Goal: Task Accomplishment & Management: Manage account settings

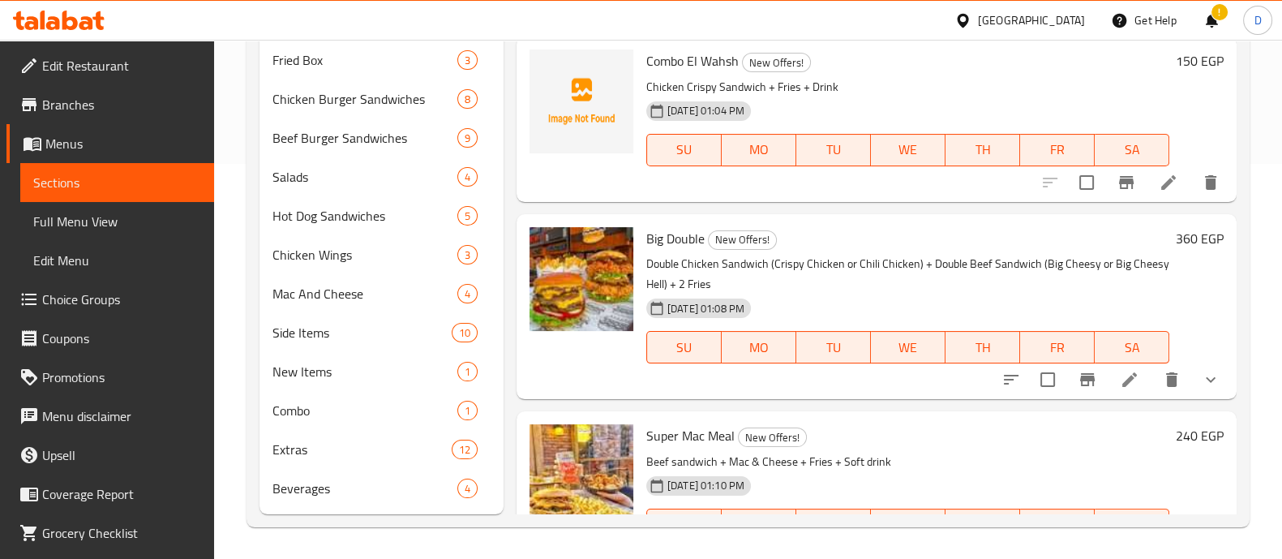
scroll to position [2425, 0]
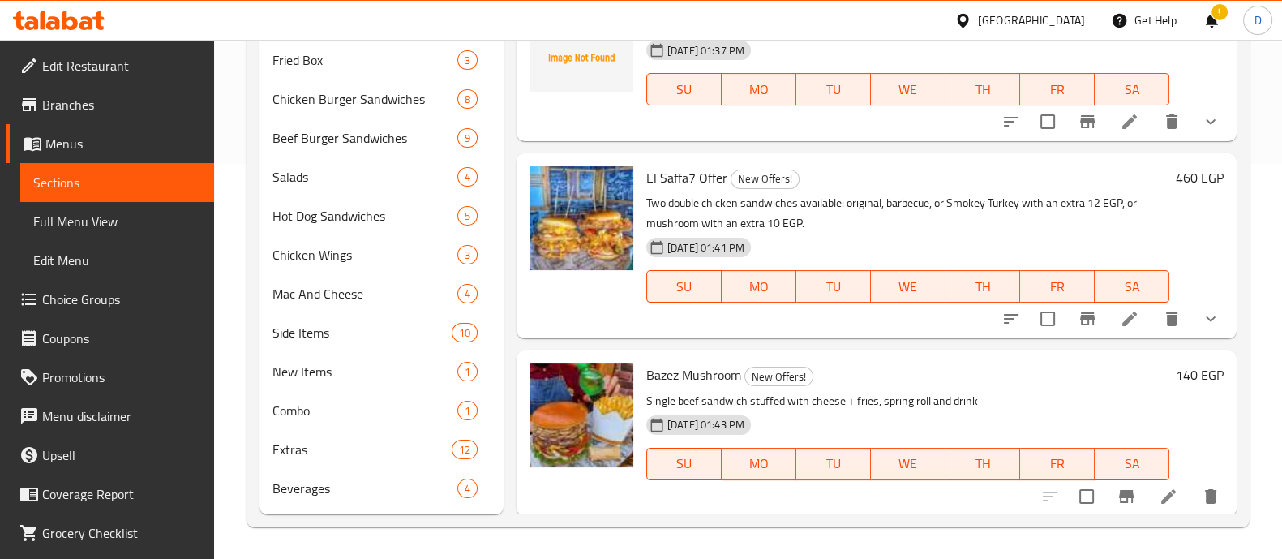
click at [72, 15] on icon at bounding box center [59, 20] width 92 height 19
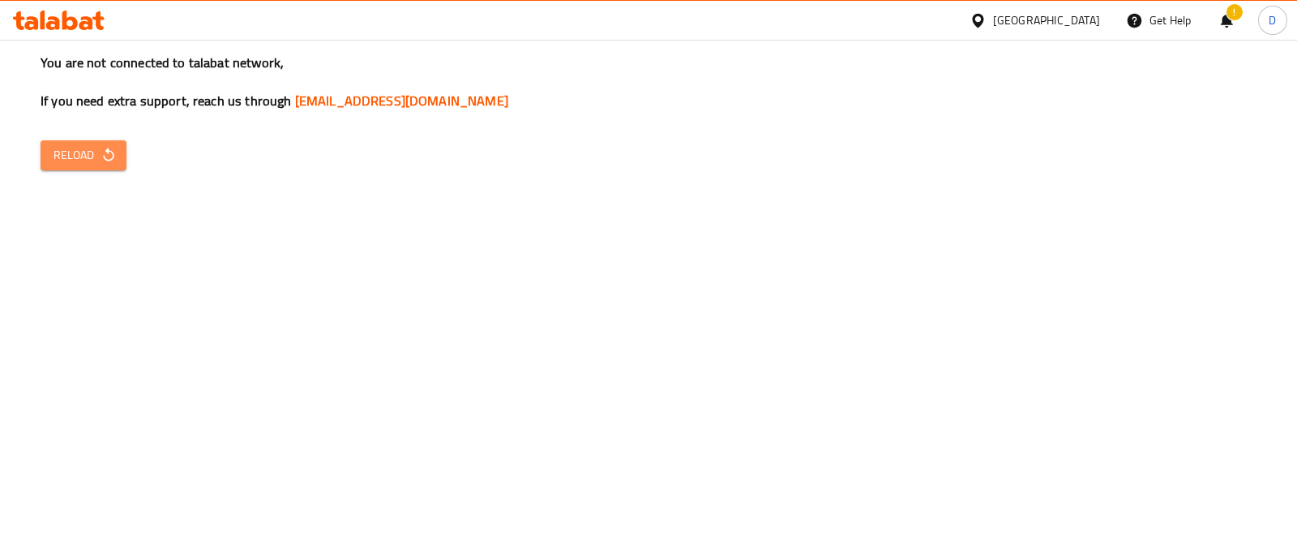
click at [97, 158] on span "Reload" at bounding box center [84, 155] width 60 height 20
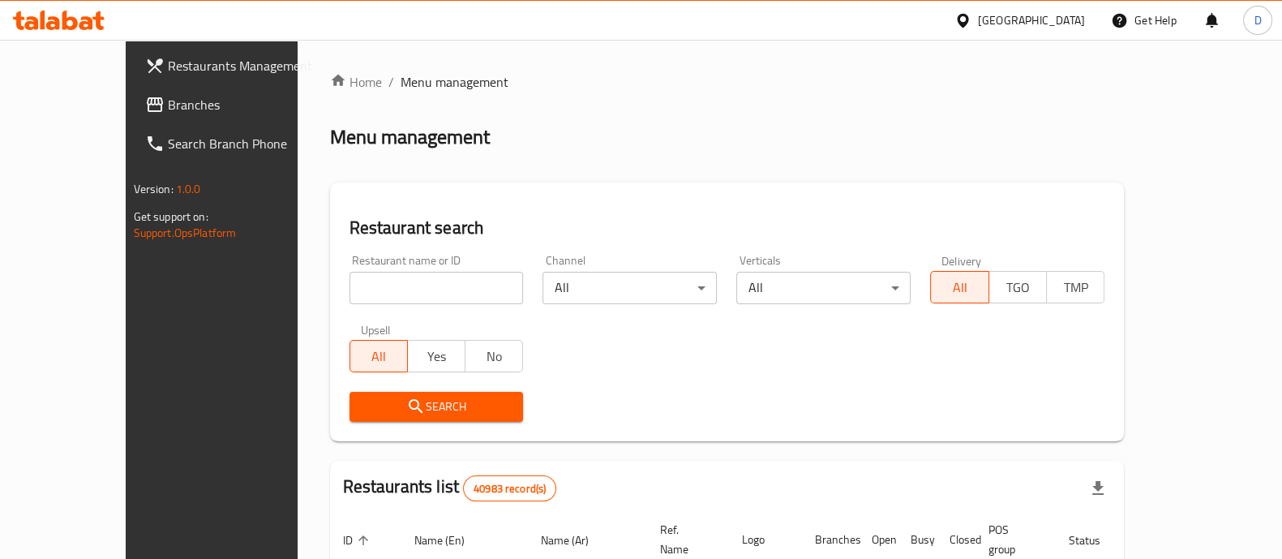
click at [349, 285] on input "search" at bounding box center [436, 288] width 174 height 32
click at [168, 113] on span "Branches" at bounding box center [247, 104] width 159 height 19
click at [349, 281] on input "search" at bounding box center [436, 288] width 174 height 32
paste input "774186"
click button "Search" at bounding box center [436, 407] width 174 height 30
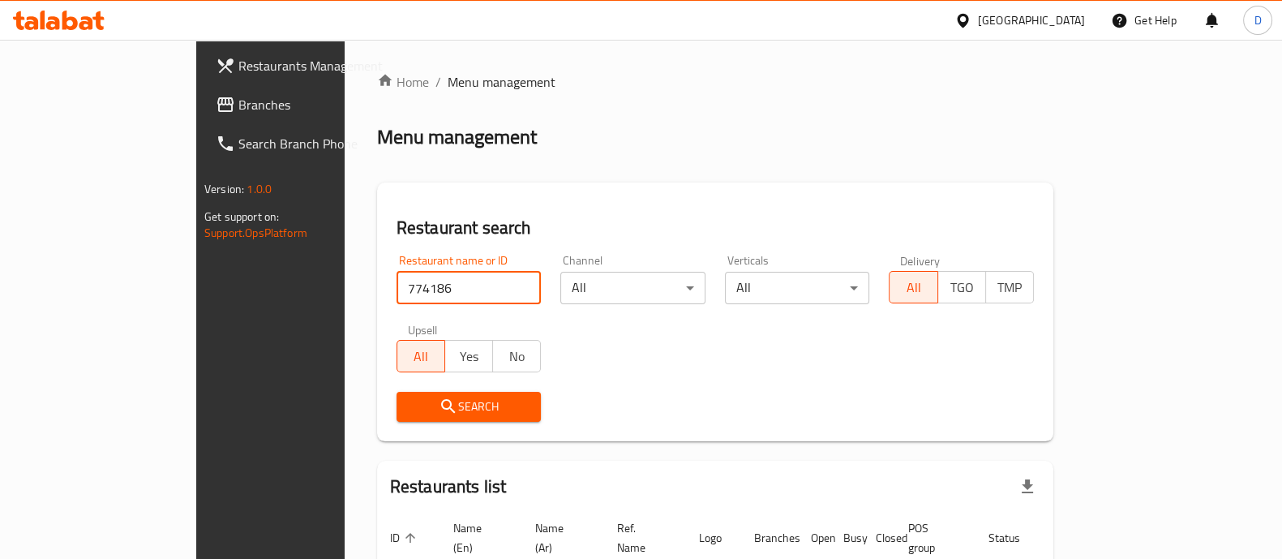
drag, startPoint x: 306, startPoint y: 286, endPoint x: 237, endPoint y: 298, distance: 69.9
click at [345, 298] on div "Home / Menu management Menu management Restaurant search Restaurant name or ID …" at bounding box center [715, 360] width 741 height 641
click button "Search" at bounding box center [469, 407] width 145 height 30
click at [401, 294] on input "774186" at bounding box center [469, 288] width 145 height 32
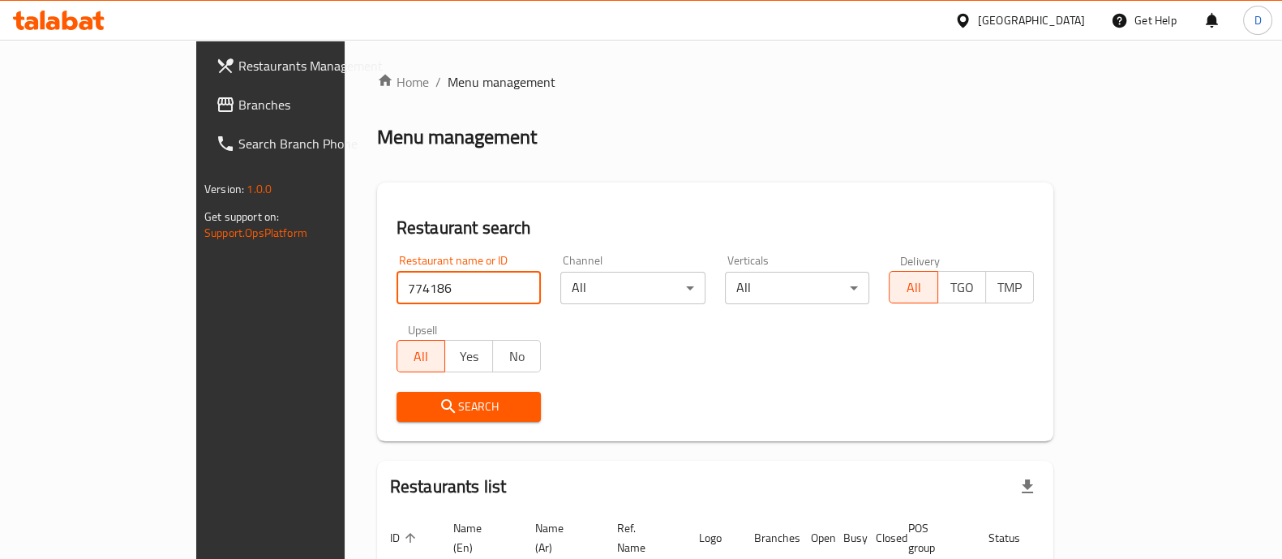
paste input "مشويات الغربيه"
type input "مشويات الغربيه"
click button "Search" at bounding box center [469, 407] width 145 height 30
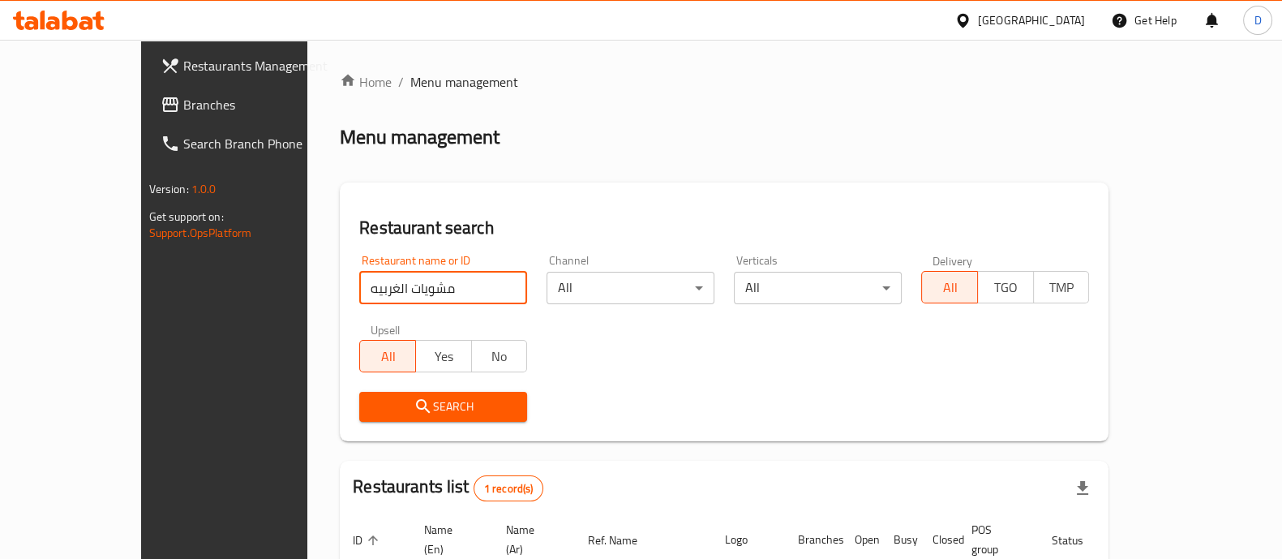
scroll to position [132, 0]
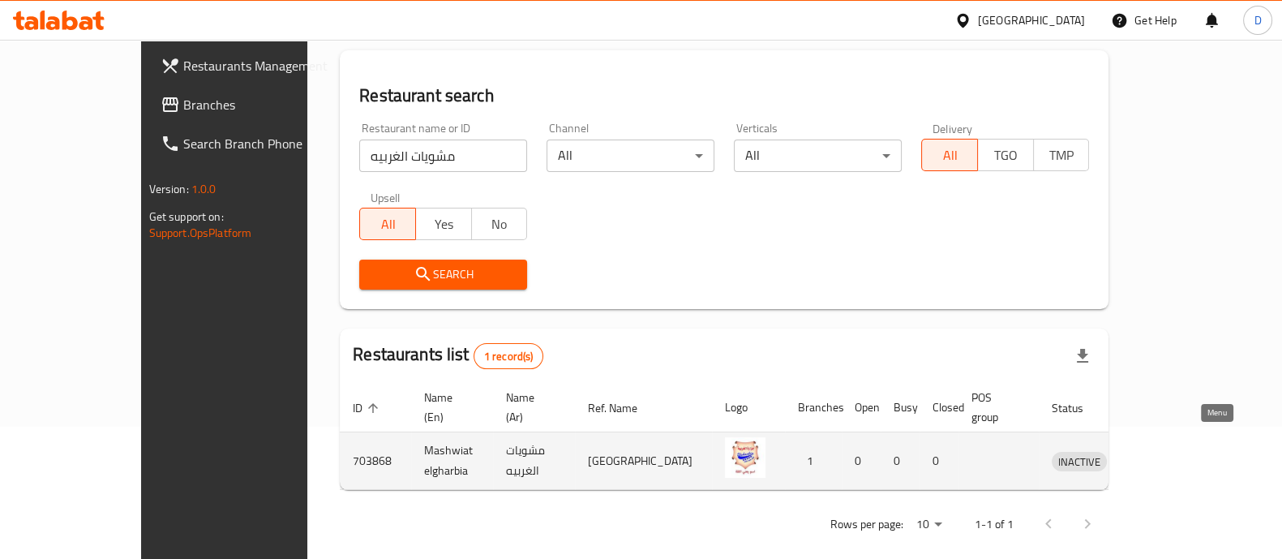
click at [1169, 451] on link "enhanced table" at bounding box center [1154, 460] width 30 height 19
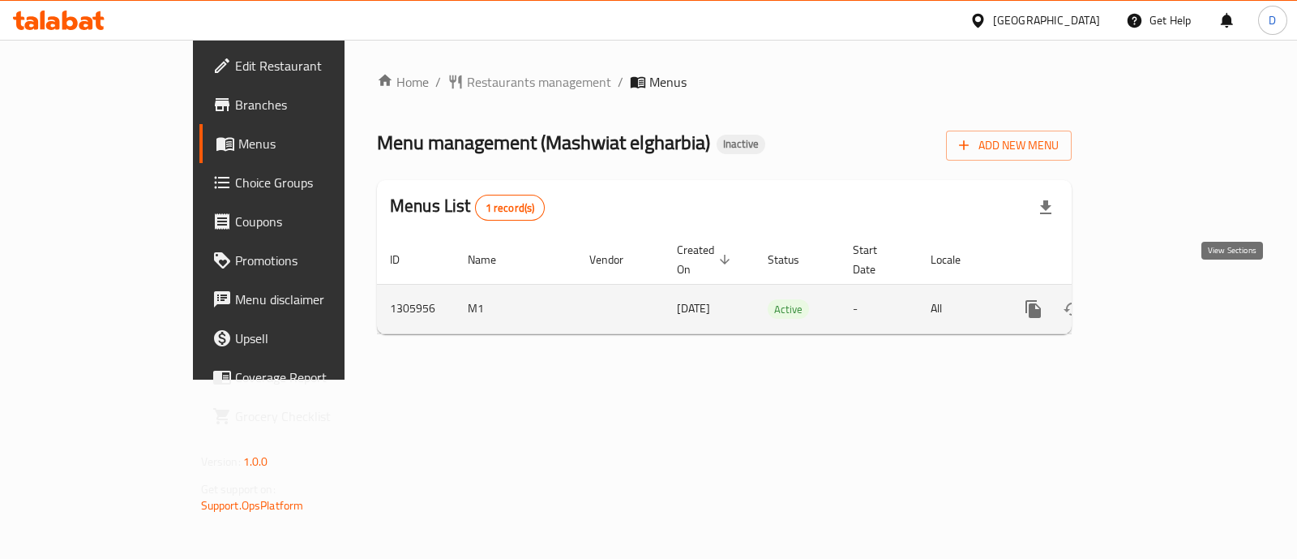
click at [1158, 302] on icon "enhanced table" at bounding box center [1150, 309] width 15 height 15
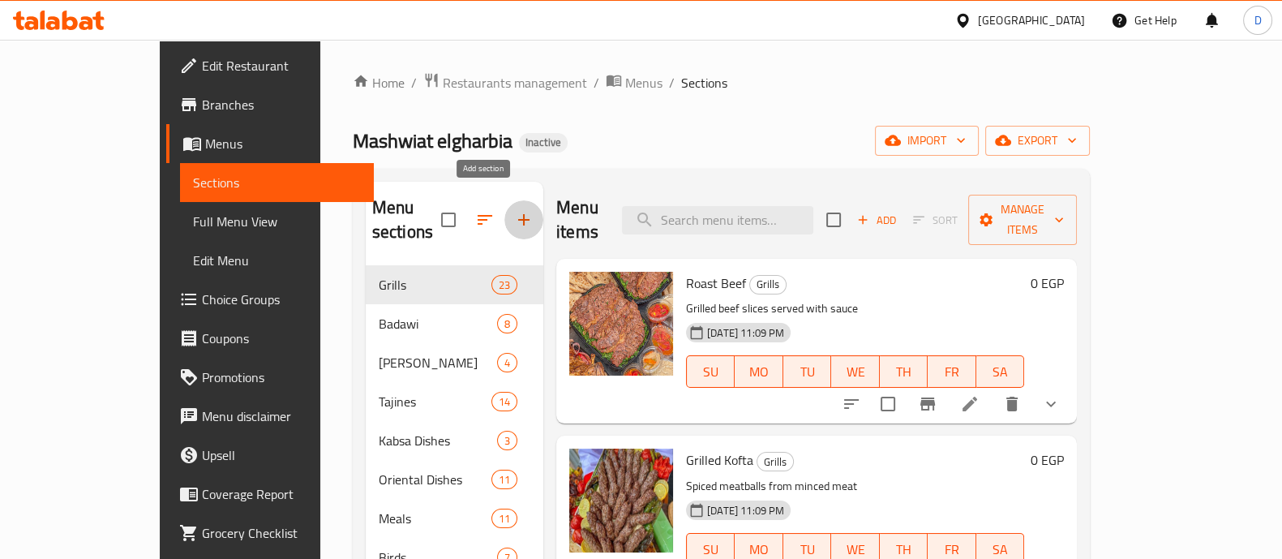
click at [514, 210] on icon "button" at bounding box center [523, 219] width 19 height 19
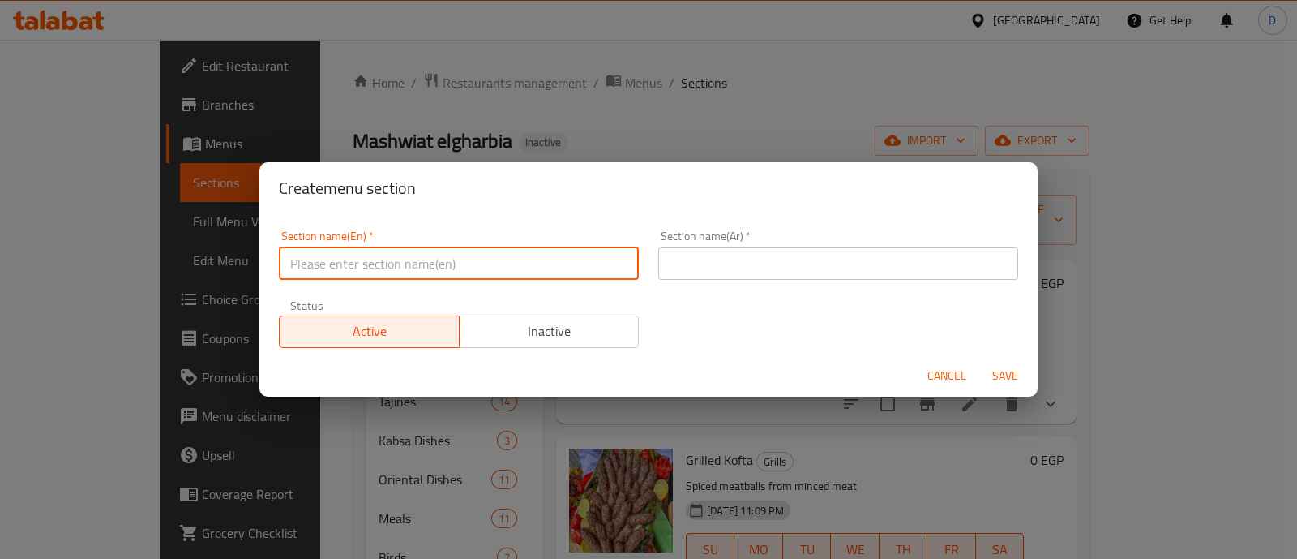
click at [421, 253] on input "text" at bounding box center [459, 263] width 360 height 32
type input "Hawawshi"
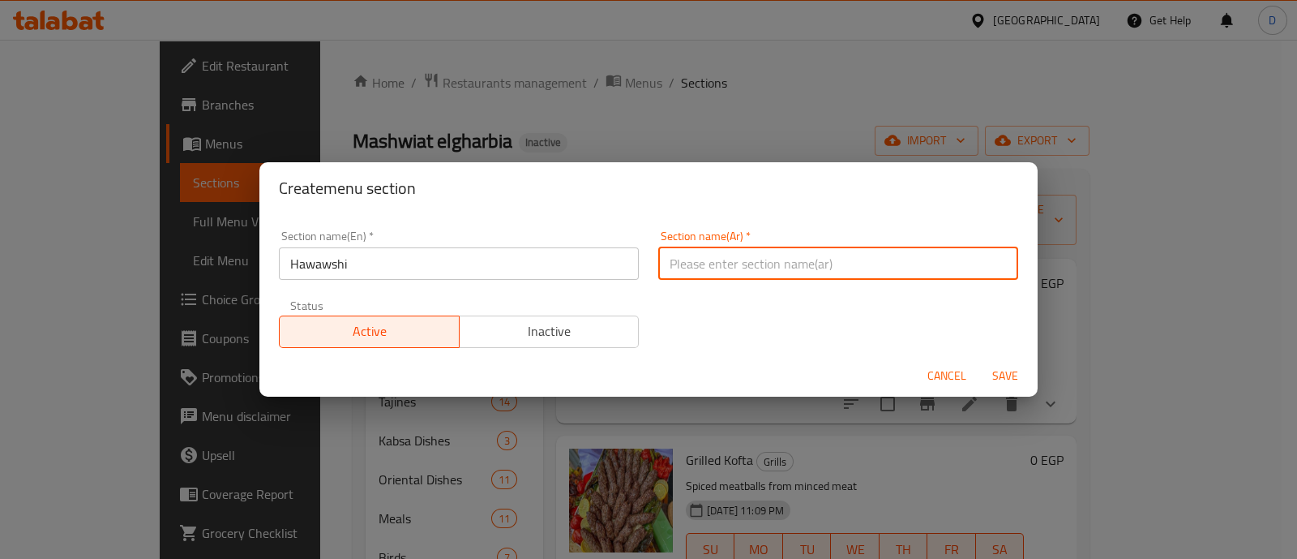
click at [717, 261] on input "text" at bounding box center [838, 263] width 360 height 32
type input "حواوشي"
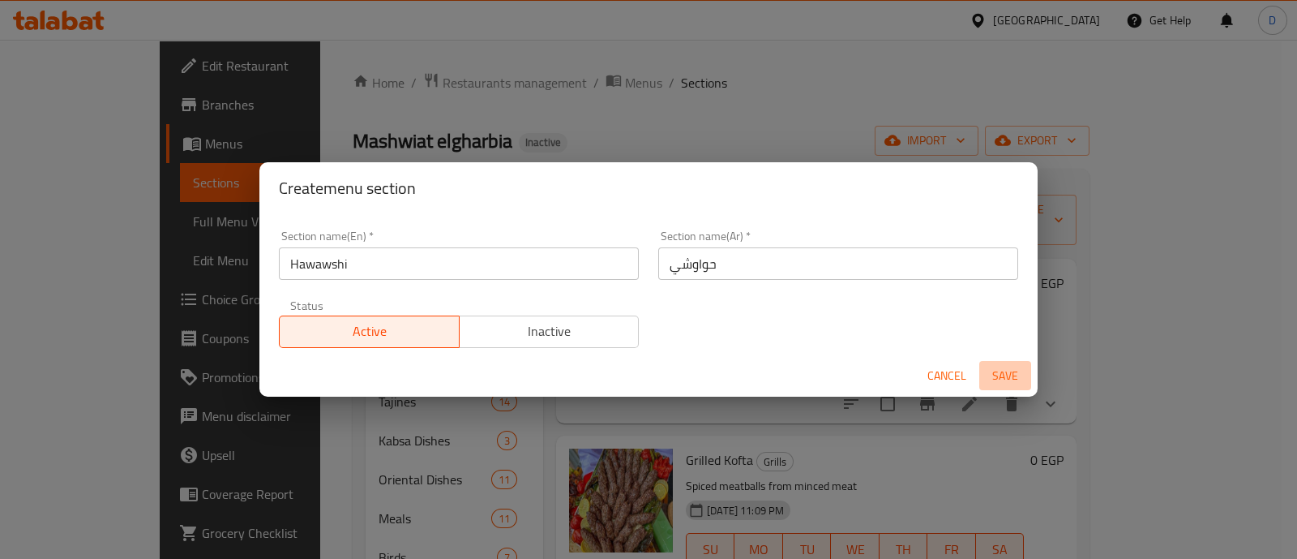
click at [1005, 371] on span "Save" at bounding box center [1005, 376] width 39 height 20
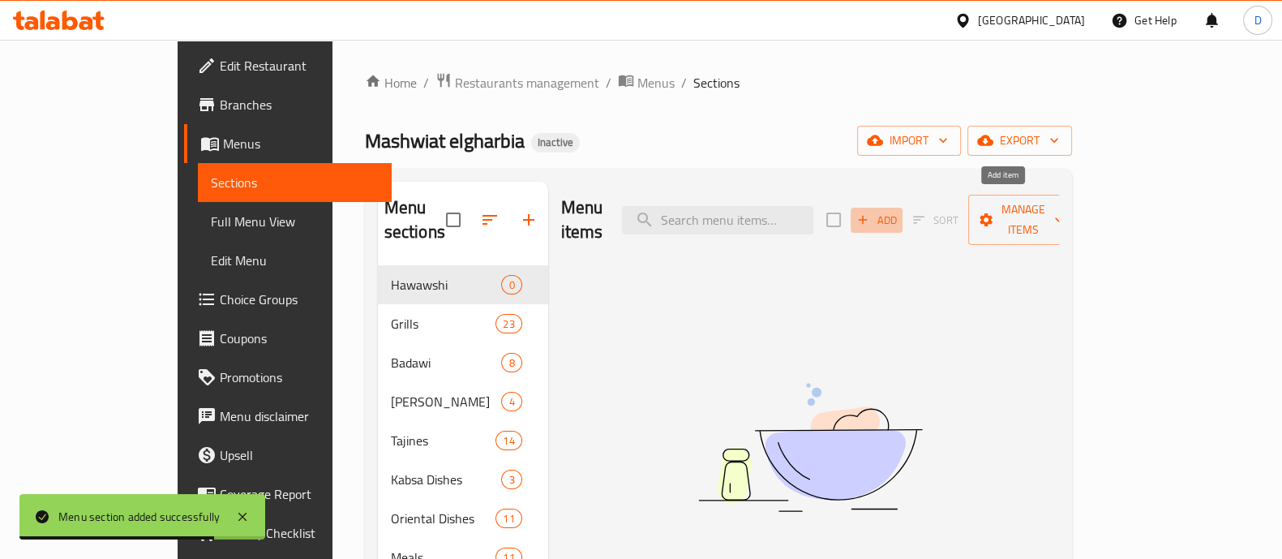
click at [898, 211] on span "Add" at bounding box center [877, 220] width 44 height 19
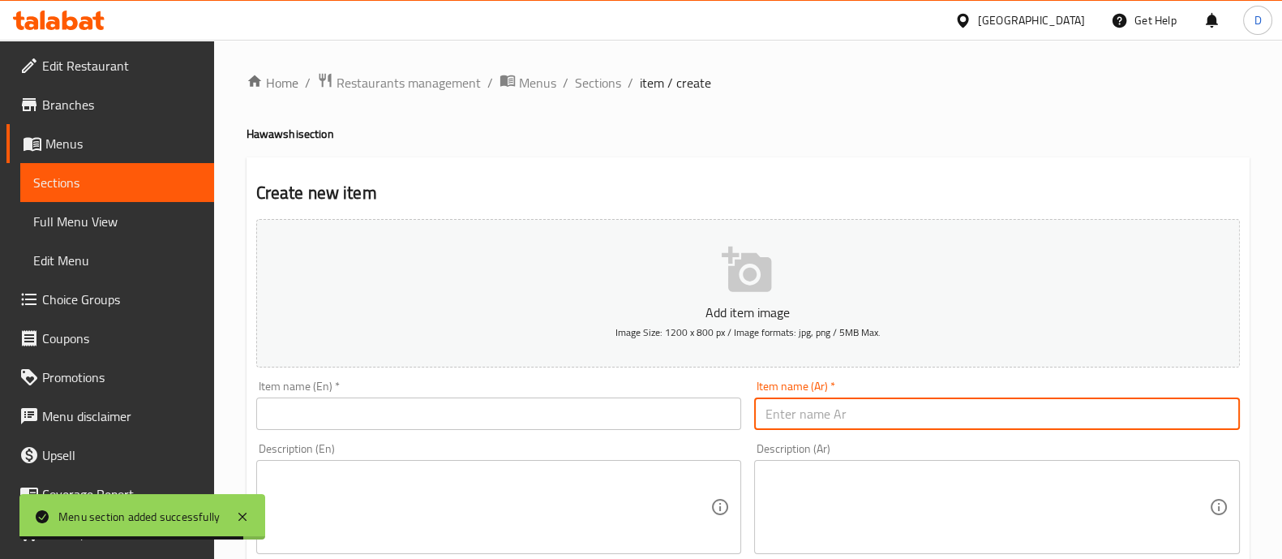
click at [825, 412] on input "text" at bounding box center [997, 413] width 486 height 32
paste input "لحمه"
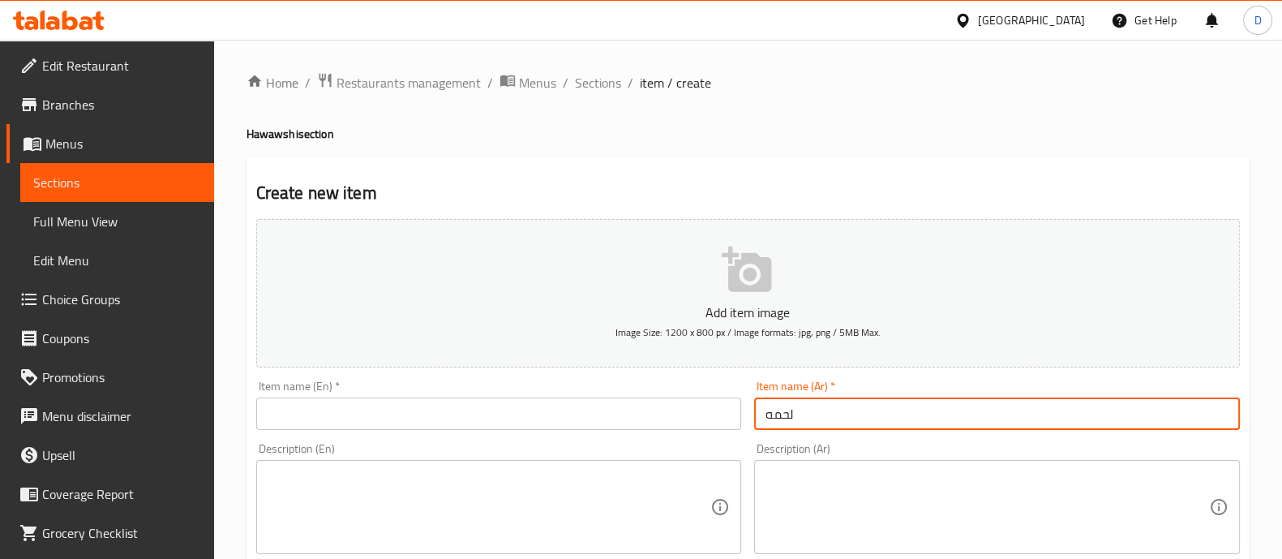
type input "لحمه"
click at [389, 400] on input "text" at bounding box center [499, 413] width 486 height 32
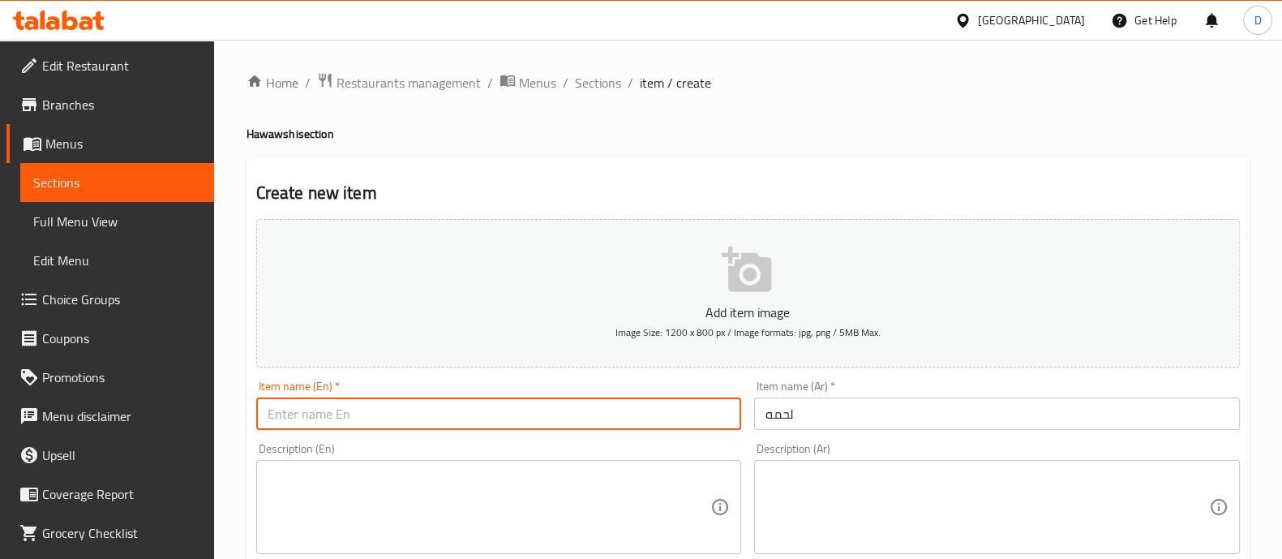
paste input "His meat"
type input "His meat"
drag, startPoint x: 294, startPoint y: 415, endPoint x: 253, endPoint y: 415, distance: 41.4
click at [253, 415] on div "Item name (En)   * His meat Item name (En) *" at bounding box center [499, 405] width 499 height 62
click at [320, 415] on input "His meat" at bounding box center [499, 413] width 486 height 32
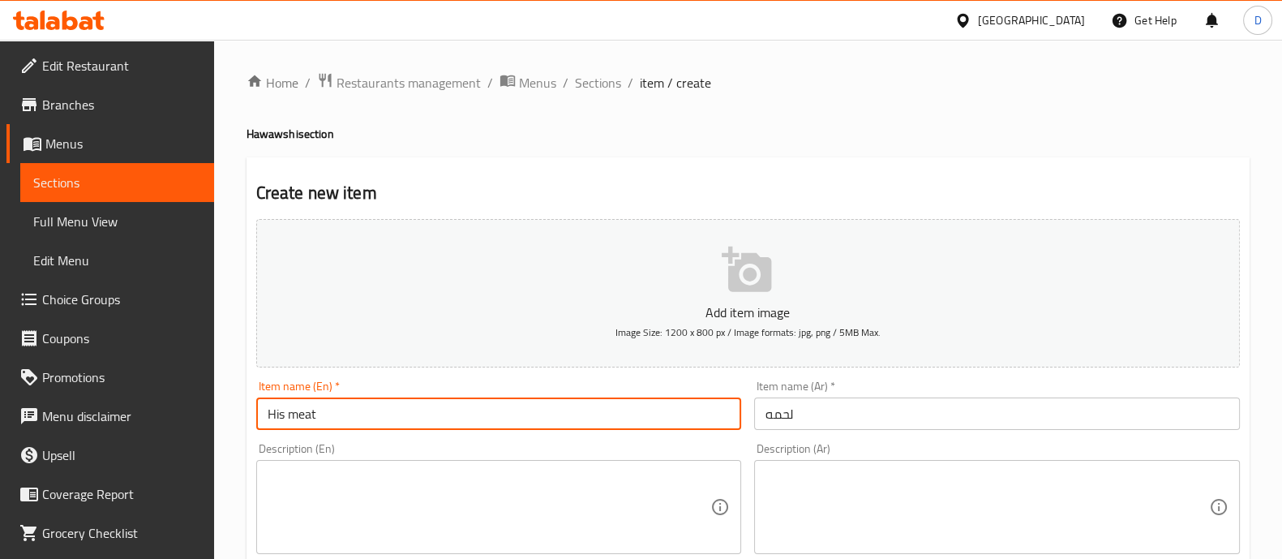
click at [320, 415] on input "His meat" at bounding box center [499, 413] width 486 height 32
type input "ة"
type input "Meat"
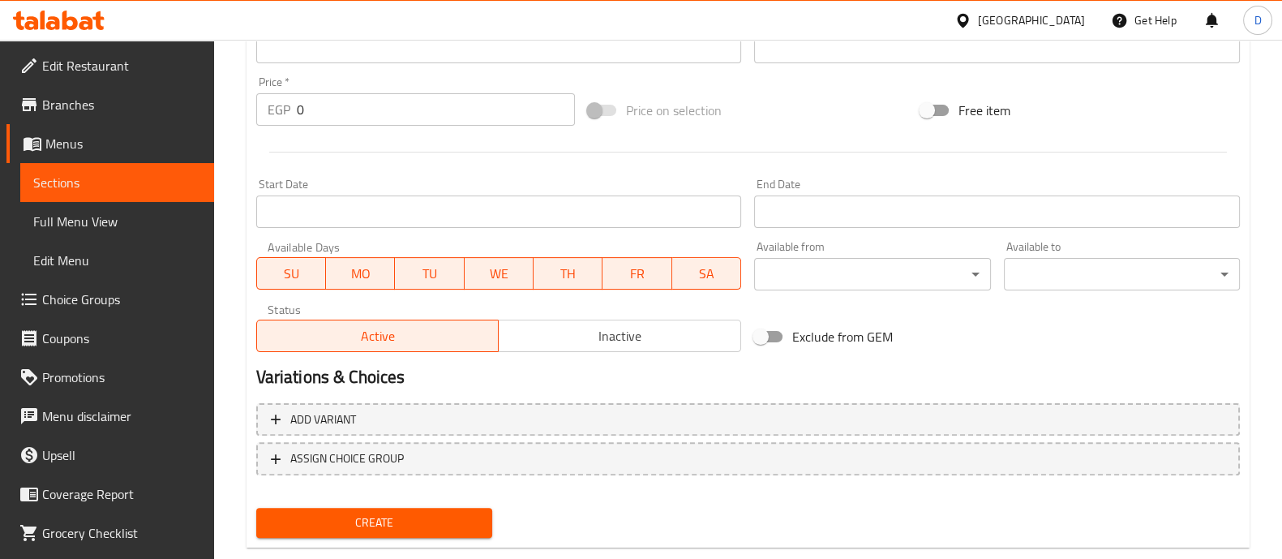
scroll to position [585, 0]
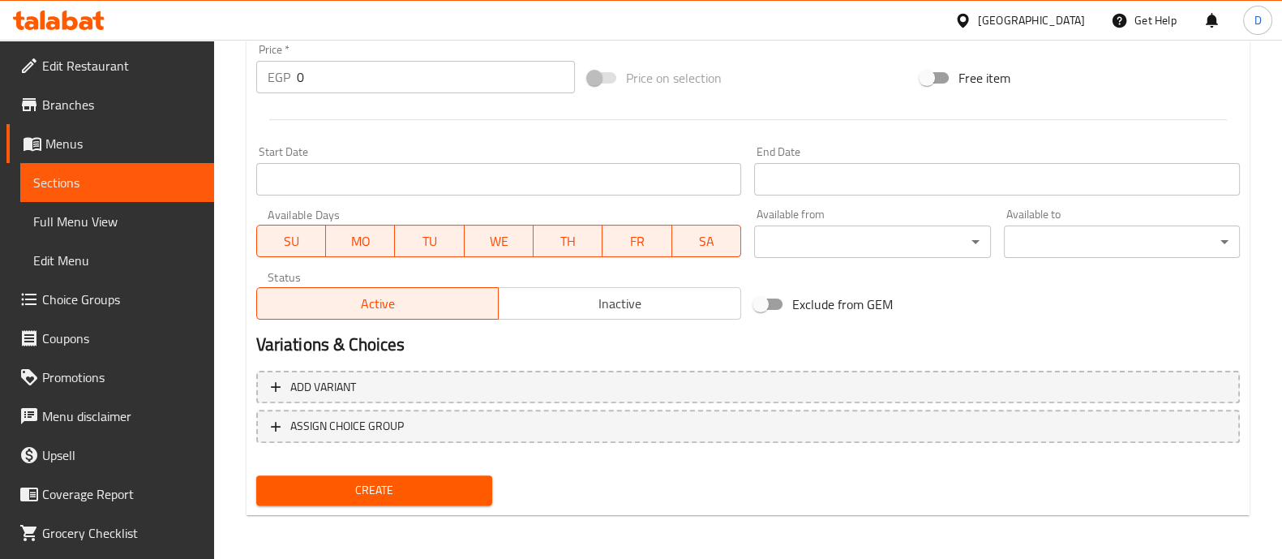
click at [491, 403] on div "Add variant ASSIGN CHOICE GROUP" at bounding box center [748, 416] width 997 height 105
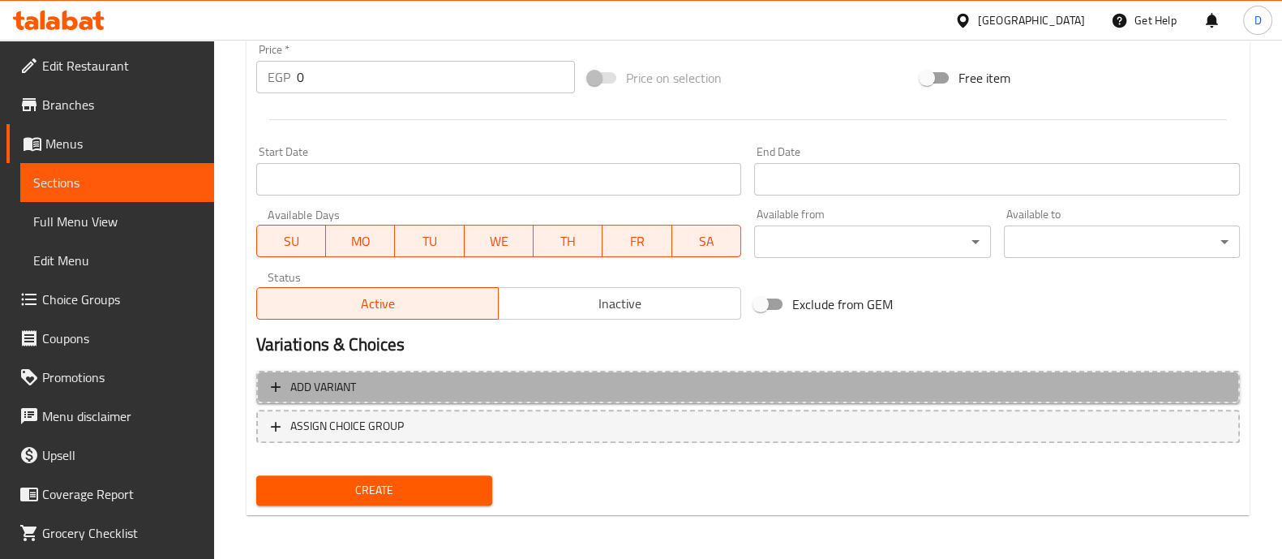
click at [484, 392] on span "Add variant" at bounding box center [748, 387] width 954 height 20
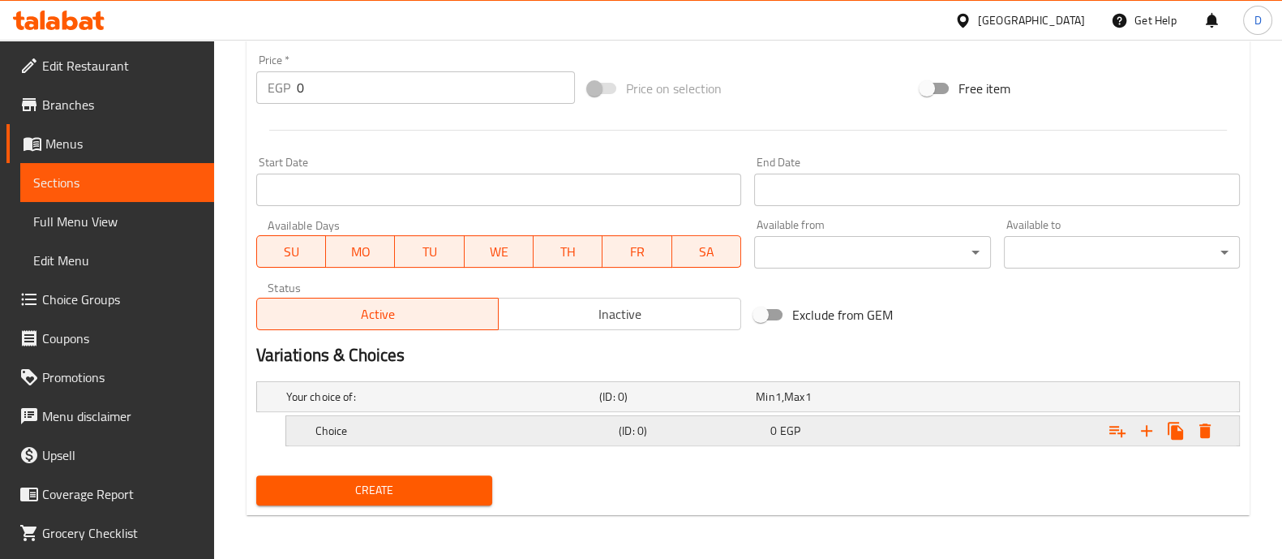
click at [466, 424] on h5 "Choice" at bounding box center [463, 430] width 297 height 16
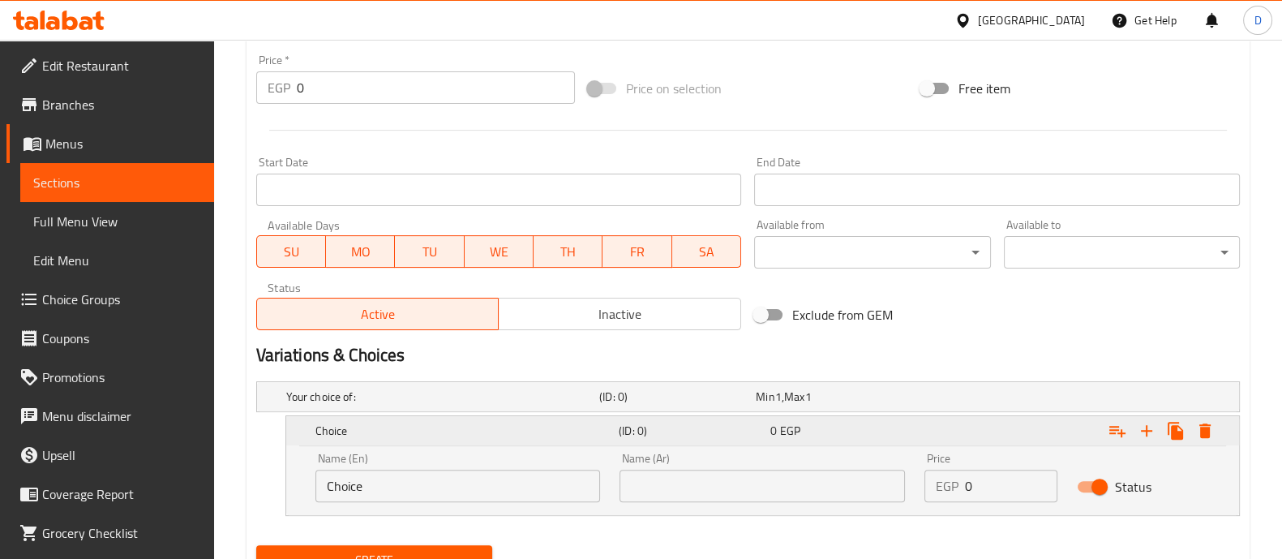
scroll to position [644, 0]
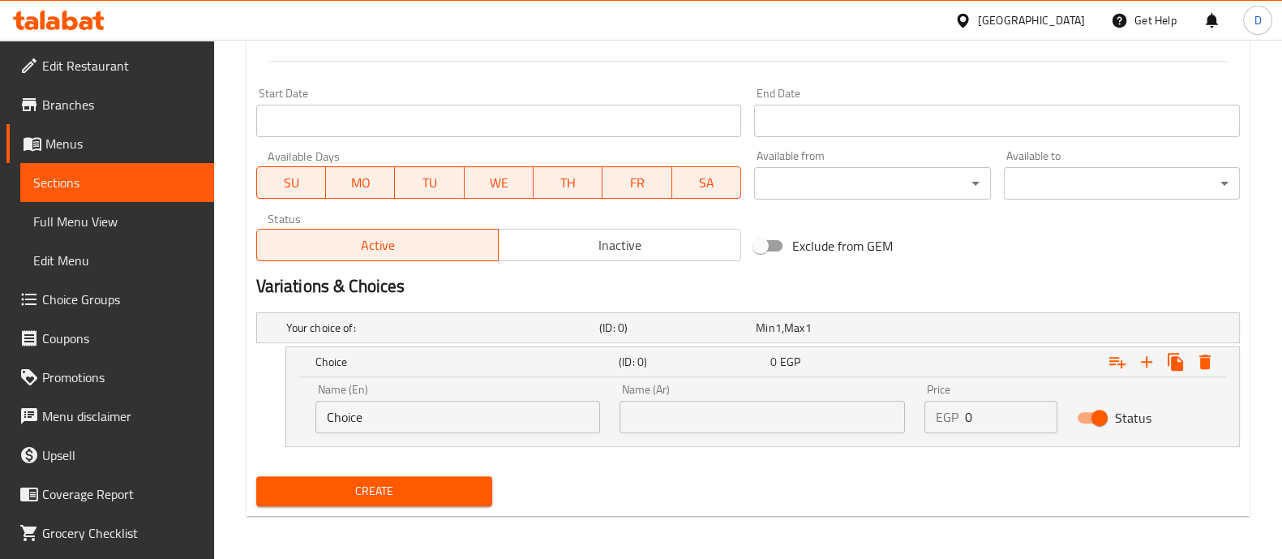
click at [667, 427] on input "text" at bounding box center [762, 417] width 285 height 32
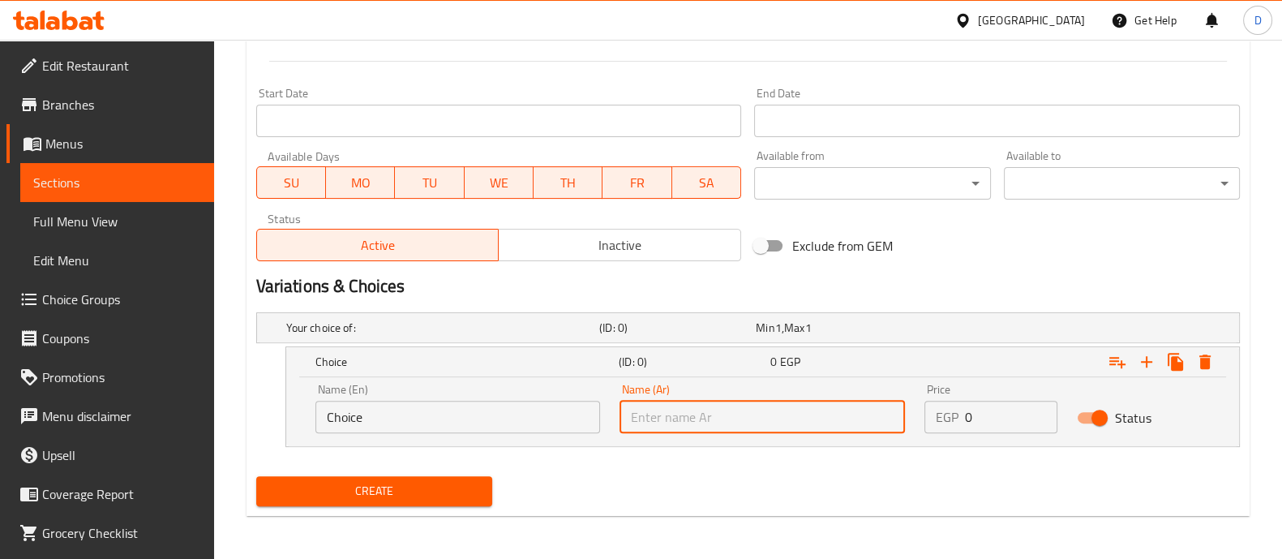
paste input "وسط"
type input "وسط"
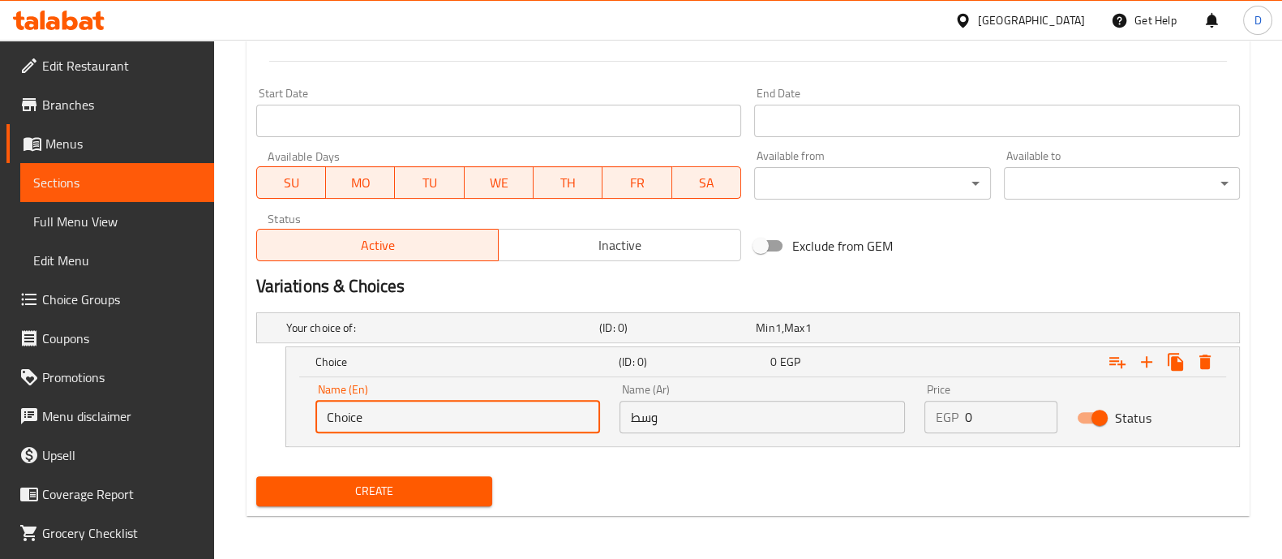
click at [485, 407] on input "Choice" at bounding box center [457, 417] width 285 height 32
type input "n"
type input "Medium"
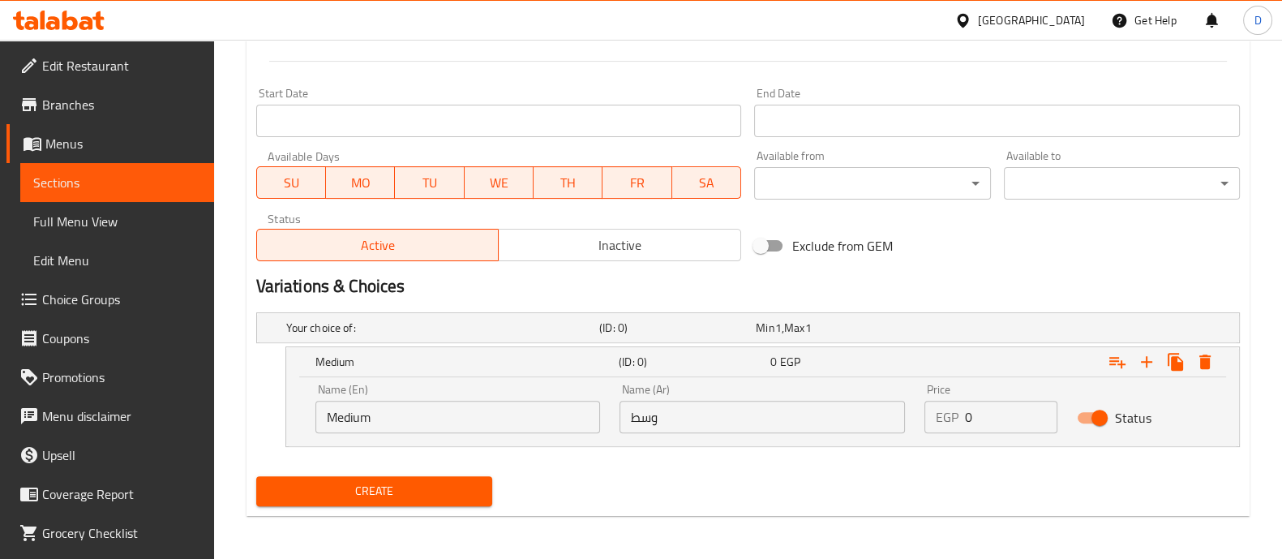
click at [957, 401] on div "EGP 0 Price" at bounding box center [990, 417] width 133 height 32
click at [972, 407] on input "0" at bounding box center [1011, 417] width 92 height 32
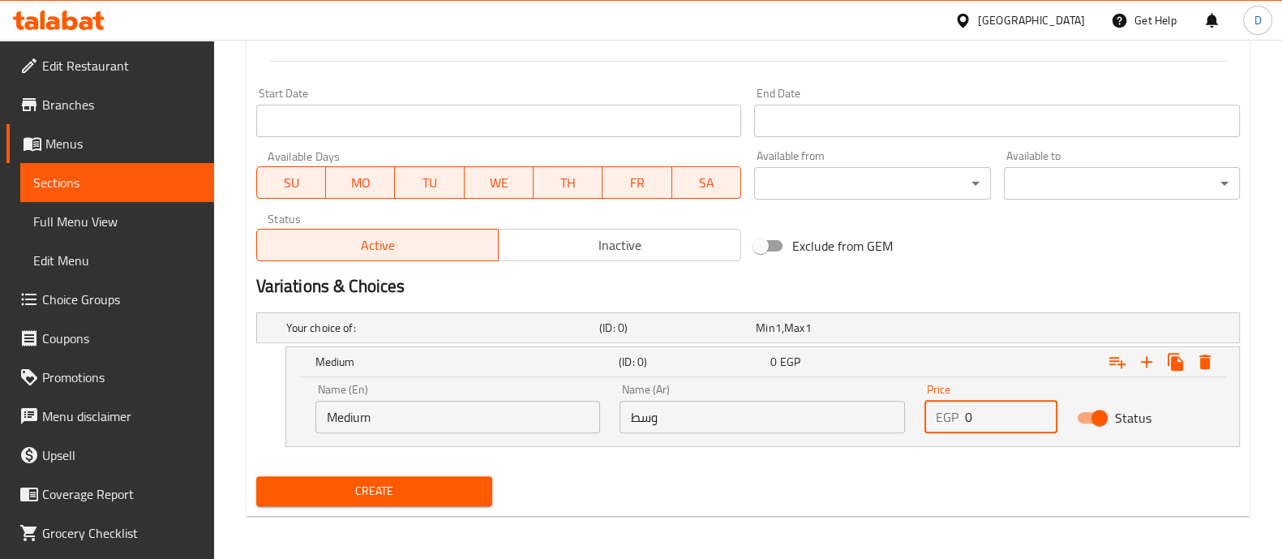
click at [972, 407] on input "0" at bounding box center [1011, 417] width 92 height 32
paste input "103.5"
type input "103.5"
click at [1045, 344] on div "Expand" at bounding box center [1070, 362] width 303 height 36
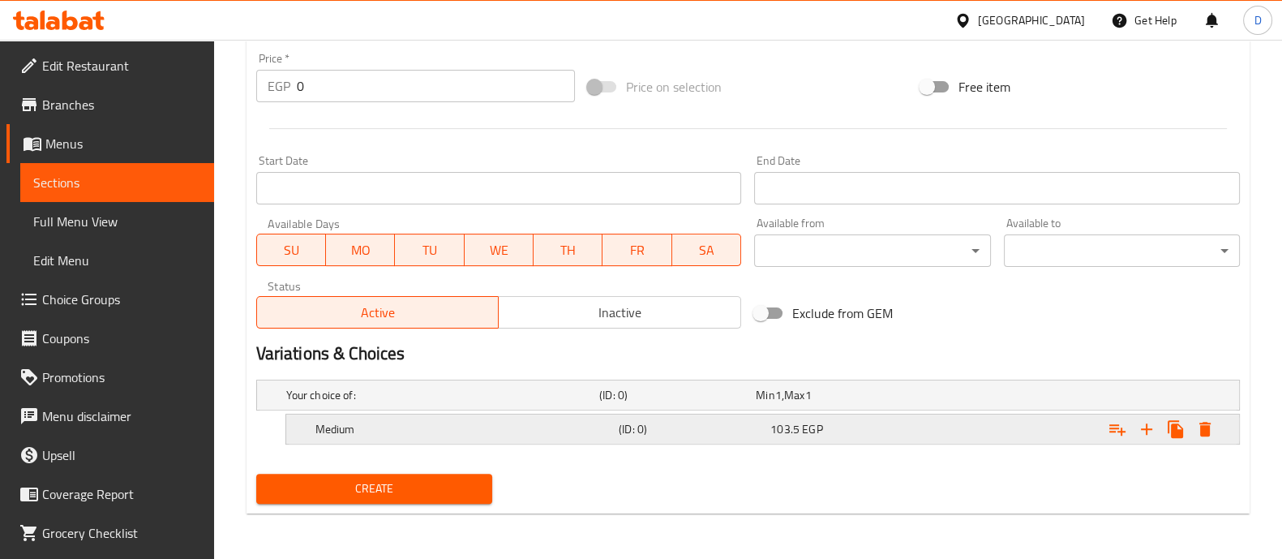
scroll to position [575, 0]
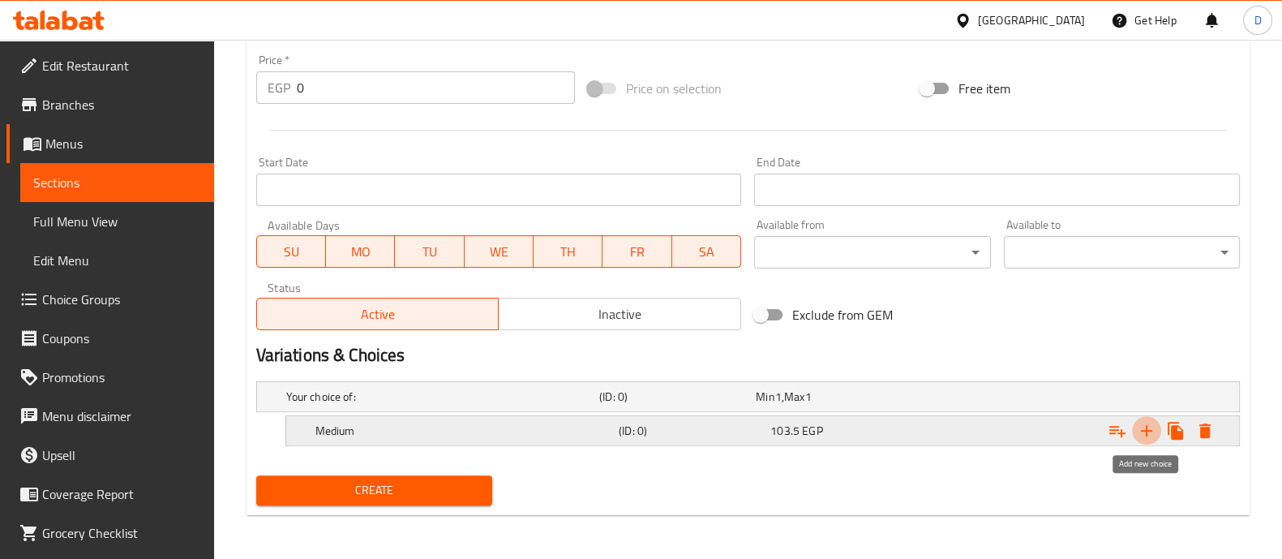
click at [1155, 431] on icon "Expand" at bounding box center [1146, 430] width 19 height 19
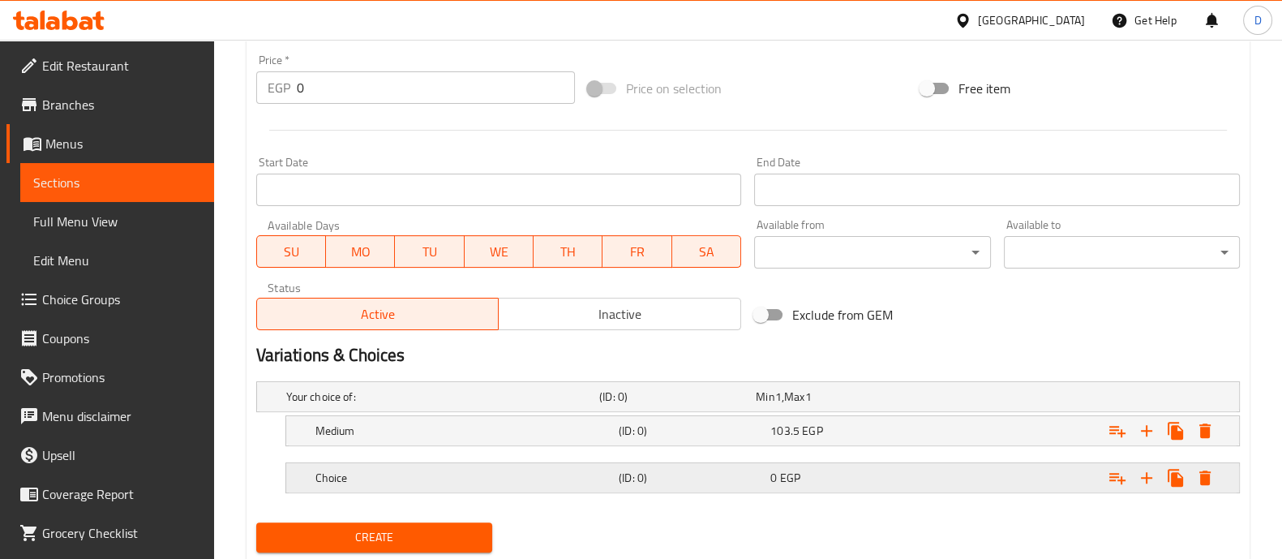
click at [717, 484] on div "(ID: 0)" at bounding box center [691, 477] width 152 height 23
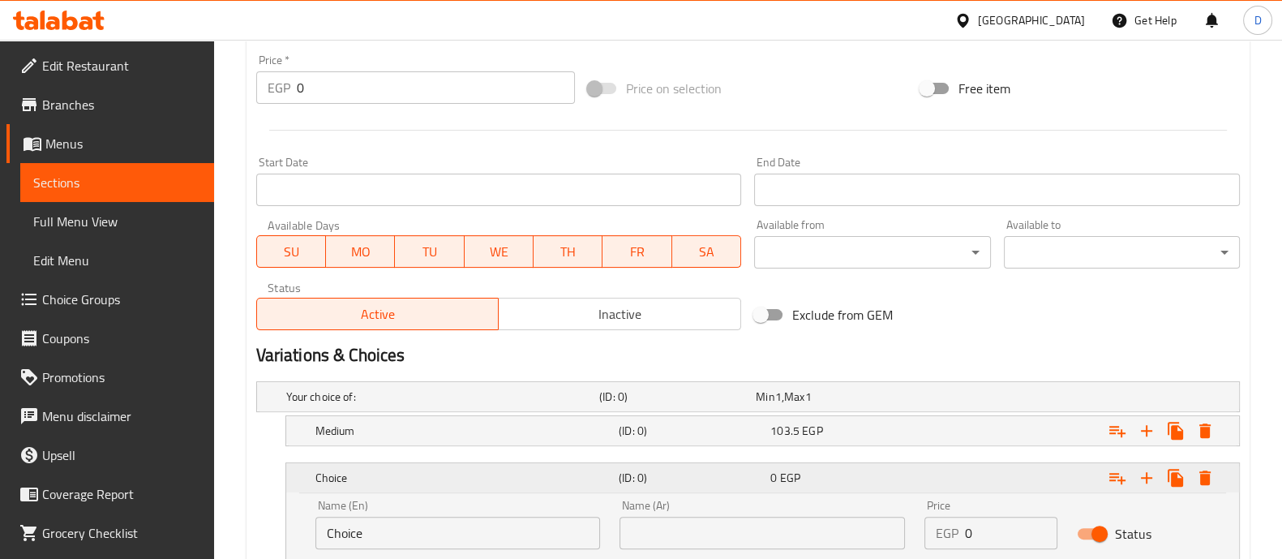
scroll to position [691, 0]
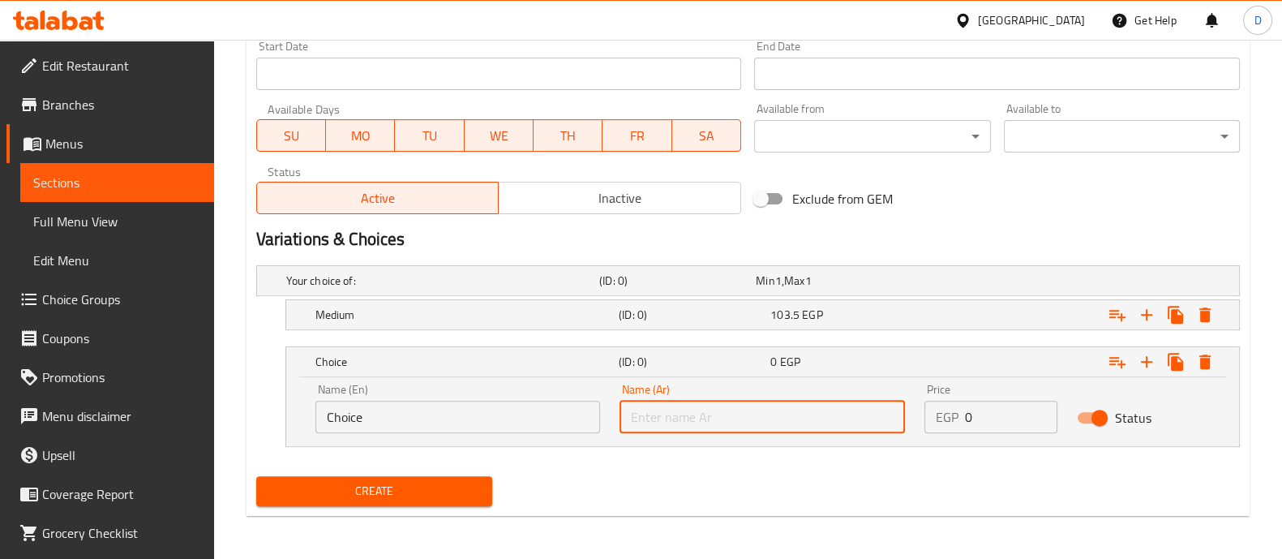
click at [749, 401] on input "text" at bounding box center [762, 417] width 285 height 32
paste input "كبير"
type input "كبير"
click at [434, 418] on input "Choice" at bounding box center [457, 417] width 285 height 32
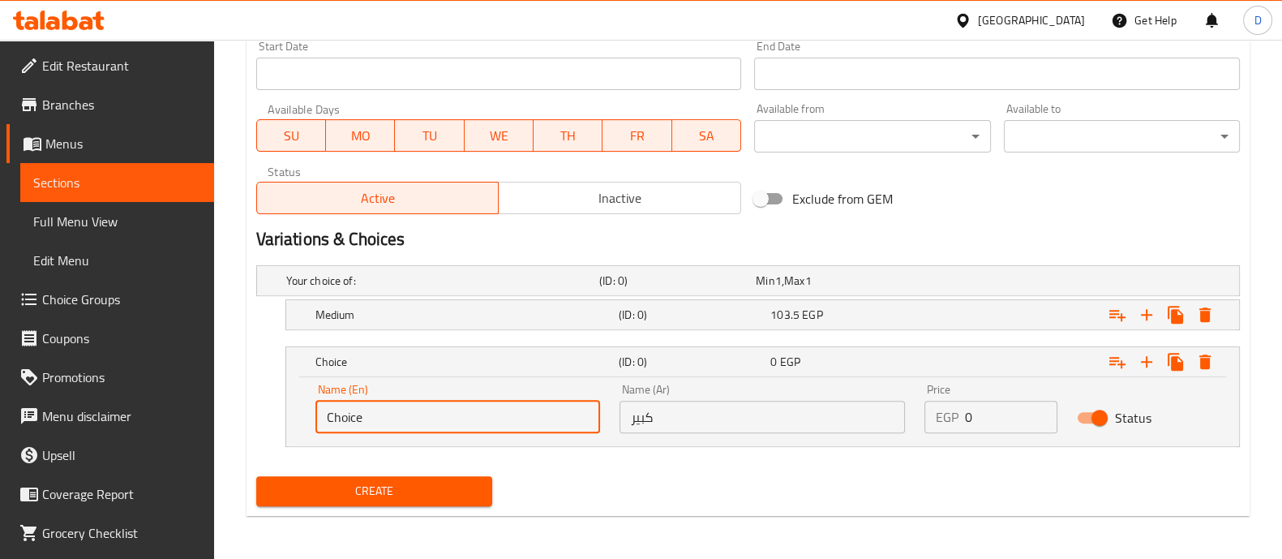
click at [434, 418] on input "Choice" at bounding box center [457, 417] width 285 height 32
type input "l"
type input "Large"
click at [993, 406] on input "0" at bounding box center [1011, 417] width 92 height 32
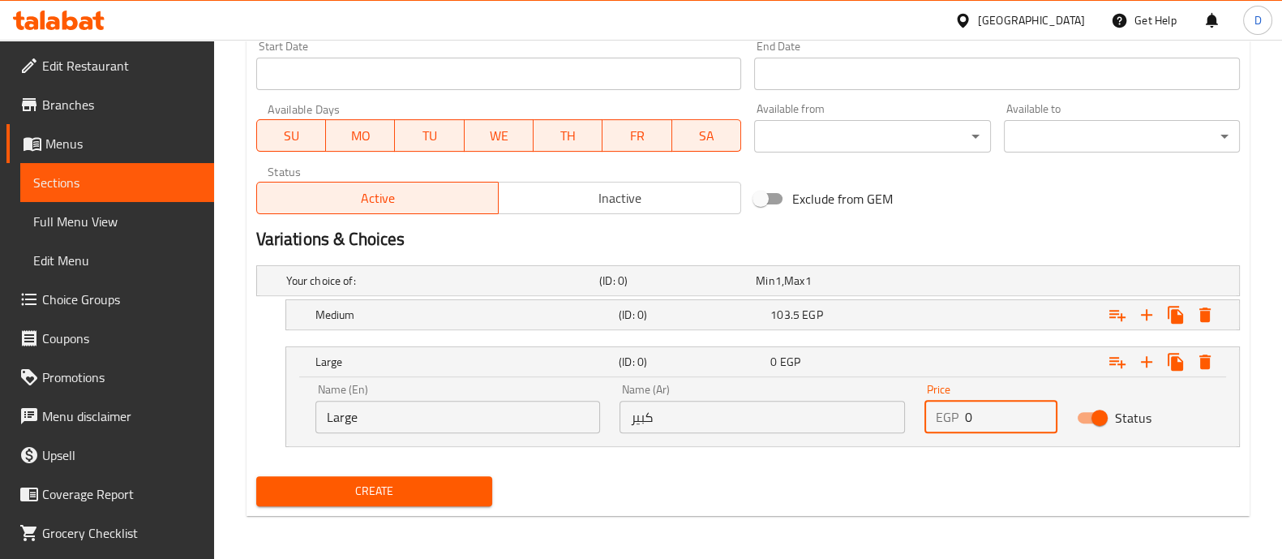
click at [993, 406] on input "0" at bounding box center [1011, 417] width 92 height 32
paste input "138"
type input "138"
click at [967, 338] on nav at bounding box center [748, 339] width 984 height 13
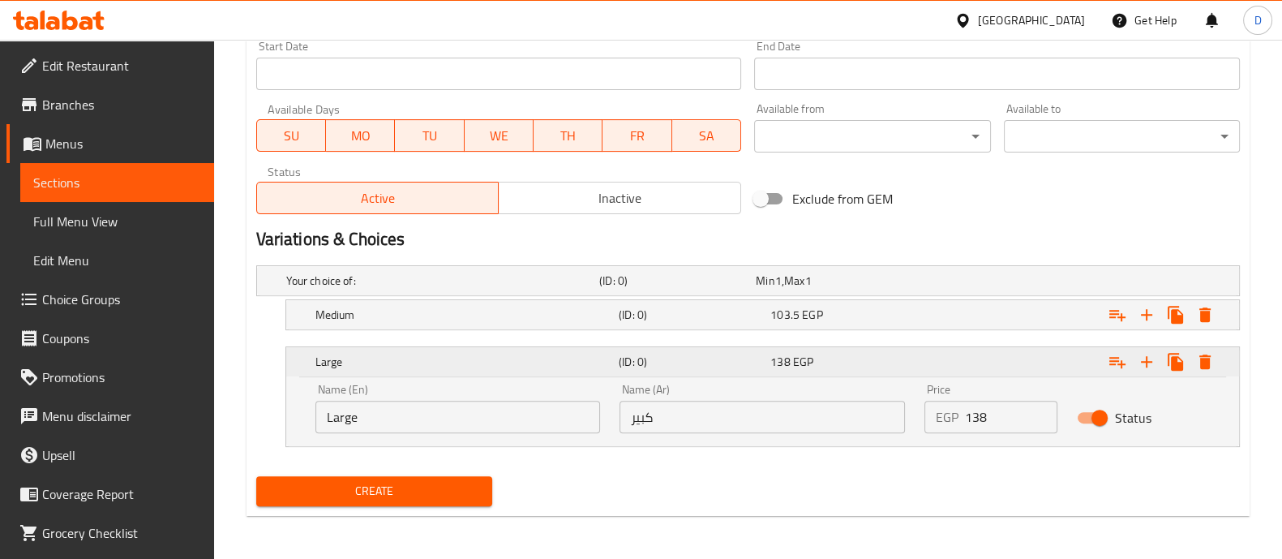
click at [967, 345] on div "Expand" at bounding box center [1070, 362] width 303 height 36
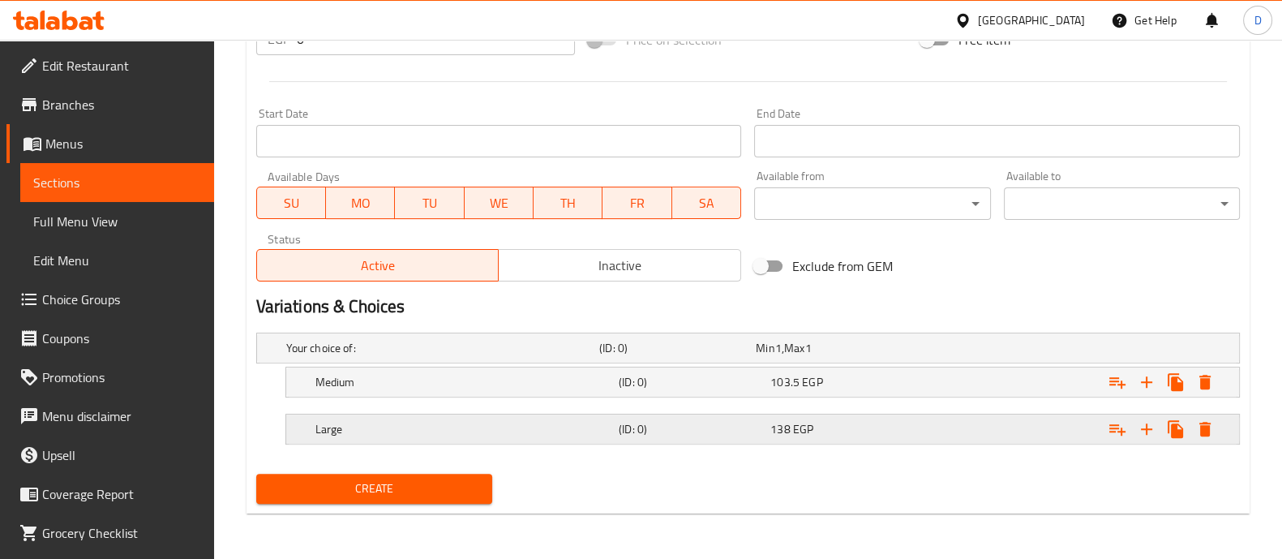
scroll to position [621, 0]
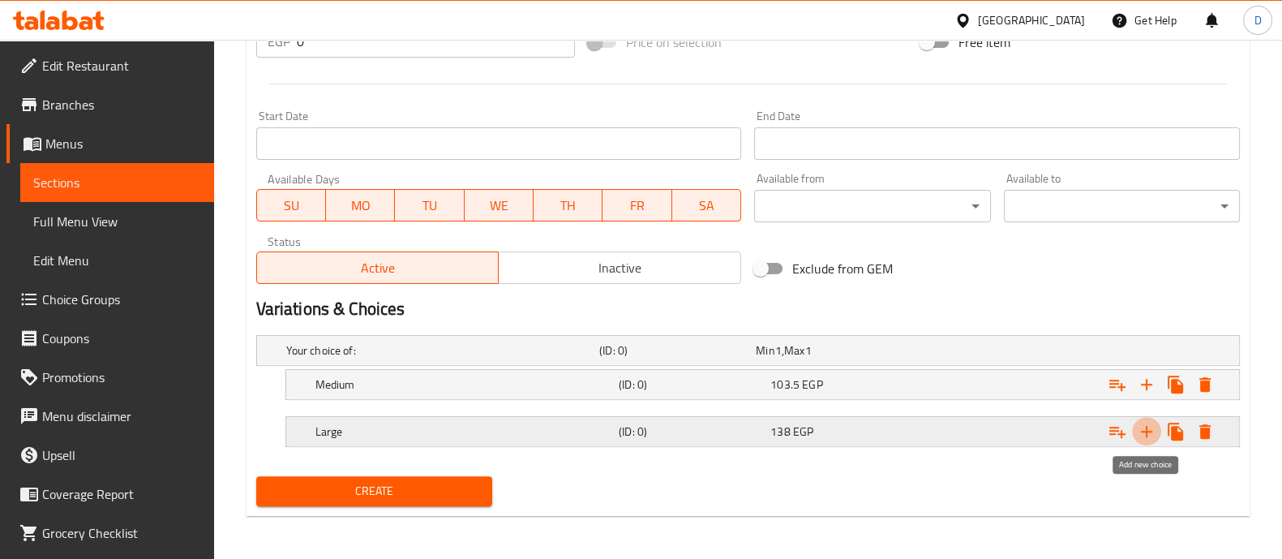
click at [1147, 426] on icon "Expand" at bounding box center [1146, 431] width 11 height 11
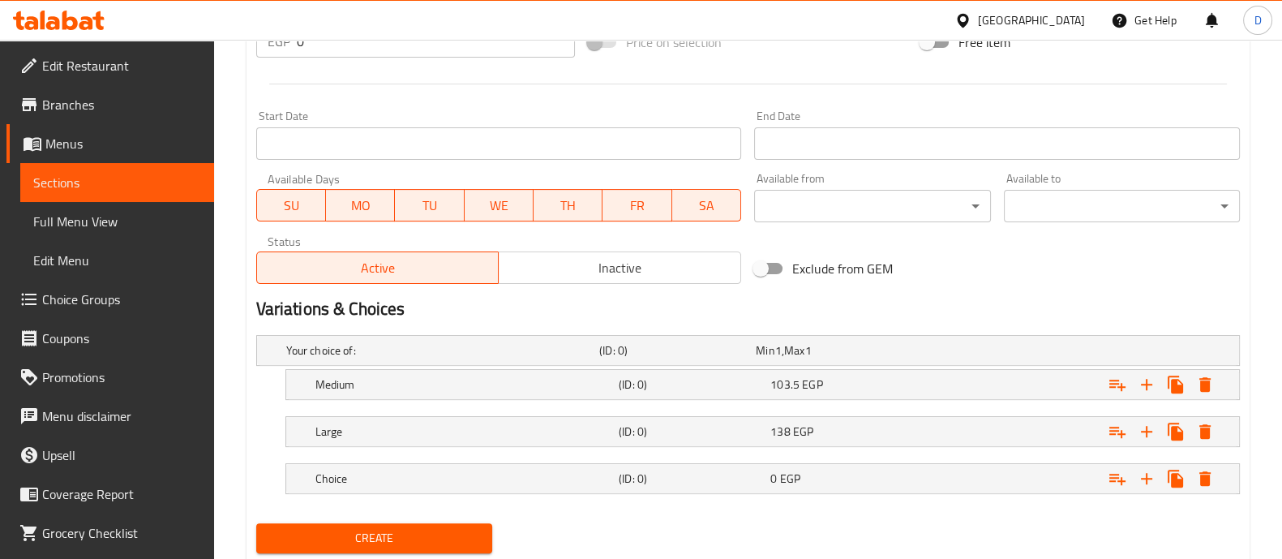
scroll to position [668, 0]
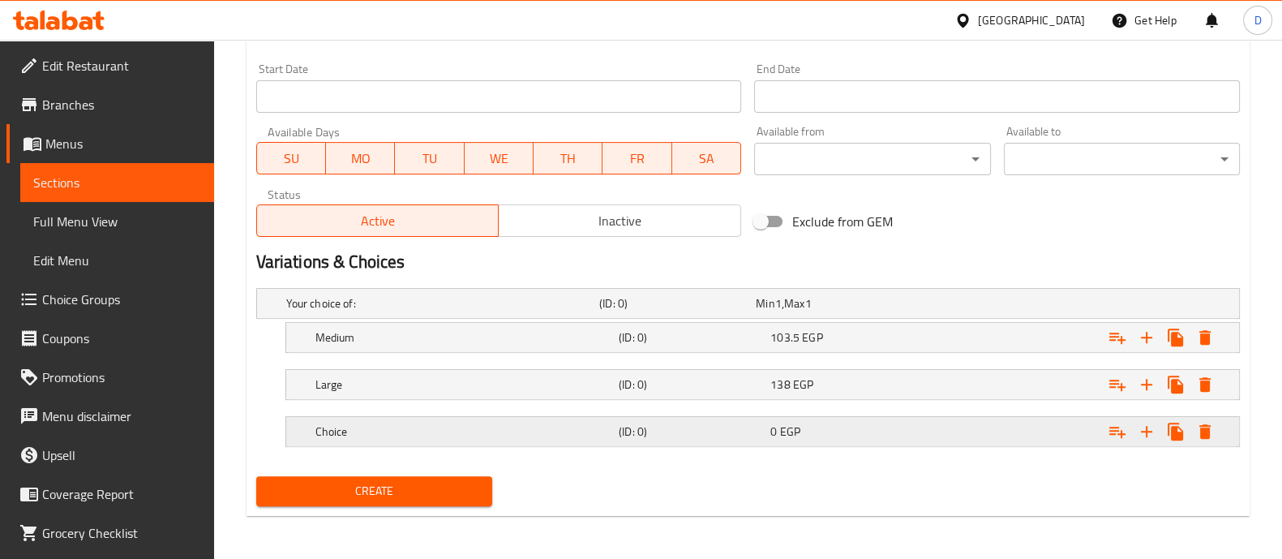
click at [708, 439] on div "(ID: 0)" at bounding box center [691, 431] width 152 height 23
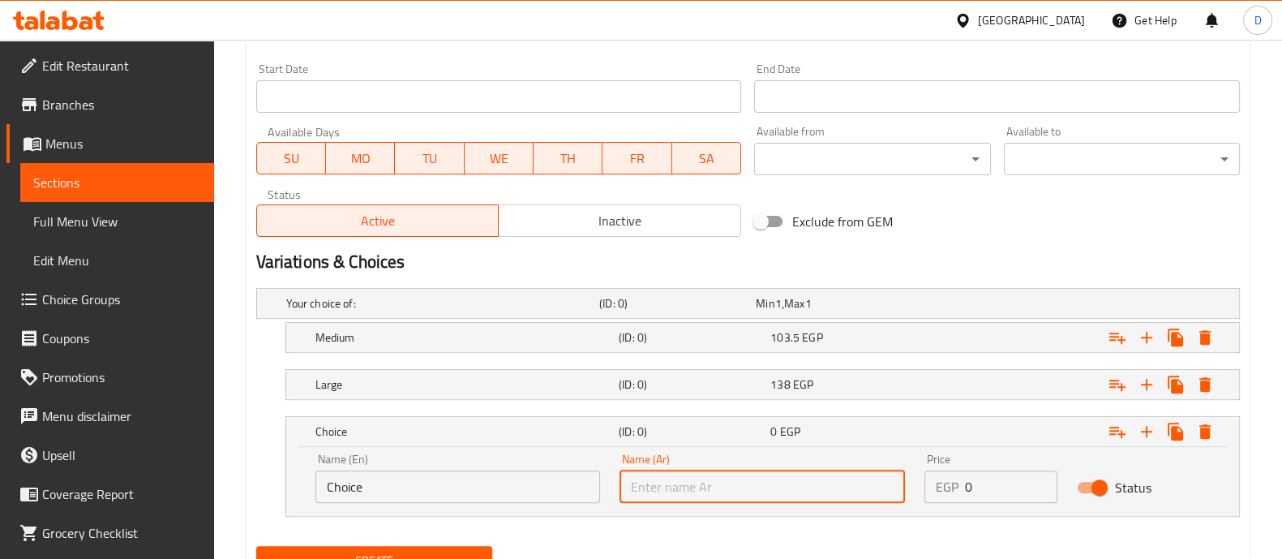
click at [778, 482] on input "text" at bounding box center [762, 486] width 285 height 32
paste input "جامبو"
type input "جامبو"
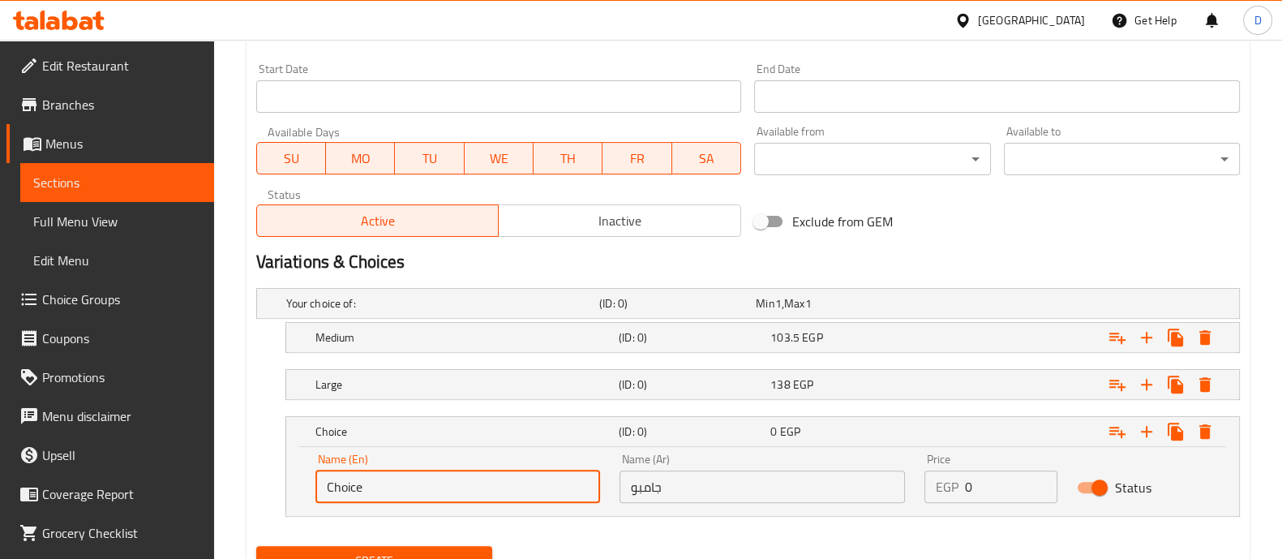
click at [470, 496] on input "Choice" at bounding box center [457, 486] width 285 height 32
type input "Jumbo"
click at [442, 435] on h5 "Jumbo" at bounding box center [463, 431] width 297 height 16
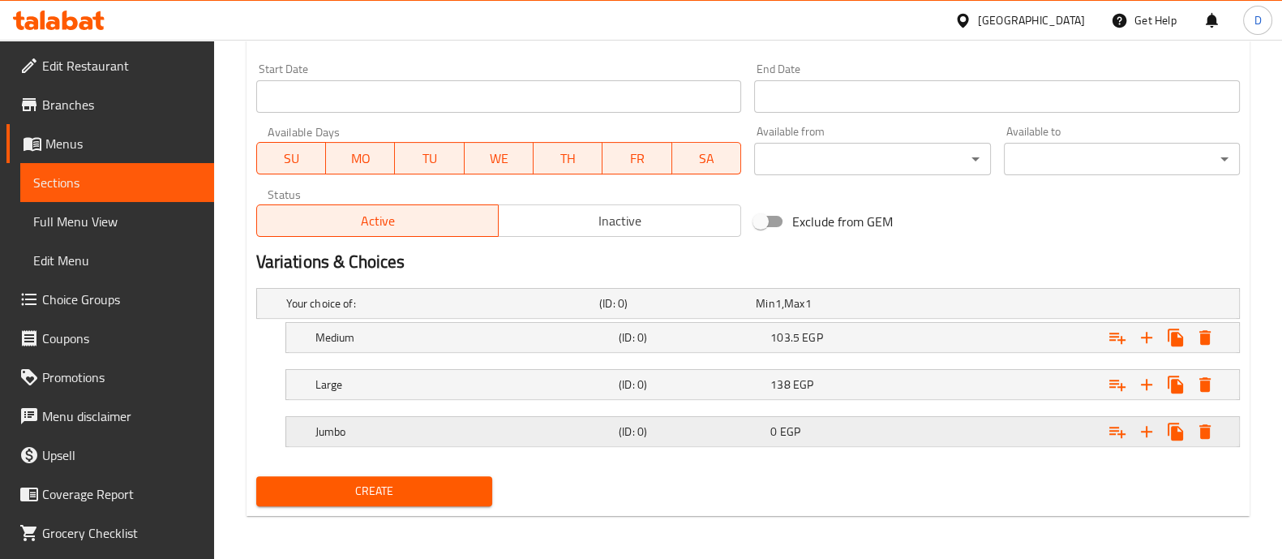
click at [1027, 435] on div "Expand" at bounding box center [1070, 432] width 303 height 36
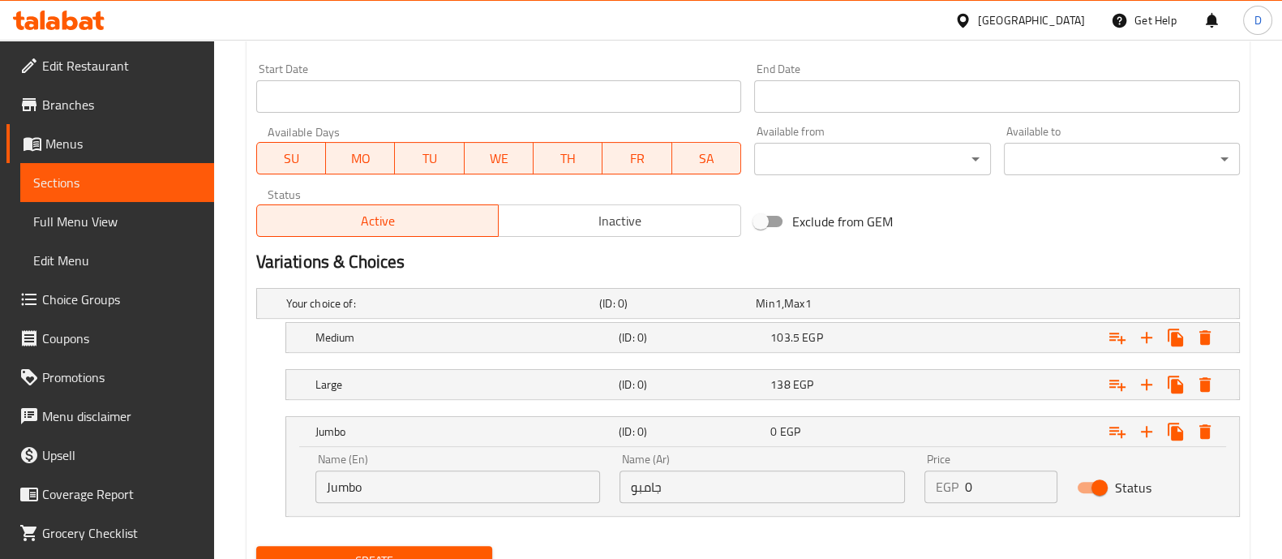
click at [995, 500] on div "Price EGP 0 Price" at bounding box center [991, 478] width 152 height 69
click at [992, 477] on input "0" at bounding box center [1011, 486] width 92 height 32
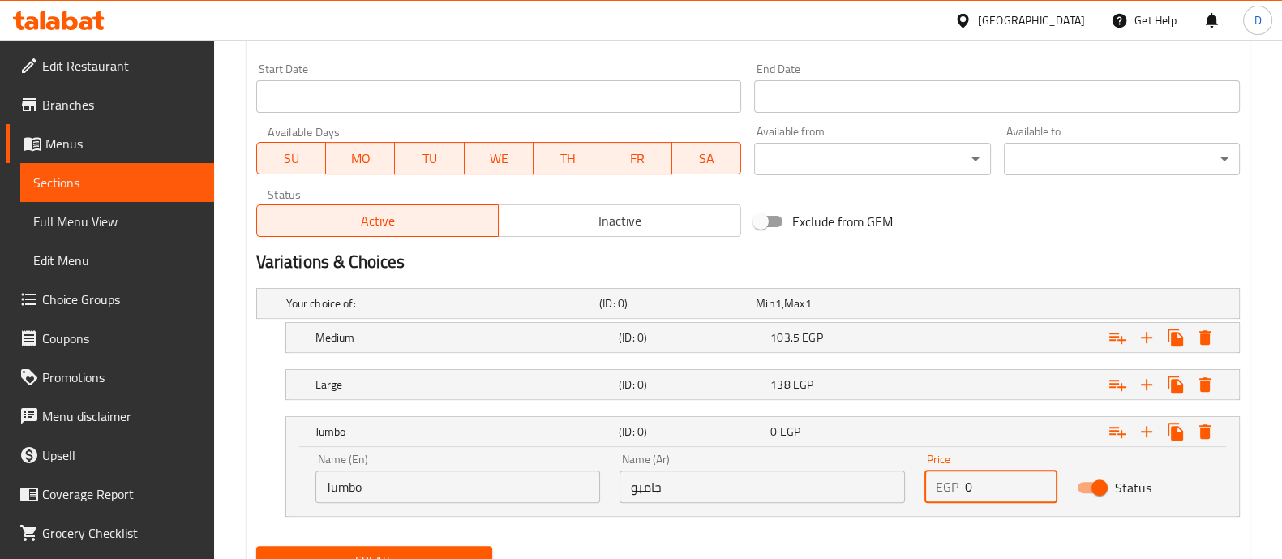
click at [995, 484] on input "0" at bounding box center [1011, 486] width 92 height 32
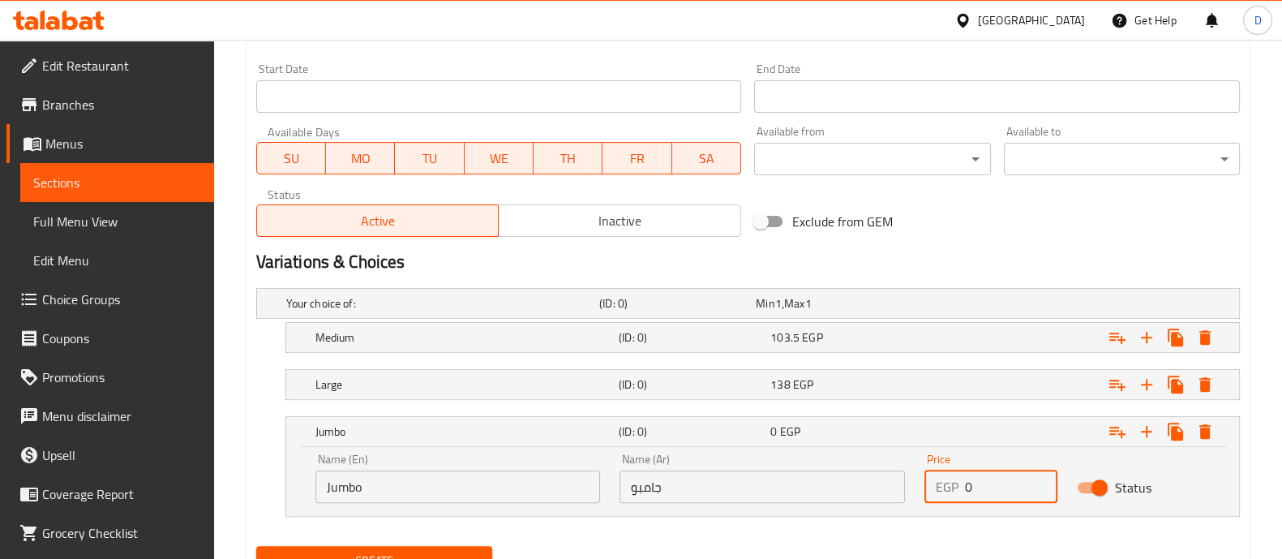
paste input "172.5"
type input "172.5"
click at [956, 421] on div "Expand" at bounding box center [1070, 432] width 303 height 36
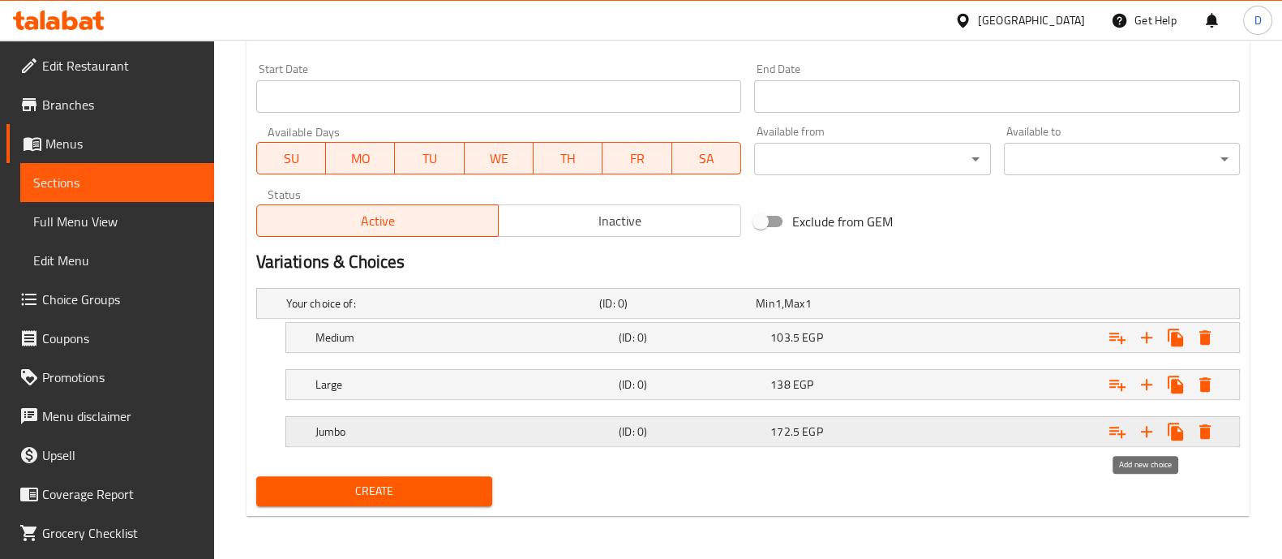
click at [1140, 437] on icon "Expand" at bounding box center [1146, 431] width 19 height 19
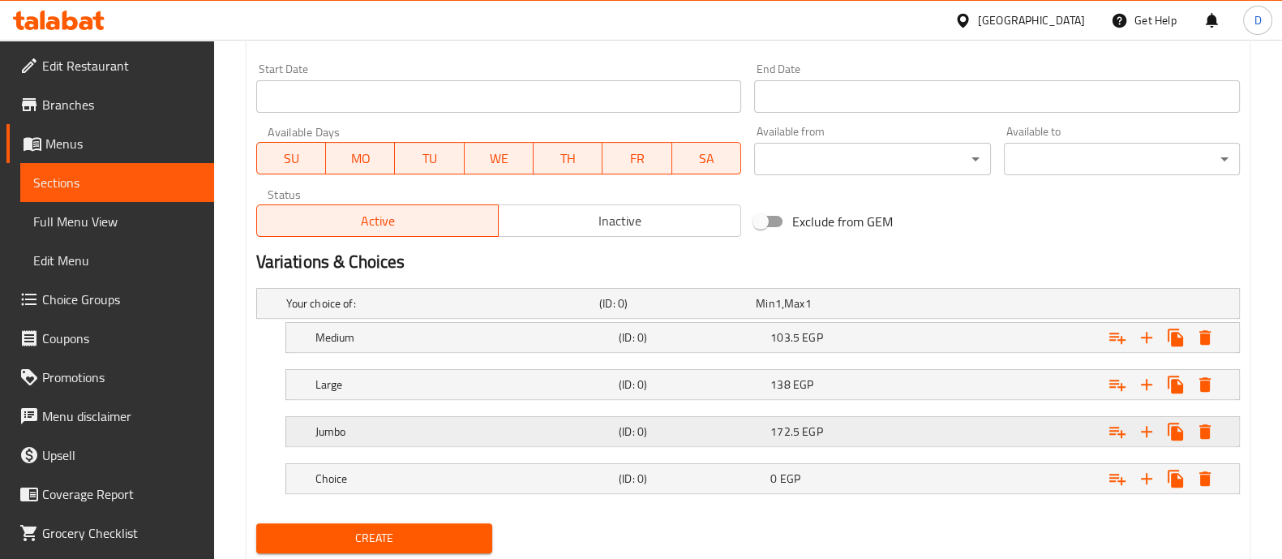
scroll to position [714, 0]
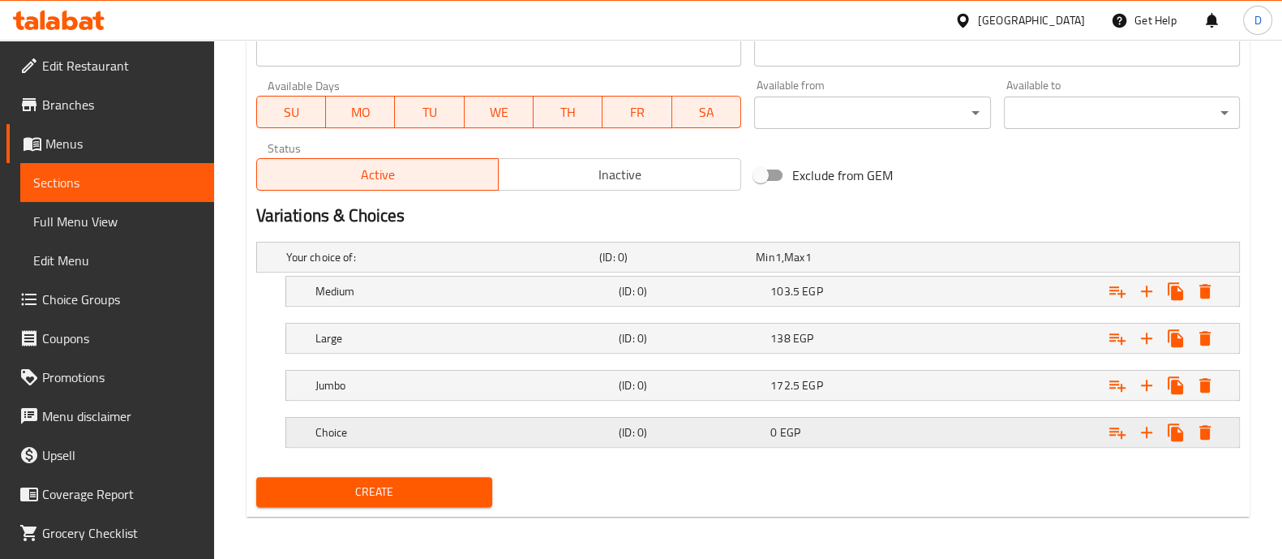
drag, startPoint x: 752, startPoint y: 407, endPoint x: 755, endPoint y: 431, distance: 23.7
click at [755, 431] on div "Your choice of: (ID: 0) Min 1 , Max 1 Name (En) Your choice of: Name (En) Name …" at bounding box center [748, 352] width 997 height 235
click at [755, 431] on h5 "(ID: 0)" at bounding box center [691, 432] width 145 height 16
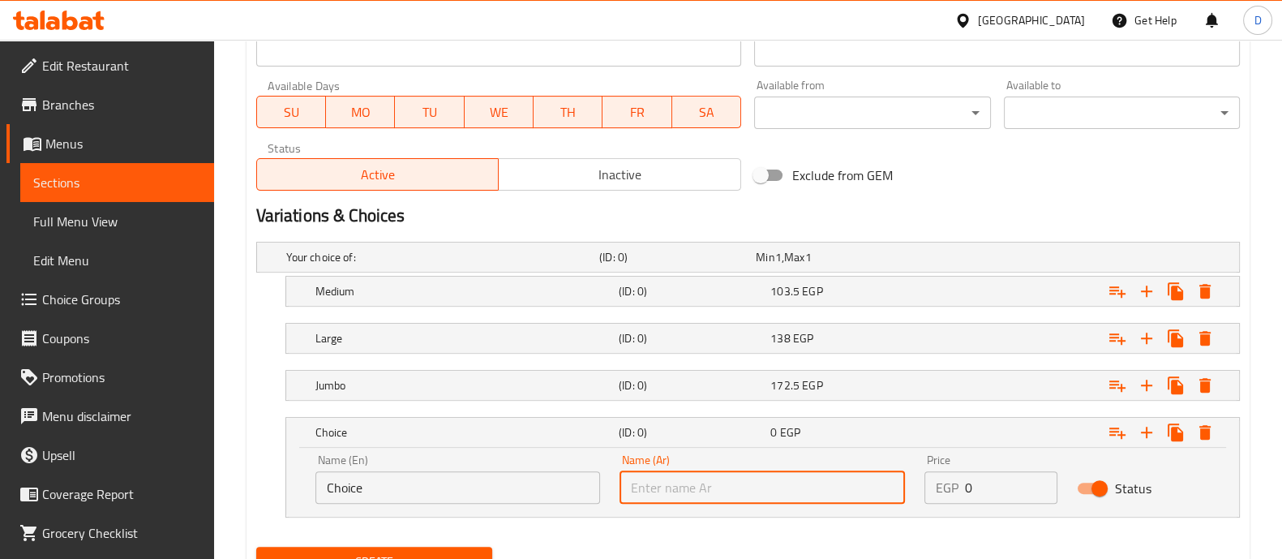
click at [830, 499] on input "text" at bounding box center [762, 487] width 285 height 32
paste input "سوبر جامبو"
type input "سوبر جامبو"
click at [572, 488] on input "Choice" at bounding box center [457, 487] width 285 height 32
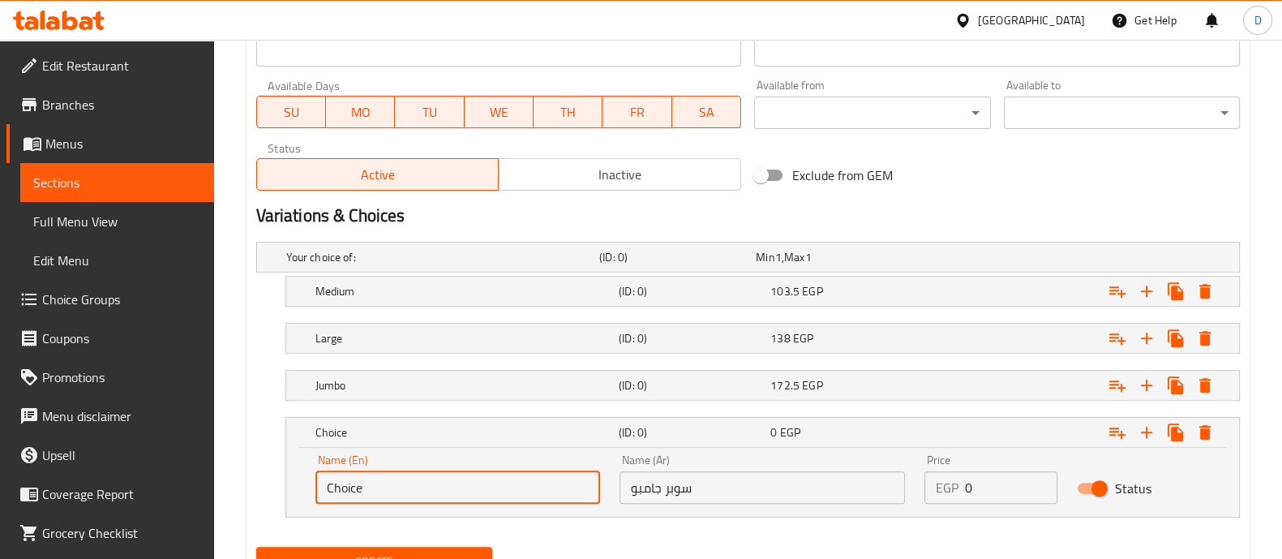
click at [572, 488] on input "Choice" at bounding box center [457, 487] width 285 height 32
type input "Super Jumbo"
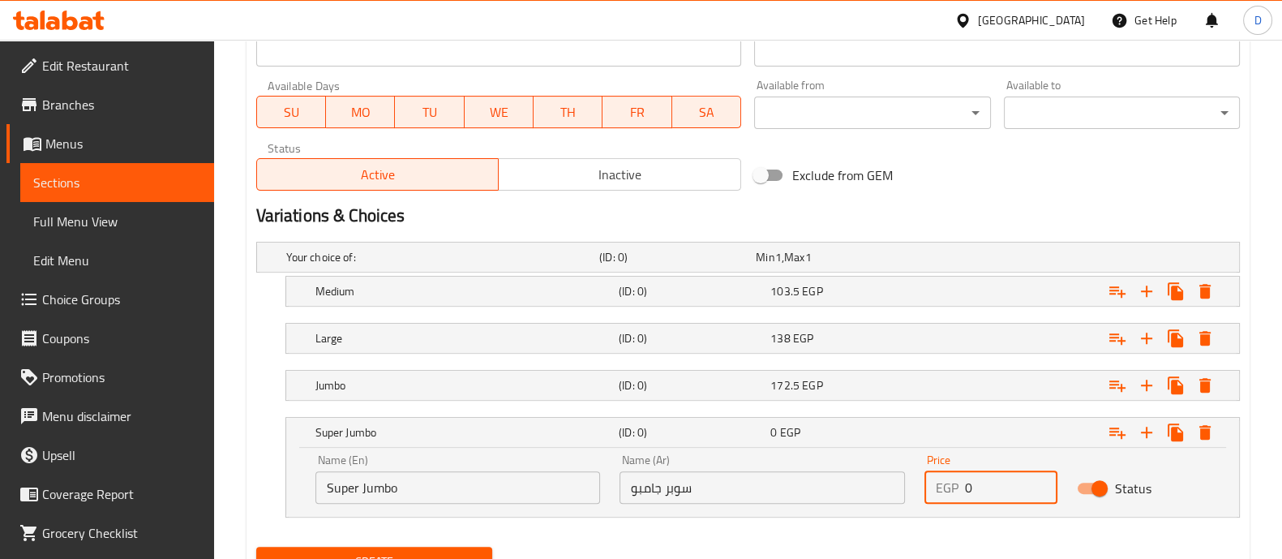
click at [994, 497] on input "0" at bounding box center [1011, 487] width 92 height 32
paste input "23"
type input "230"
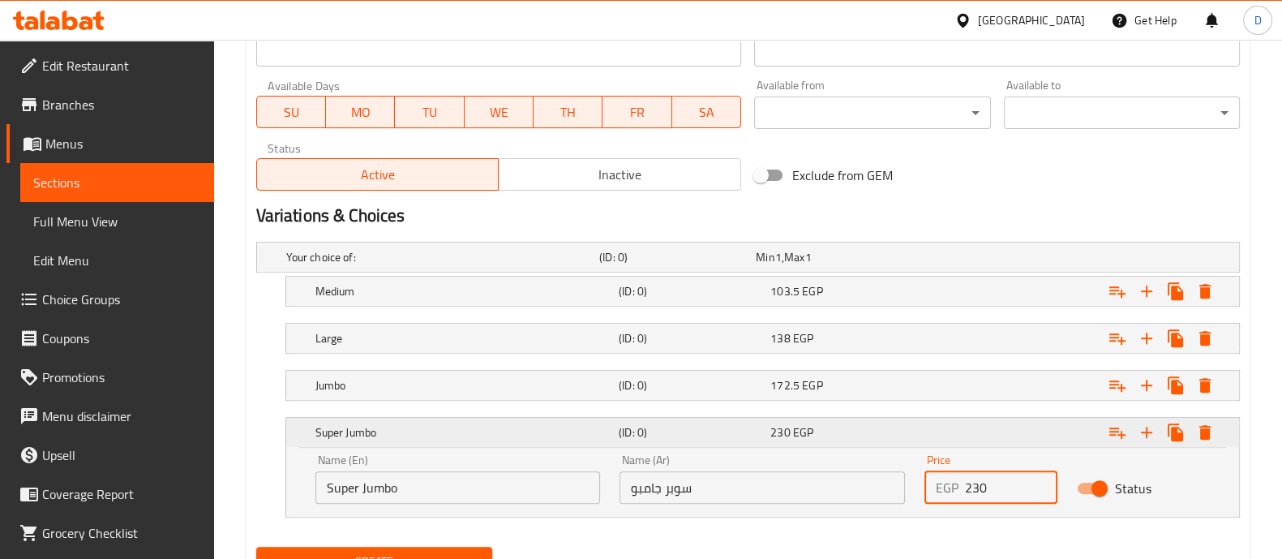
click at [898, 421] on div "230 EGP" at bounding box center [843, 432] width 152 height 23
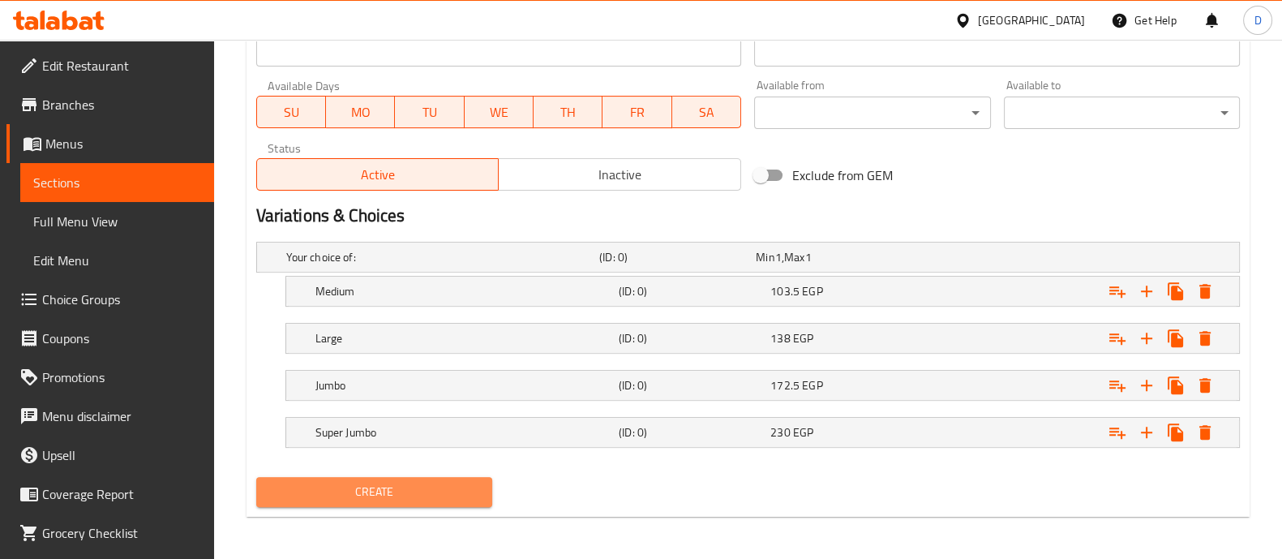
click at [418, 484] on span "Create" at bounding box center [374, 492] width 210 height 20
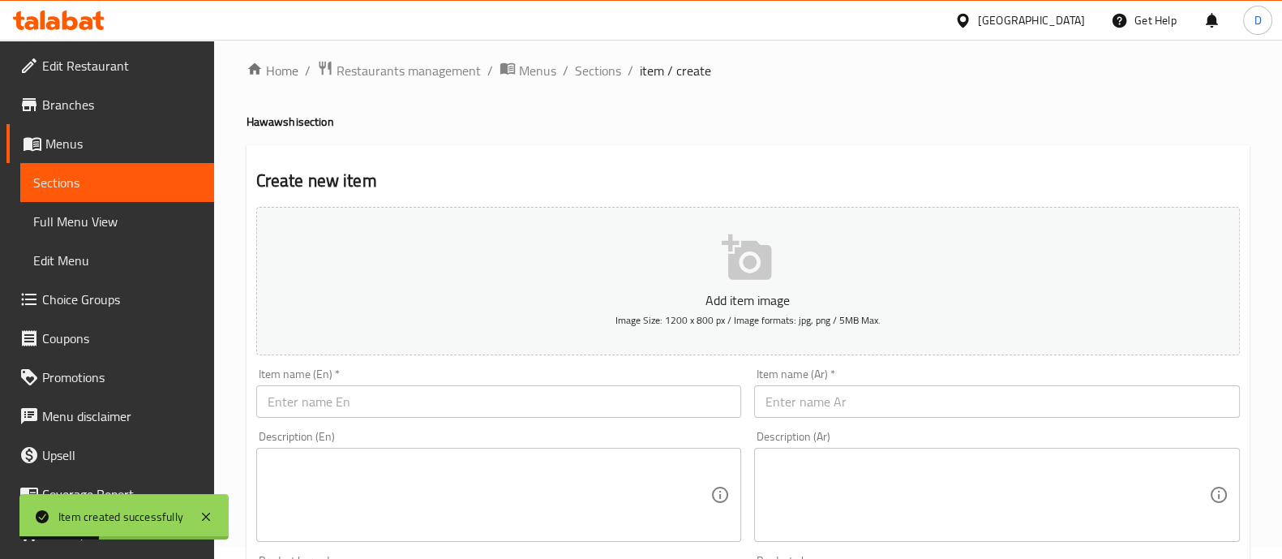
scroll to position [0, 0]
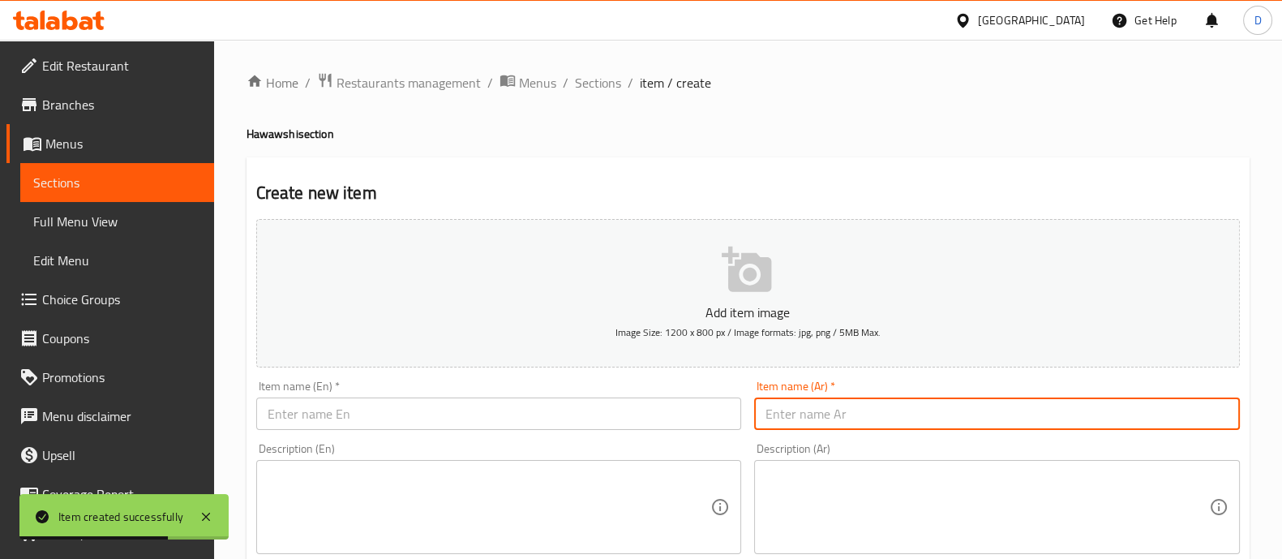
click at [824, 416] on input "text" at bounding box center [997, 413] width 486 height 32
paste input "لحمه ضاني"
type input "لحمه ضاني"
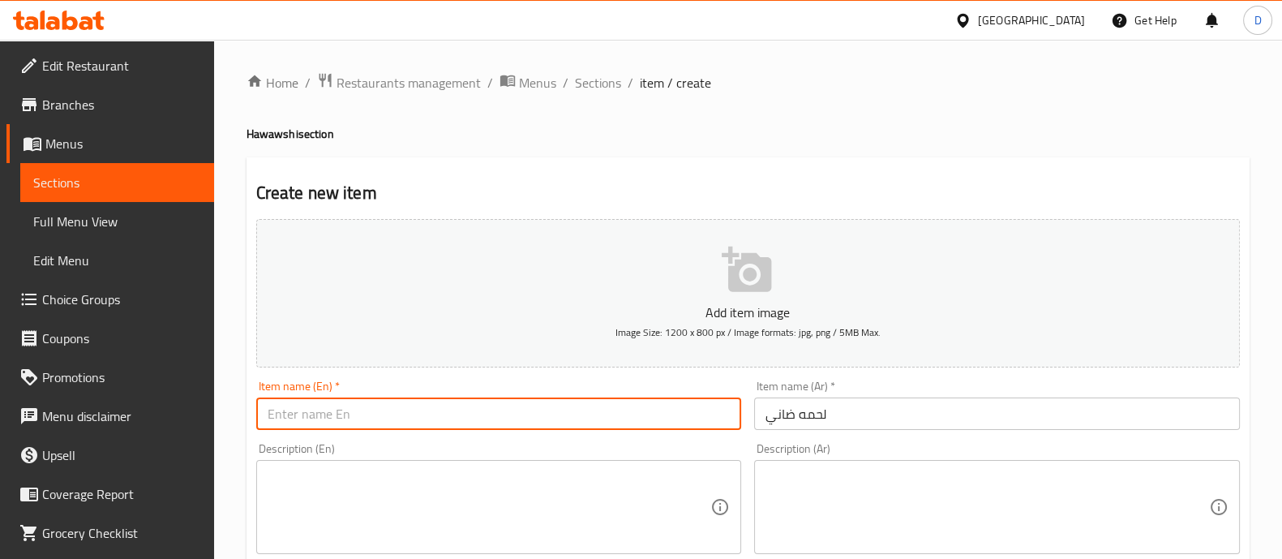
click at [314, 411] on input "text" at bounding box center [499, 413] width 486 height 32
paste input "Lamb meat"
type input "Lamb meat"
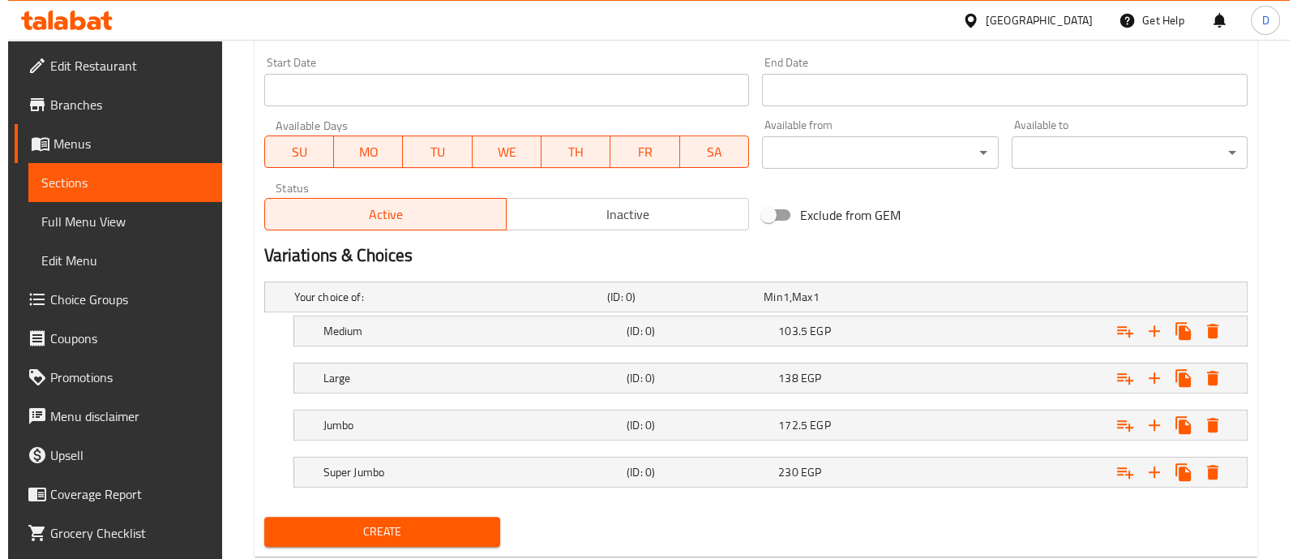
scroll to position [714, 0]
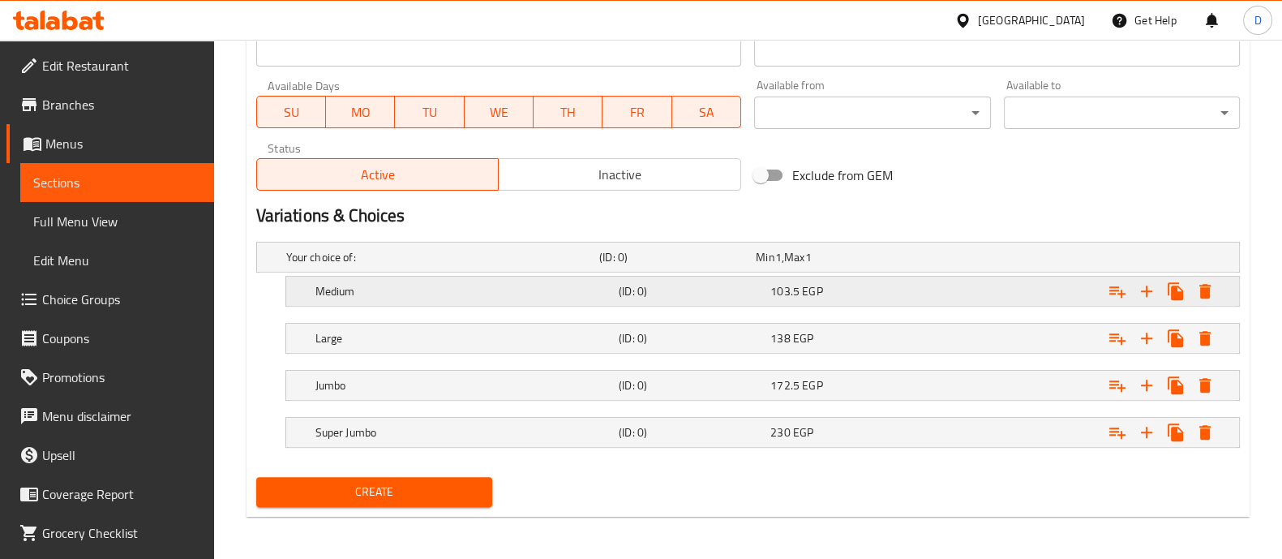
click at [828, 280] on div "103.5 EGP" at bounding box center [843, 291] width 152 height 23
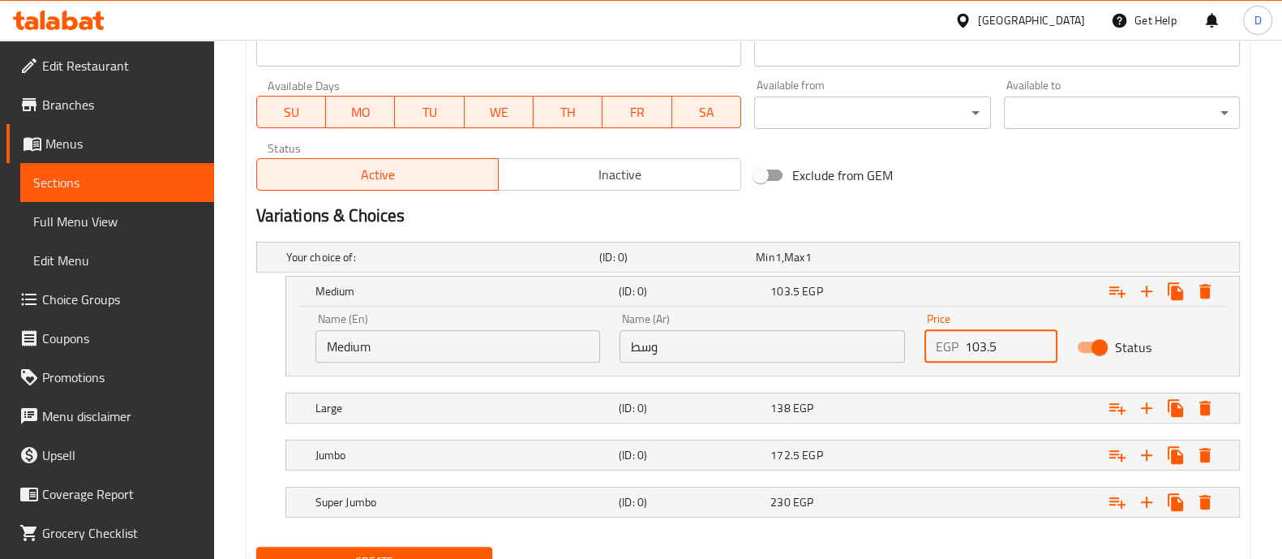
click at [990, 349] on input "103.5" at bounding box center [1011, 346] width 92 height 32
paste input "161"
type input "161"
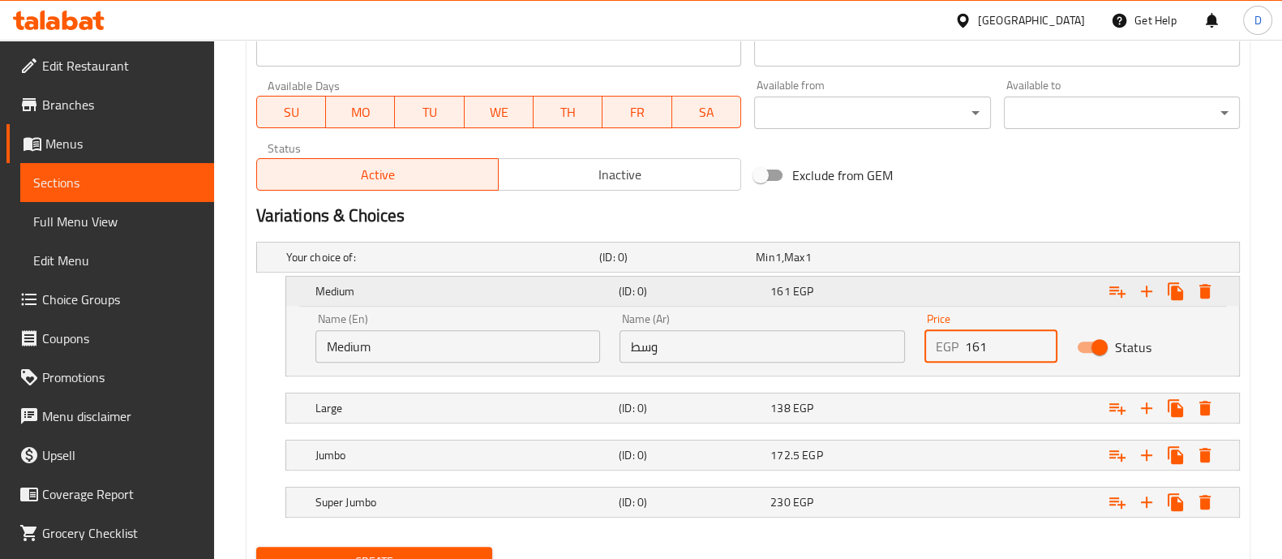
click at [953, 284] on div "Expand" at bounding box center [1070, 291] width 303 height 36
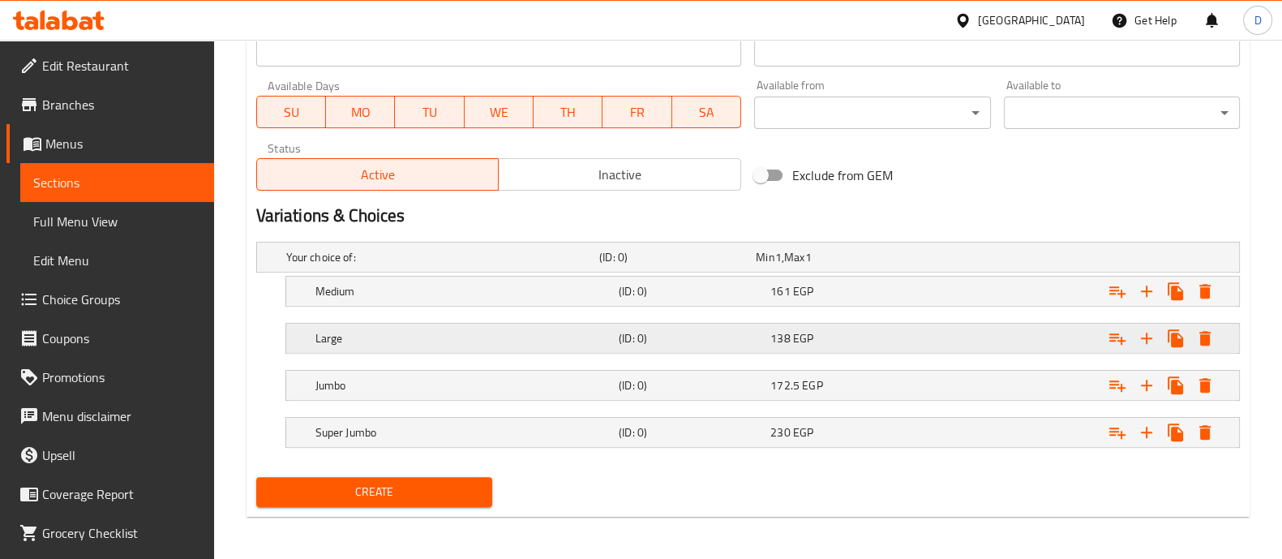
click at [834, 346] on div "138 EGP" at bounding box center [843, 338] width 152 height 23
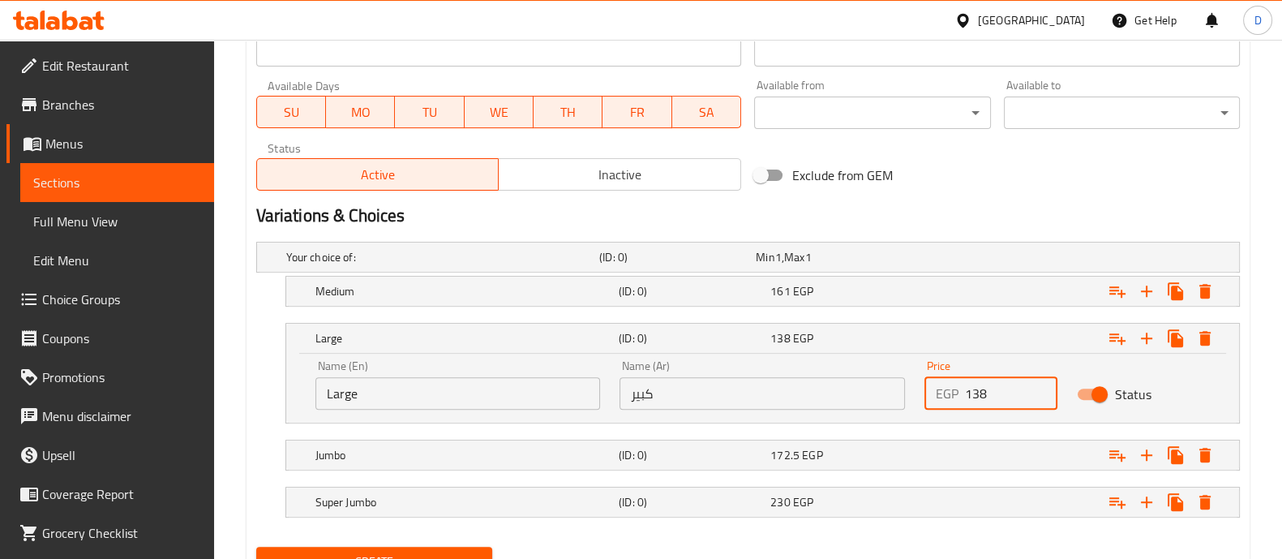
click at [993, 398] on input "138" at bounding box center [1011, 393] width 92 height 32
paste input "195.5"
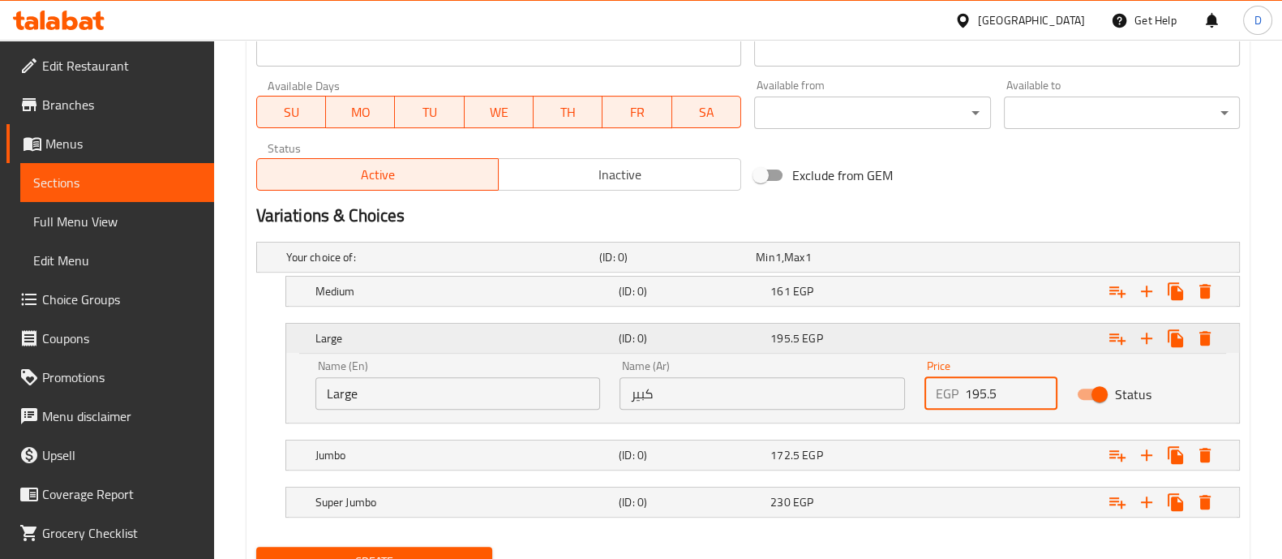
type input "195.5"
click at [963, 342] on div "Expand" at bounding box center [1070, 338] width 303 height 36
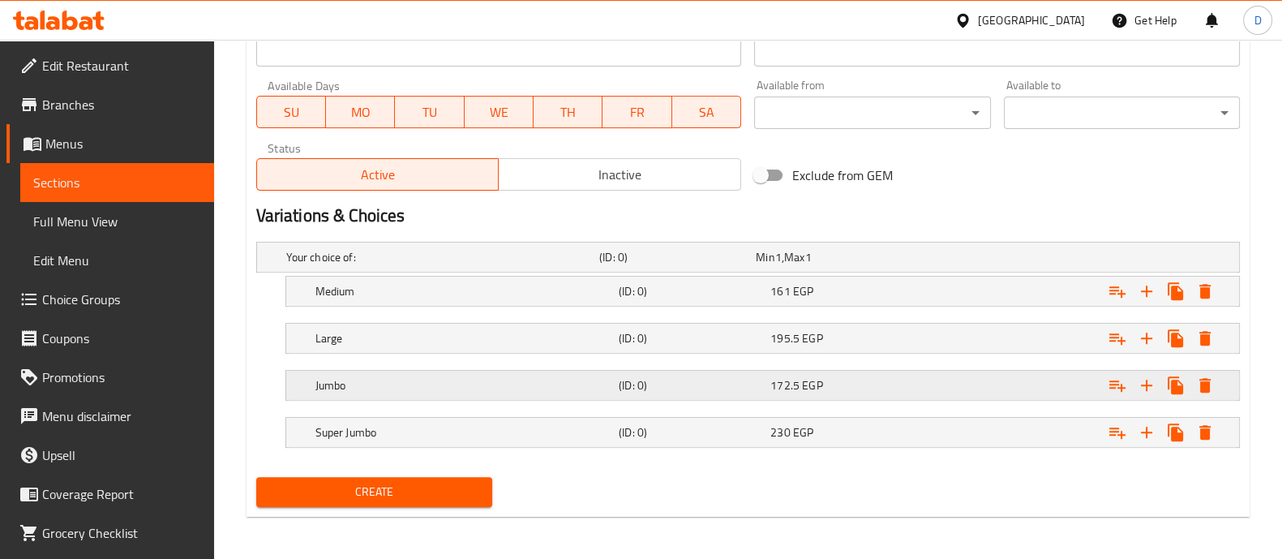
click at [766, 379] on div "(ID: 0)" at bounding box center [691, 385] width 152 height 23
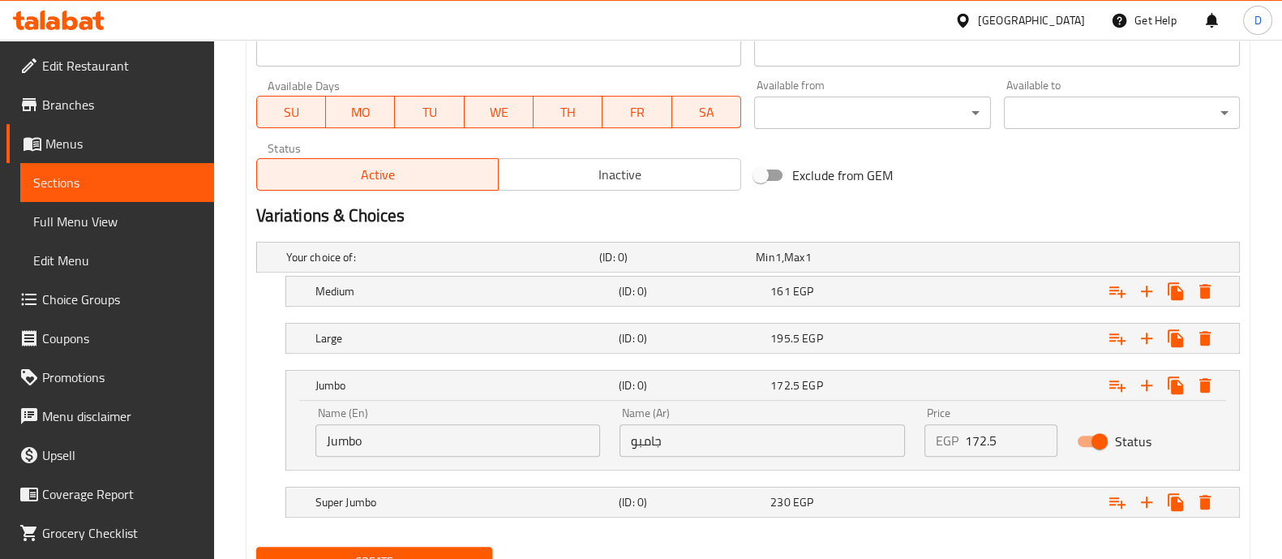
click at [997, 441] on input "172.5" at bounding box center [1011, 440] width 92 height 32
paste input "23"
type input "230"
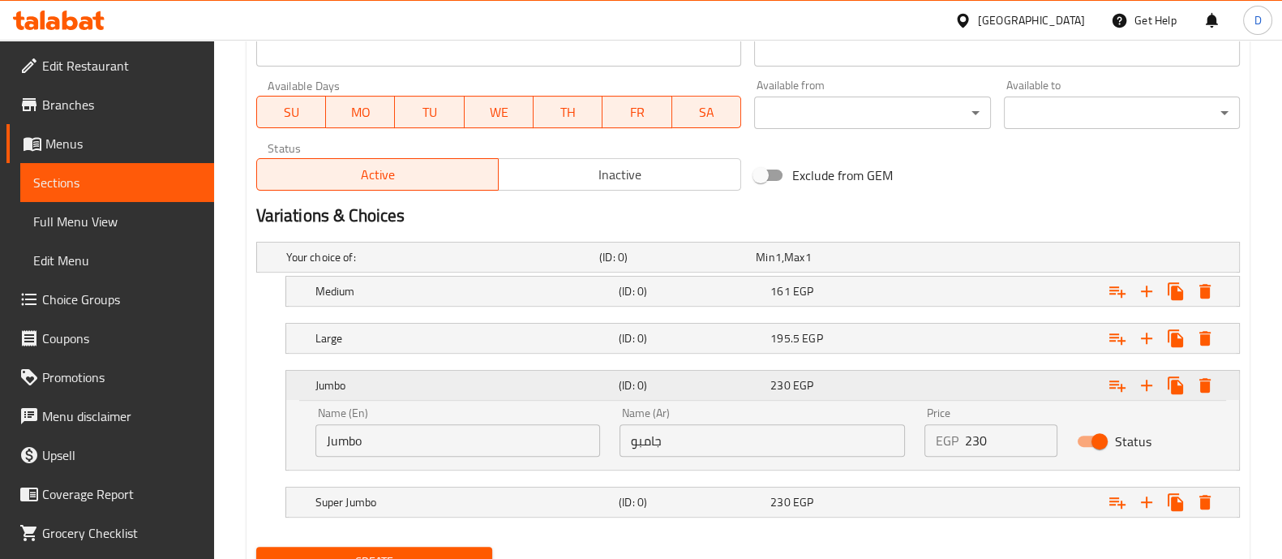
click at [953, 386] on div "Expand" at bounding box center [1070, 385] width 303 height 36
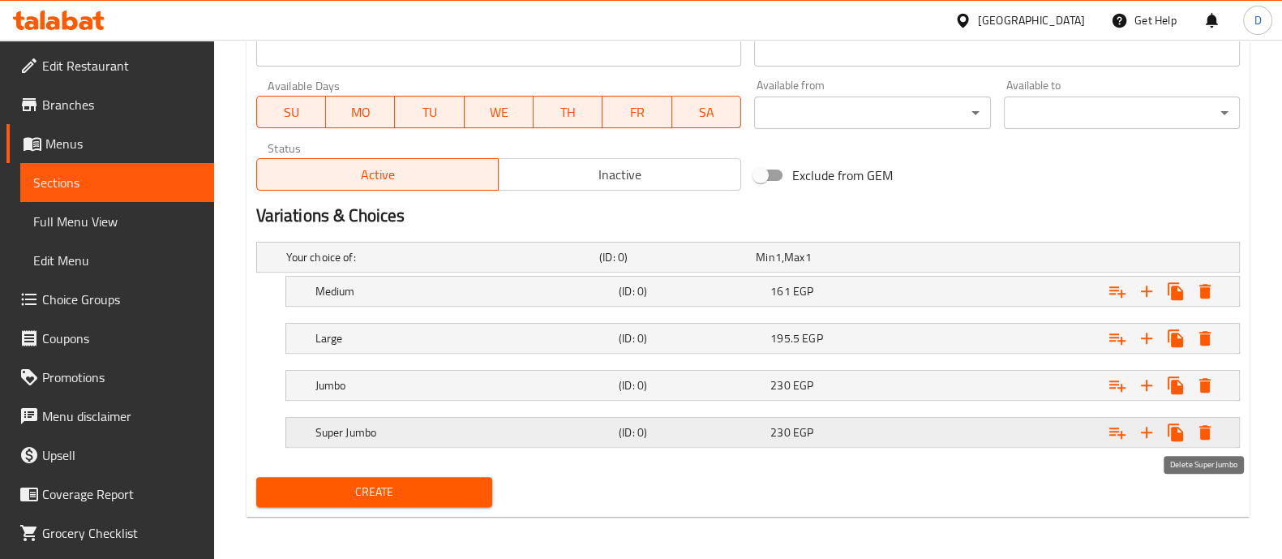
click at [1207, 430] on icon "Expand" at bounding box center [1204, 432] width 11 height 15
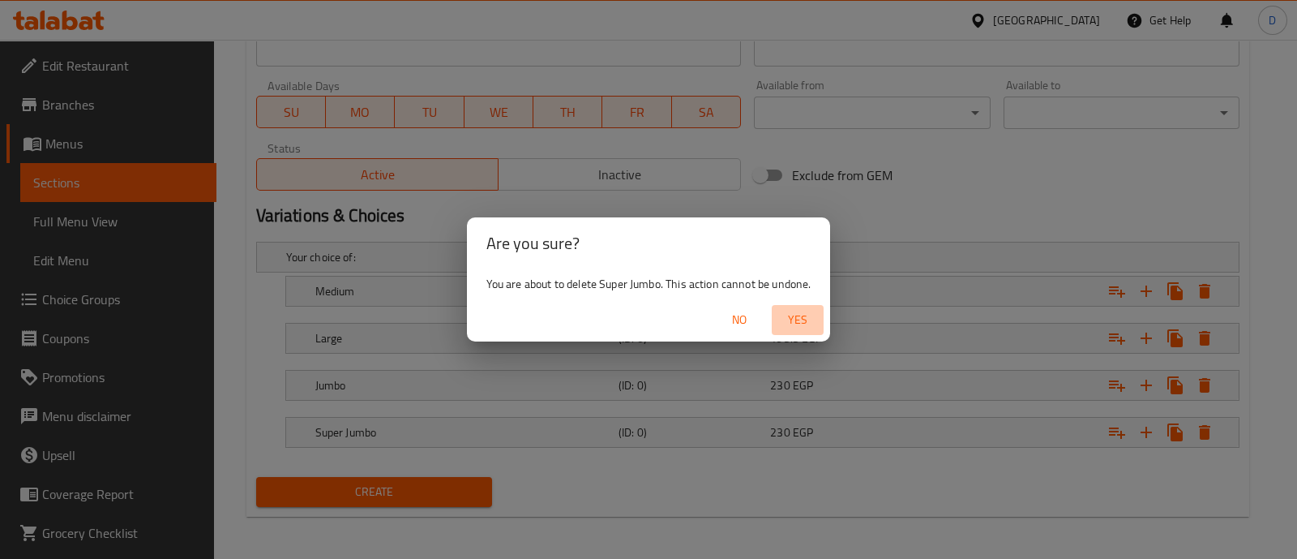
click at [787, 308] on button "Yes" at bounding box center [798, 320] width 52 height 30
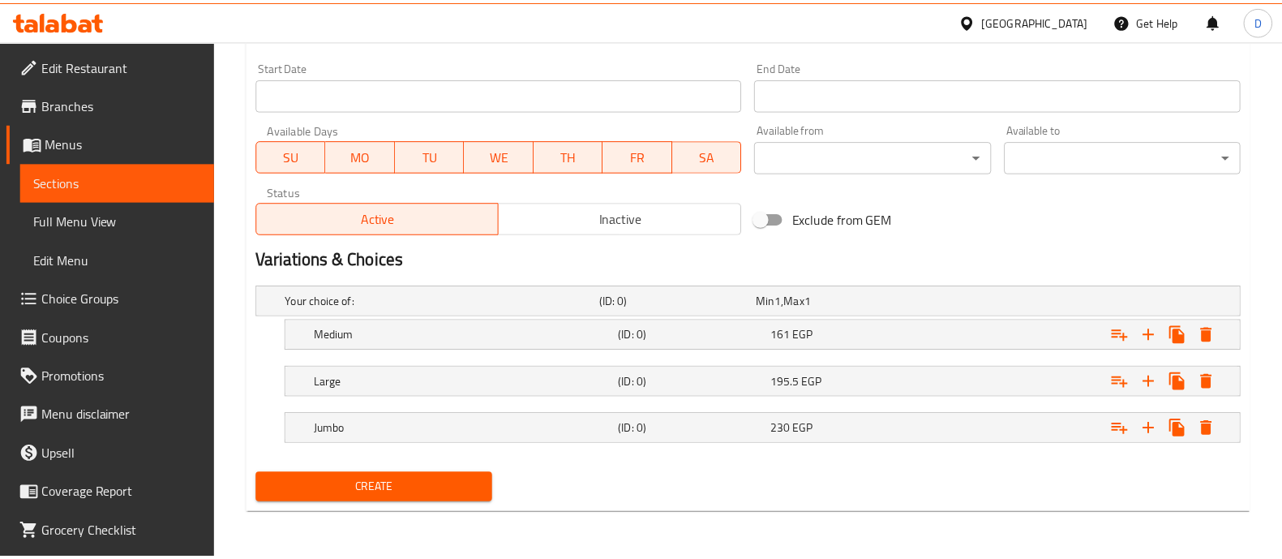
scroll to position [668, 0]
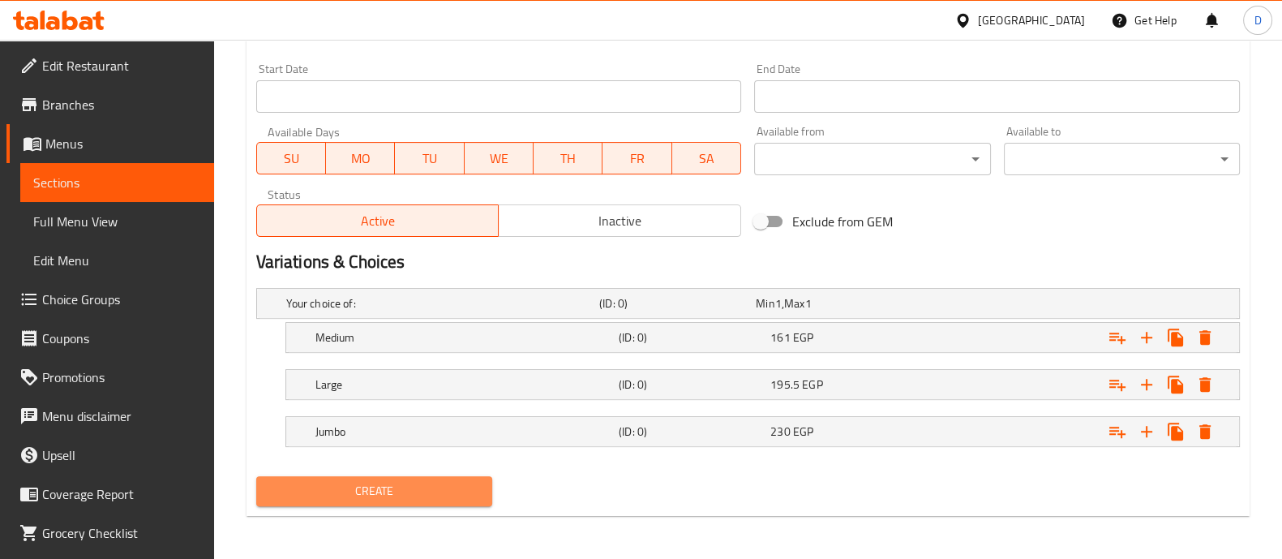
click at [423, 493] on span "Create" at bounding box center [374, 491] width 210 height 20
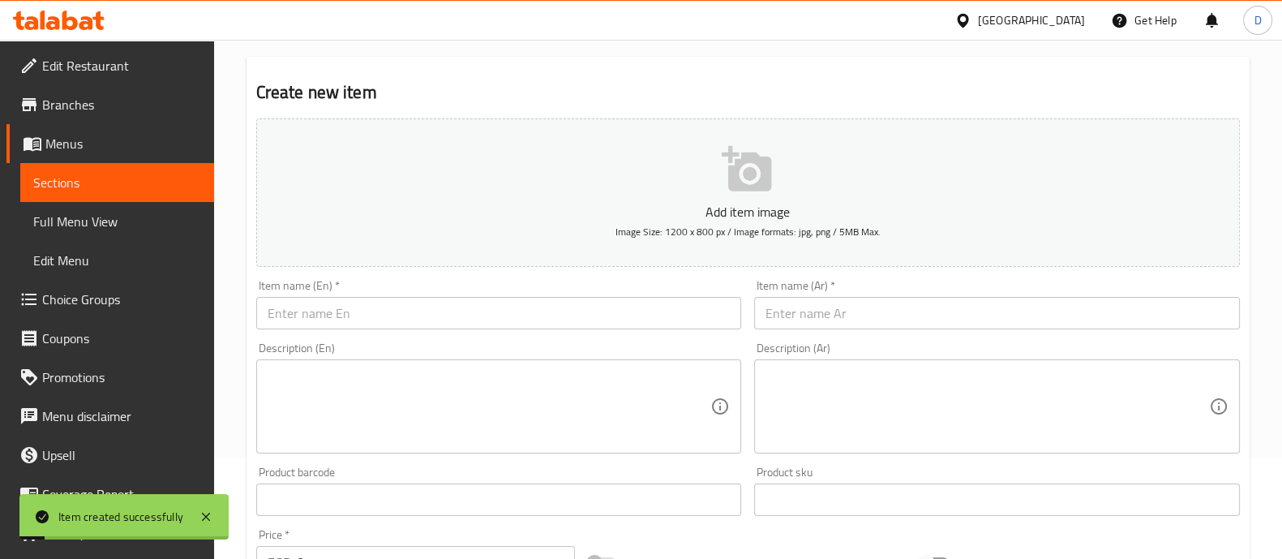
scroll to position [58, 0]
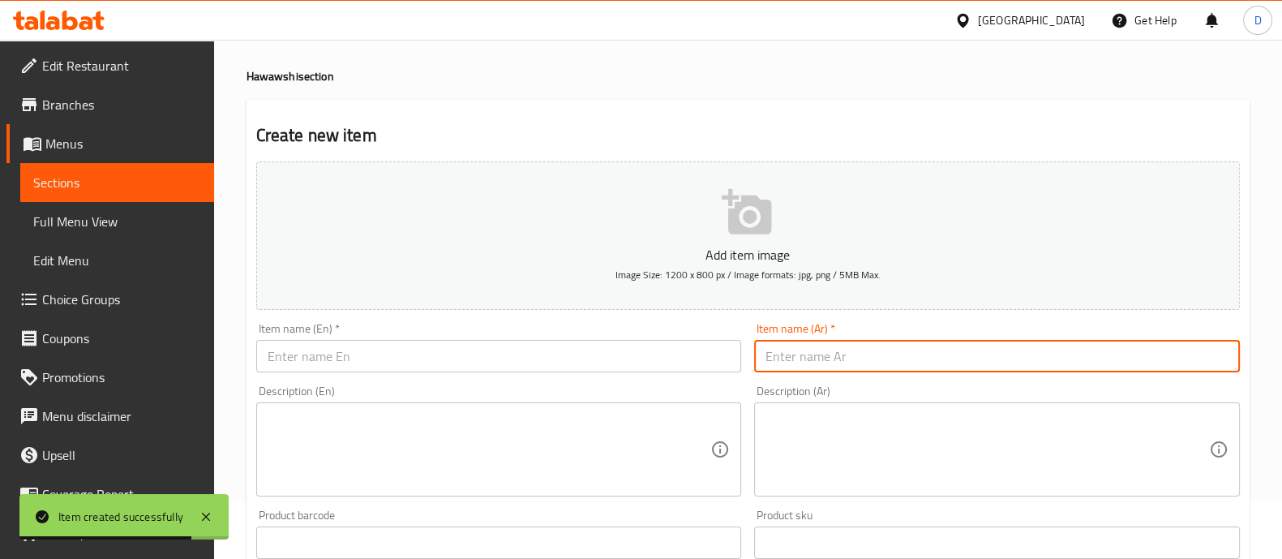
click at [787, 354] on input "text" at bounding box center [997, 356] width 486 height 32
paste input "سجق"
type input "سجق"
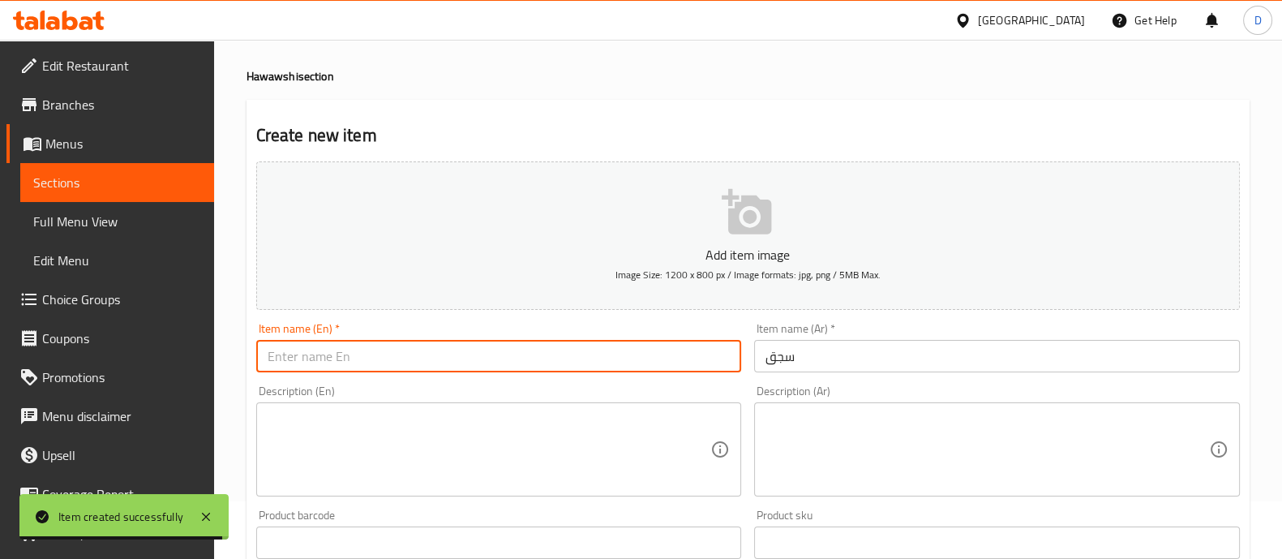
click at [577, 368] on input "text" at bounding box center [499, 356] width 486 height 32
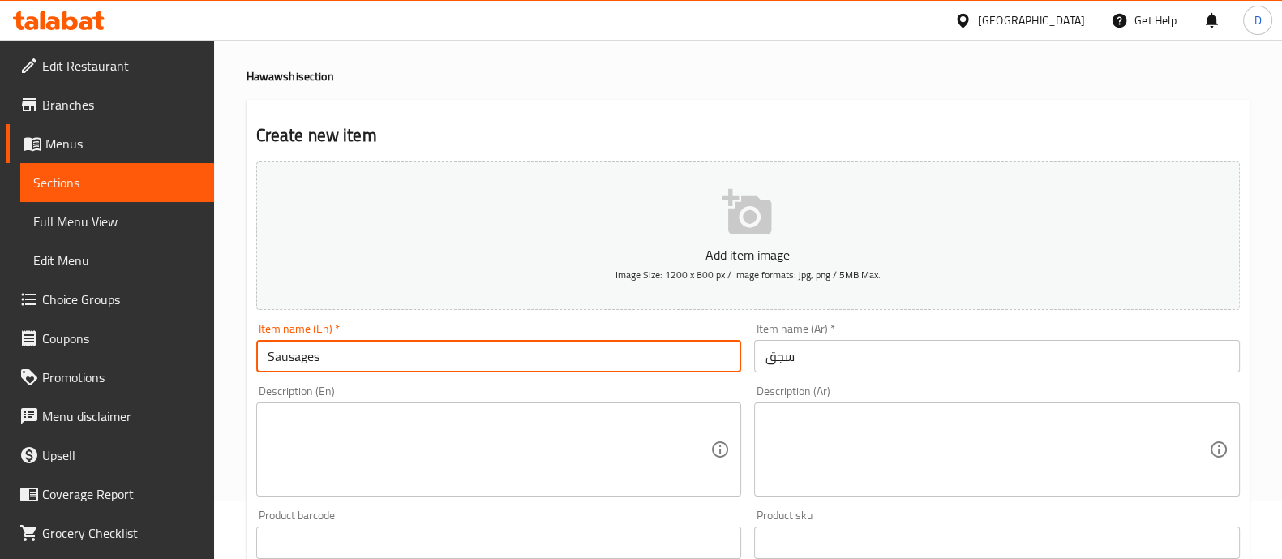
type input "Sausages"
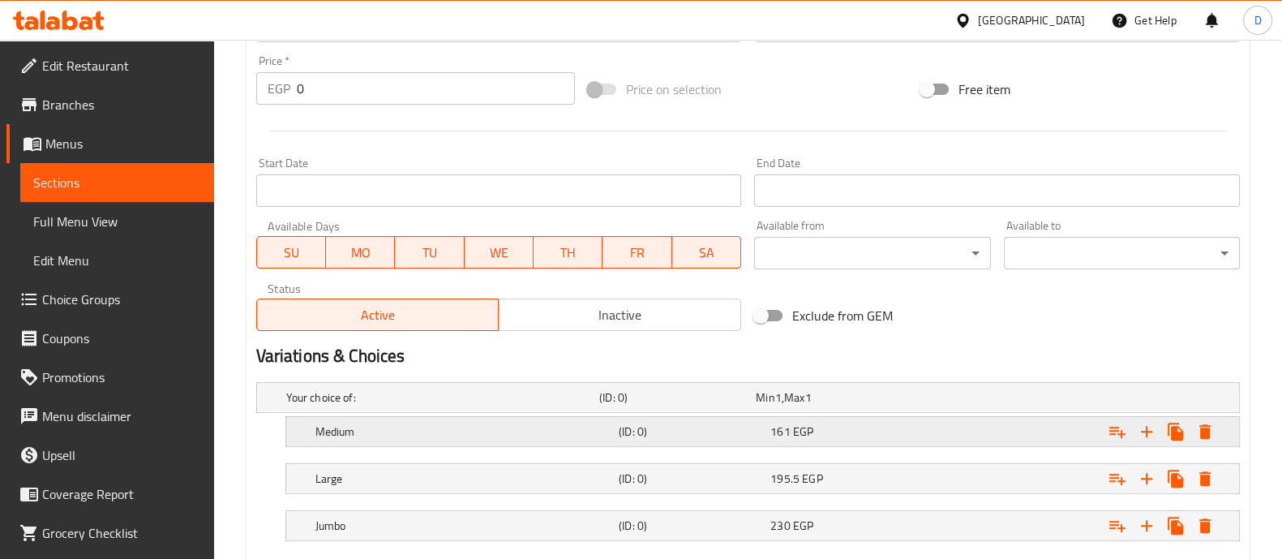
scroll to position [575, 0]
click at [505, 422] on h5 "Medium" at bounding box center [463, 430] width 297 height 16
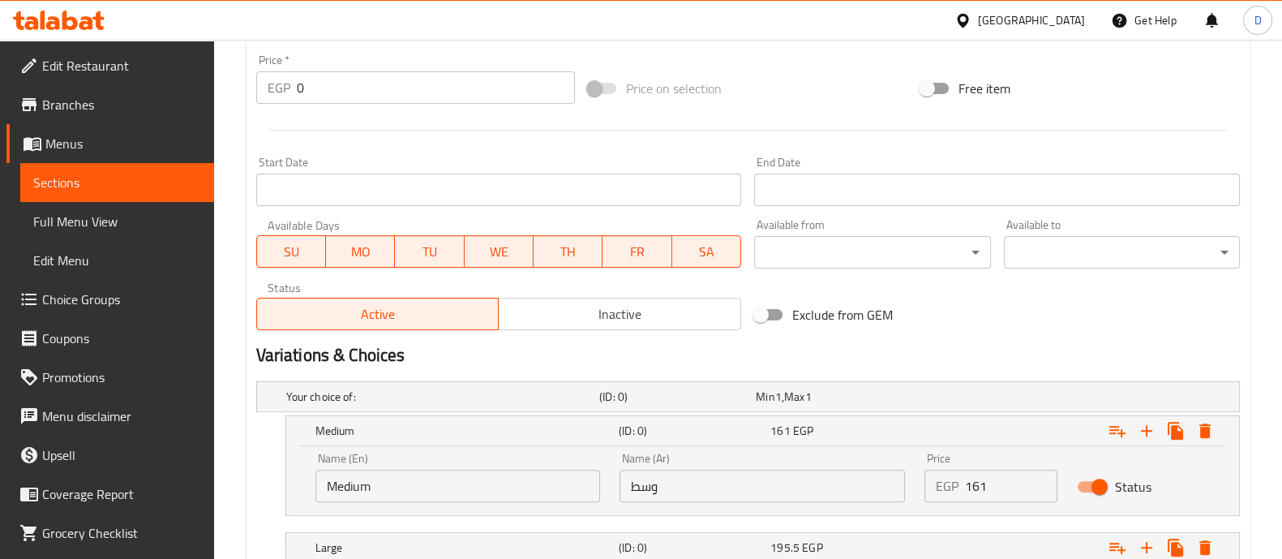
click at [981, 472] on input "161" at bounding box center [1011, 485] width 92 height 32
click at [981, 480] on input "161" at bounding box center [1011, 485] width 92 height 32
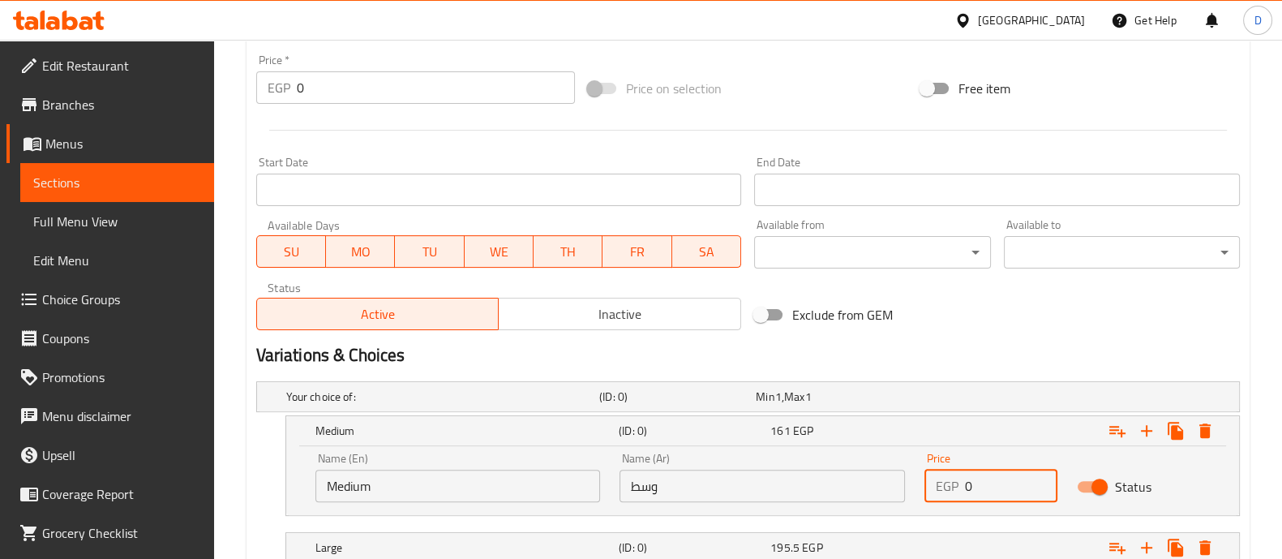
paste input "126.5"
type input "126.5"
click at [933, 439] on div "Expand" at bounding box center [1070, 431] width 303 height 36
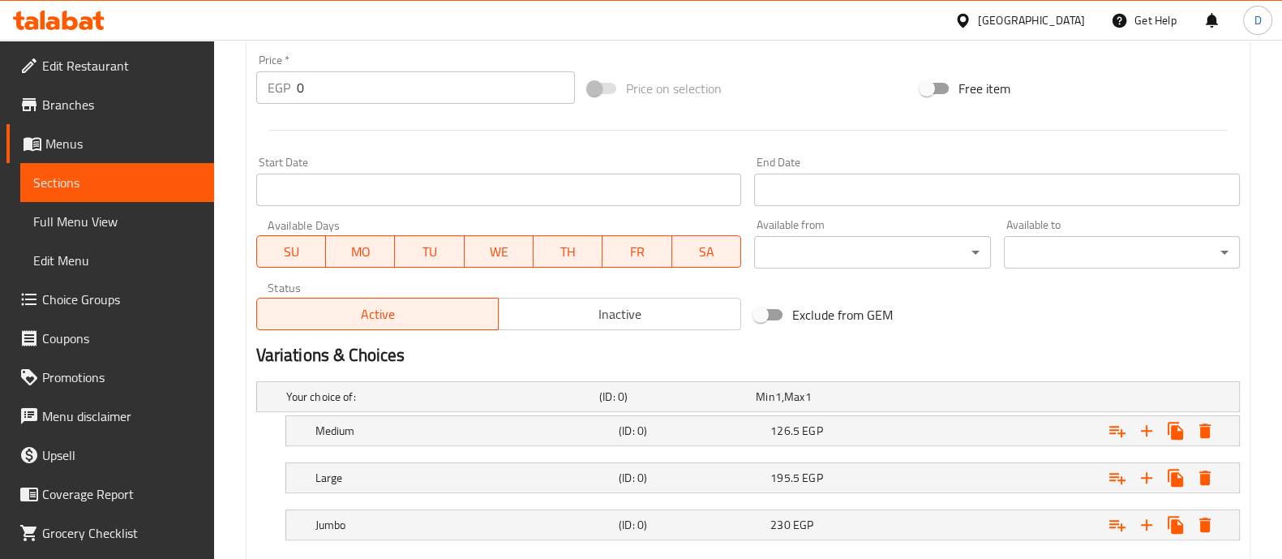
scroll to position [668, 0]
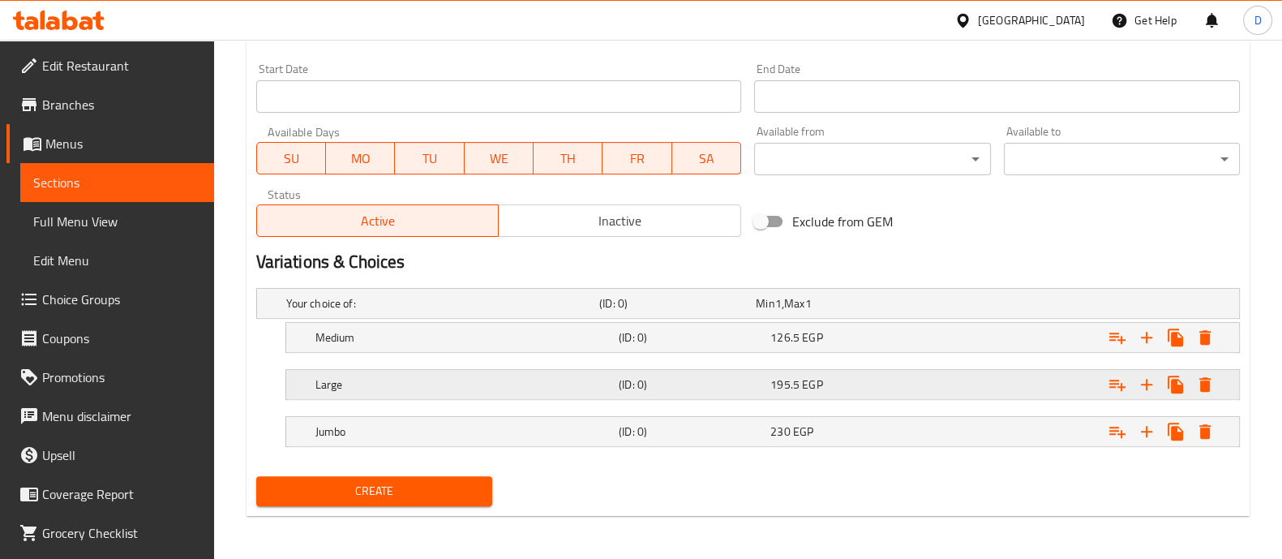
click at [787, 378] on span "195.5" at bounding box center [784, 384] width 29 height 21
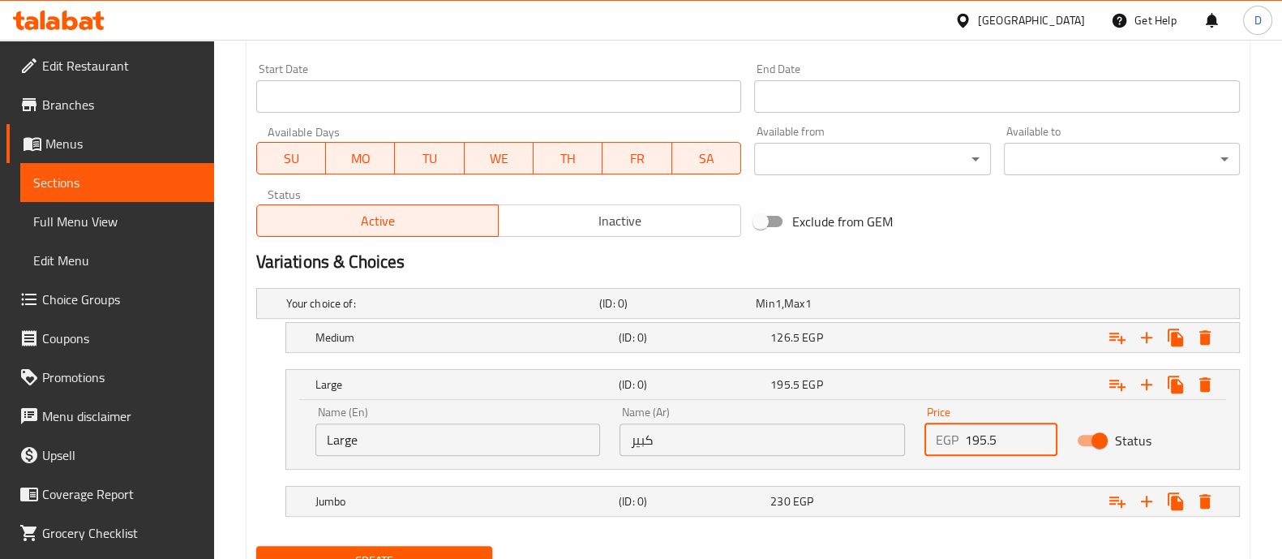
click at [988, 443] on input "195.5" at bounding box center [1011, 439] width 92 height 32
paste input "149.5"
type input "149.5"
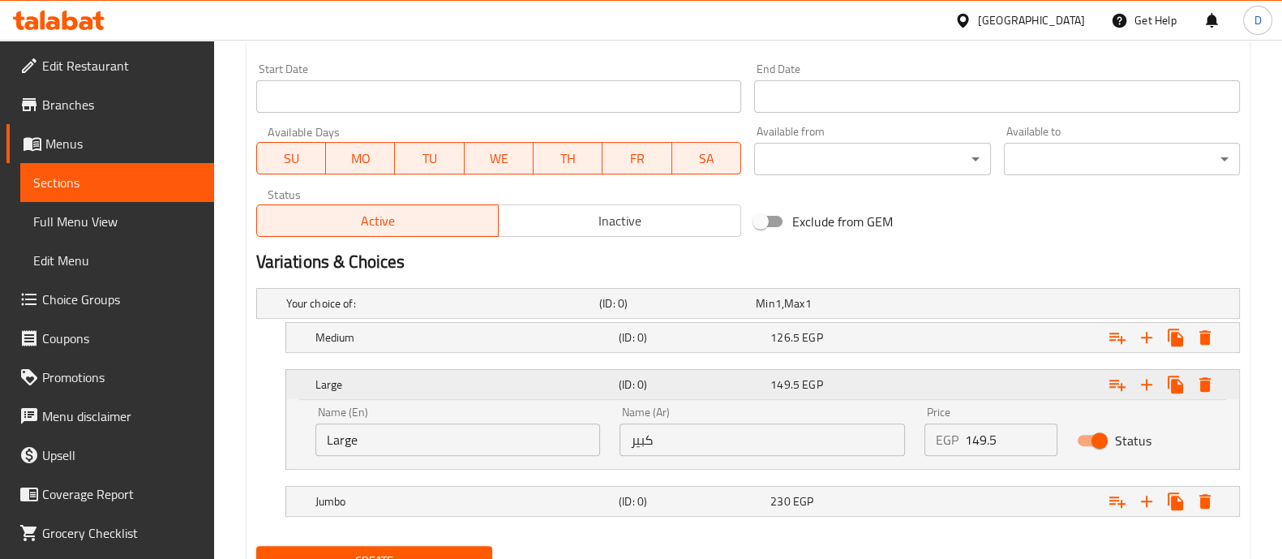
click at [950, 395] on div "Expand" at bounding box center [1070, 385] width 303 height 36
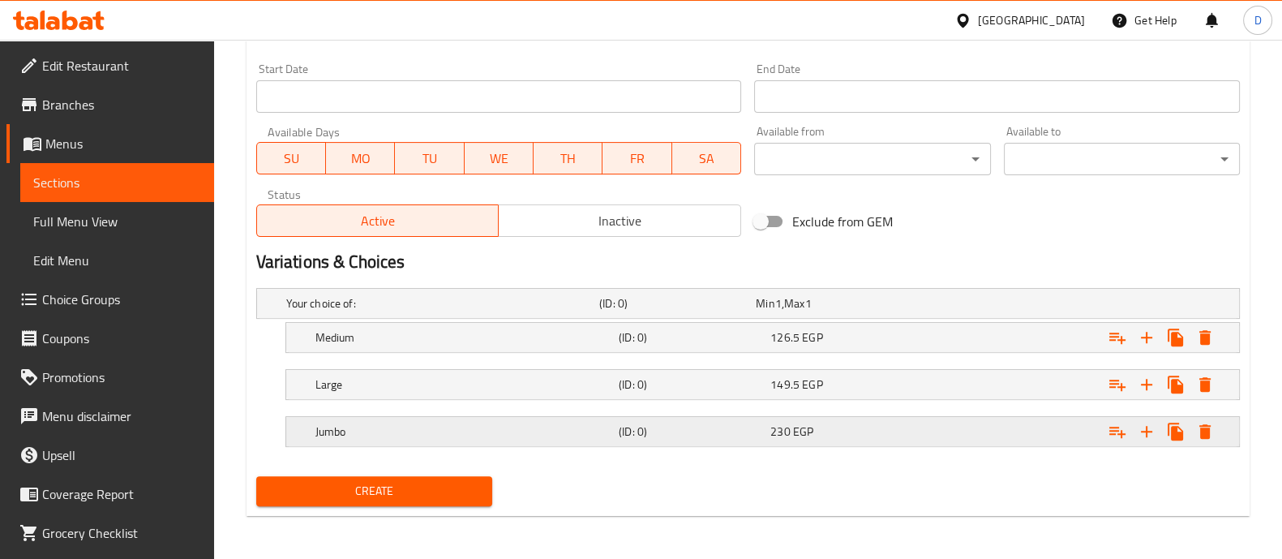
click at [793, 436] on span "EGP" at bounding box center [803, 431] width 20 height 21
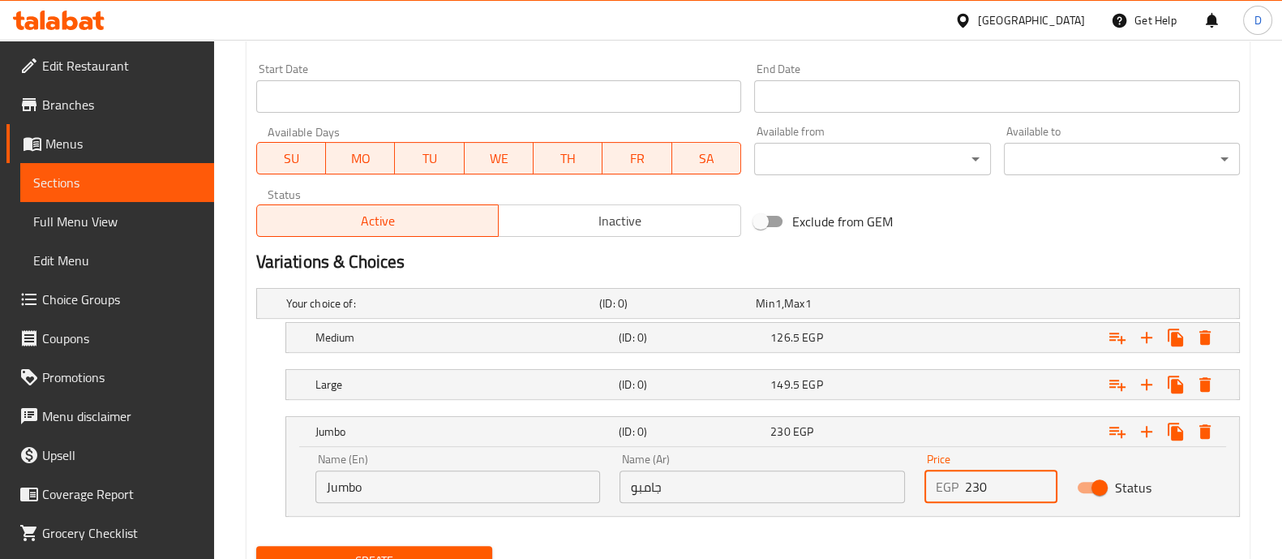
click at [993, 476] on input "230" at bounding box center [1011, 486] width 92 height 32
paste input "172.5"
type input "172.5"
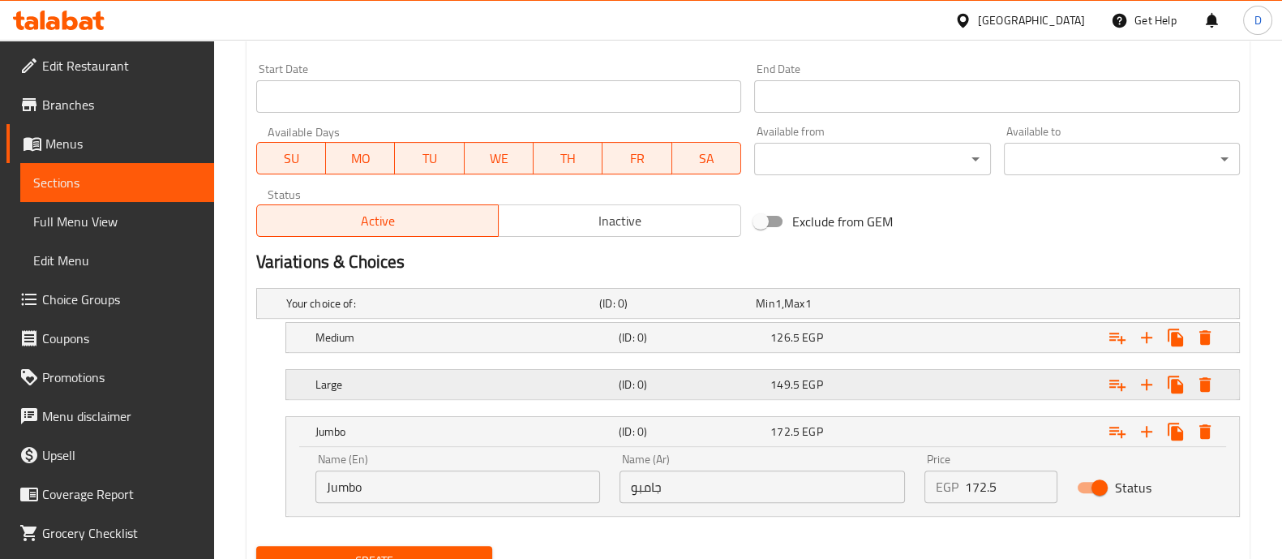
click at [920, 400] on div "Expand" at bounding box center [1070, 385] width 303 height 36
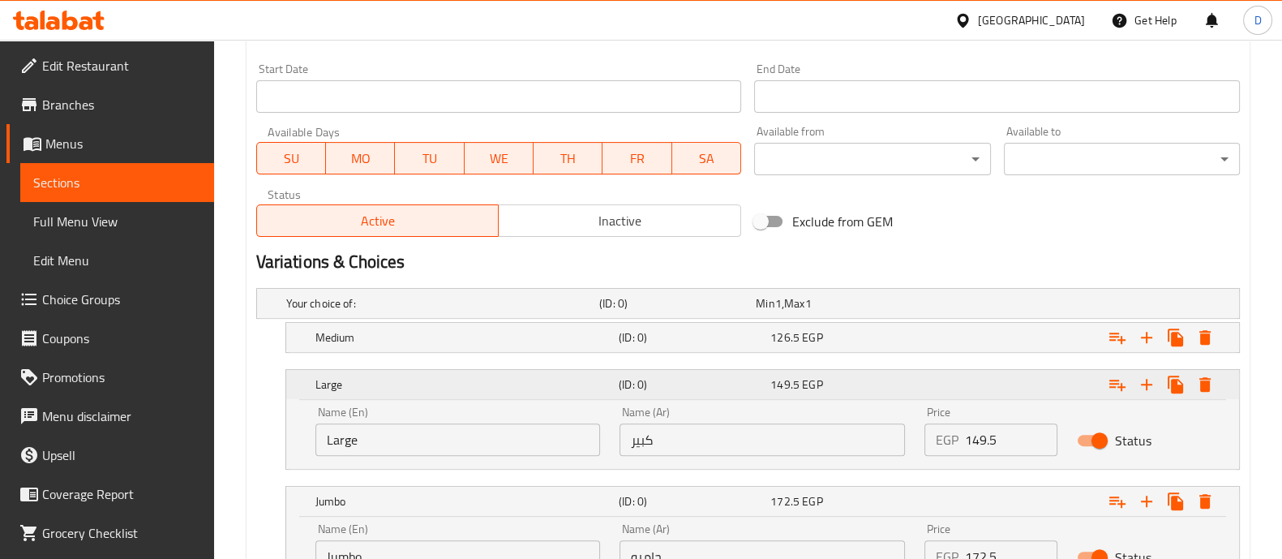
scroll to position [807, 0]
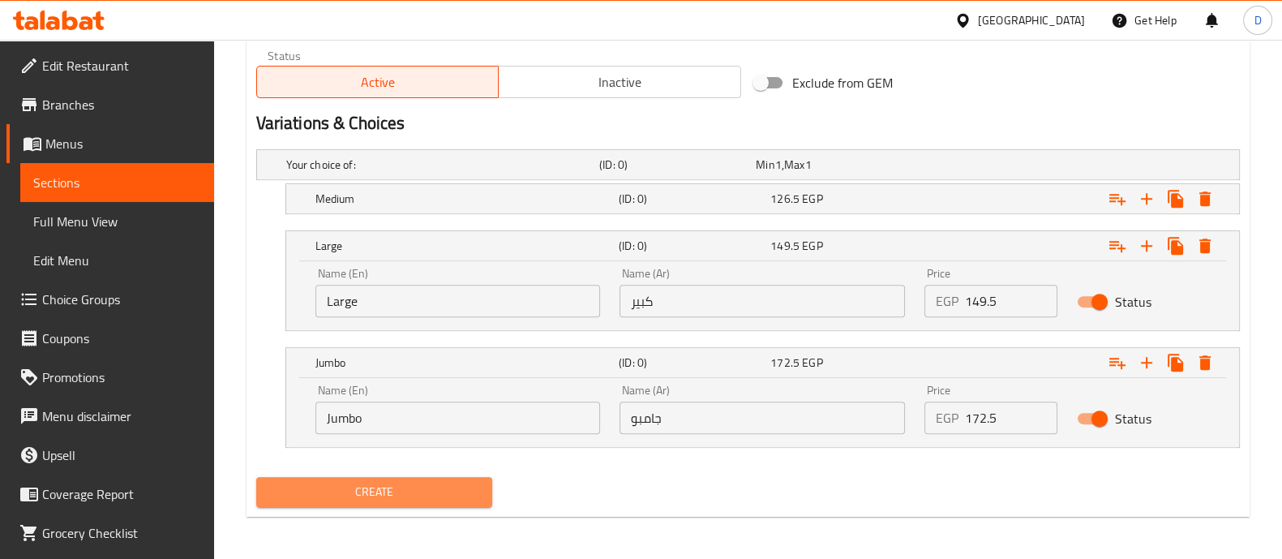
click at [397, 482] on span "Create" at bounding box center [374, 492] width 210 height 20
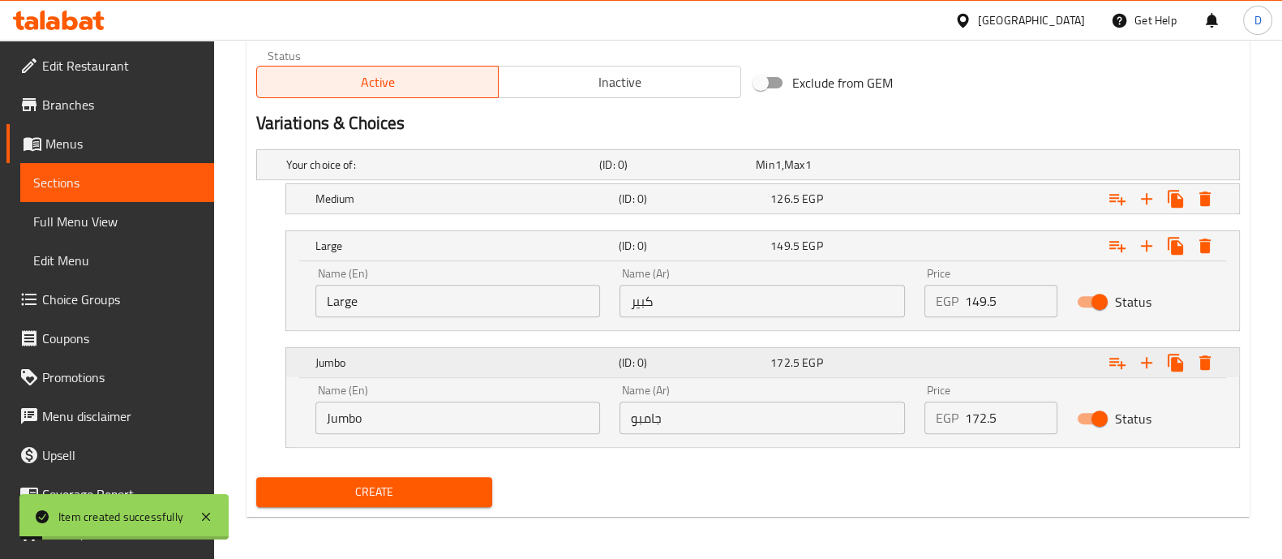
click at [508, 371] on div "Jumbo" at bounding box center [463, 362] width 303 height 23
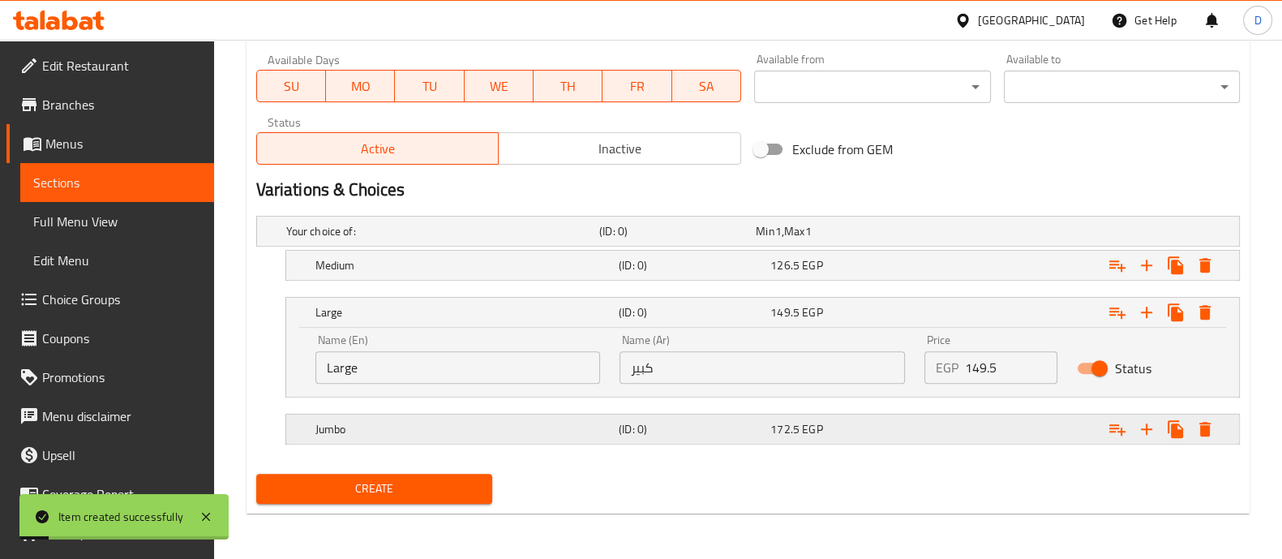
scroll to position [737, 0]
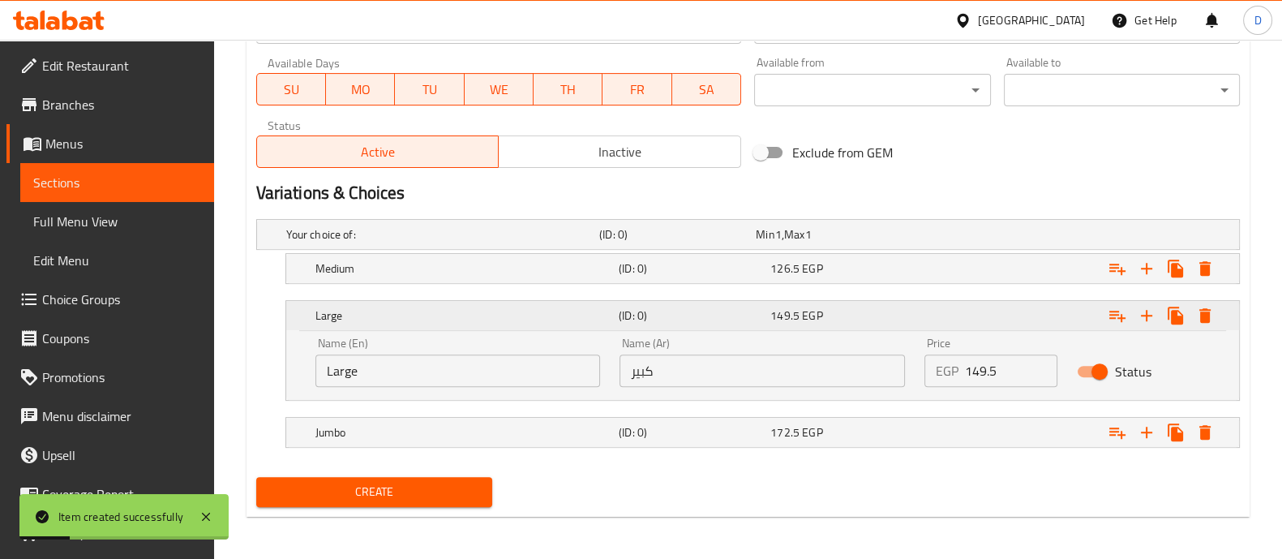
click at [488, 322] on div "Large" at bounding box center [463, 315] width 303 height 23
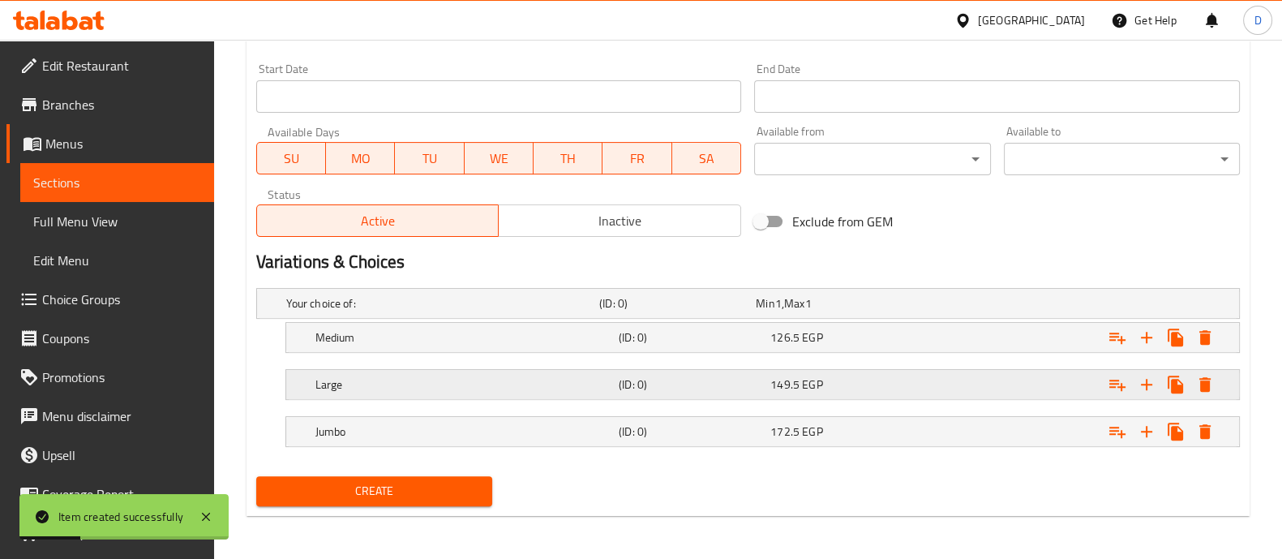
scroll to position [0, 0]
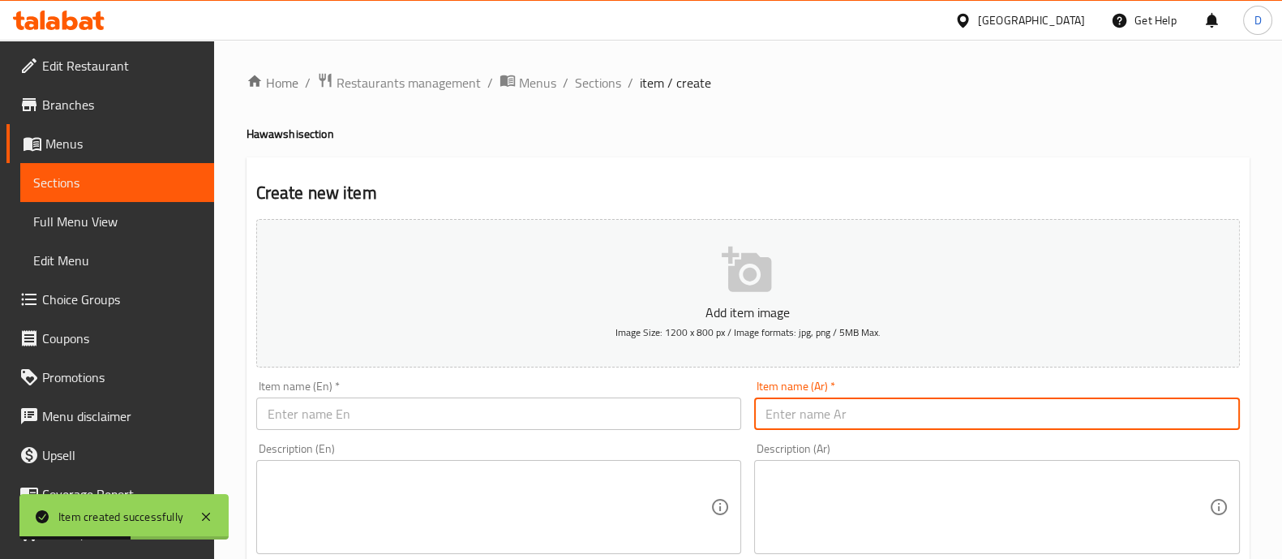
click at [780, 413] on input "text" at bounding box center [997, 413] width 486 height 32
paste input "بسطرمه"
type input "بسطرمه"
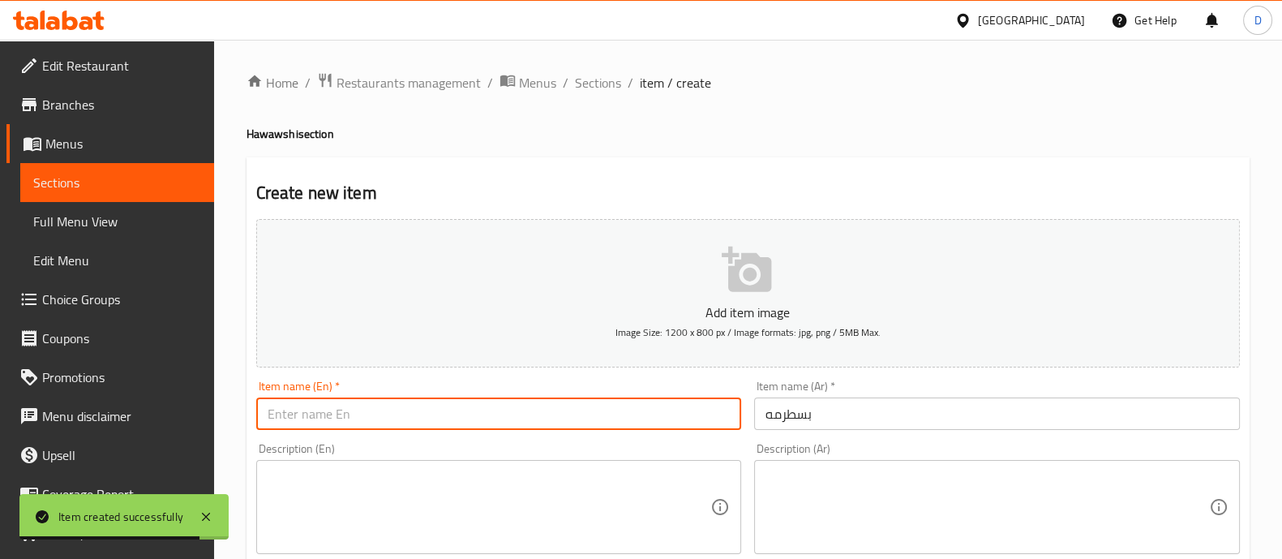
click at [298, 413] on input "text" at bounding box center [499, 413] width 486 height 32
paste input "Pastrami"
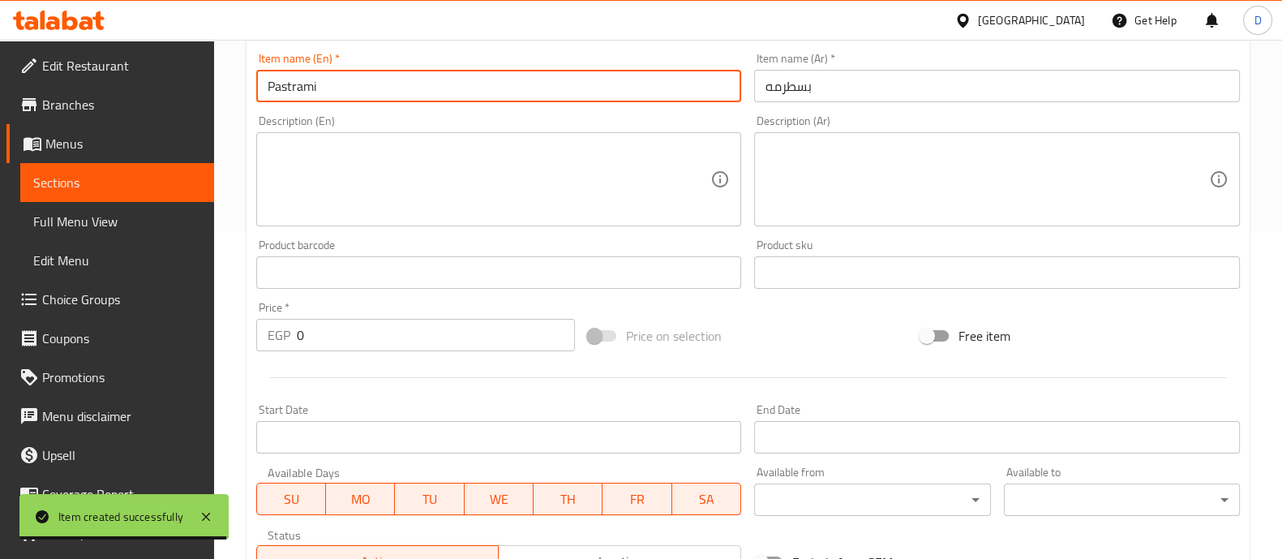
scroll to position [668, 0]
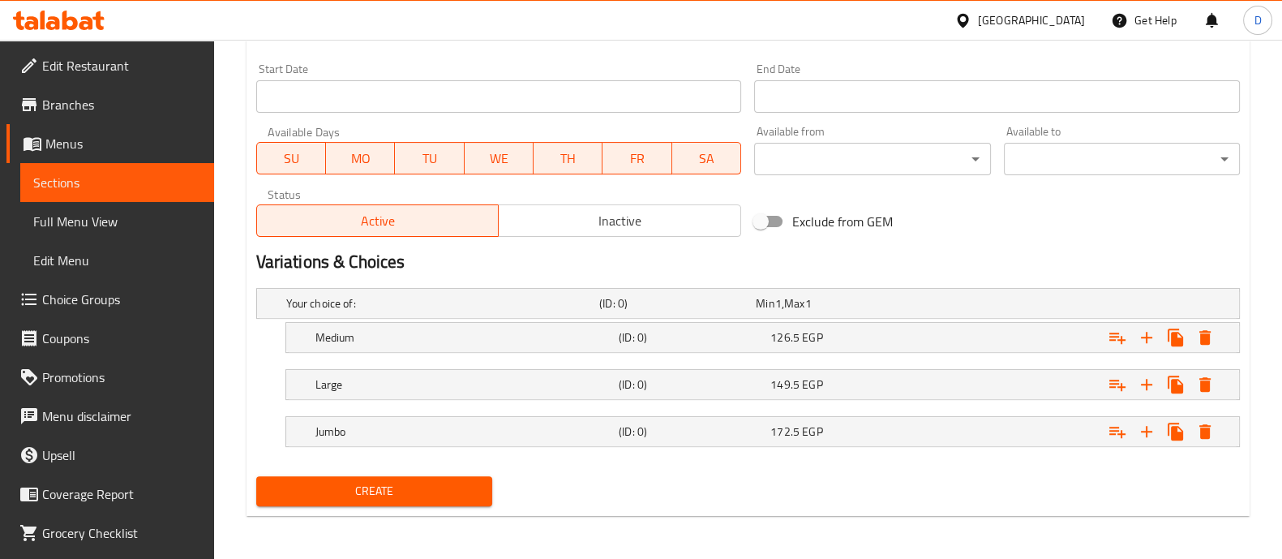
type input "Pastrami"
click at [397, 490] on span "Create" at bounding box center [374, 491] width 210 height 20
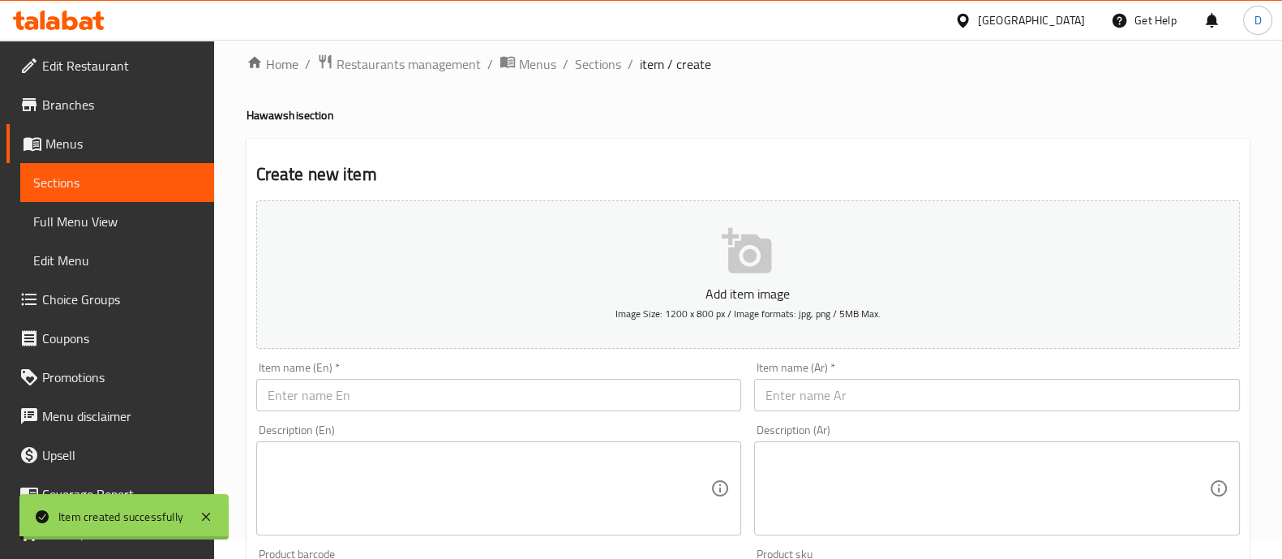
scroll to position [17, 0]
click at [575, 75] on span "Sections" at bounding box center [598, 65] width 46 height 19
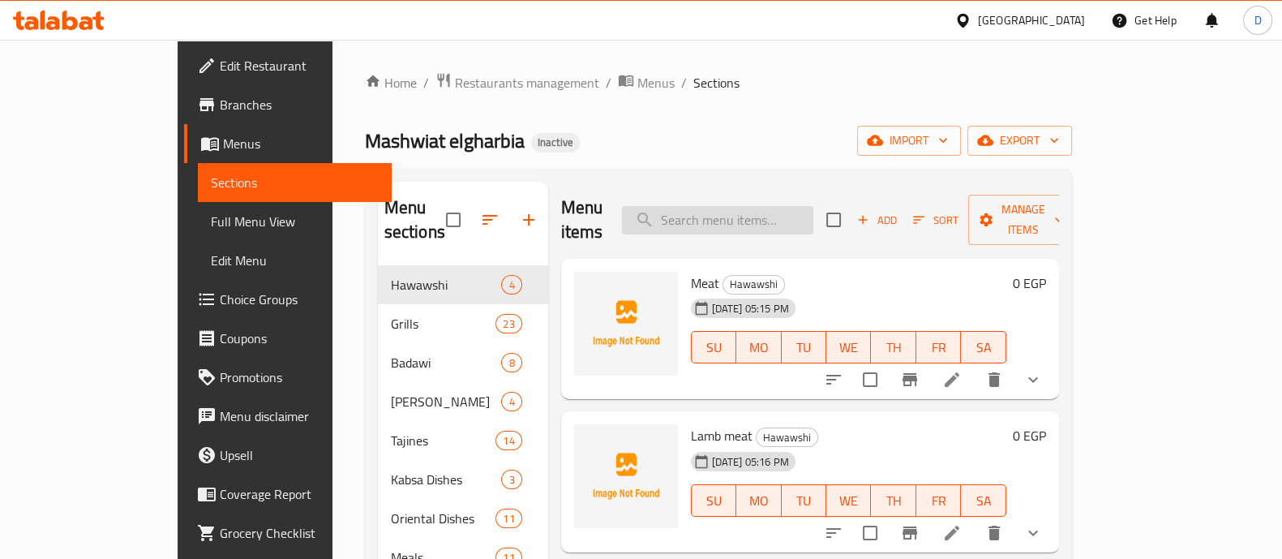
click at [812, 206] on input "search" at bounding box center [717, 220] width 191 height 28
paste input "طبق مقبلات الغربيه"
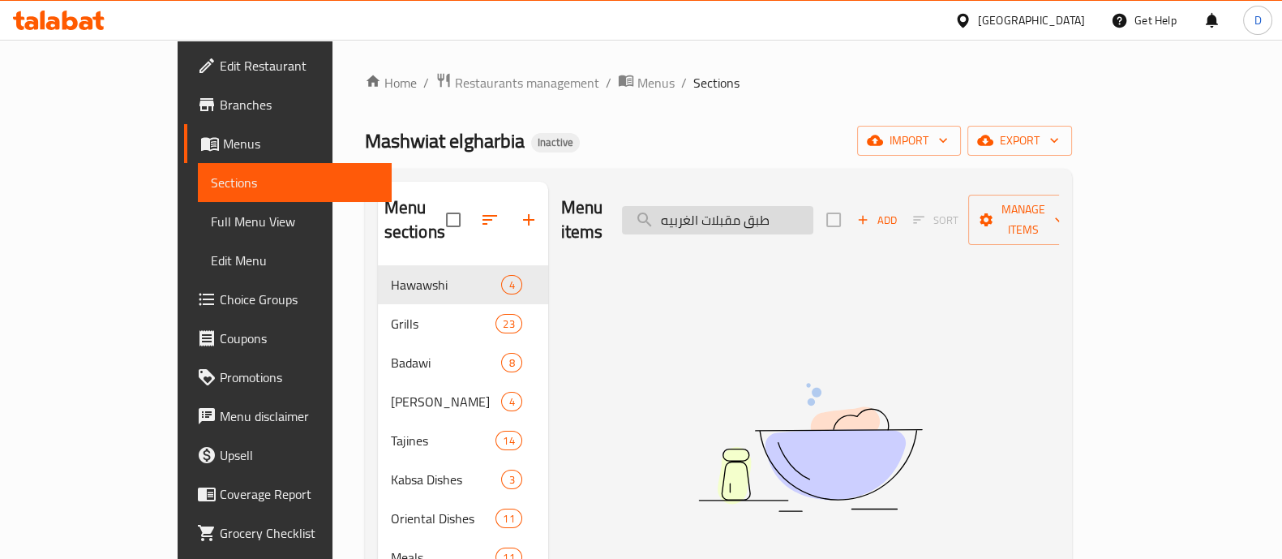
drag, startPoint x: 722, startPoint y: 210, endPoint x: 766, endPoint y: 210, distance: 43.8
click at [766, 210] on input "طبق مقبلات الغربيه" at bounding box center [717, 220] width 191 height 28
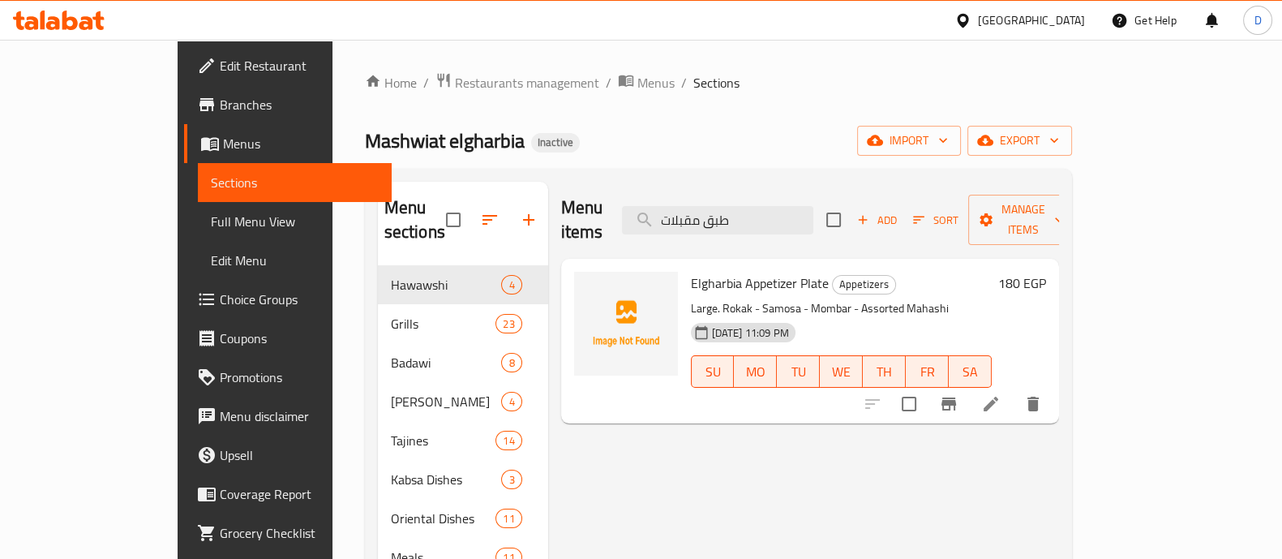
type input "طبق مقبلات"
click at [956, 397] on icon "Branch-specific-item" at bounding box center [948, 403] width 15 height 13
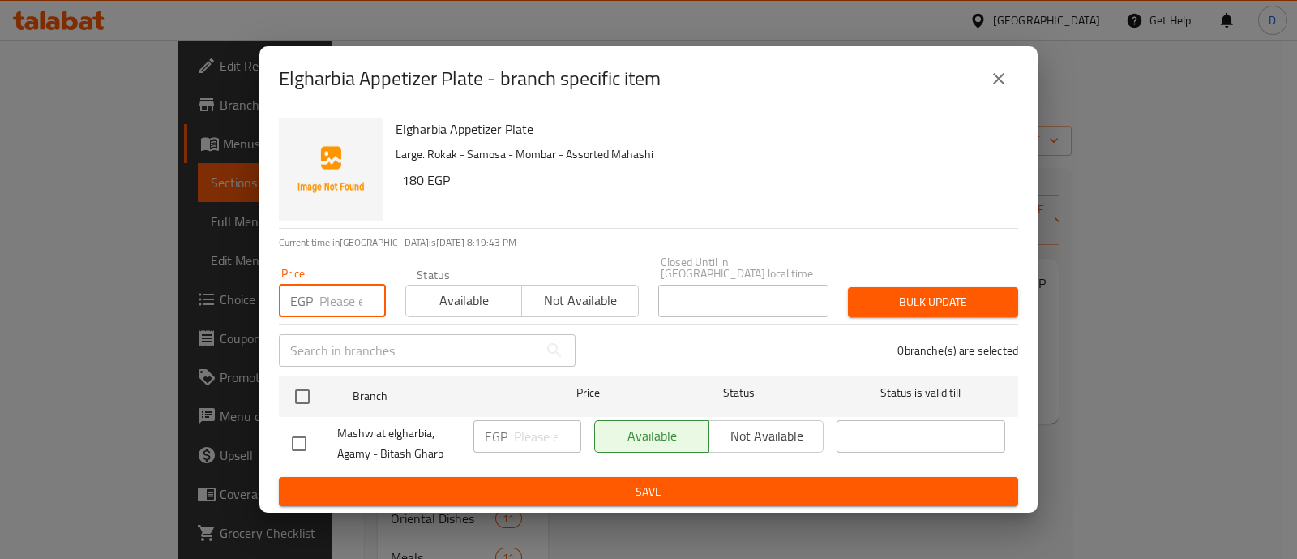
click at [354, 297] on input "number" at bounding box center [352, 301] width 66 height 32
type input "2"
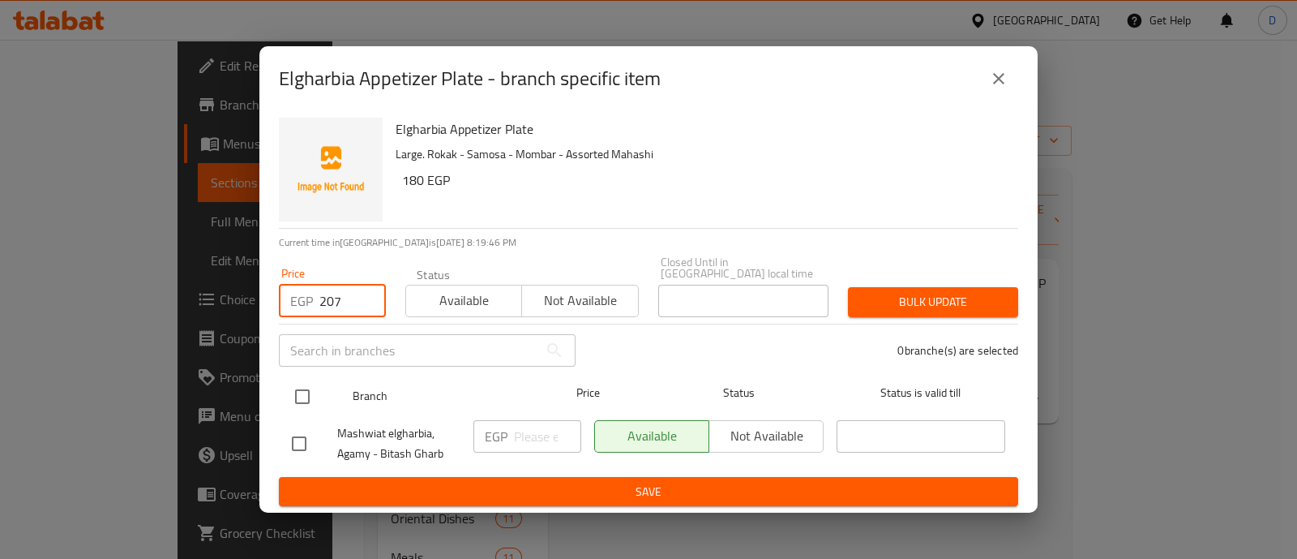
type input "207"
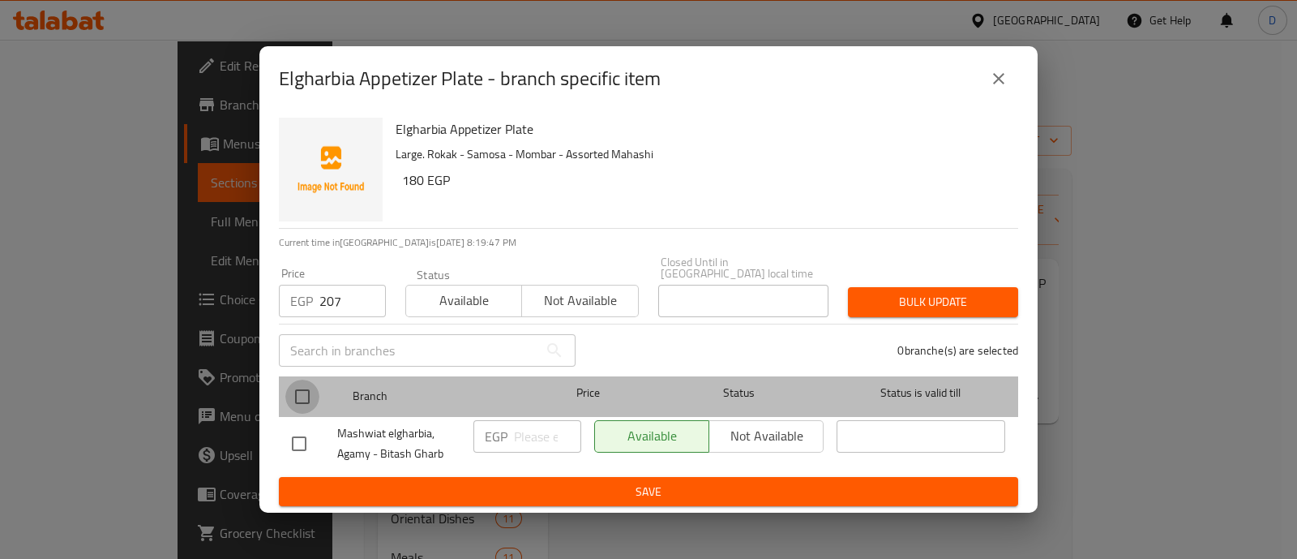
click at [303, 399] on input "checkbox" at bounding box center [302, 396] width 34 height 34
checkbox input "true"
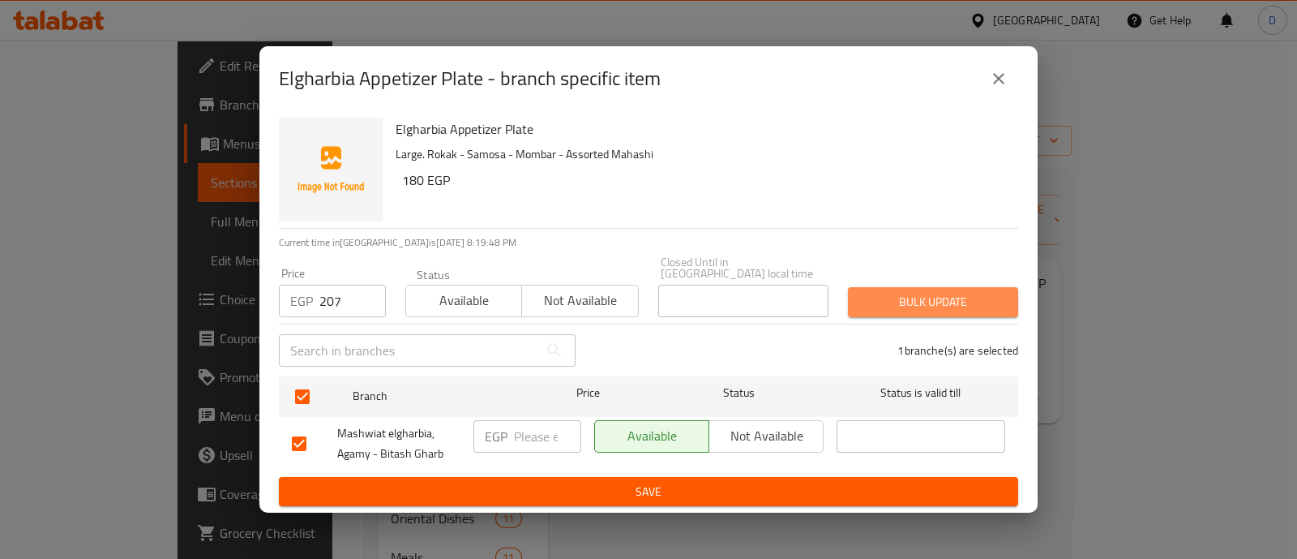
click at [884, 292] on span "Bulk update" at bounding box center [933, 302] width 144 height 20
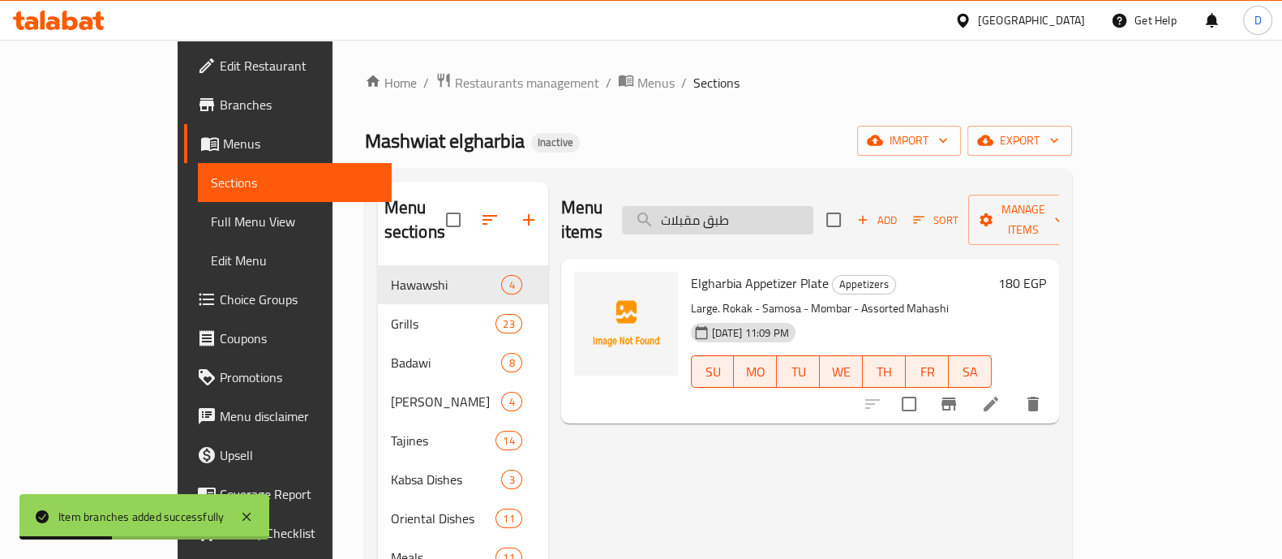
click at [798, 208] on input "طبق مقبلات" at bounding box center [717, 220] width 191 height 28
paste input "ممبار"
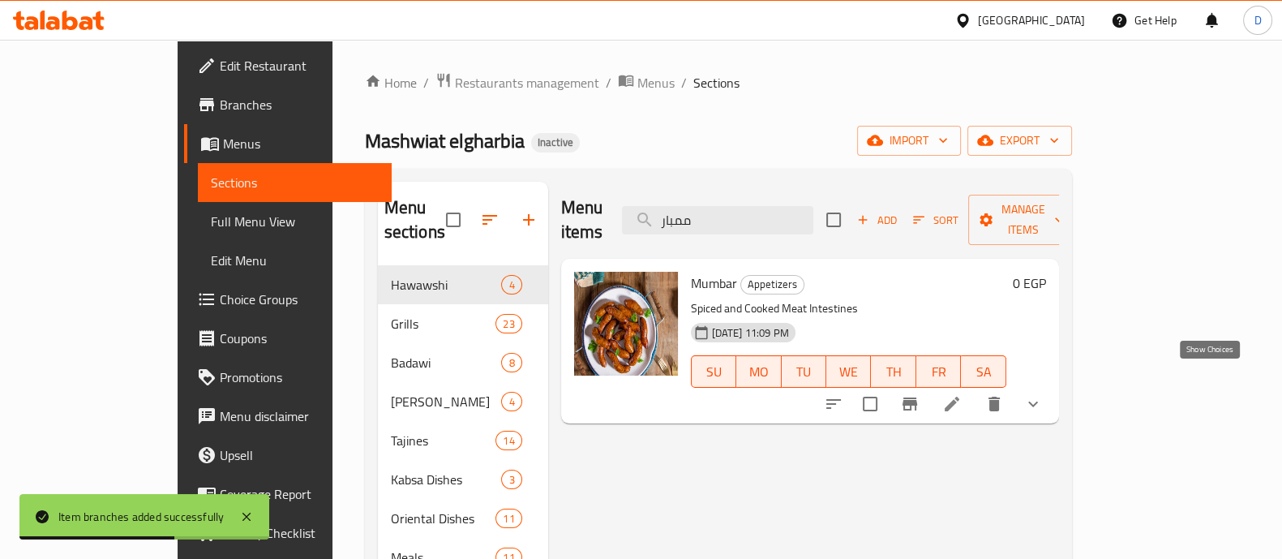
type input "ممبار"
click at [1043, 394] on icon "show more" at bounding box center [1032, 403] width 19 height 19
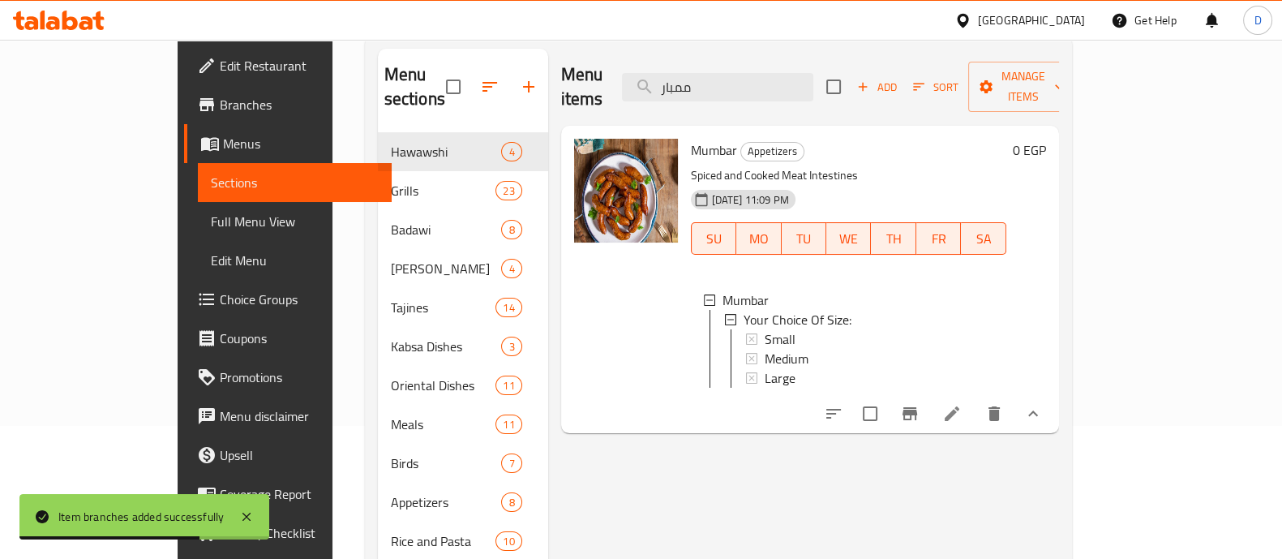
scroll to position [135, 0]
click at [792, 328] on div "Small" at bounding box center [879, 337] width 229 height 19
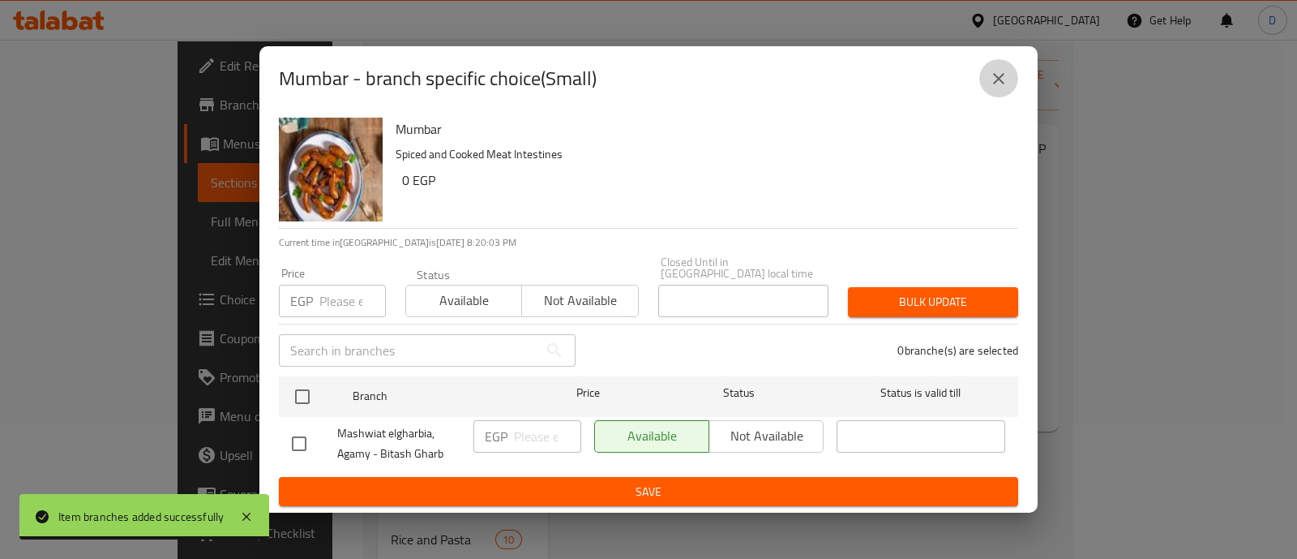
click at [998, 88] on icon "close" at bounding box center [998, 78] width 19 height 19
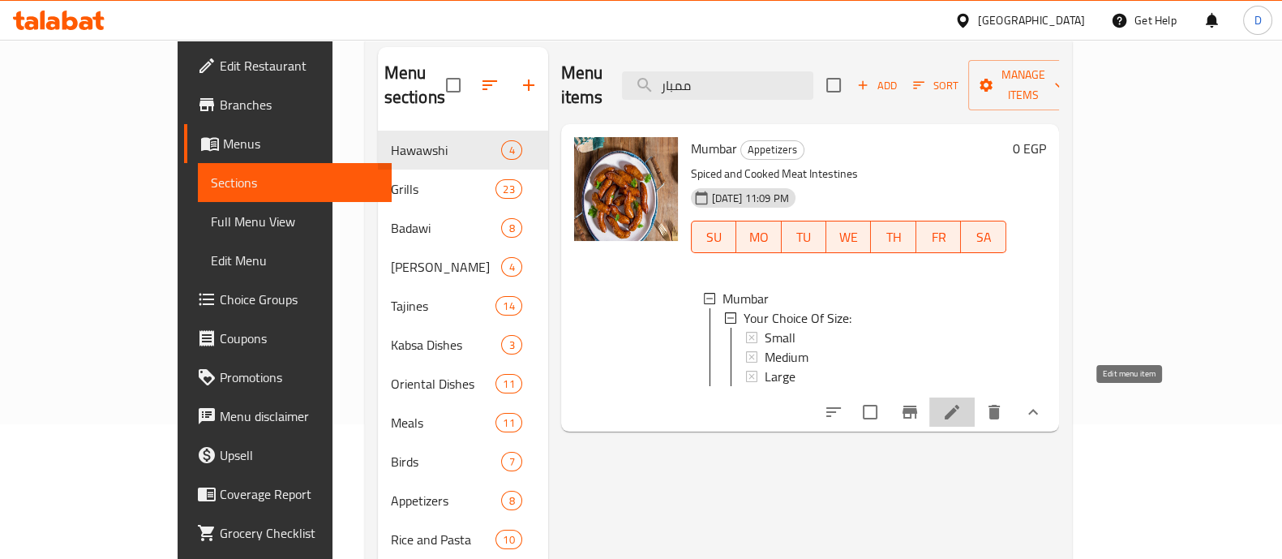
click at [962, 402] on icon at bounding box center [951, 411] width 19 height 19
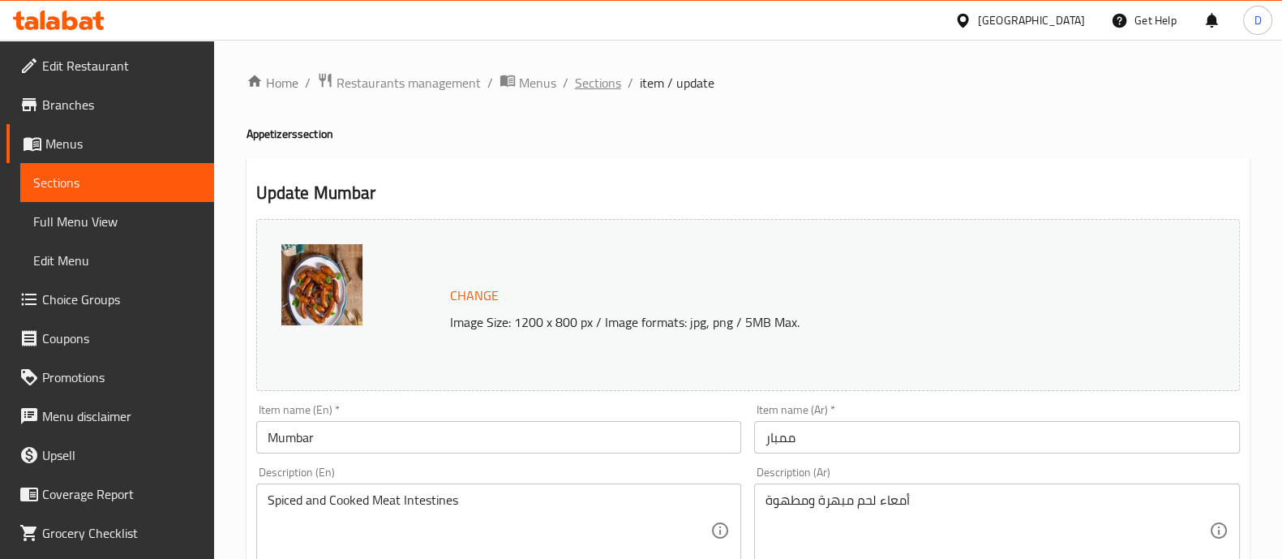
click at [594, 80] on span "Sections" at bounding box center [598, 82] width 46 height 19
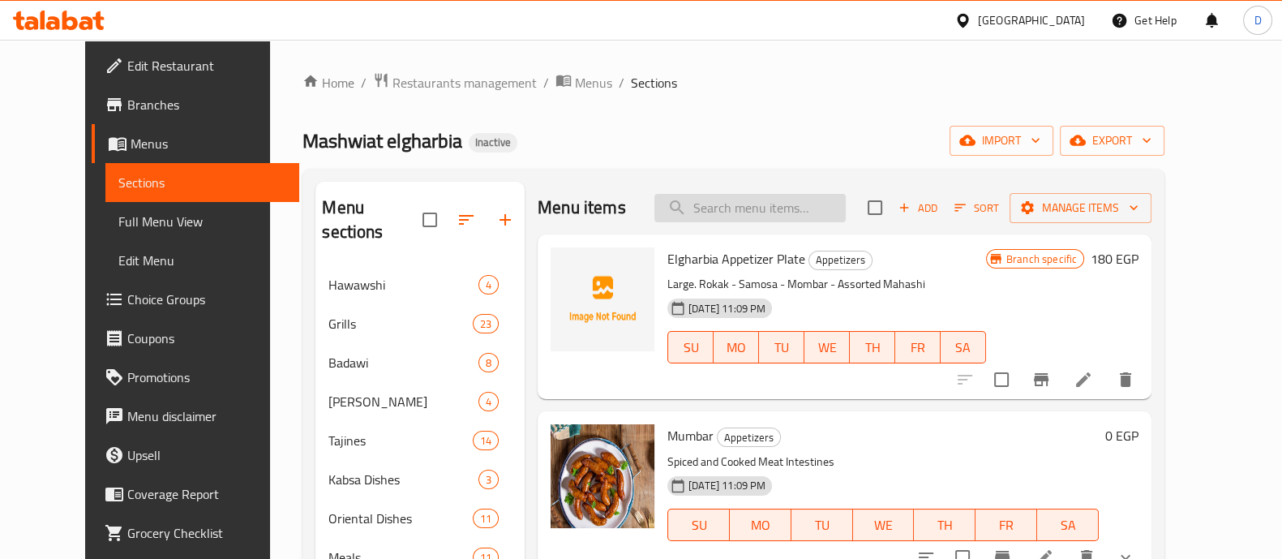
click at [748, 200] on input "search" at bounding box center [749, 208] width 191 height 28
paste input "ممبار"
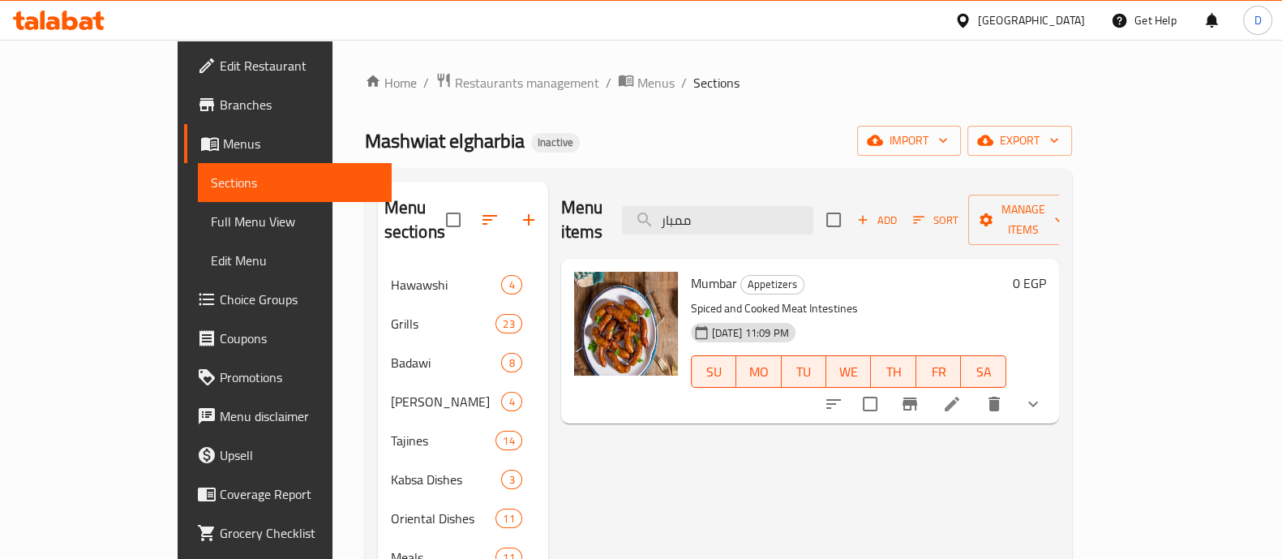
type input "ممبار"
click at [1053, 384] on button "show more" at bounding box center [1033, 403] width 39 height 39
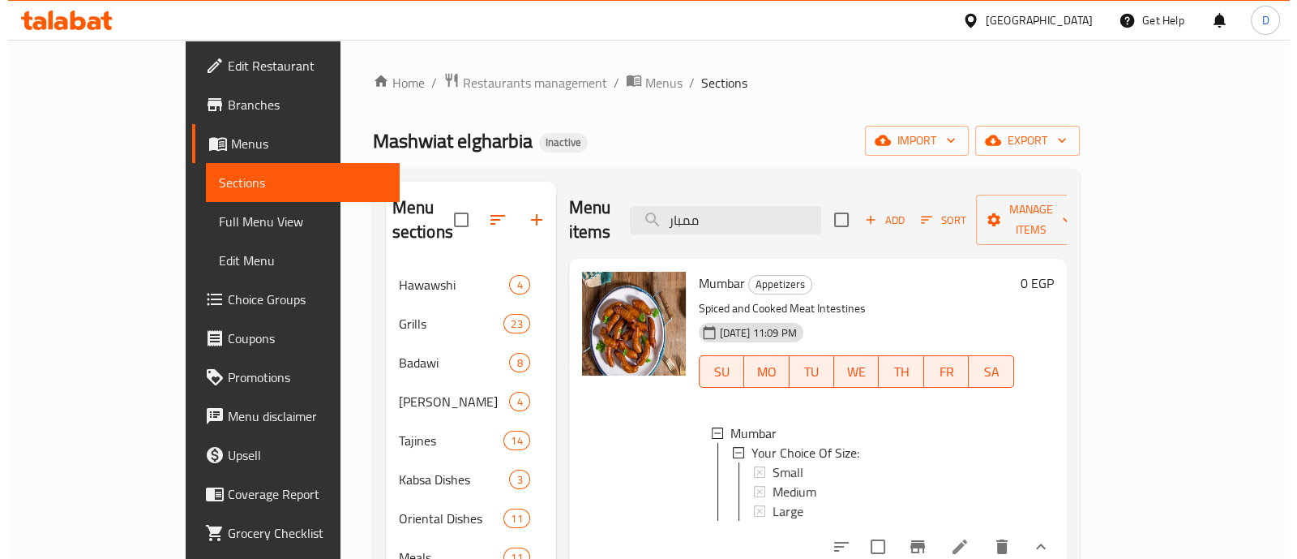
scroll to position [62, 0]
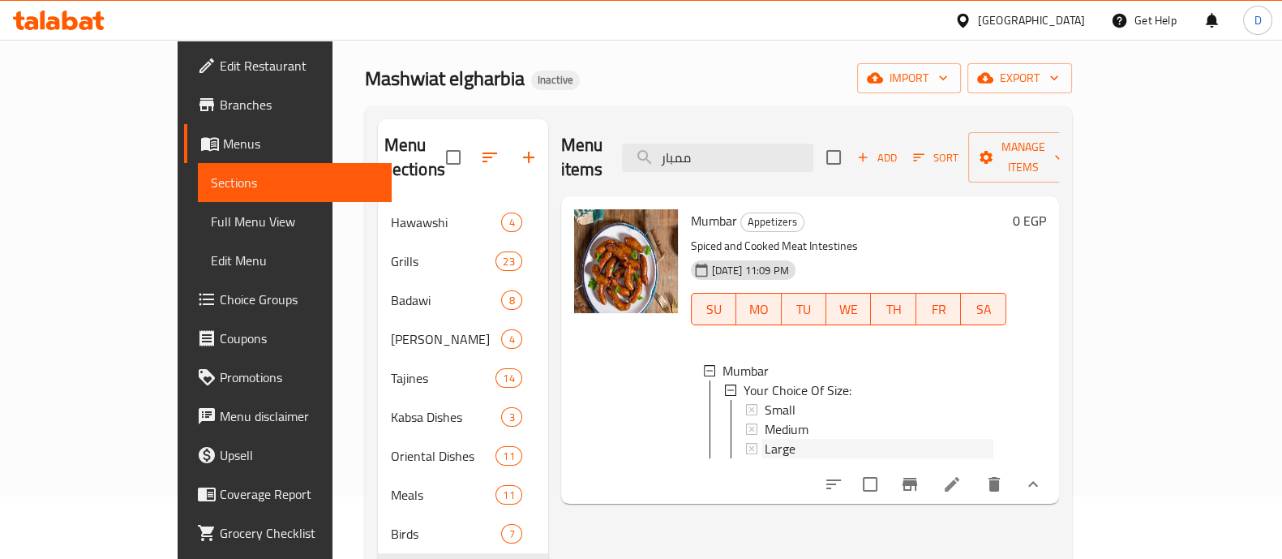
click at [797, 439] on div "Large" at bounding box center [879, 448] width 229 height 19
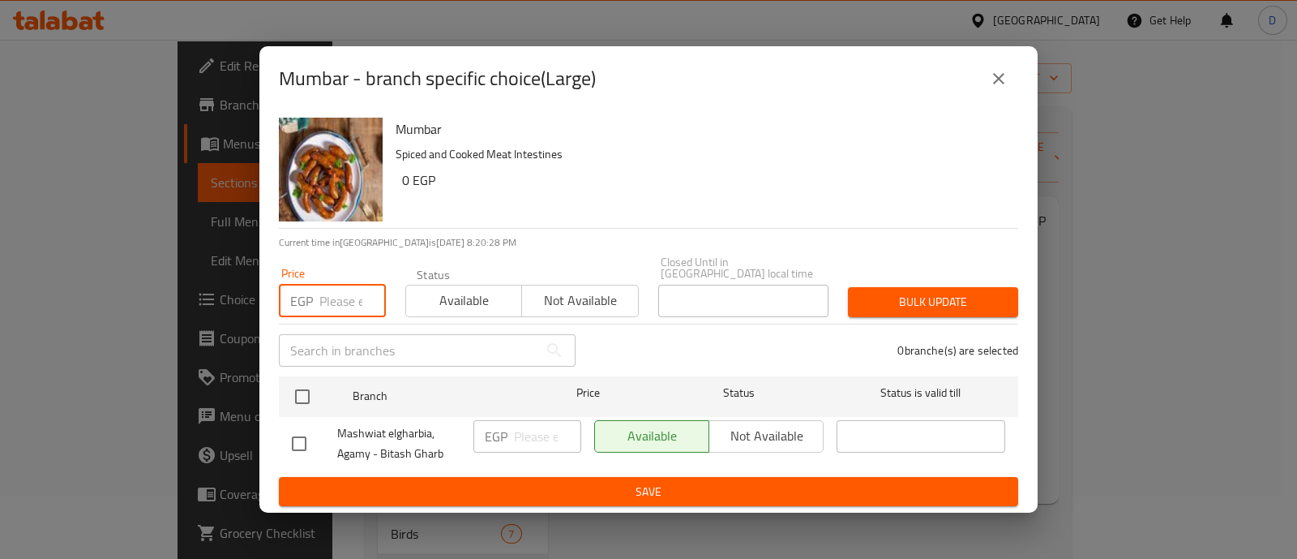
click at [334, 299] on input "number" at bounding box center [352, 301] width 66 height 32
paste input "196"
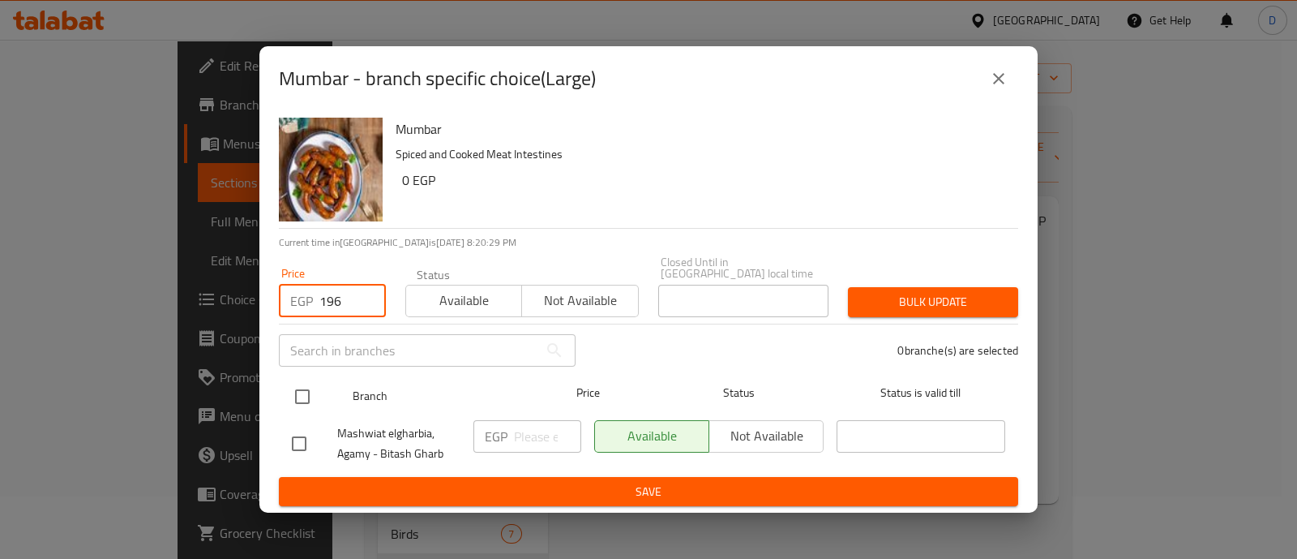
type input "196"
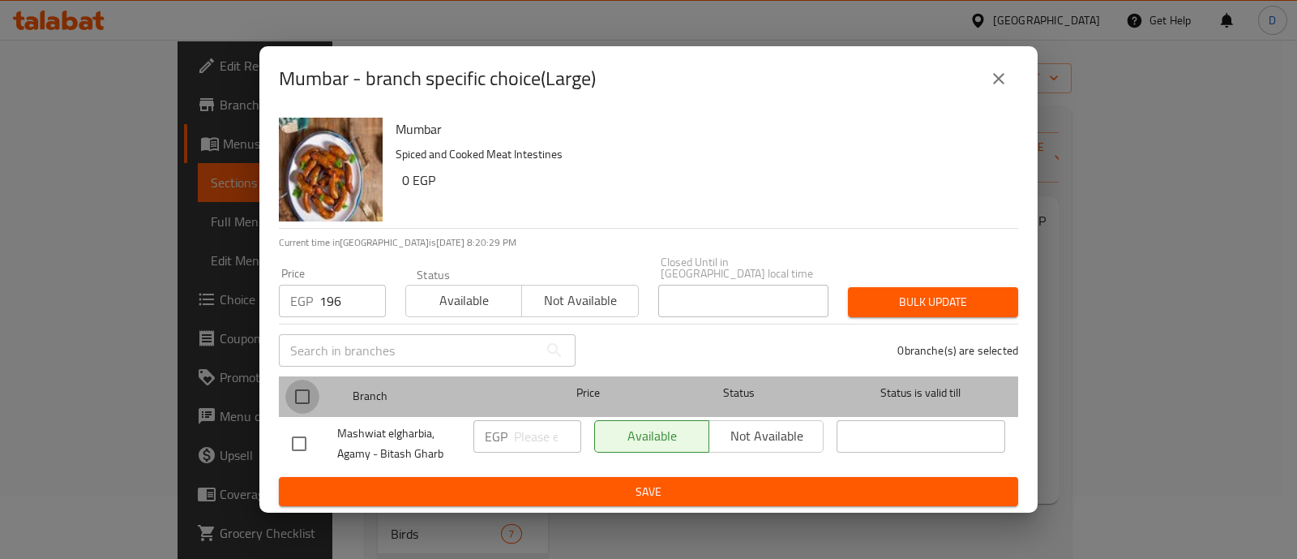
click at [305, 383] on input "checkbox" at bounding box center [302, 396] width 34 height 34
checkbox input "true"
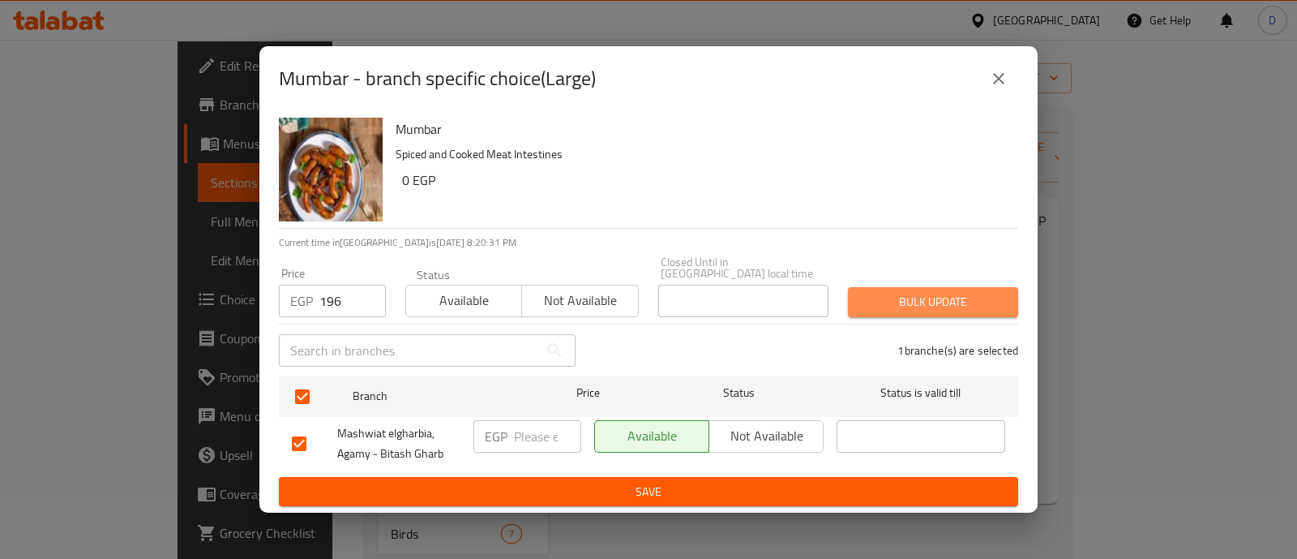
click at [971, 292] on span "Bulk update" at bounding box center [933, 302] width 144 height 20
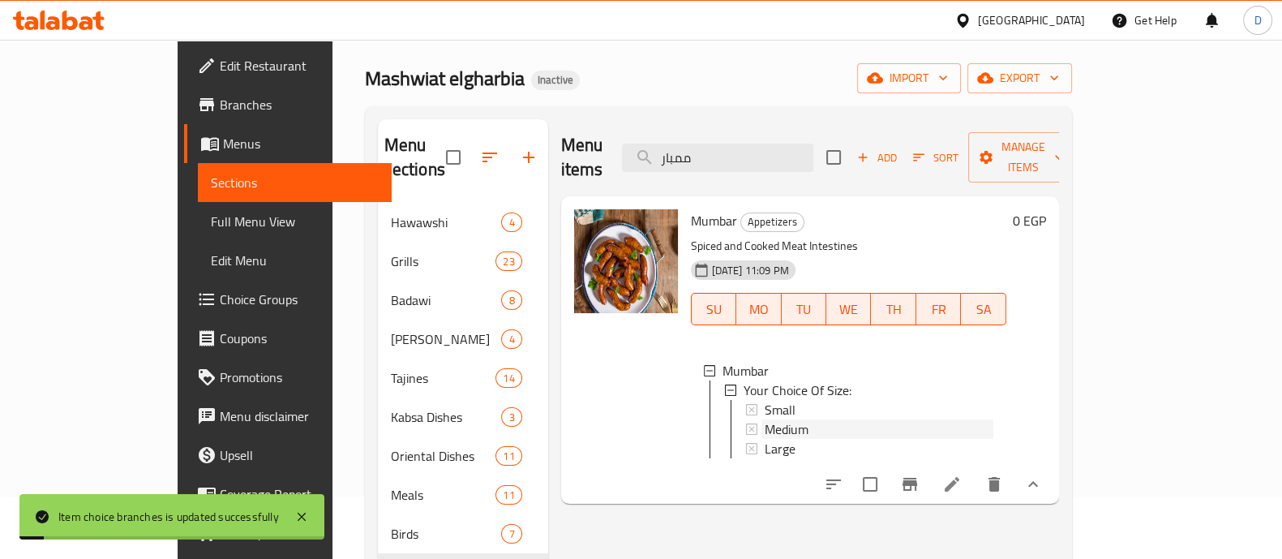
click at [845, 419] on div "Medium" at bounding box center [879, 428] width 229 height 19
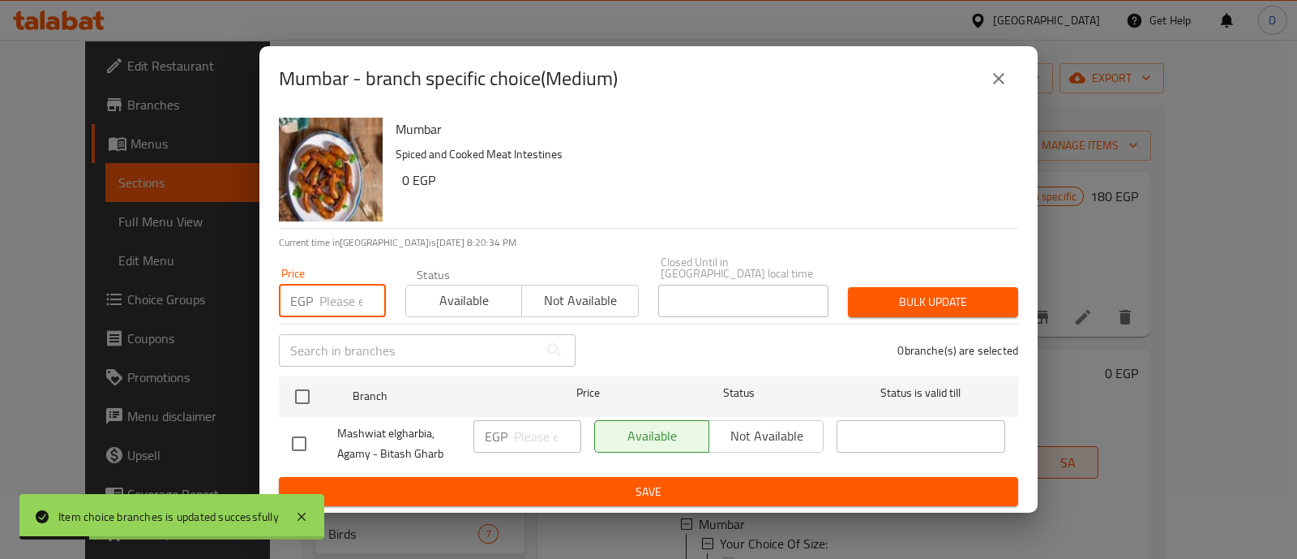
click at [320, 298] on input "number" at bounding box center [352, 301] width 66 height 32
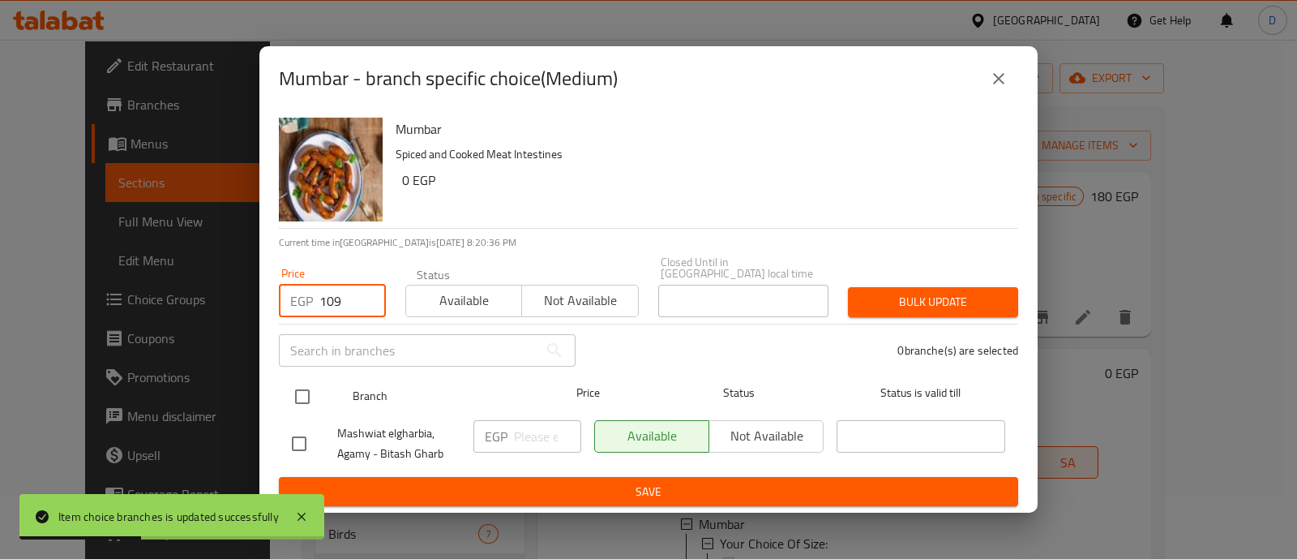
type input "109"
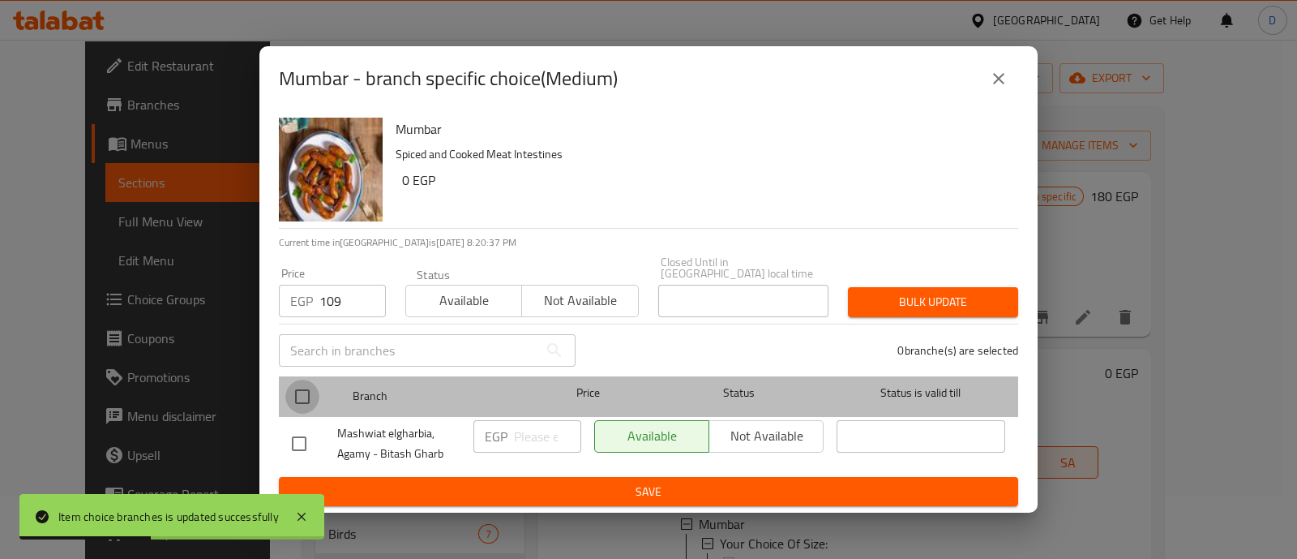
click at [307, 392] on input "checkbox" at bounding box center [302, 396] width 34 height 34
checkbox input "true"
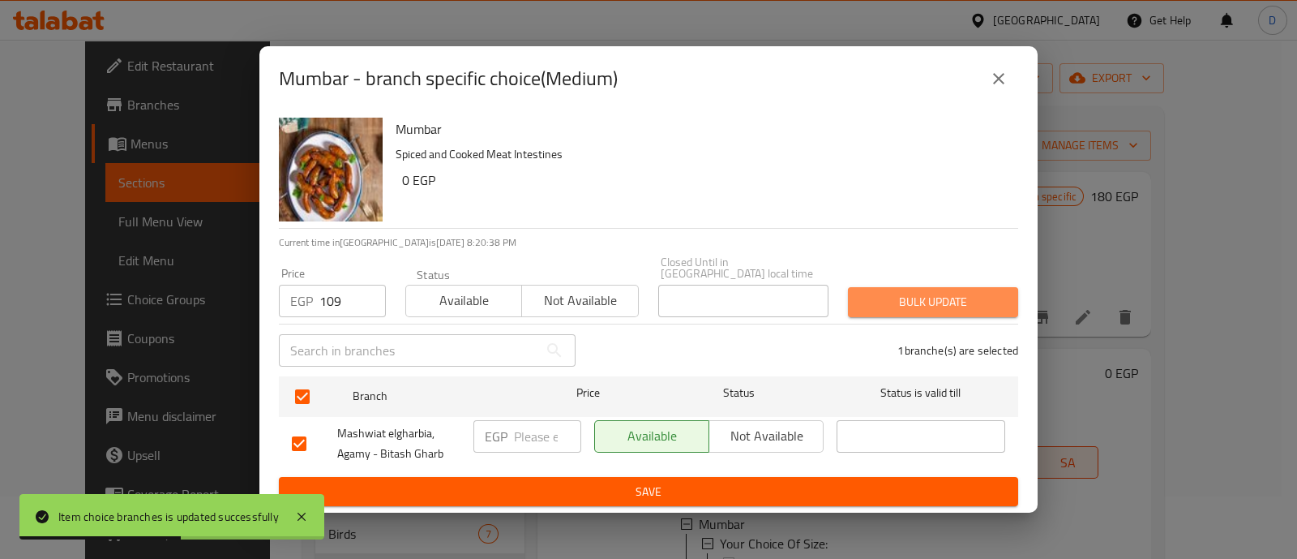
click at [917, 292] on span "Bulk update" at bounding box center [933, 302] width 144 height 20
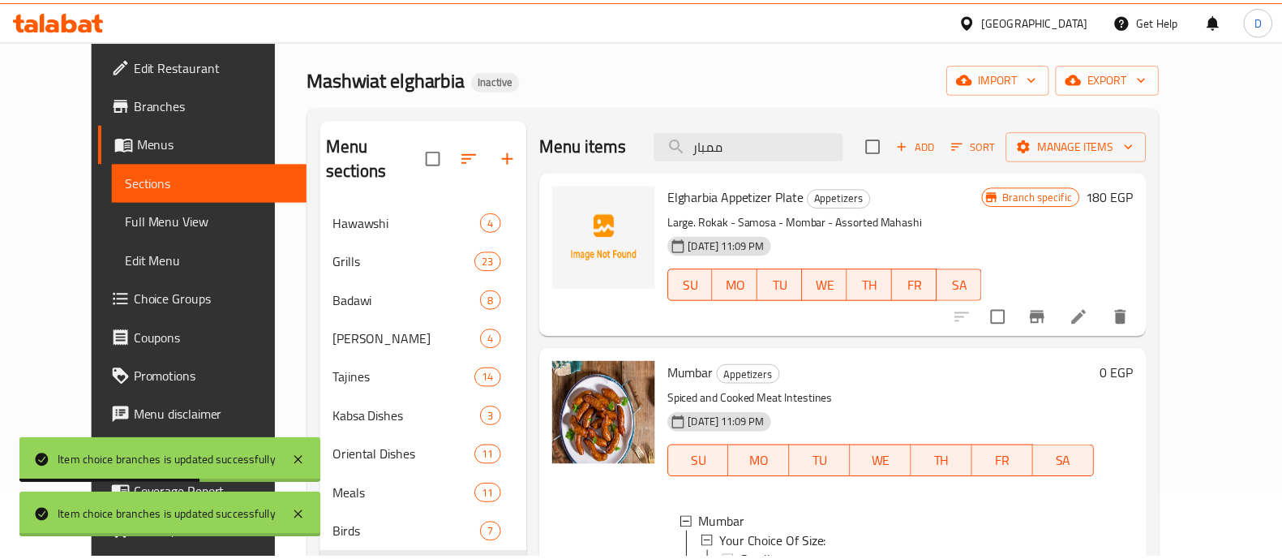
scroll to position [227, 0]
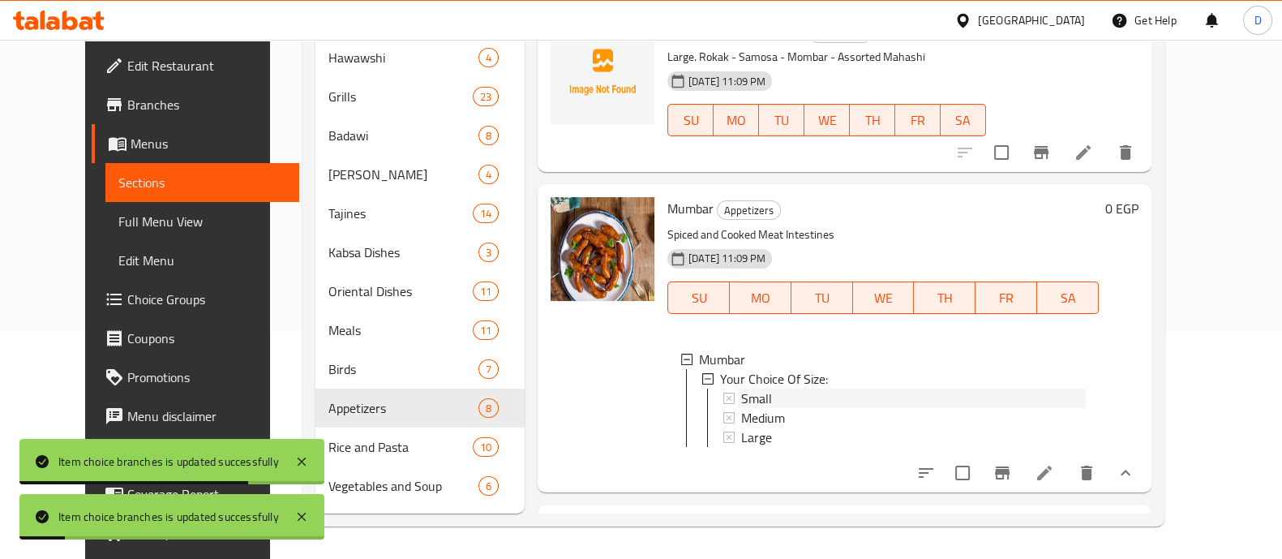
click at [741, 399] on span "Small" at bounding box center [756, 397] width 31 height 19
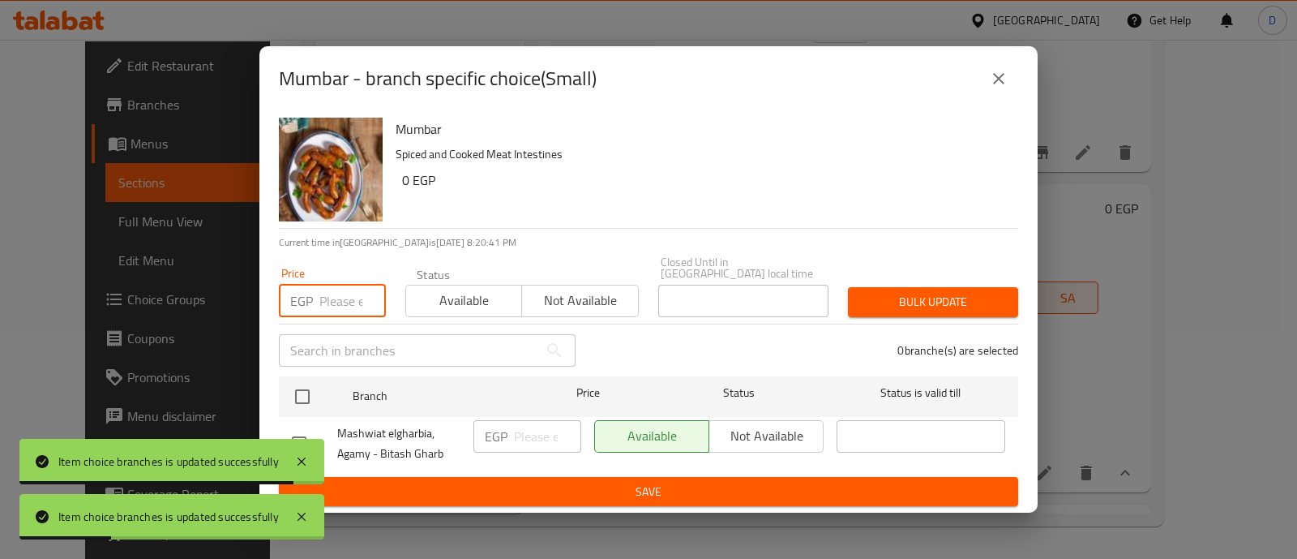
click at [339, 297] on input "number" at bounding box center [352, 301] width 66 height 32
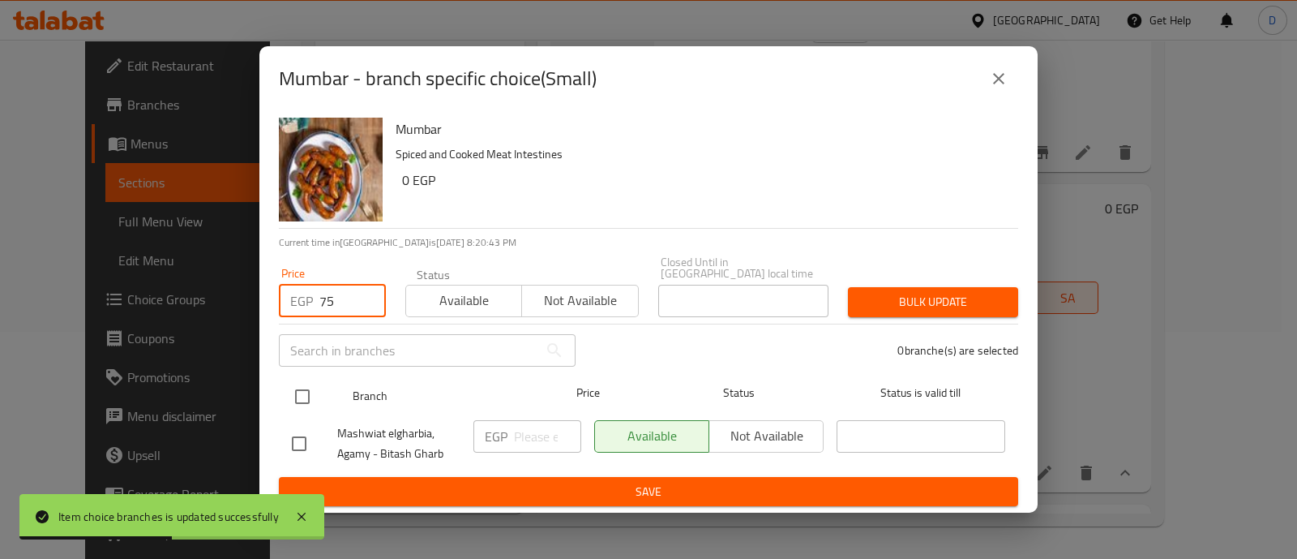
type input "75"
click at [306, 387] on input "checkbox" at bounding box center [302, 396] width 34 height 34
checkbox input "true"
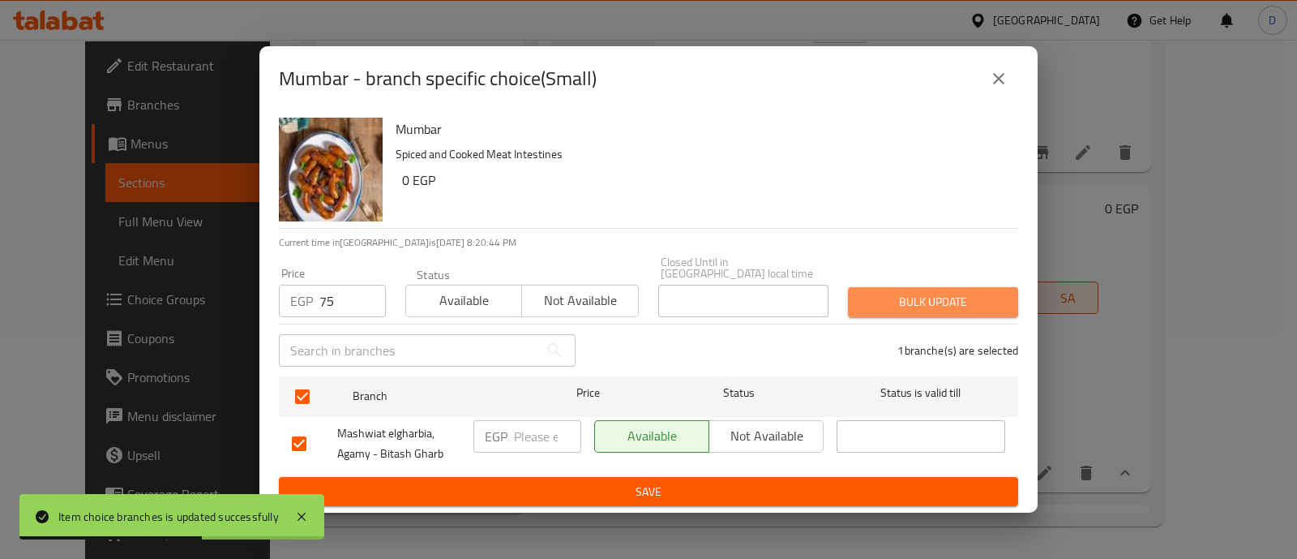
click at [906, 292] on span "Bulk update" at bounding box center [933, 302] width 144 height 20
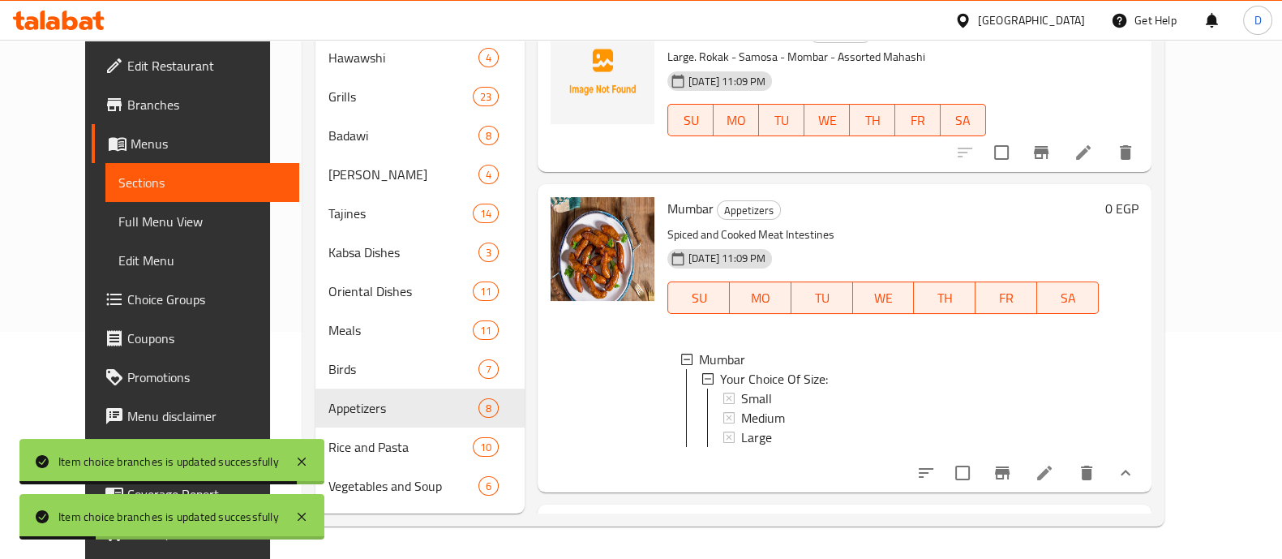
scroll to position [0, 0]
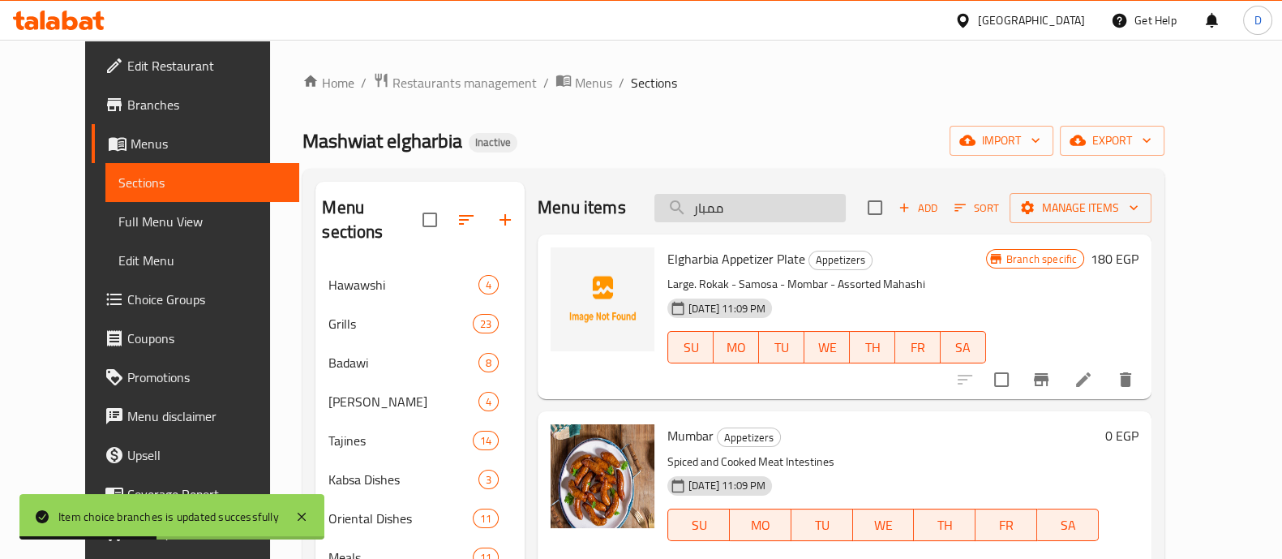
click at [736, 221] on input "ممبار" at bounding box center [749, 208] width 191 height 28
paste input "رق عنب"
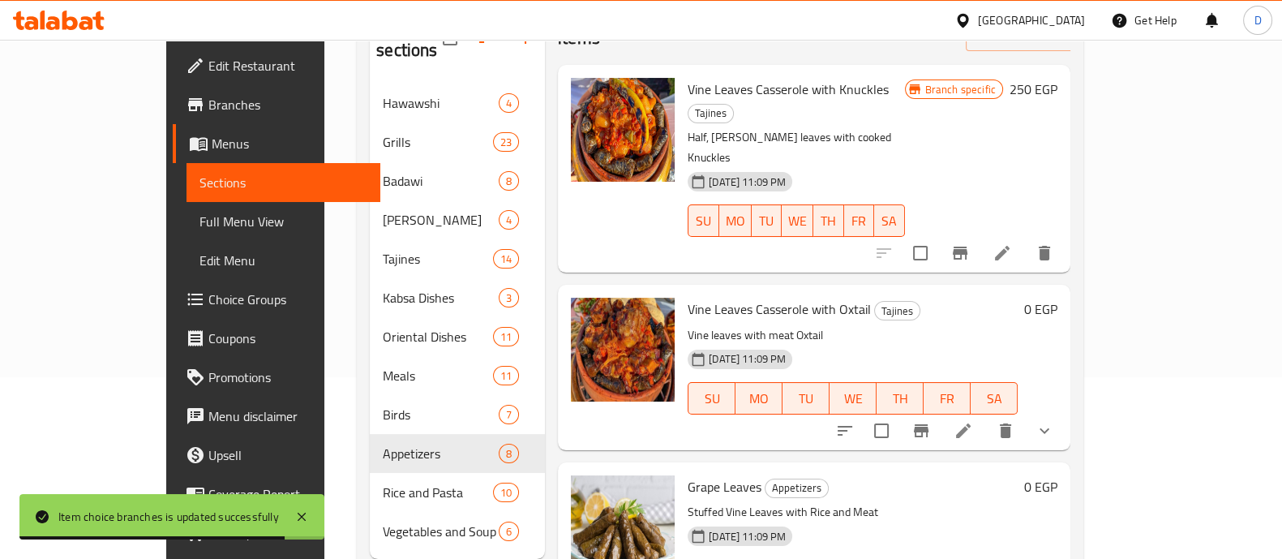
scroll to position [227, 0]
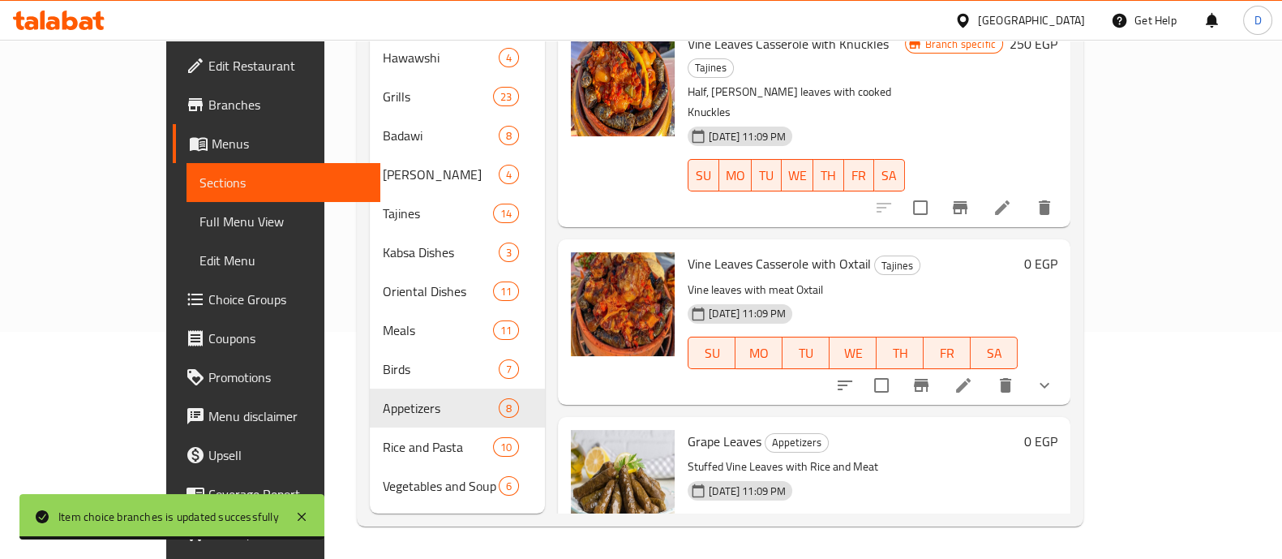
type input "ورق عنب"
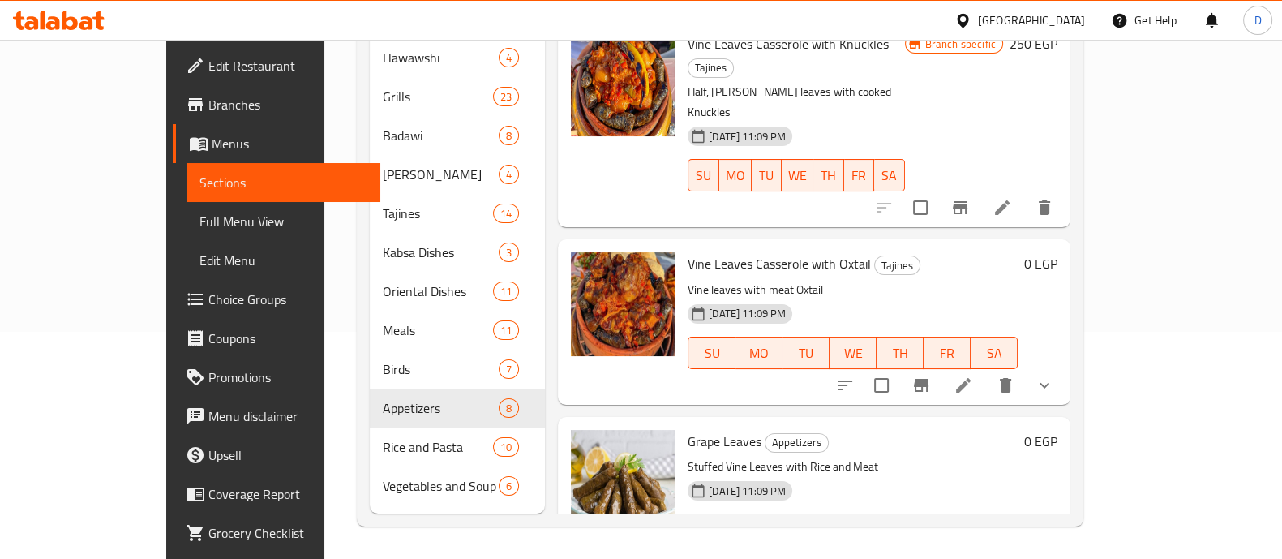
click at [1064, 542] on button "show more" at bounding box center [1044, 561] width 39 height 39
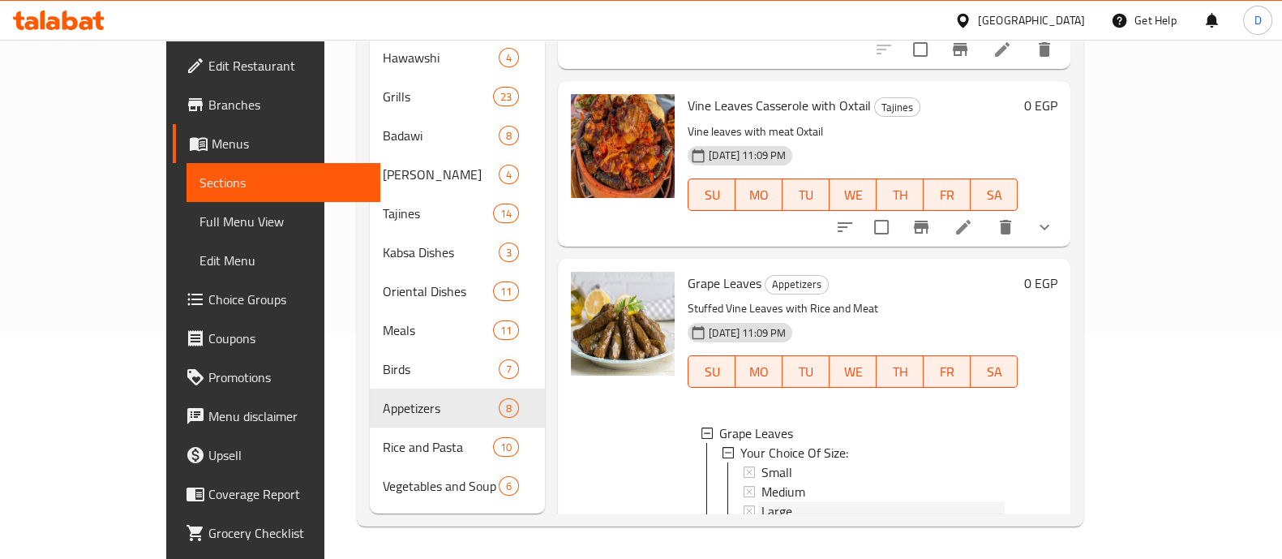
click at [826, 501] on div "Large" at bounding box center [882, 510] width 243 height 19
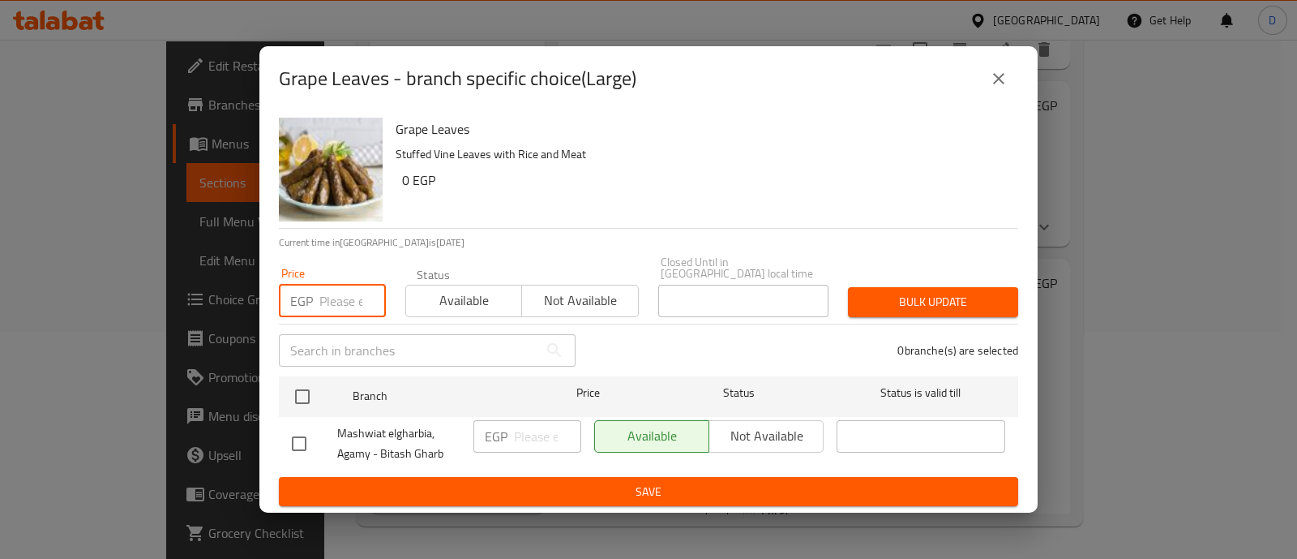
click at [343, 298] on input "number" at bounding box center [352, 301] width 66 height 32
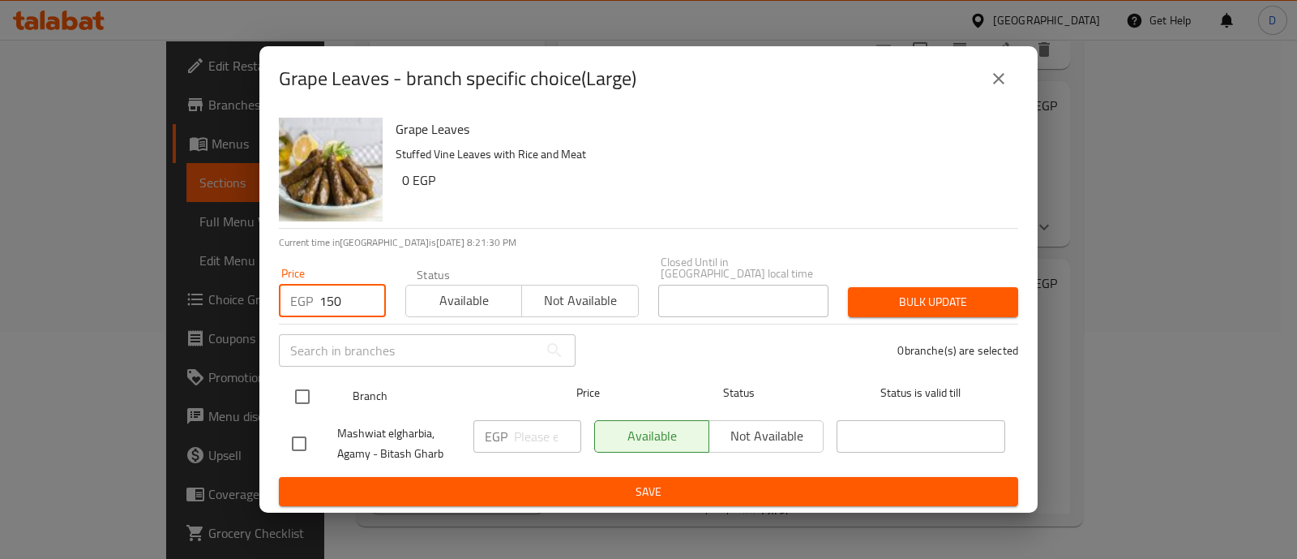
type input "150"
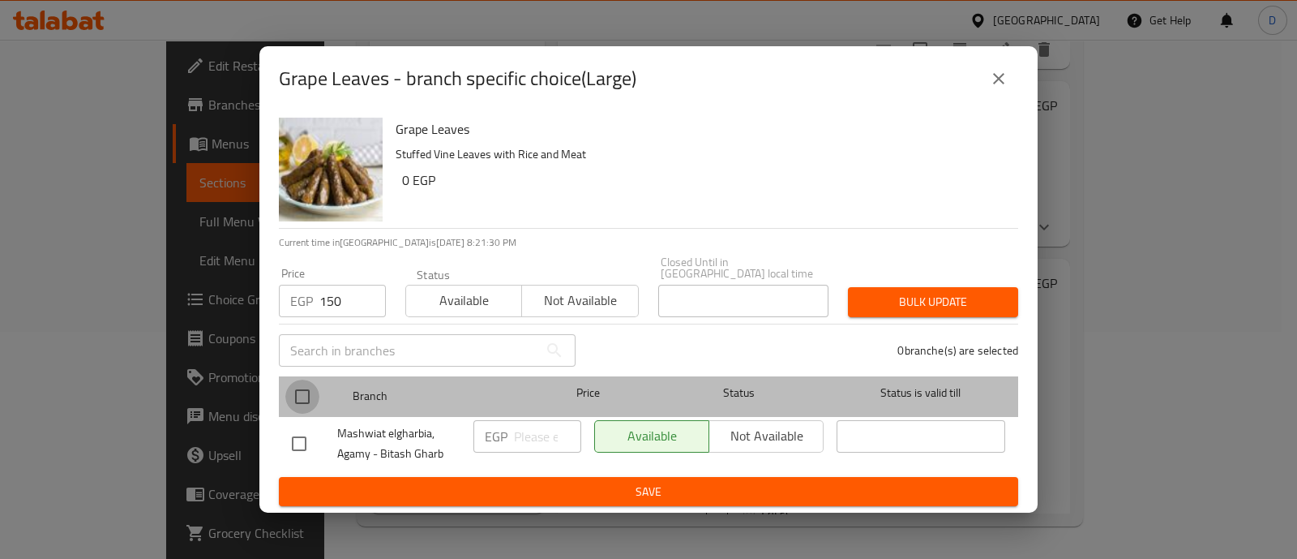
click at [302, 386] on input "checkbox" at bounding box center [302, 396] width 34 height 34
checkbox input "true"
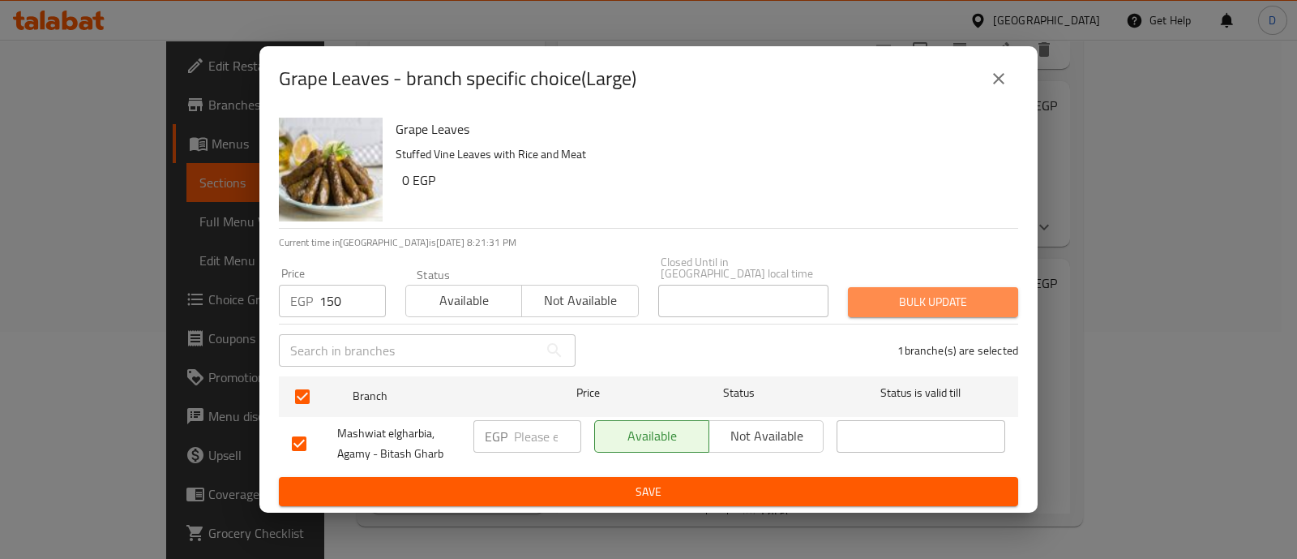
click at [974, 294] on span "Bulk update" at bounding box center [933, 302] width 144 height 20
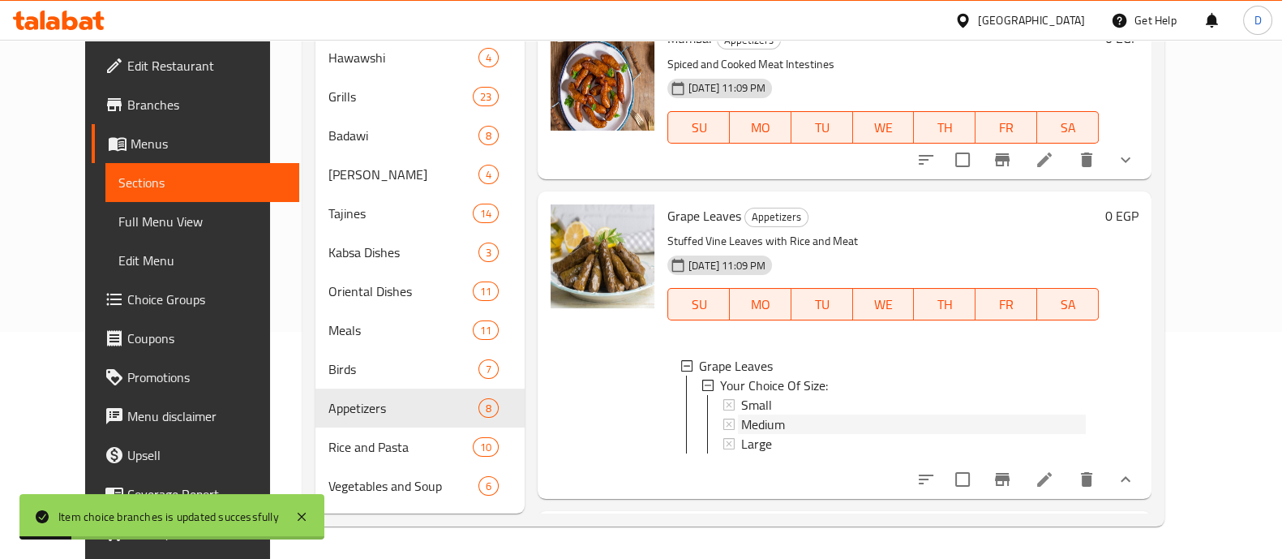
click at [811, 415] on div "Medium" at bounding box center [913, 423] width 345 height 19
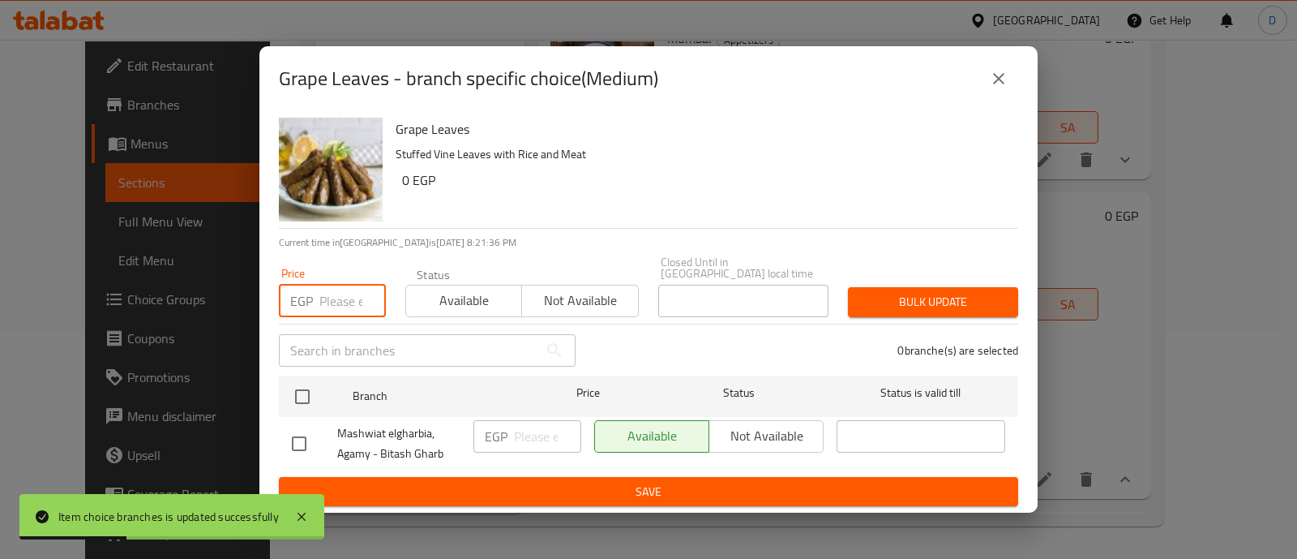
click at [353, 286] on input "number" at bounding box center [352, 301] width 66 height 32
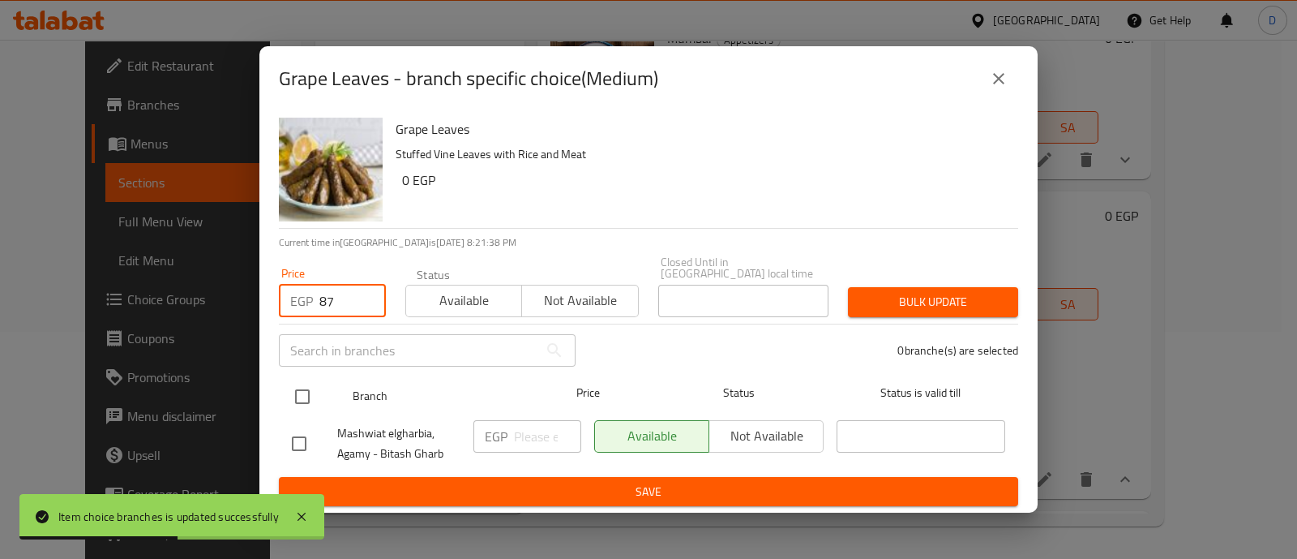
type input "87"
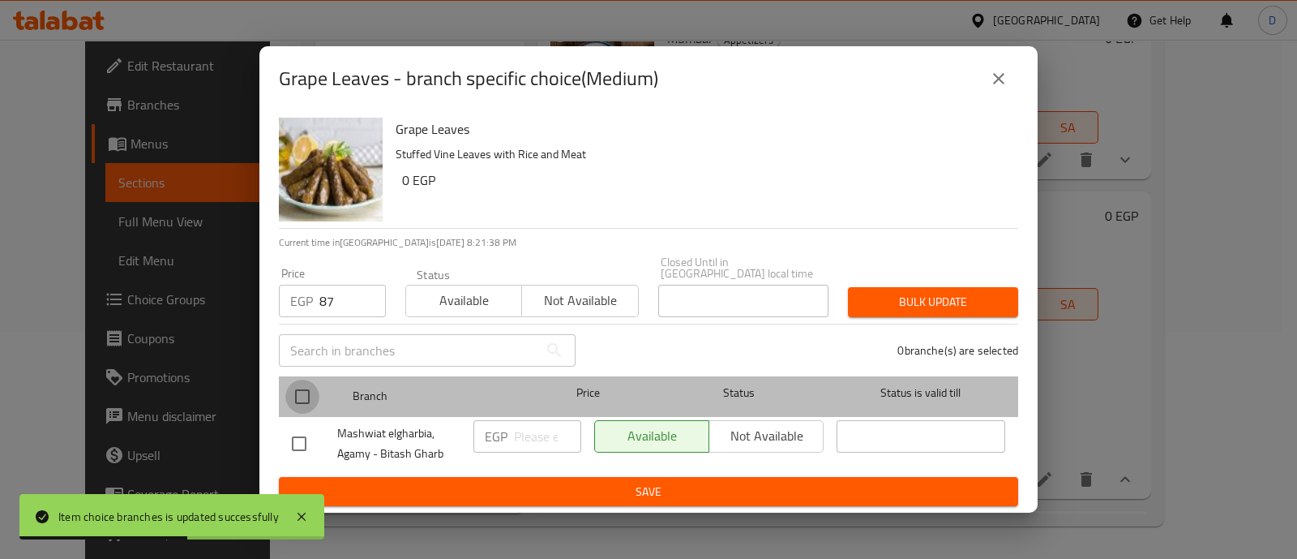
click at [308, 385] on input "checkbox" at bounding box center [302, 396] width 34 height 34
checkbox input "true"
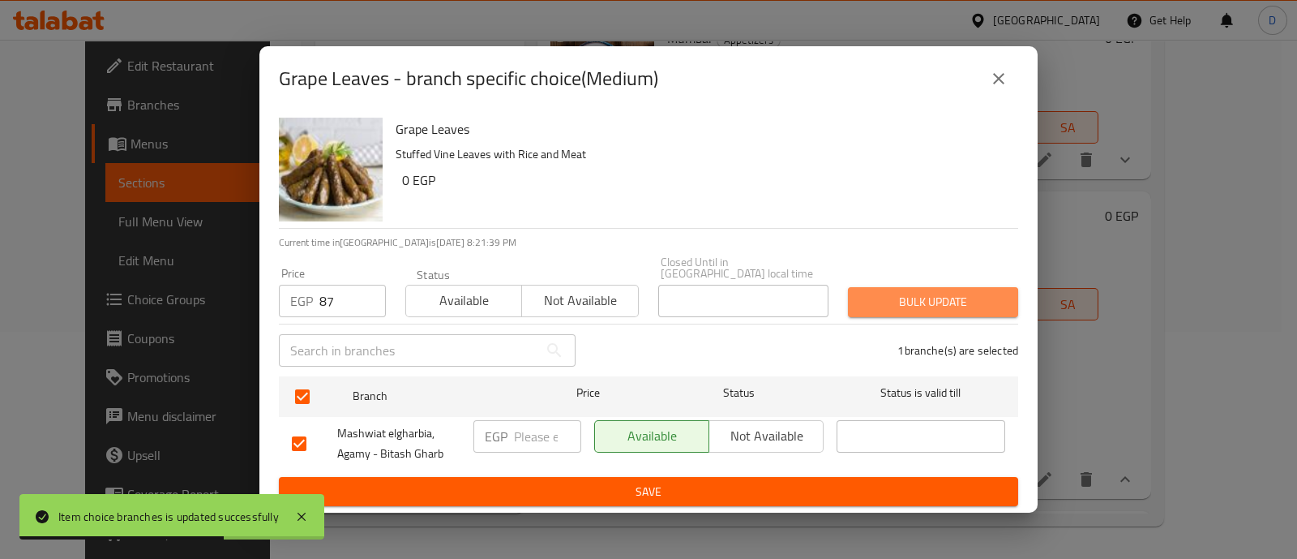
click at [933, 302] on span "Bulk update" at bounding box center [933, 302] width 144 height 20
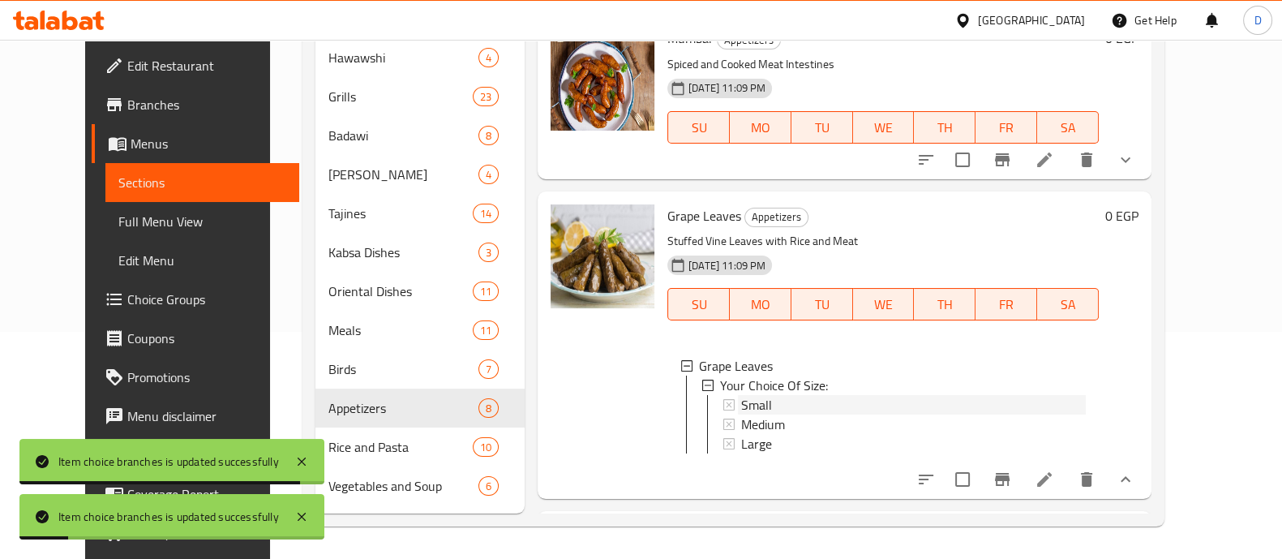
click at [766, 410] on div "Small" at bounding box center [913, 404] width 345 height 19
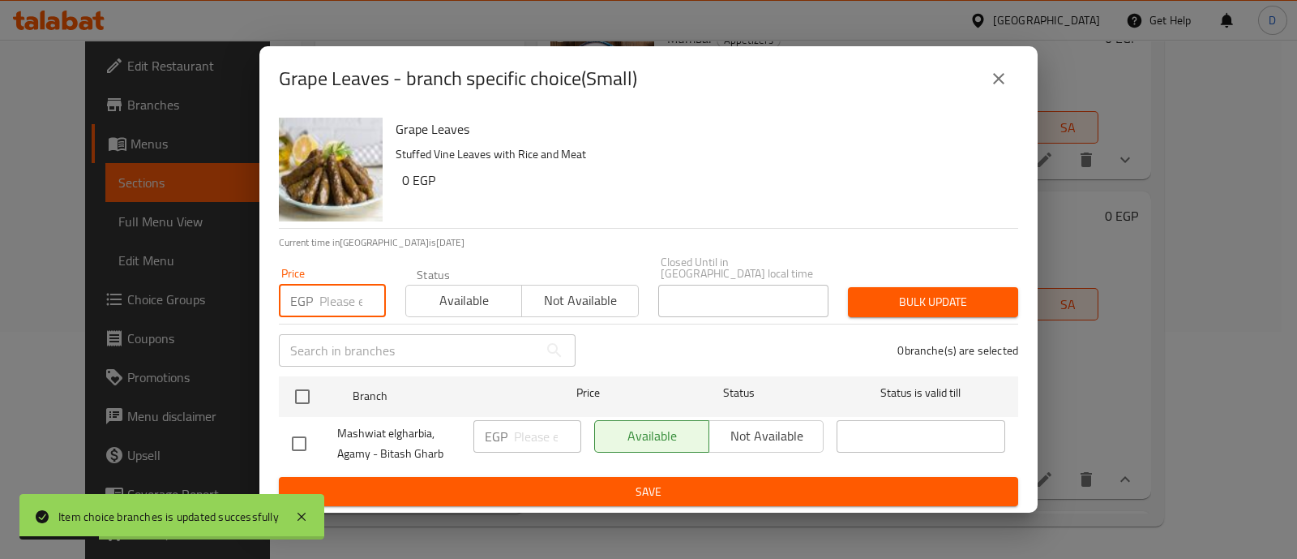
click at [331, 304] on input "number" at bounding box center [352, 301] width 66 height 32
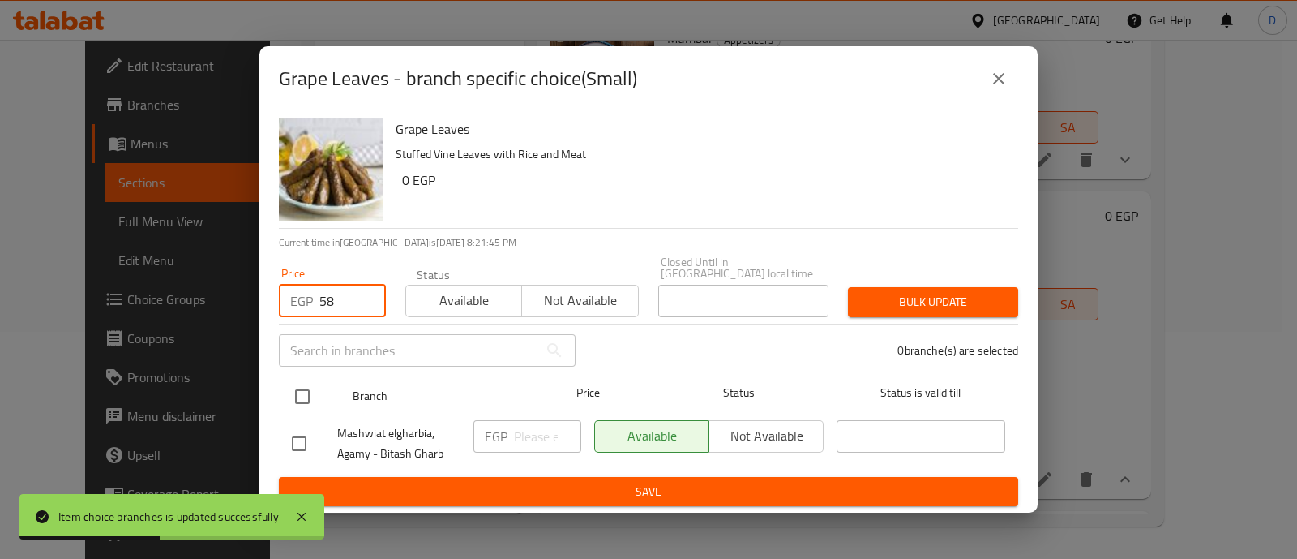
type input "58"
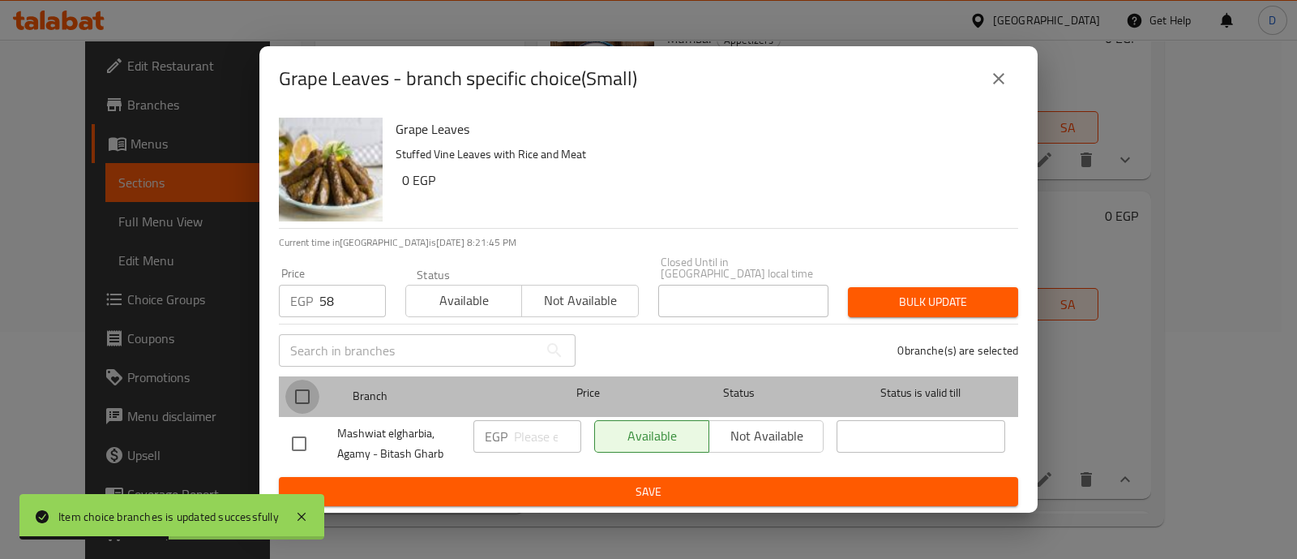
click at [311, 389] on input "checkbox" at bounding box center [302, 396] width 34 height 34
checkbox input "true"
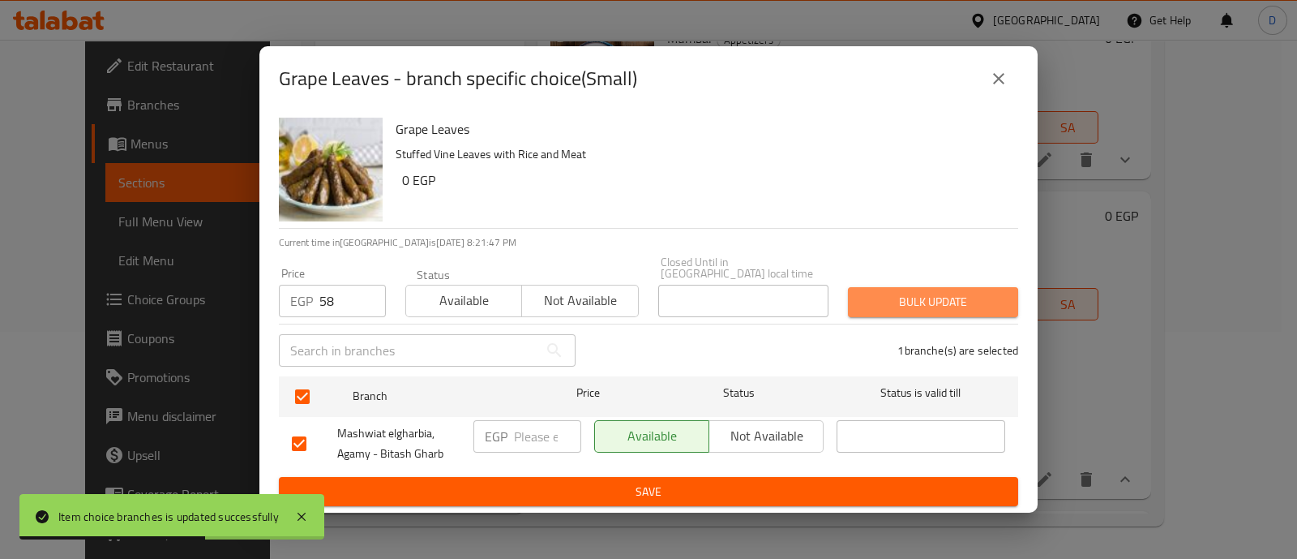
click at [931, 294] on span "Bulk update" at bounding box center [933, 302] width 144 height 20
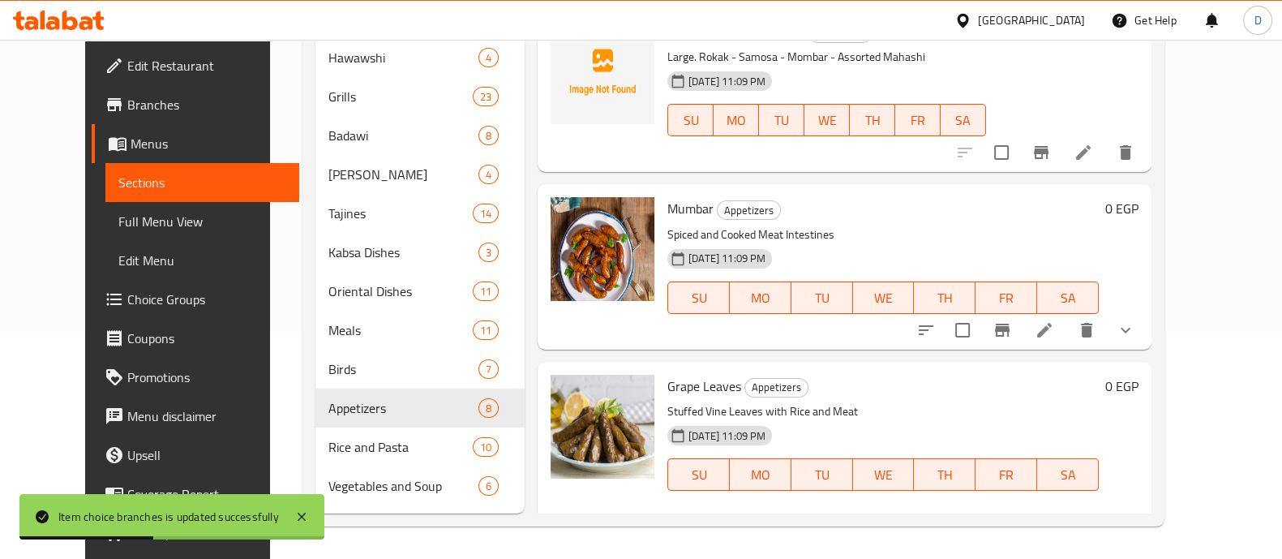
scroll to position [0, 0]
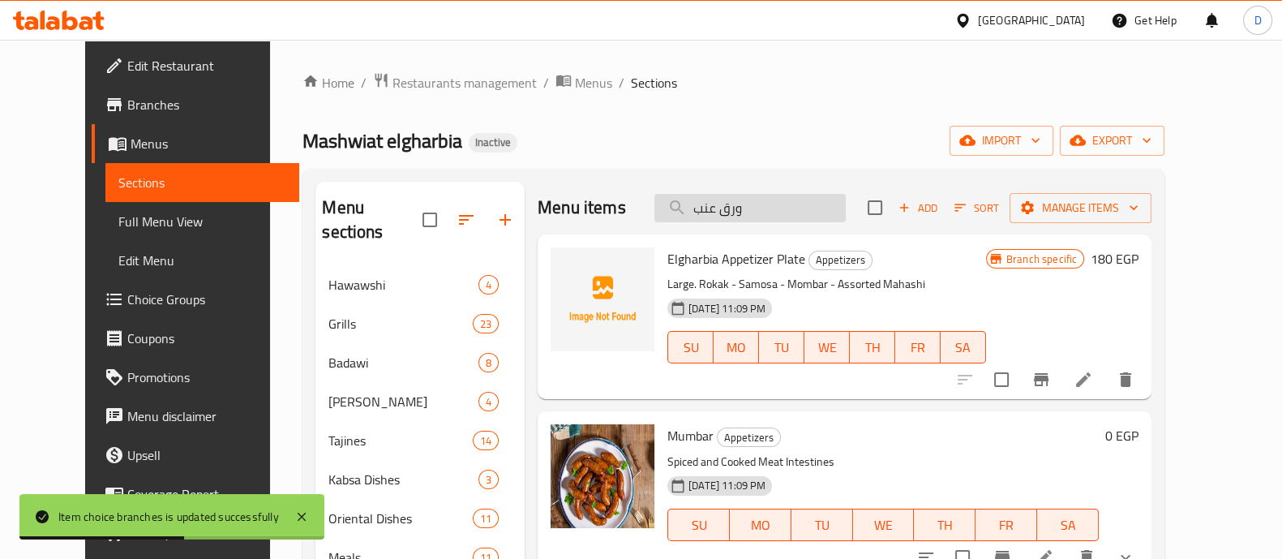
click at [770, 208] on input "ورق عنب" at bounding box center [749, 208] width 191 height 28
paste input "حاشي مشكل"
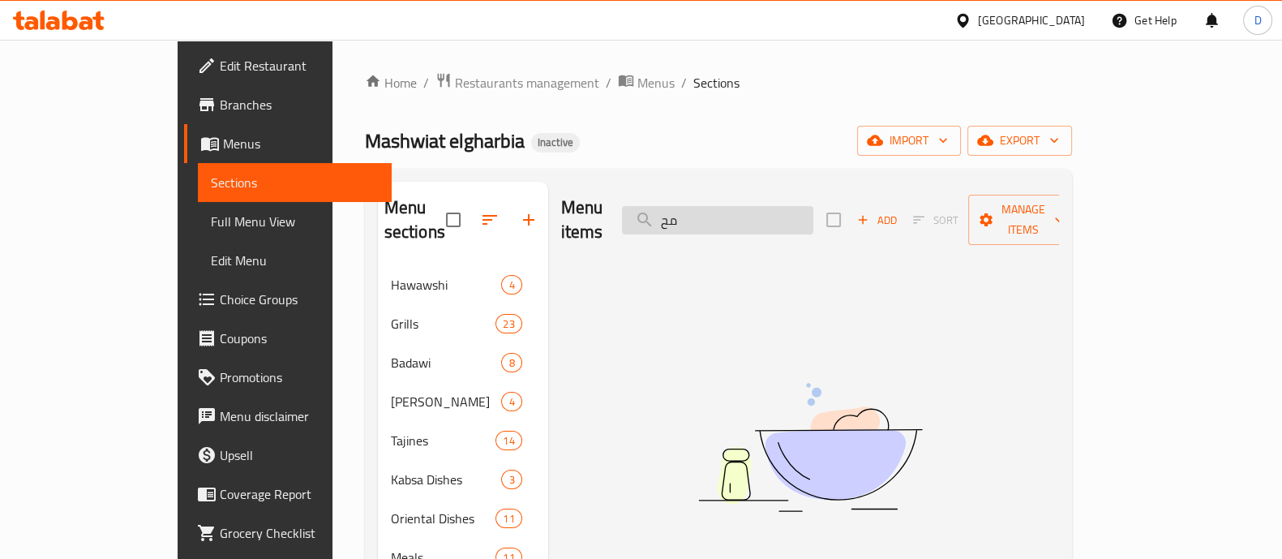
type input "م"
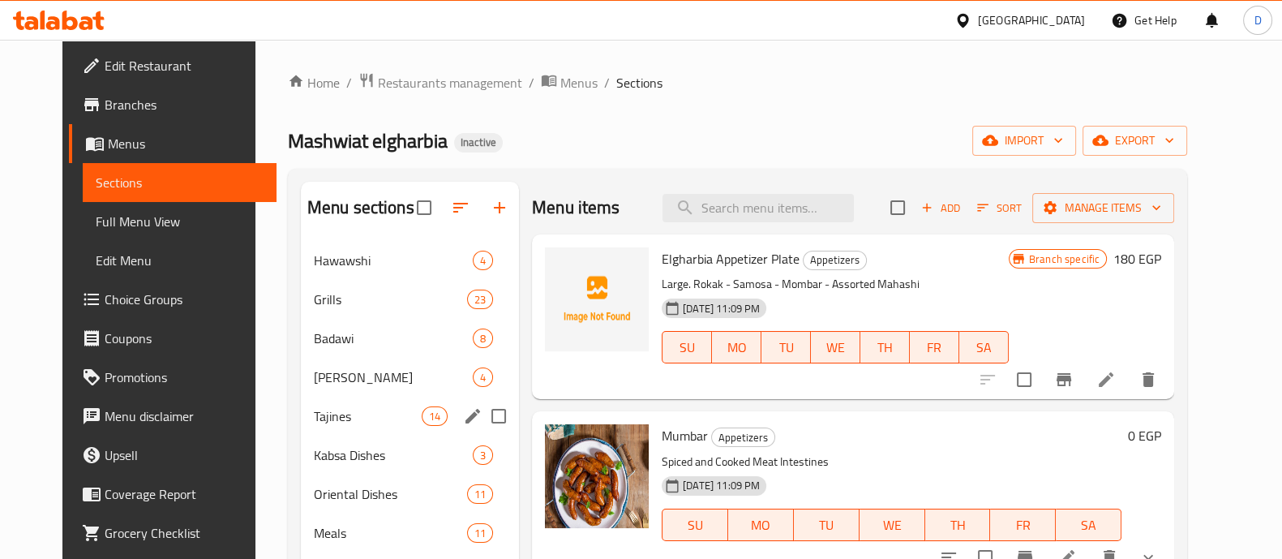
scroll to position [227, 0]
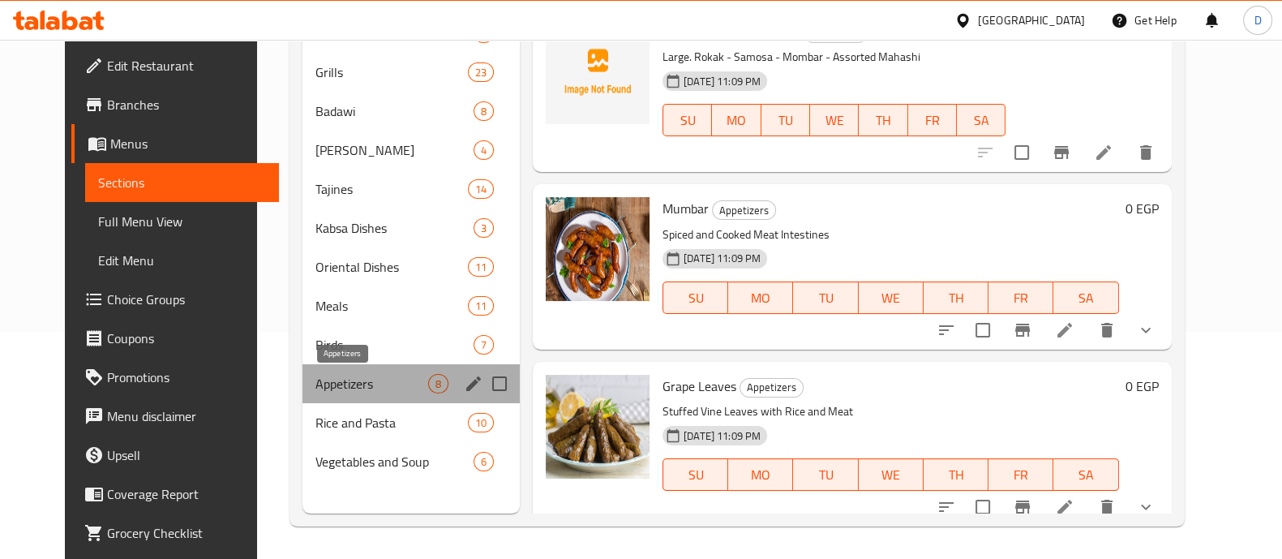
click at [315, 388] on span "Appetizers" at bounding box center [371, 383] width 113 height 19
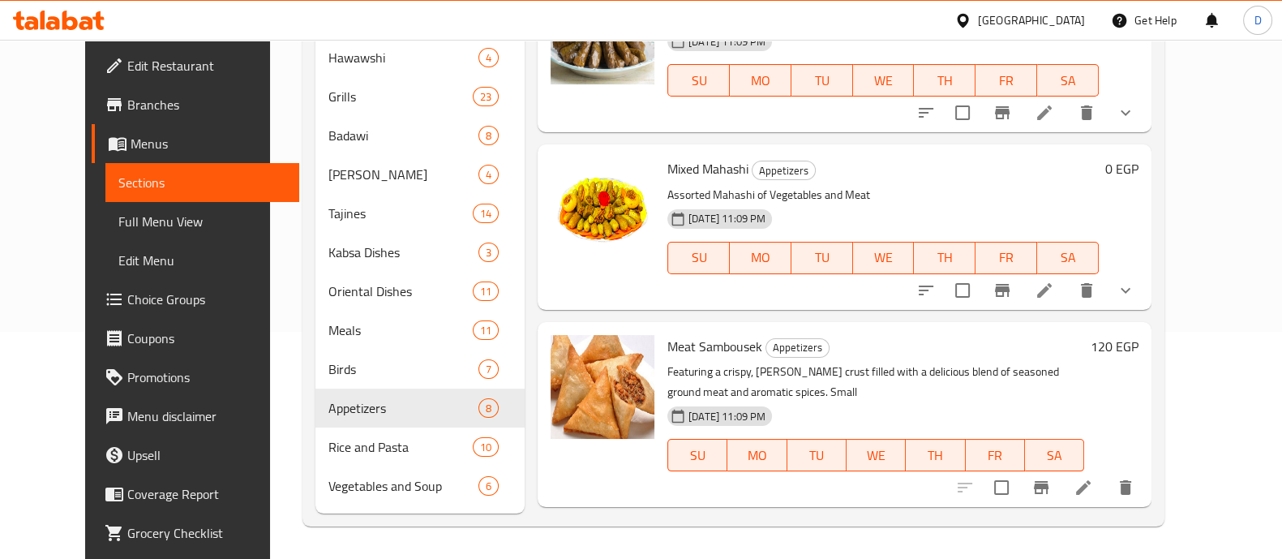
scroll to position [401, 0]
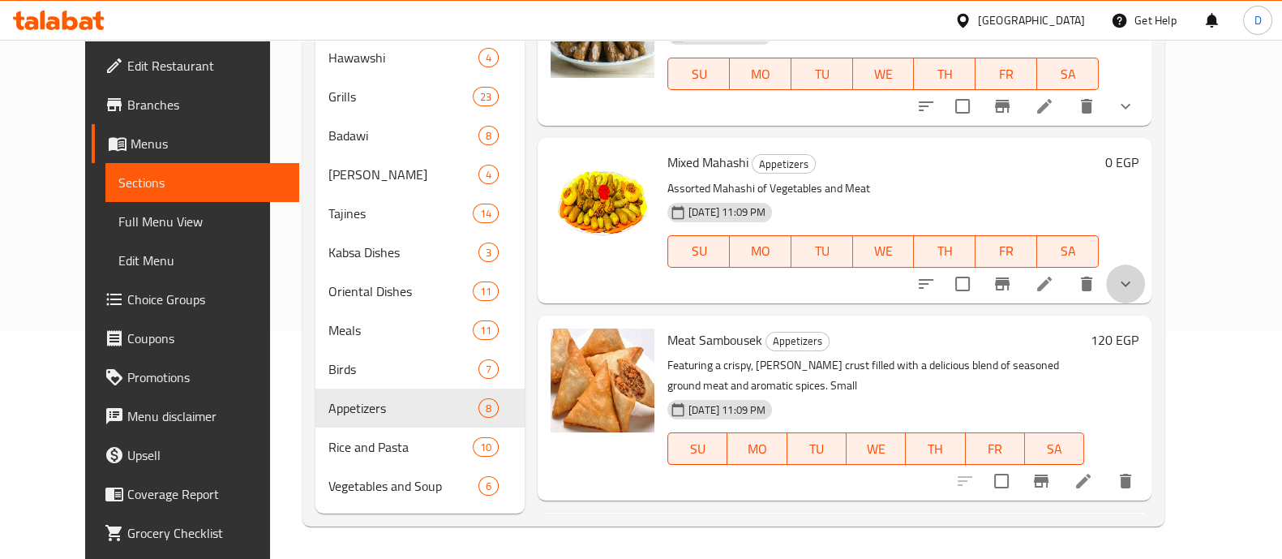
click at [1145, 289] on button "show more" at bounding box center [1125, 283] width 39 height 39
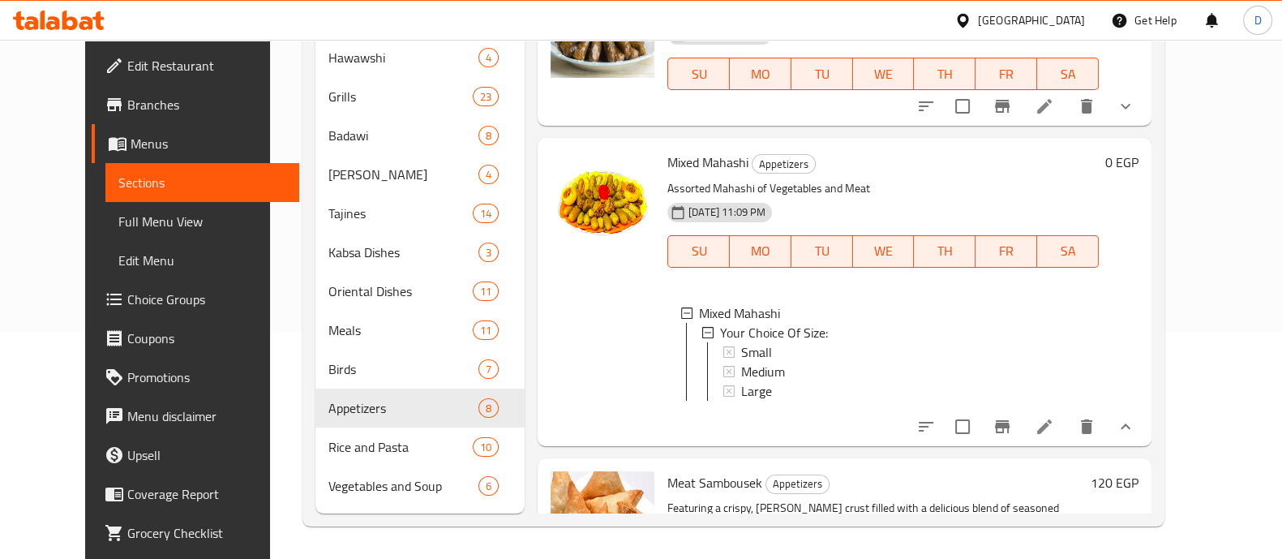
scroll to position [2, 0]
click at [889, 382] on div "Large" at bounding box center [913, 388] width 345 height 19
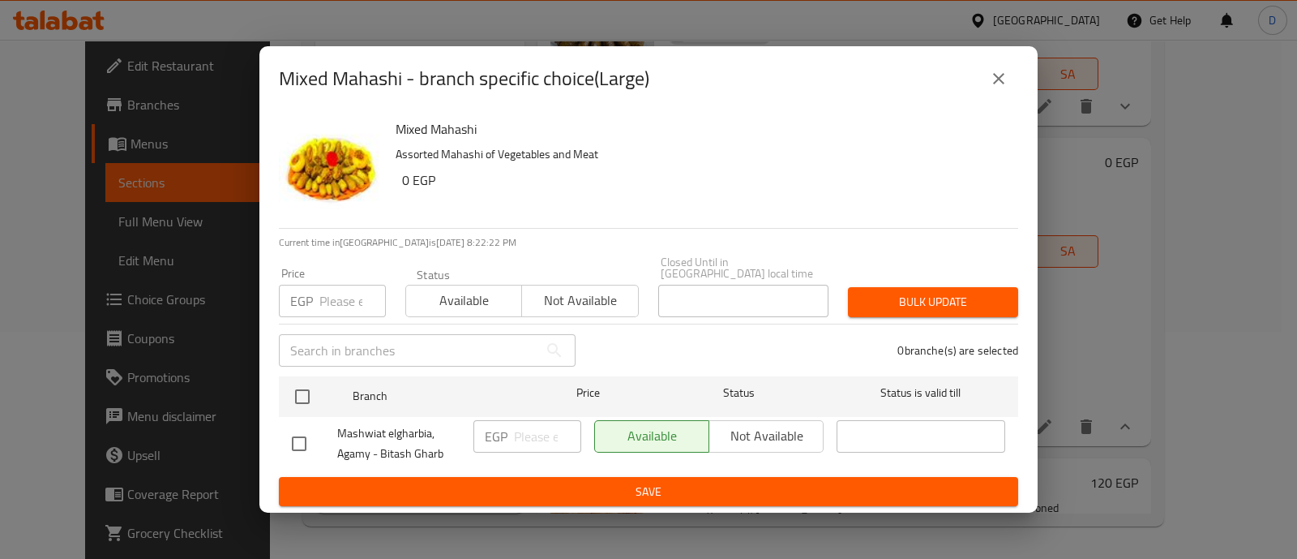
click at [345, 285] on input "number" at bounding box center [352, 301] width 66 height 32
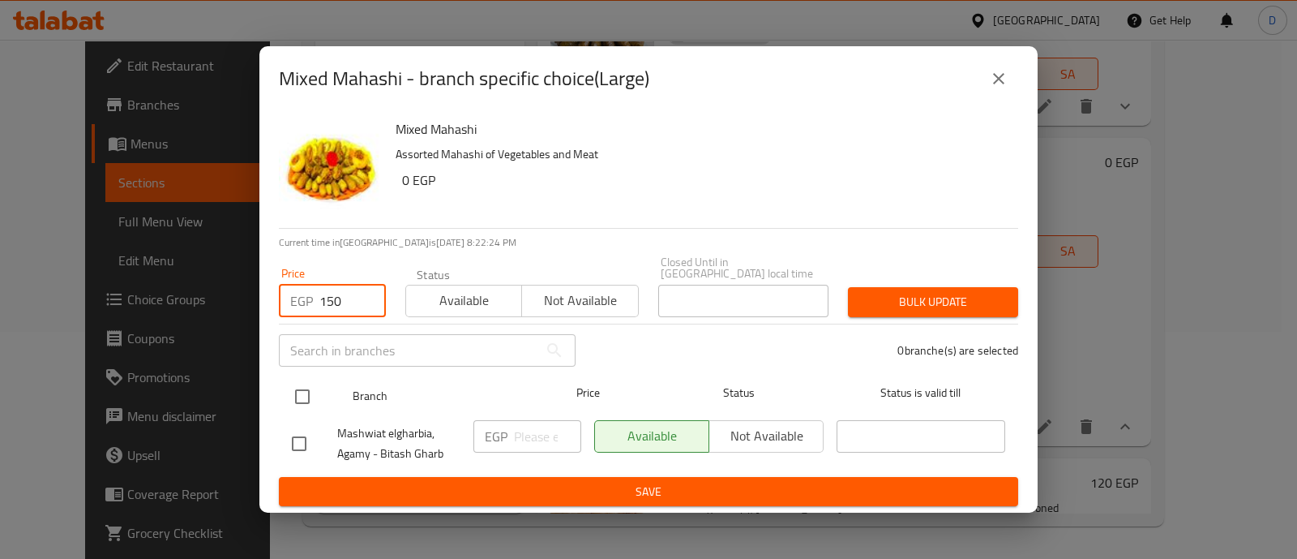
type input "150"
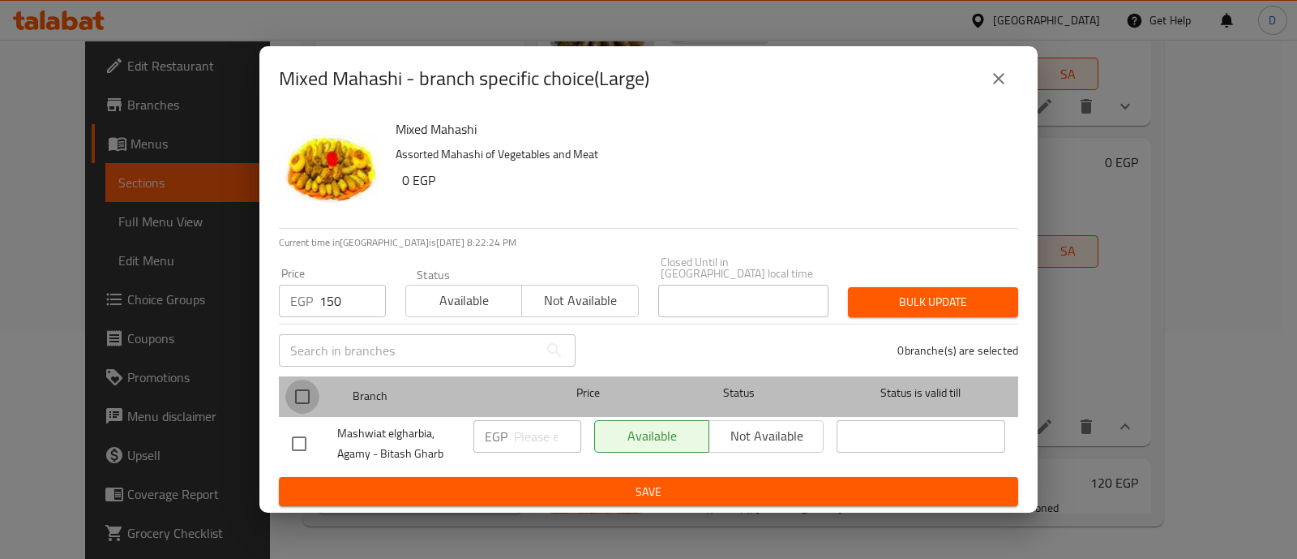
click at [297, 394] on input "checkbox" at bounding box center [302, 396] width 34 height 34
checkbox input "true"
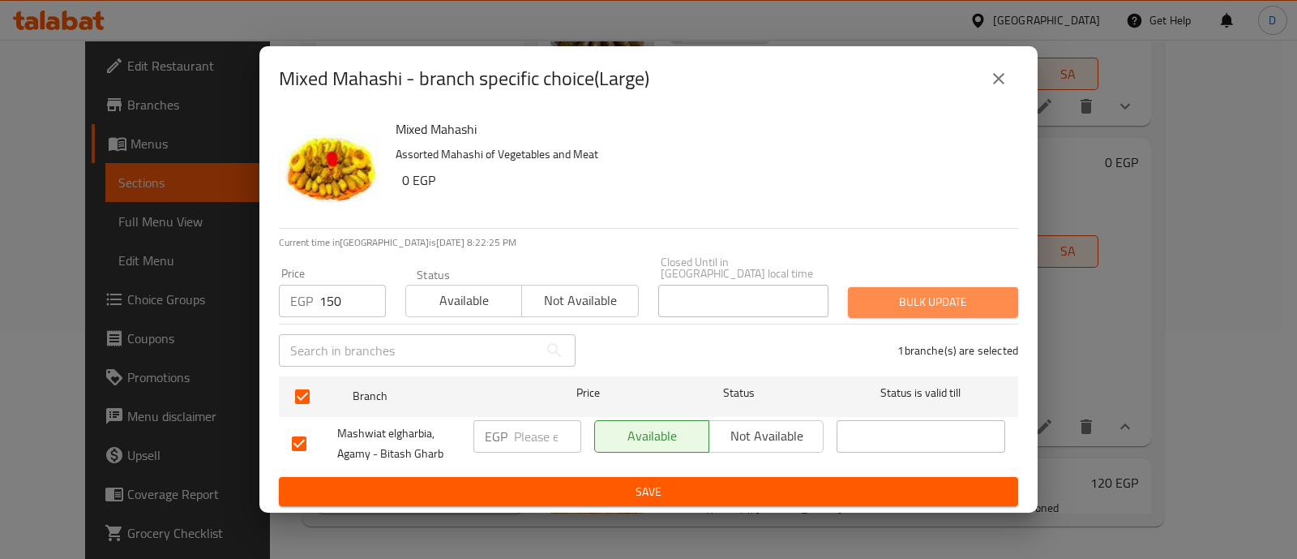
click at [896, 292] on span "Bulk update" at bounding box center [933, 302] width 144 height 20
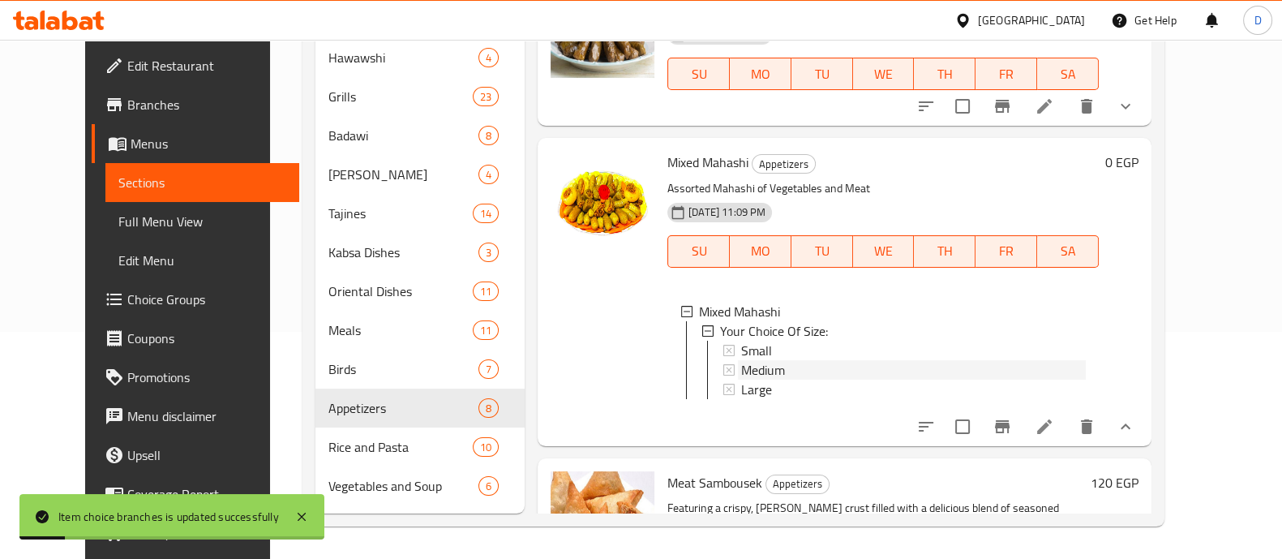
click at [849, 361] on div "Medium" at bounding box center [913, 369] width 345 height 19
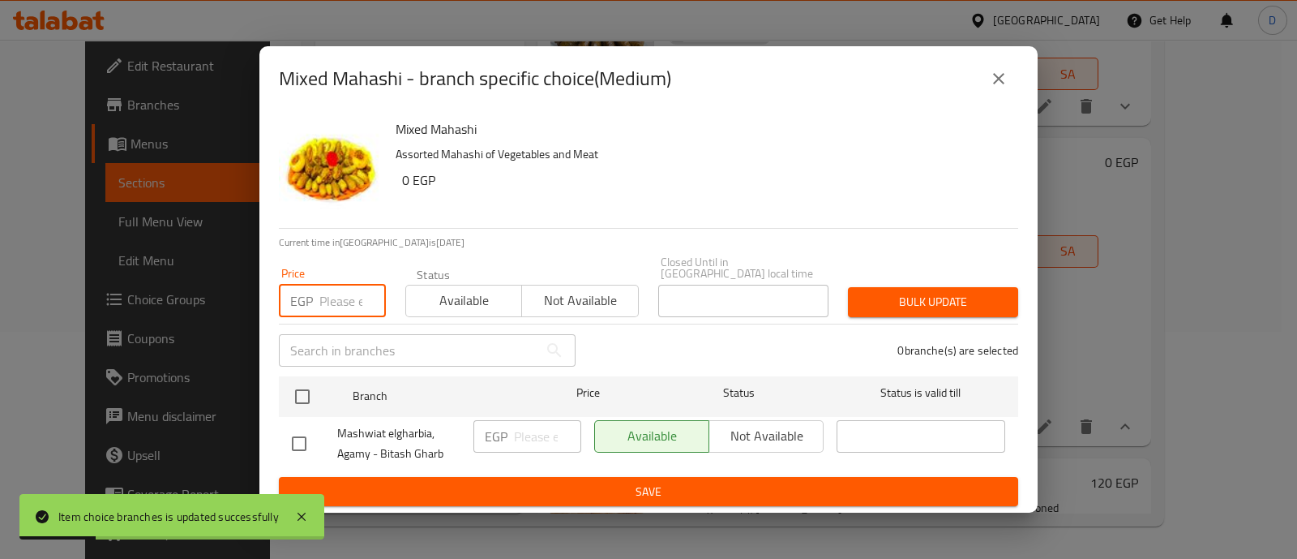
click at [355, 285] on input "number" at bounding box center [352, 301] width 66 height 32
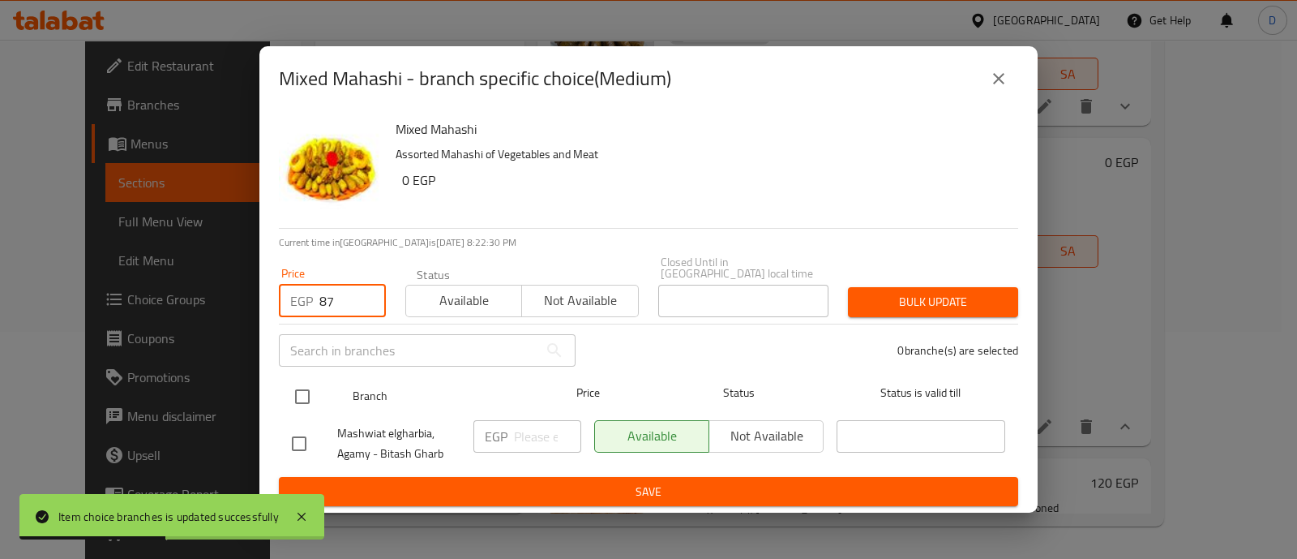
type input "87"
click at [300, 397] on input "checkbox" at bounding box center [302, 396] width 34 height 34
checkbox input "true"
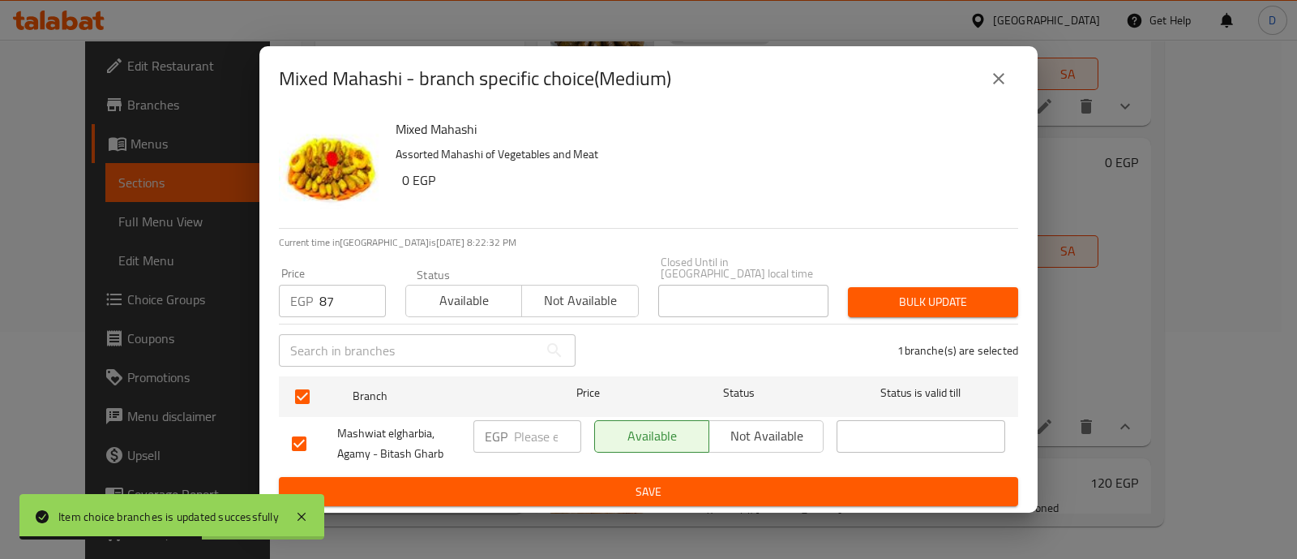
click at [911, 305] on span "Bulk update" at bounding box center [933, 302] width 144 height 20
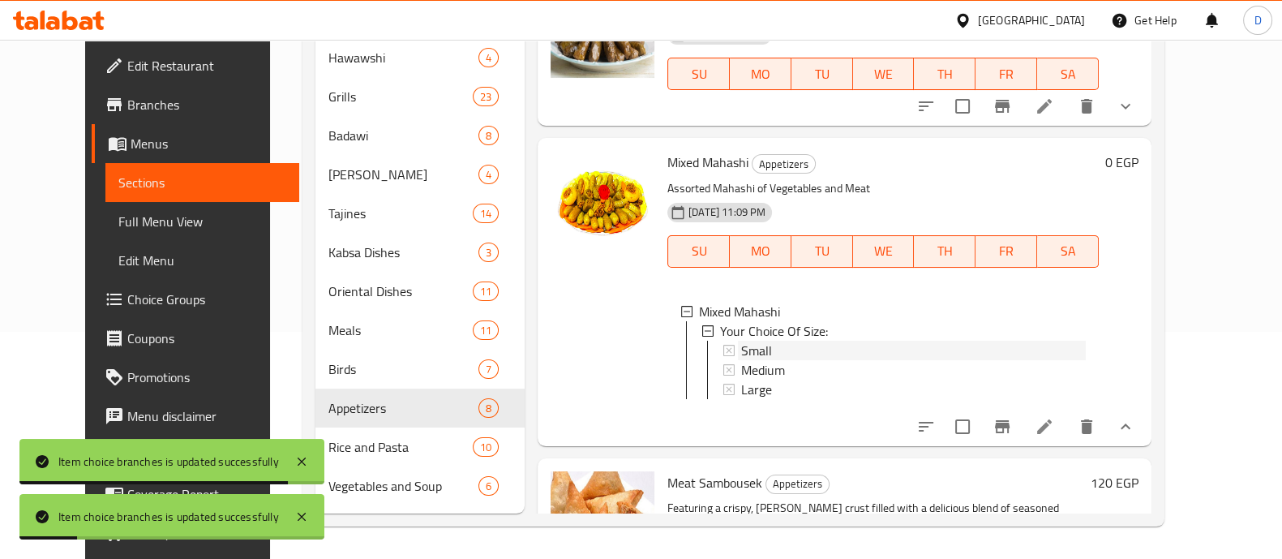
click at [879, 343] on div "Small" at bounding box center [913, 350] width 345 height 19
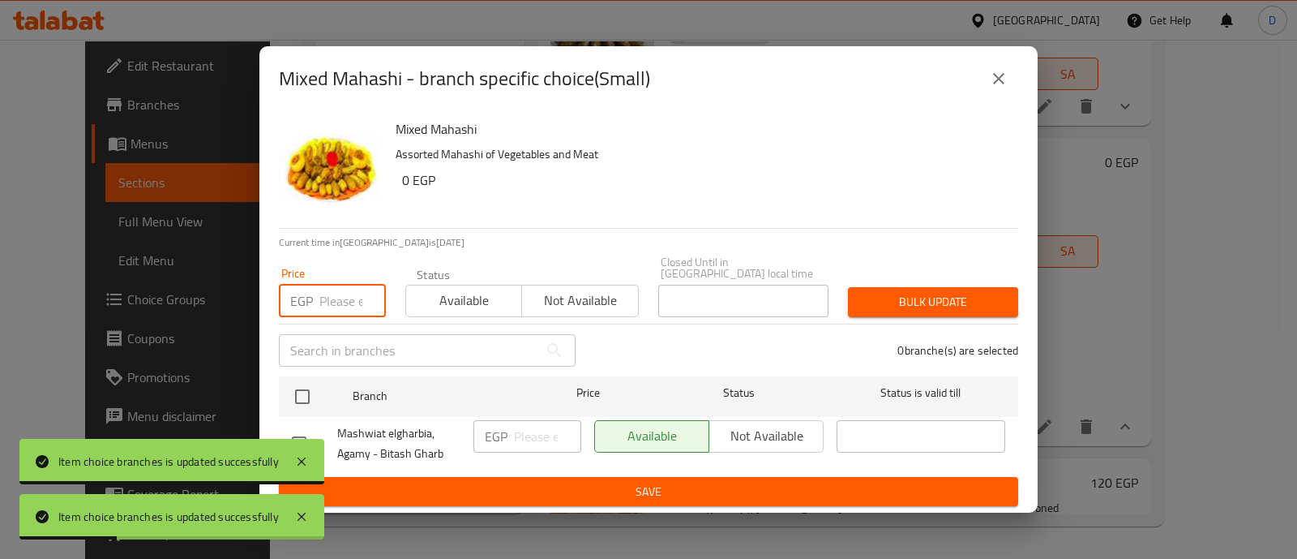
click at [332, 298] on input "number" at bounding box center [352, 301] width 66 height 32
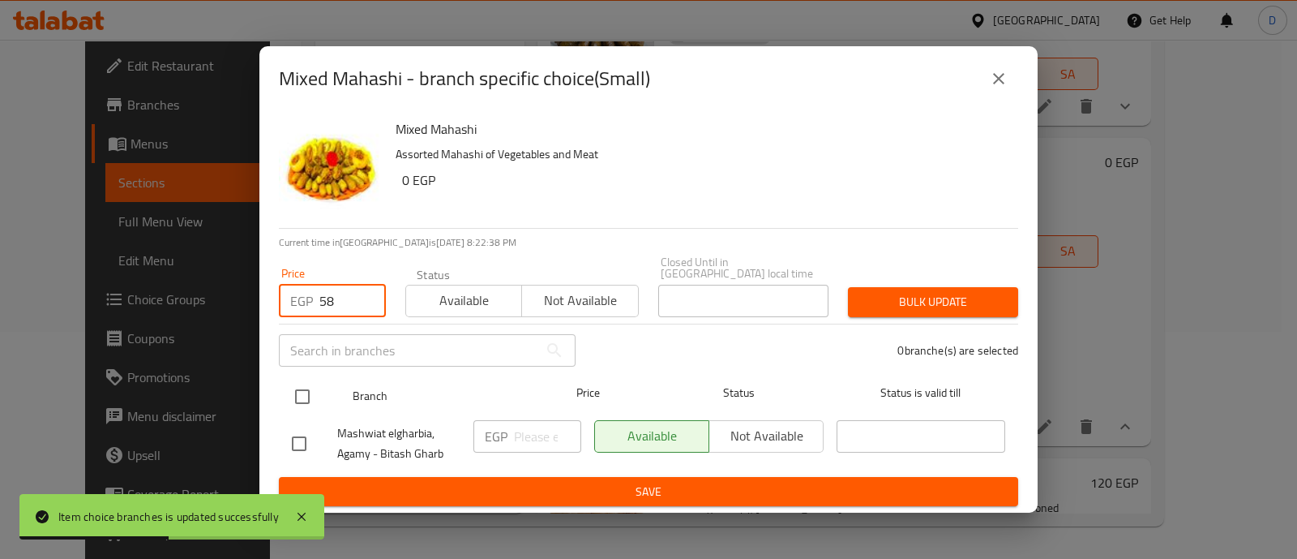
type input "58"
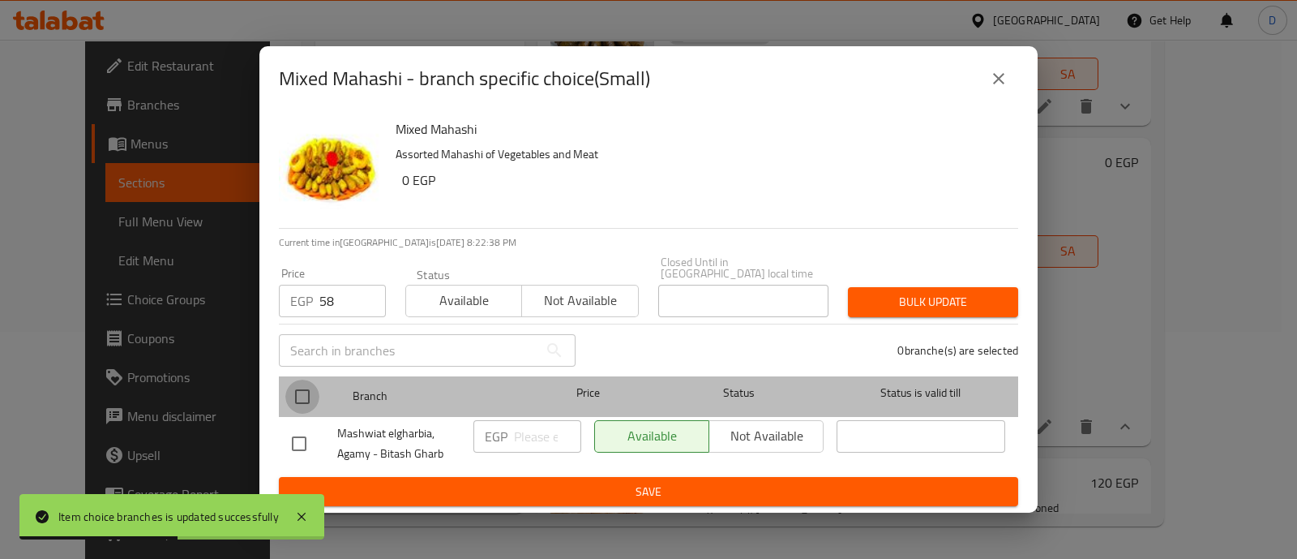
click at [301, 388] on input "checkbox" at bounding box center [302, 396] width 34 height 34
checkbox input "true"
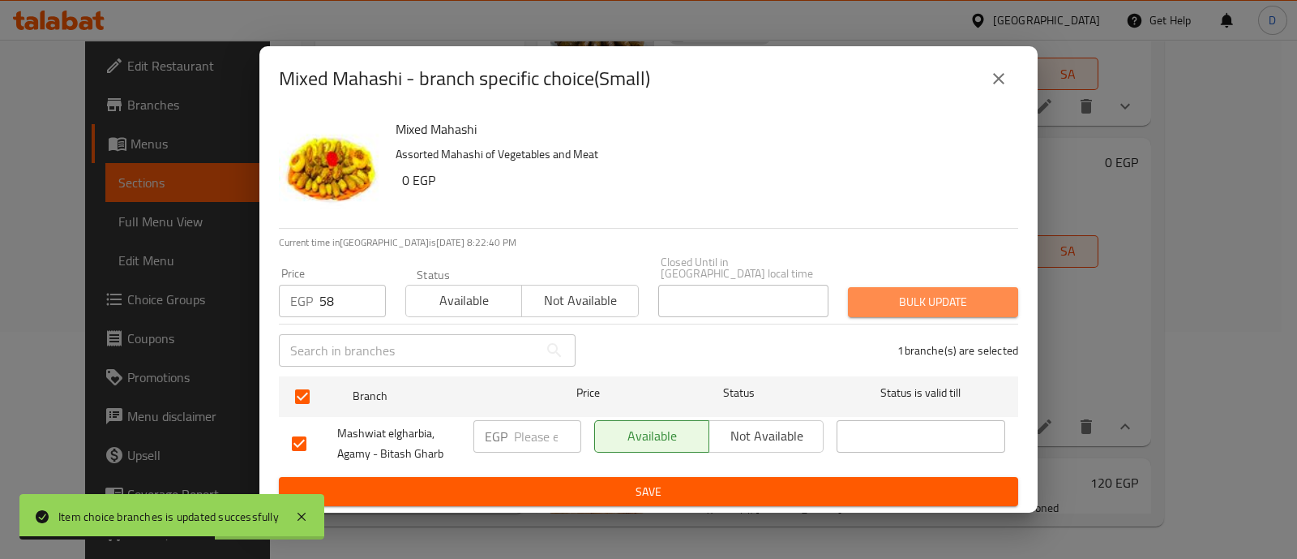
click at [906, 287] on button "Bulk update" at bounding box center [933, 302] width 170 height 30
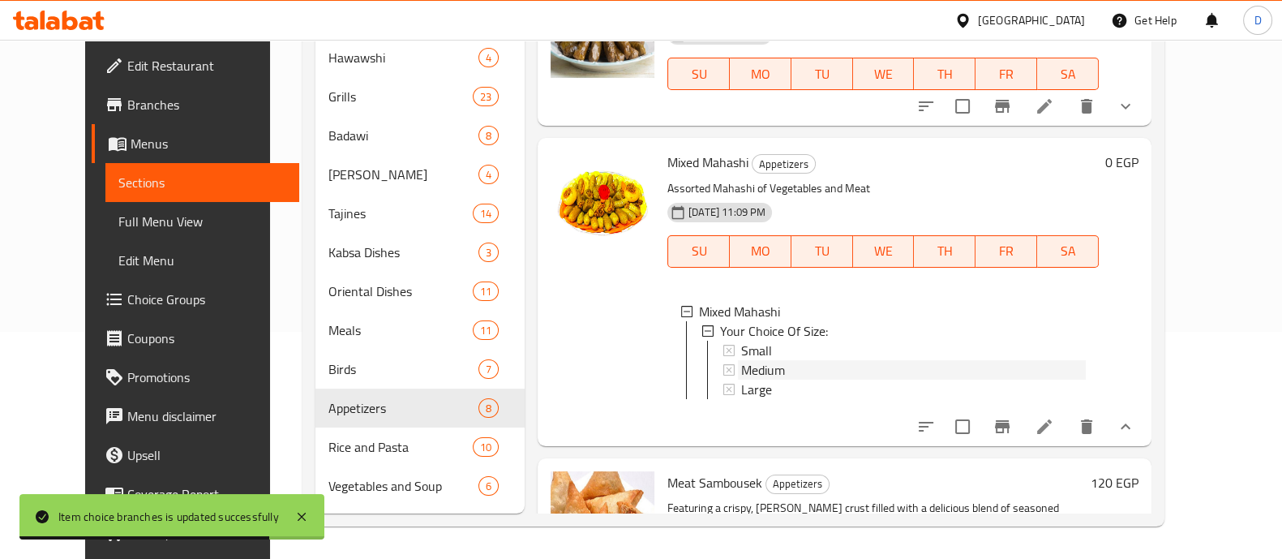
click at [888, 365] on div "Medium" at bounding box center [913, 369] width 345 height 19
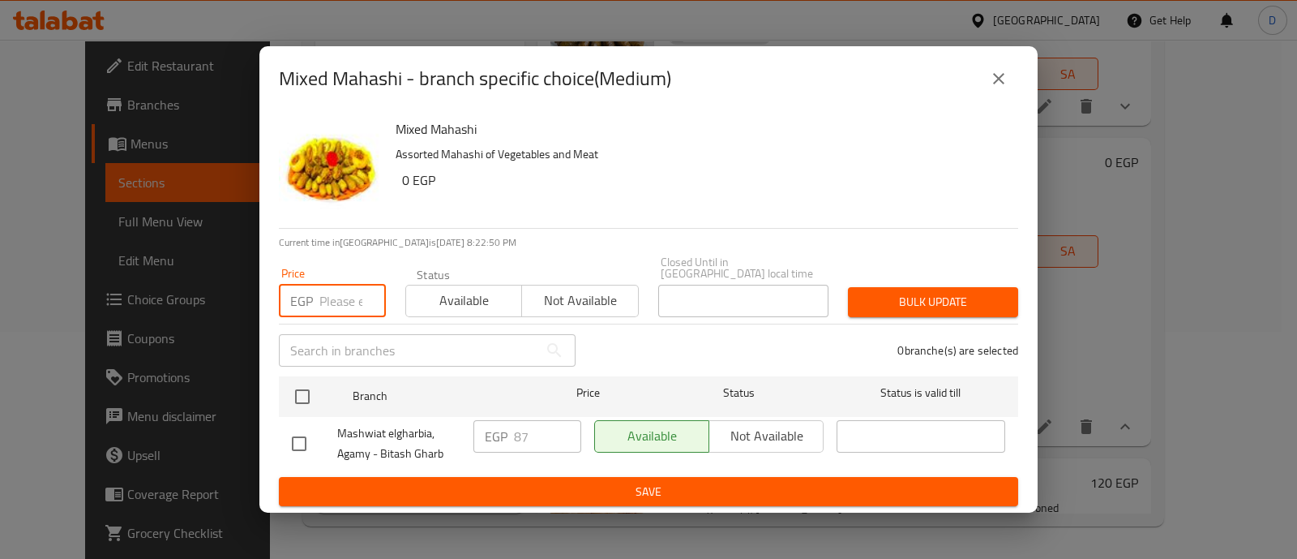
click at [353, 304] on input "number" at bounding box center [352, 301] width 66 height 32
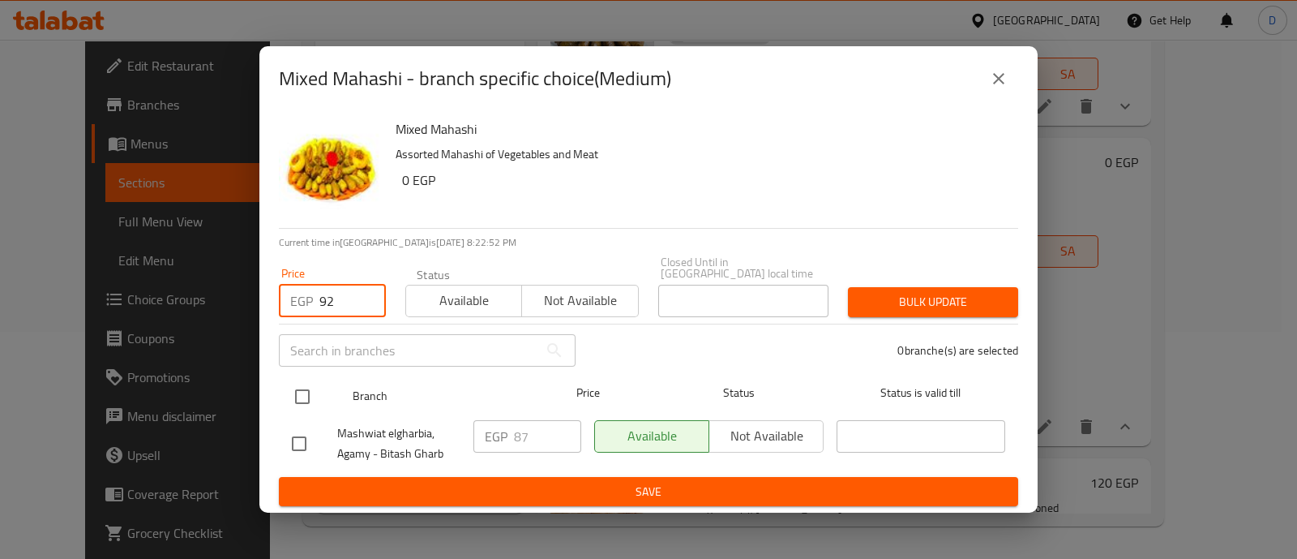
type input "92"
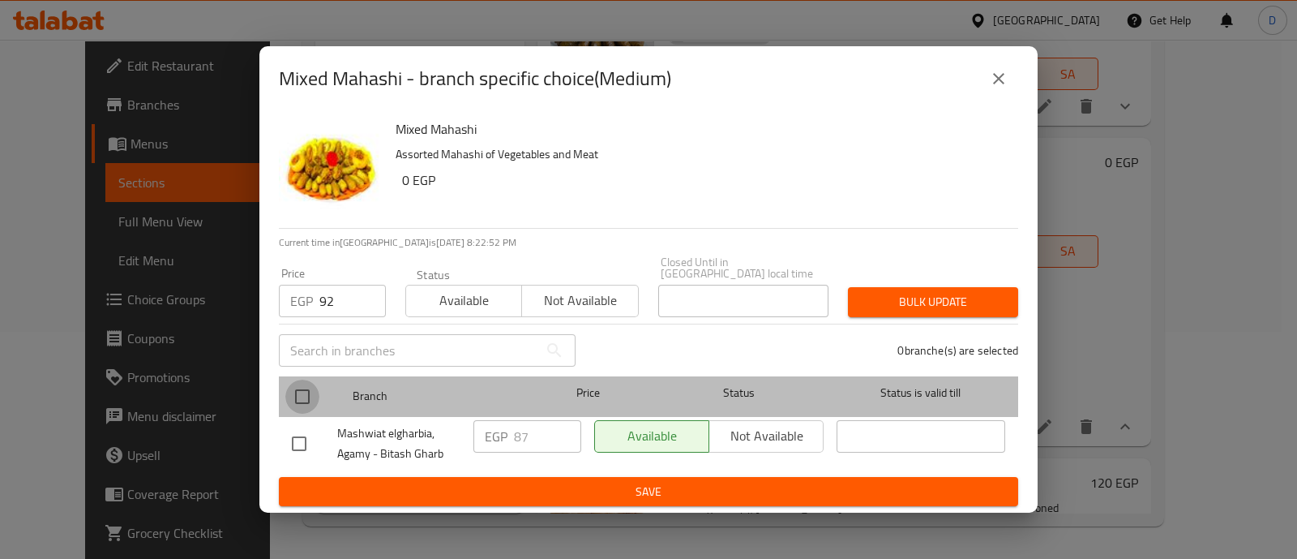
click at [299, 382] on input "checkbox" at bounding box center [302, 396] width 34 height 34
checkbox input "true"
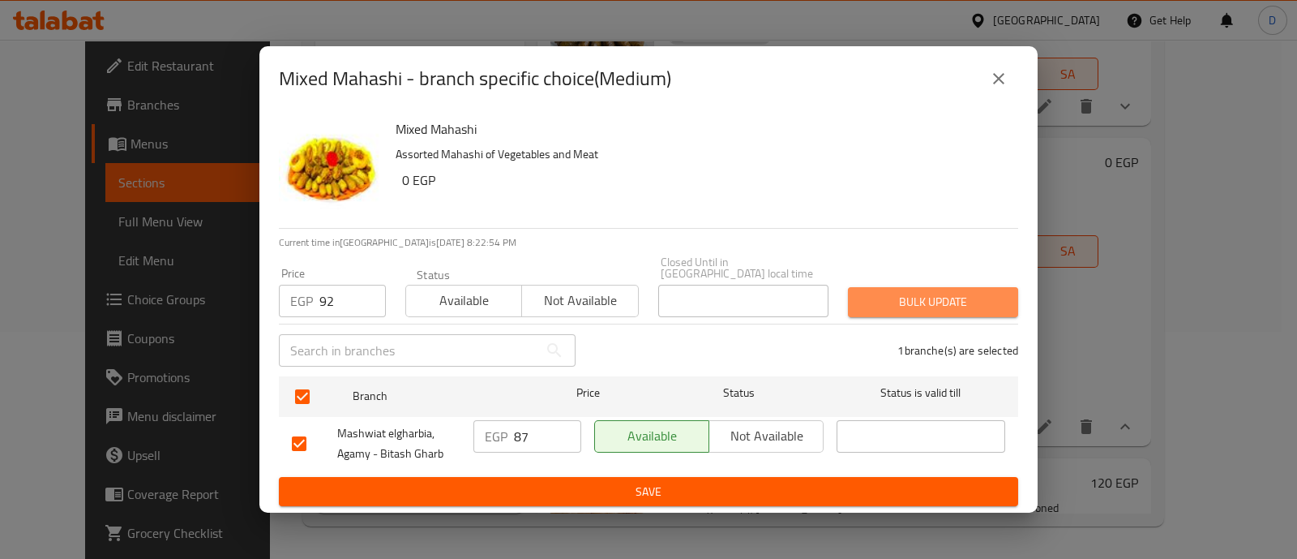
click at [963, 287] on button "Bulk update" at bounding box center [933, 302] width 170 height 30
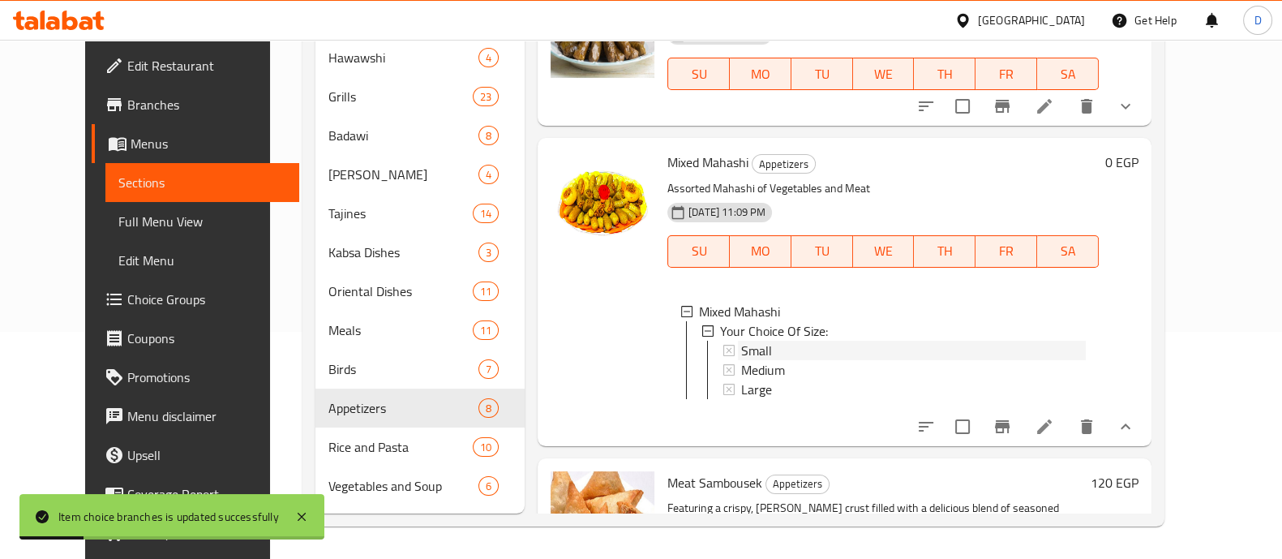
click at [851, 347] on div "Small" at bounding box center [913, 350] width 345 height 19
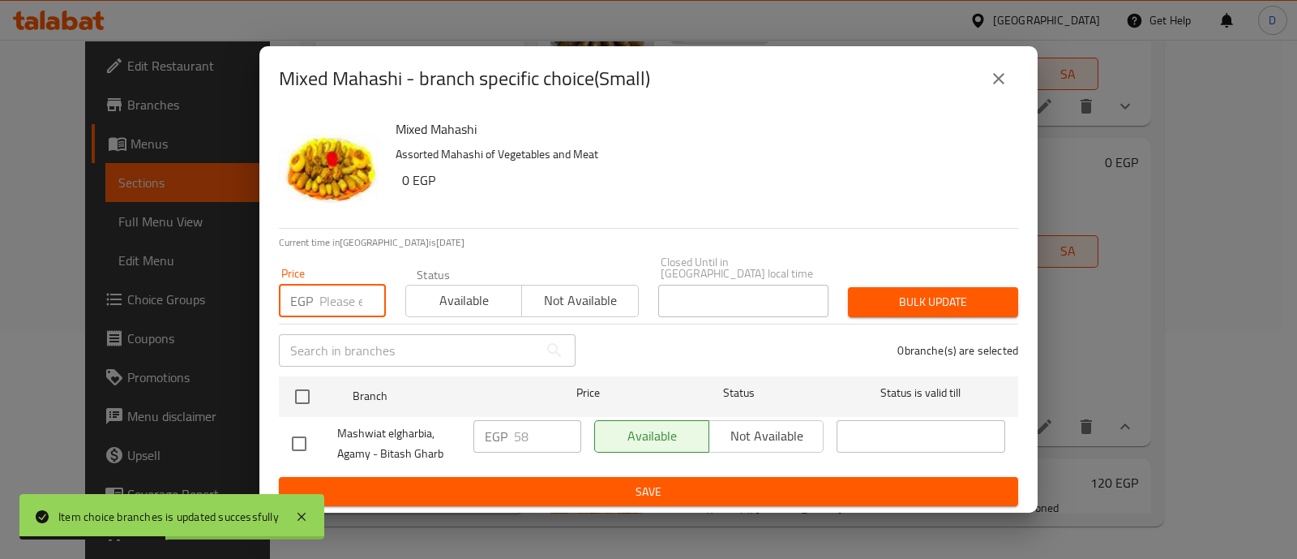
click at [328, 293] on input "number" at bounding box center [352, 301] width 66 height 32
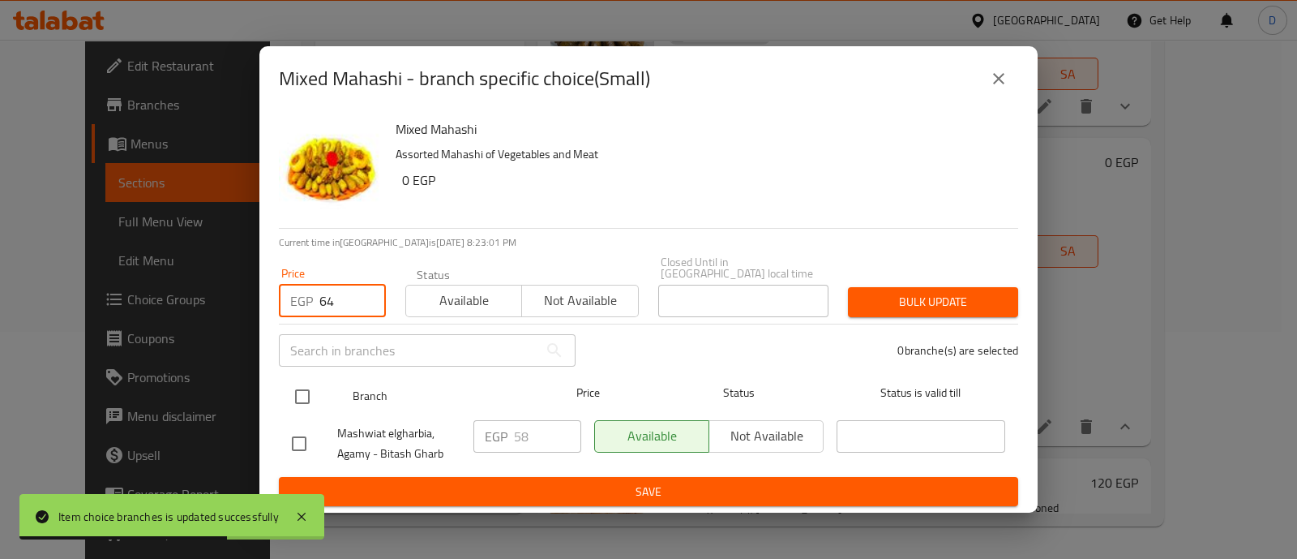
type input "64"
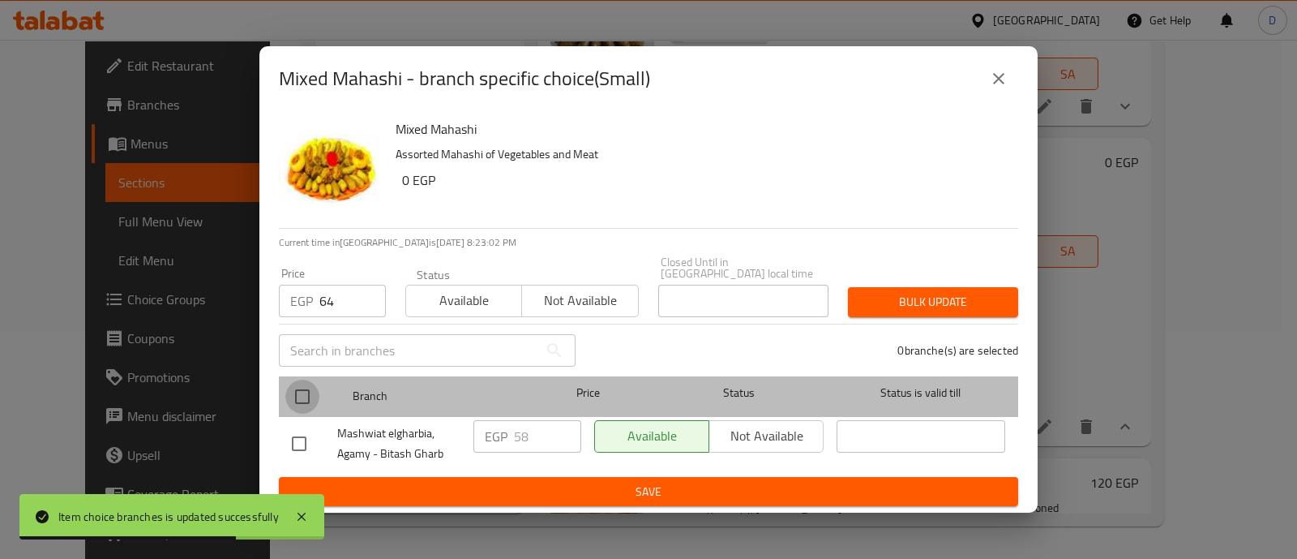
click at [302, 379] on input "checkbox" at bounding box center [302, 396] width 34 height 34
checkbox input "true"
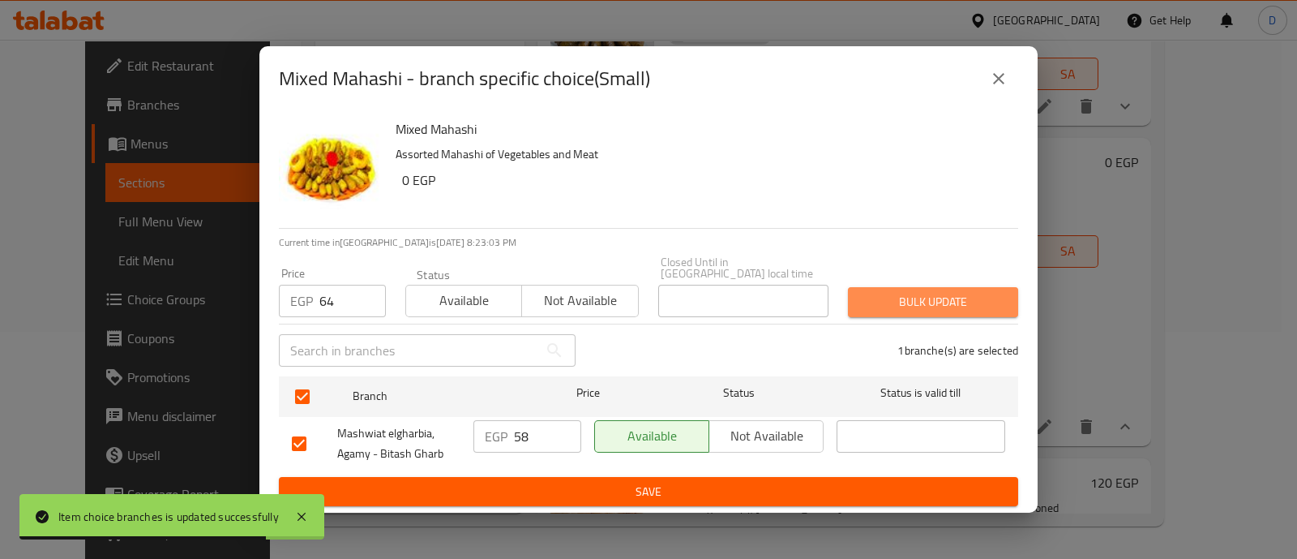
click at [928, 295] on span "Bulk update" at bounding box center [933, 302] width 144 height 20
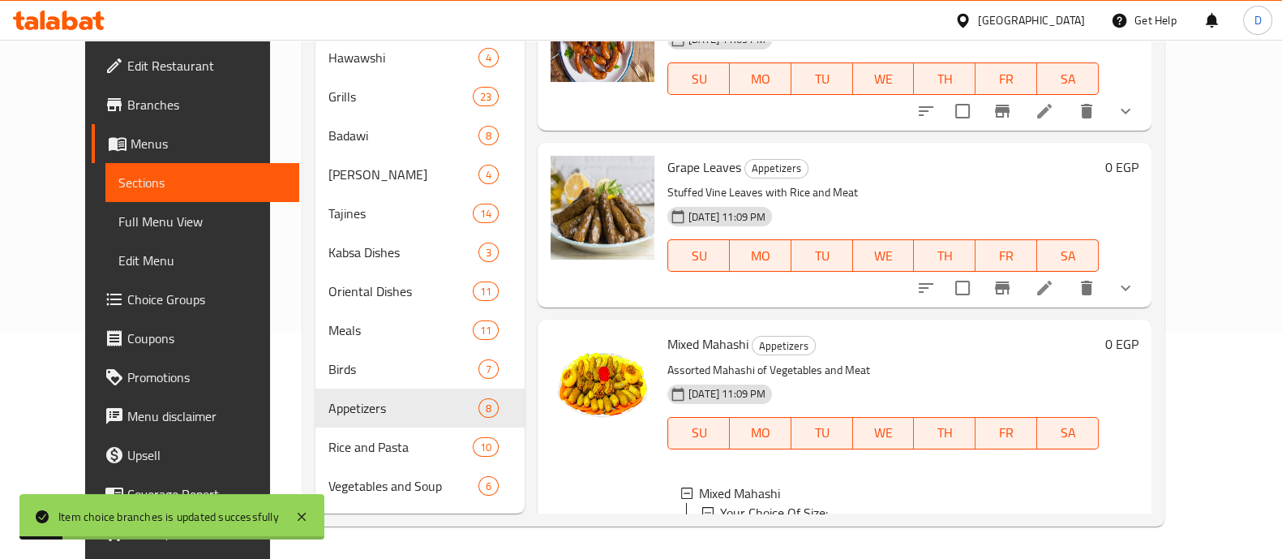
scroll to position [206, 0]
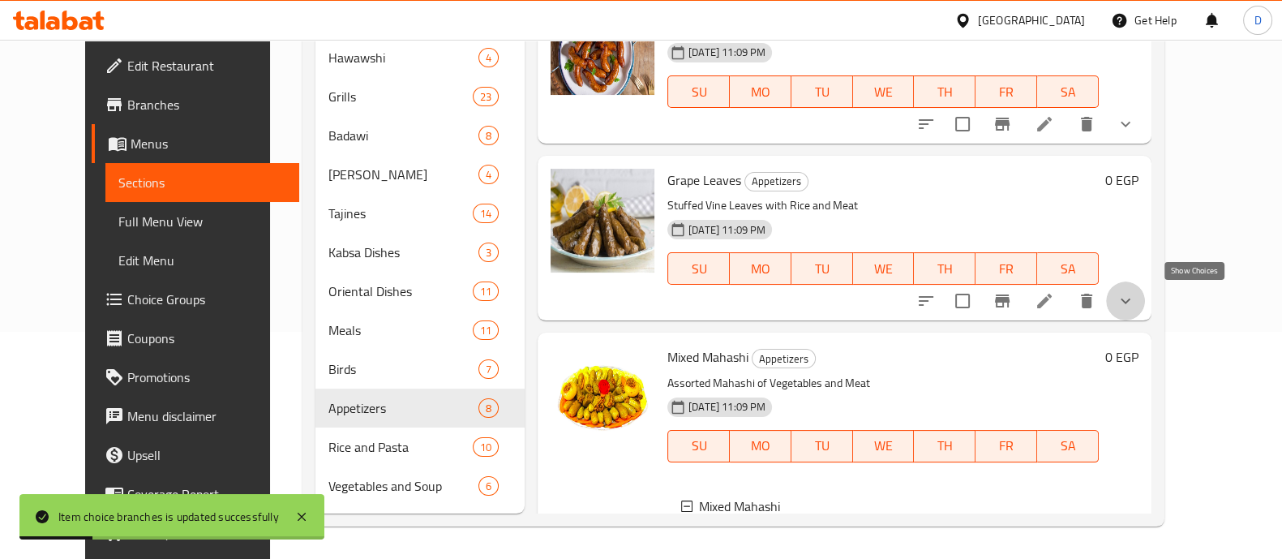
click at [1135, 310] on icon "show more" at bounding box center [1125, 300] width 19 height 19
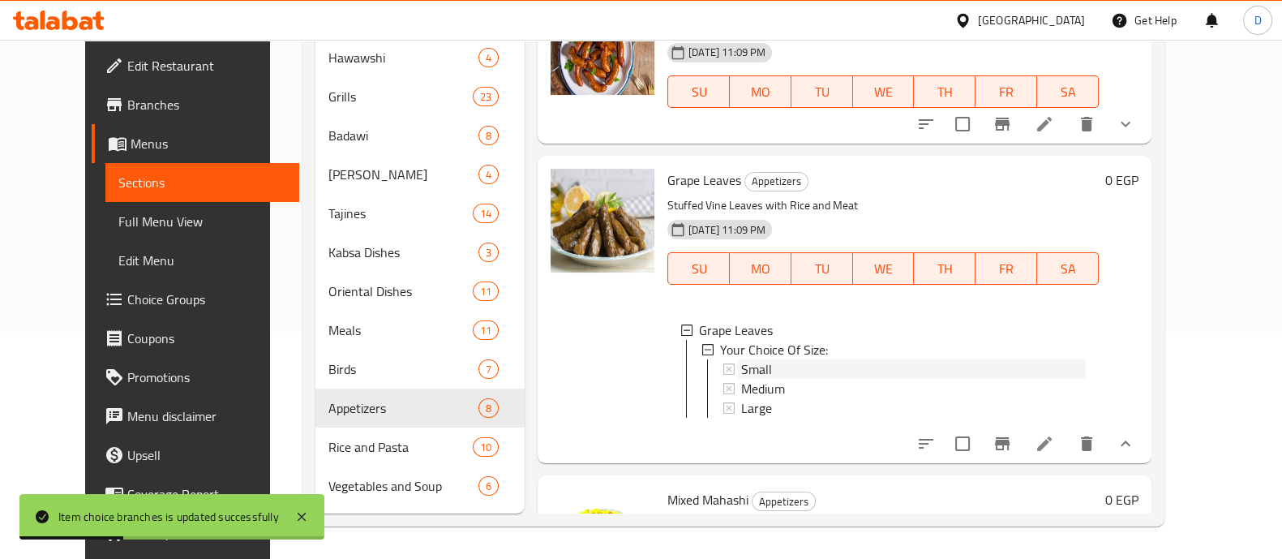
click at [845, 374] on div "Small" at bounding box center [913, 368] width 345 height 19
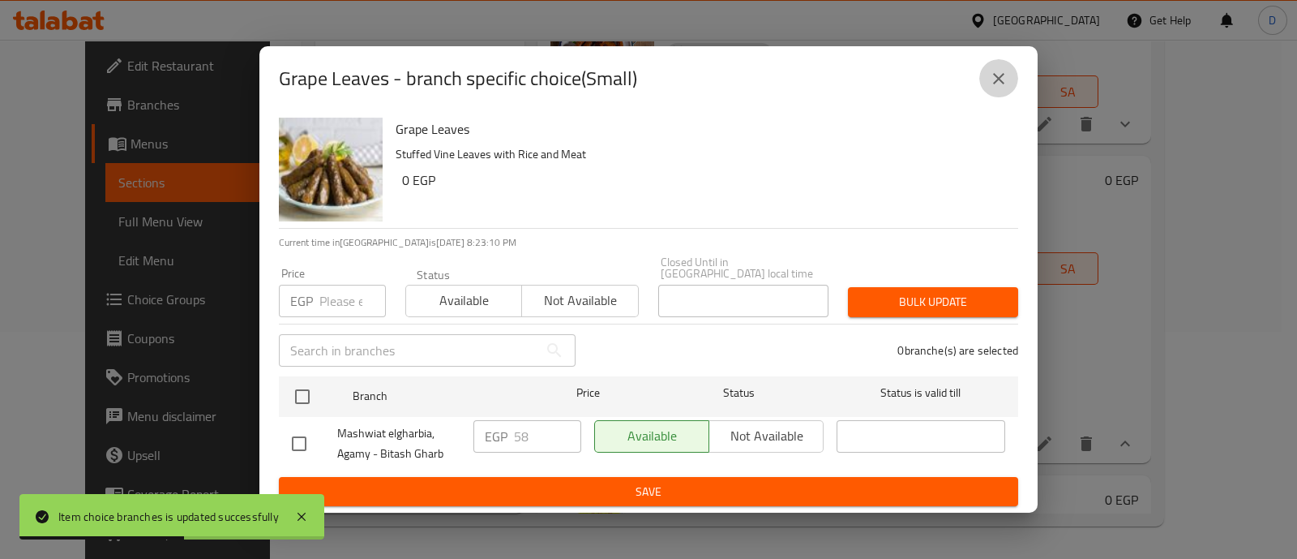
click at [989, 87] on icon "close" at bounding box center [998, 78] width 19 height 19
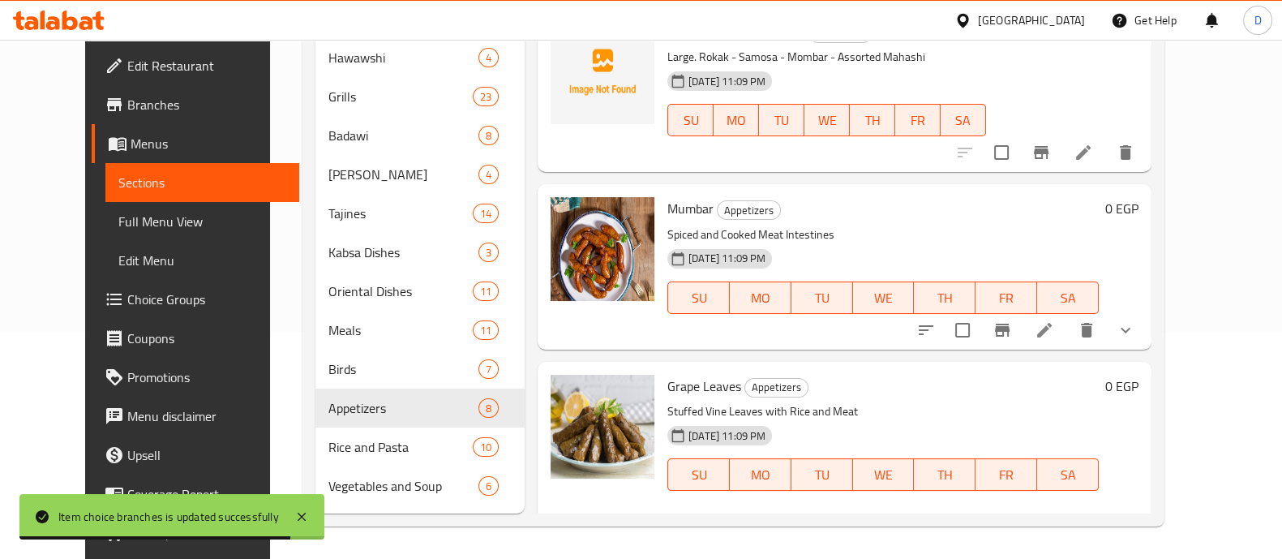
scroll to position [0, 0]
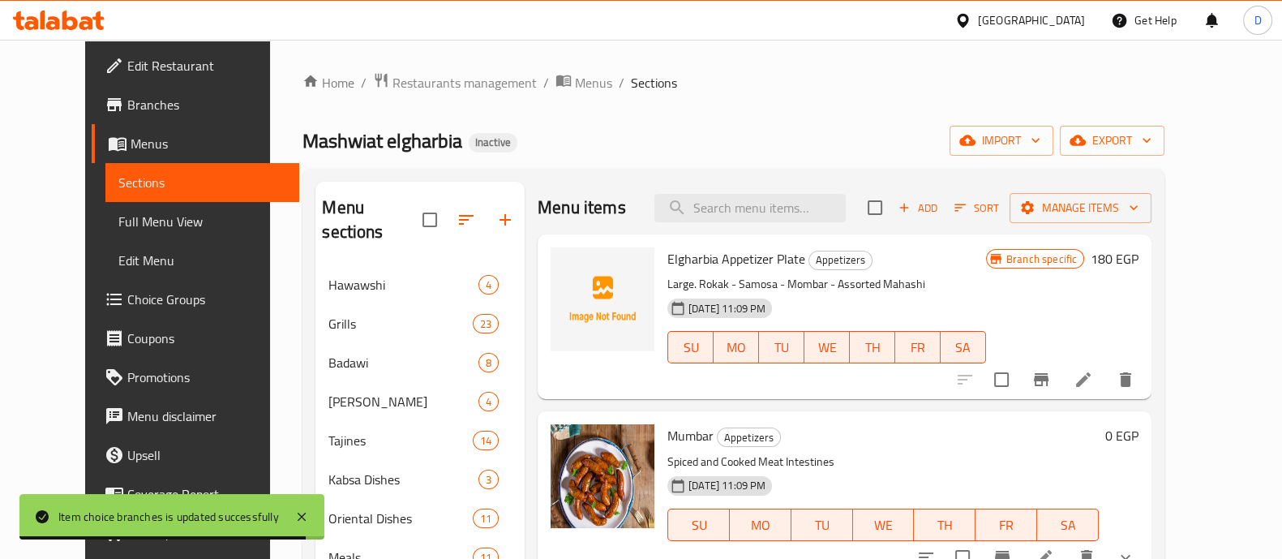
click at [827, 229] on div "Menu items Add Sort Manage items" at bounding box center [845, 208] width 614 height 53
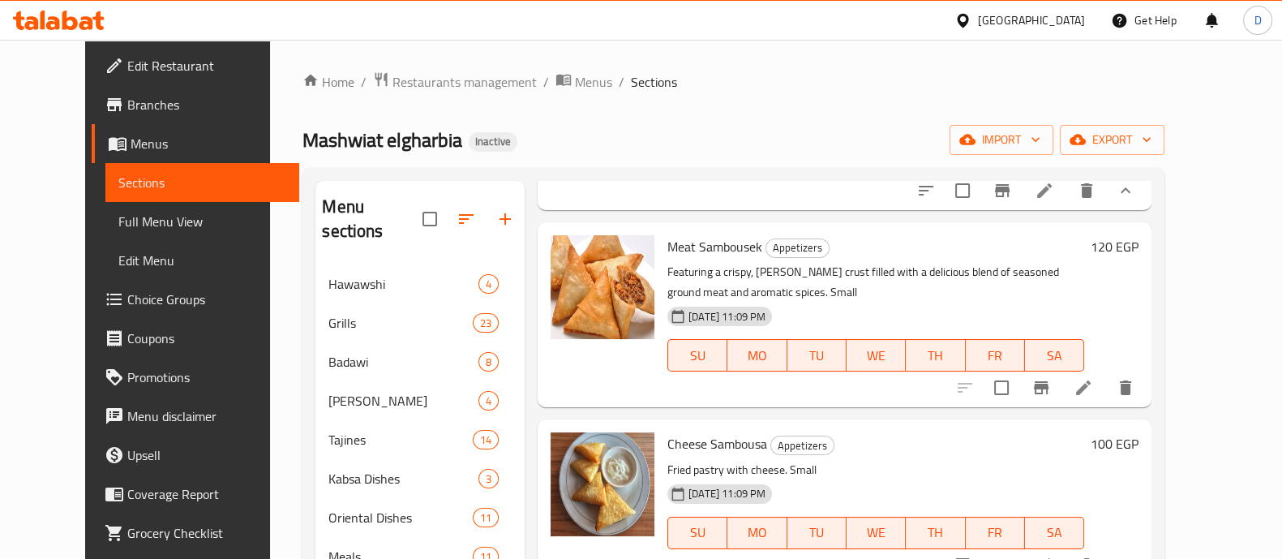
scroll to position [1000, 0]
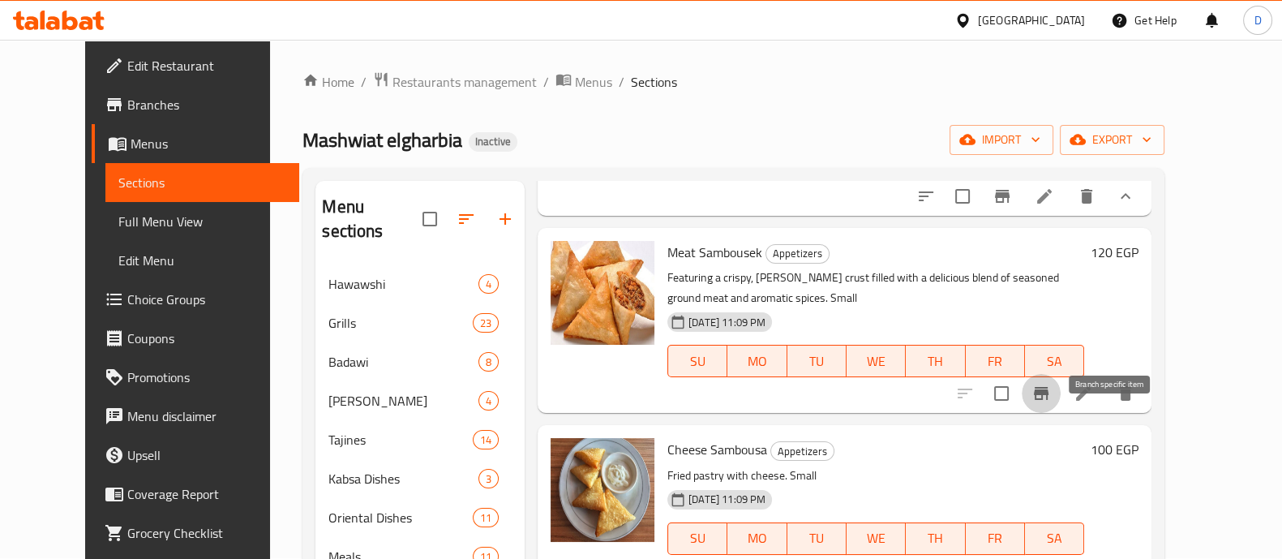
click at [1048, 400] on icon "Branch-specific-item" at bounding box center [1041, 393] width 15 height 13
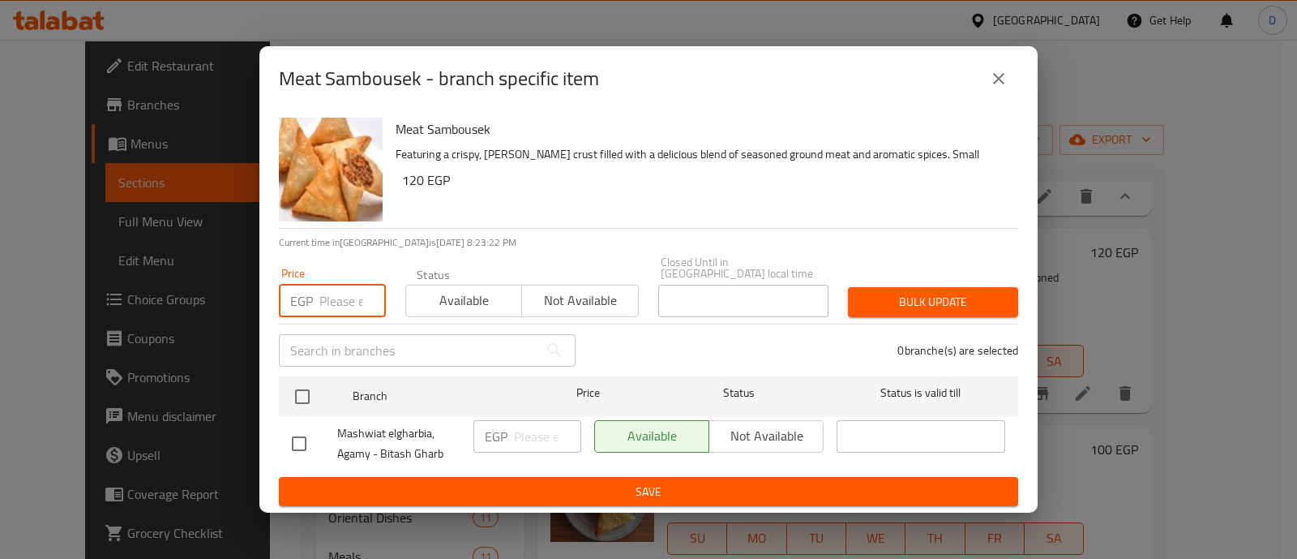
click at [347, 285] on input "number" at bounding box center [352, 301] width 66 height 32
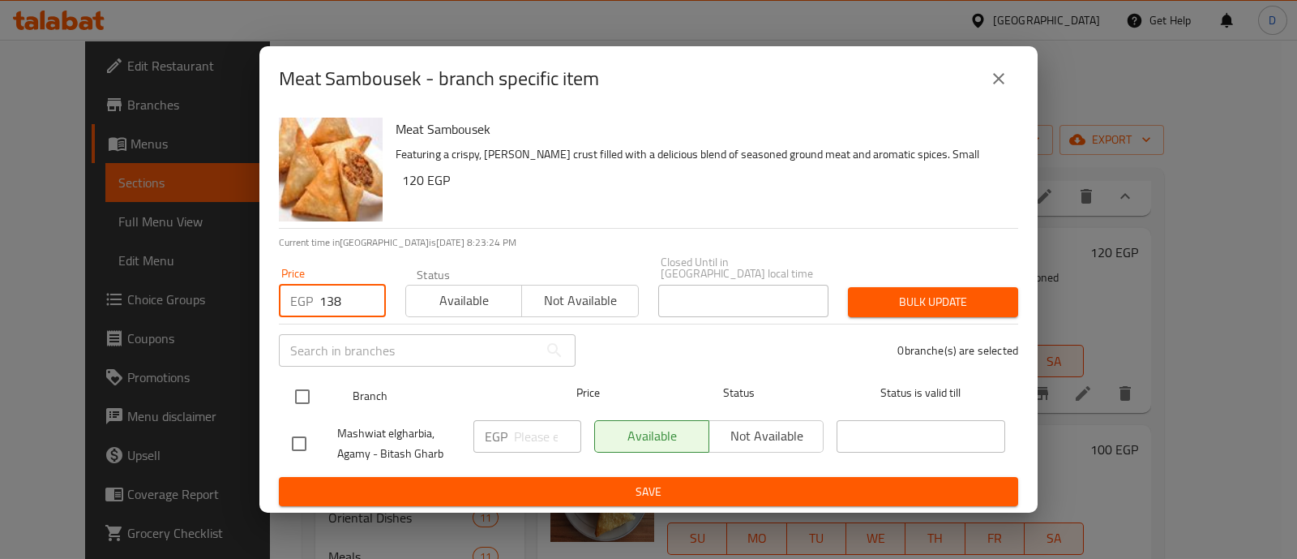
type input "138"
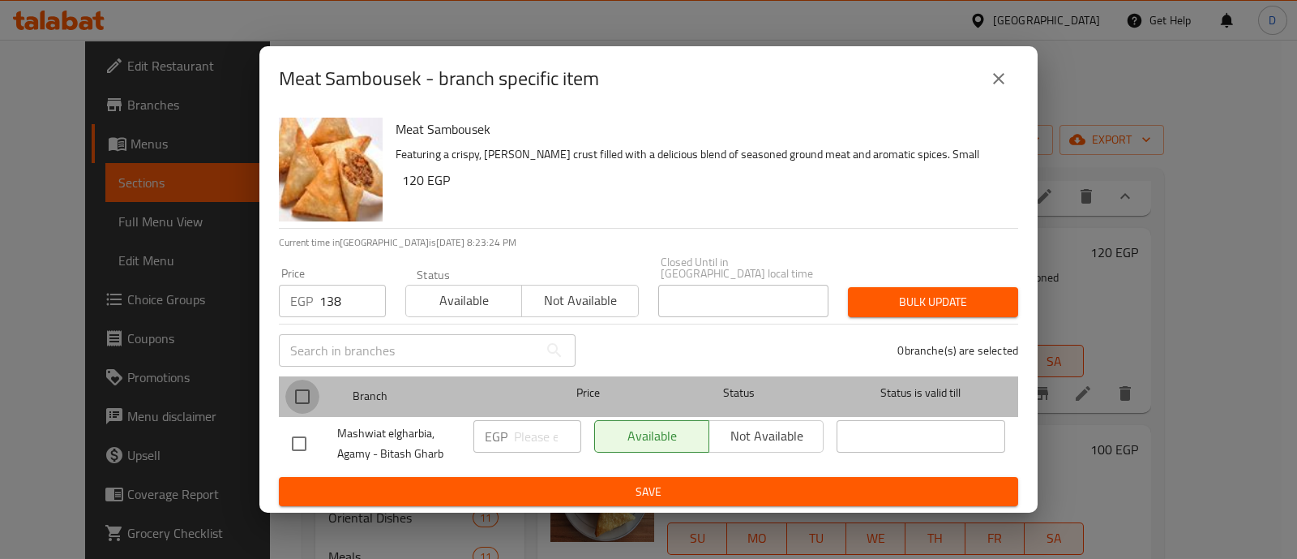
click at [303, 379] on input "checkbox" at bounding box center [302, 396] width 34 height 34
checkbox input "true"
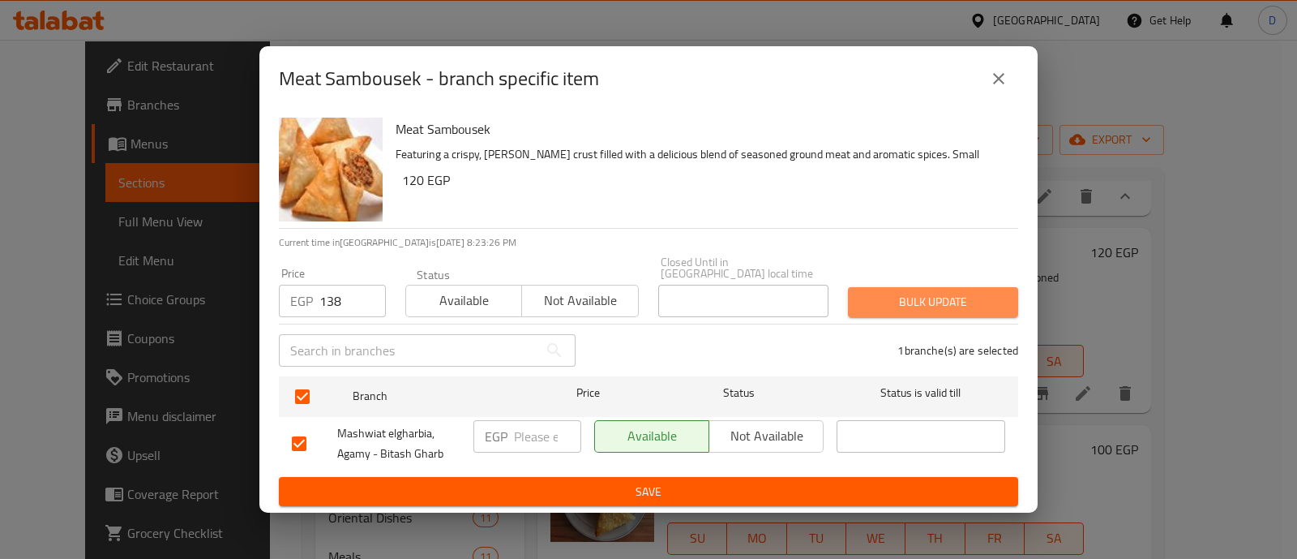
click at [950, 292] on span "Bulk update" at bounding box center [933, 302] width 144 height 20
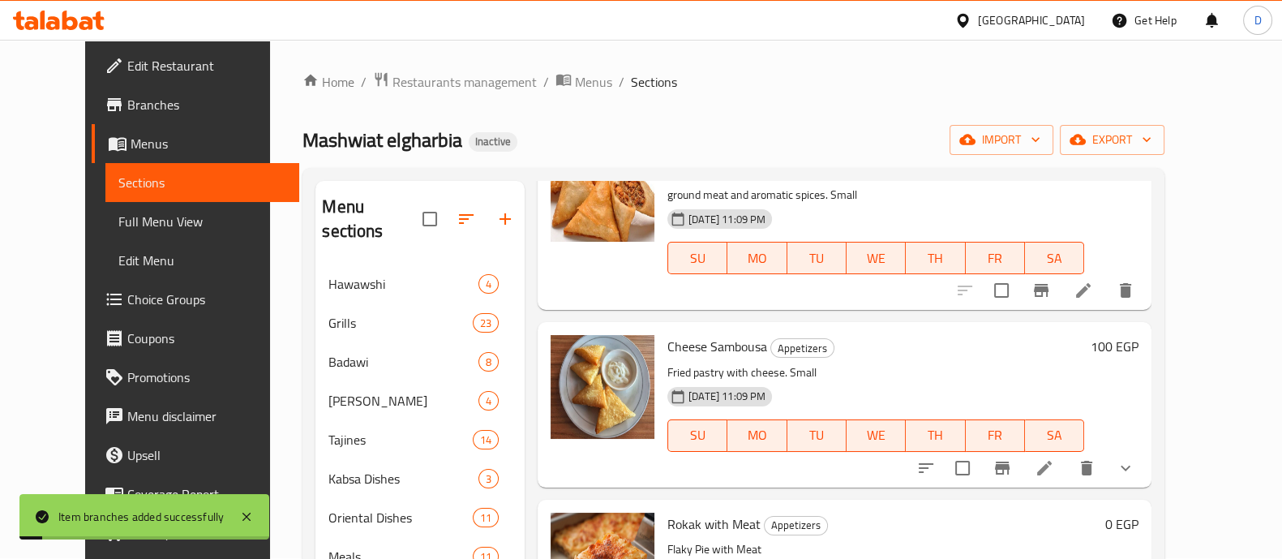
scroll to position [1123, 0]
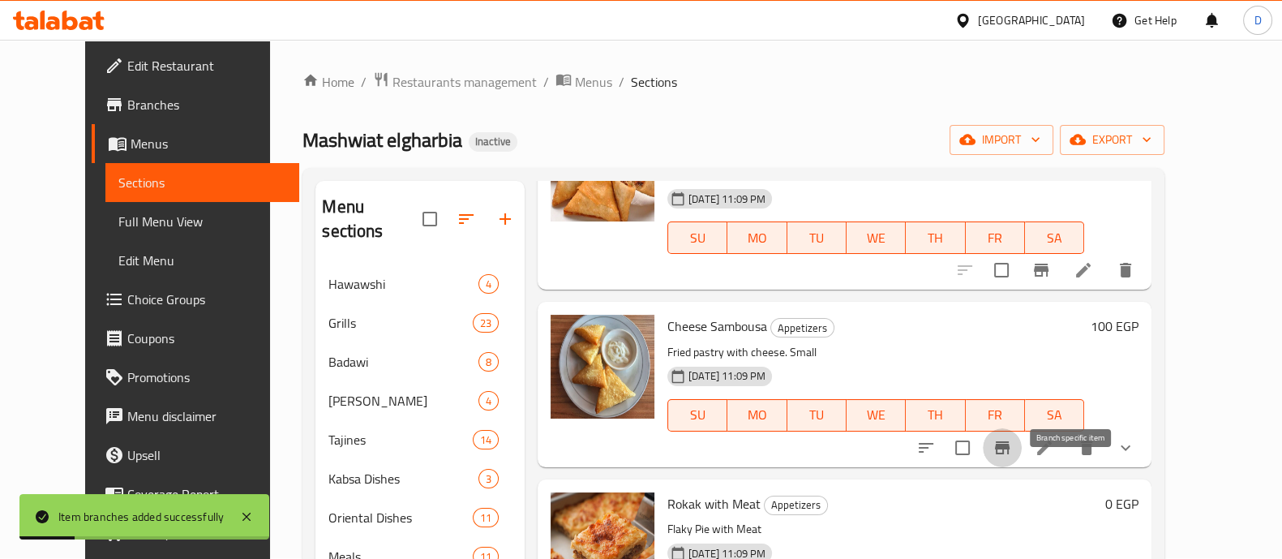
click at [1022, 464] on button "Branch-specific-item" at bounding box center [1002, 447] width 39 height 39
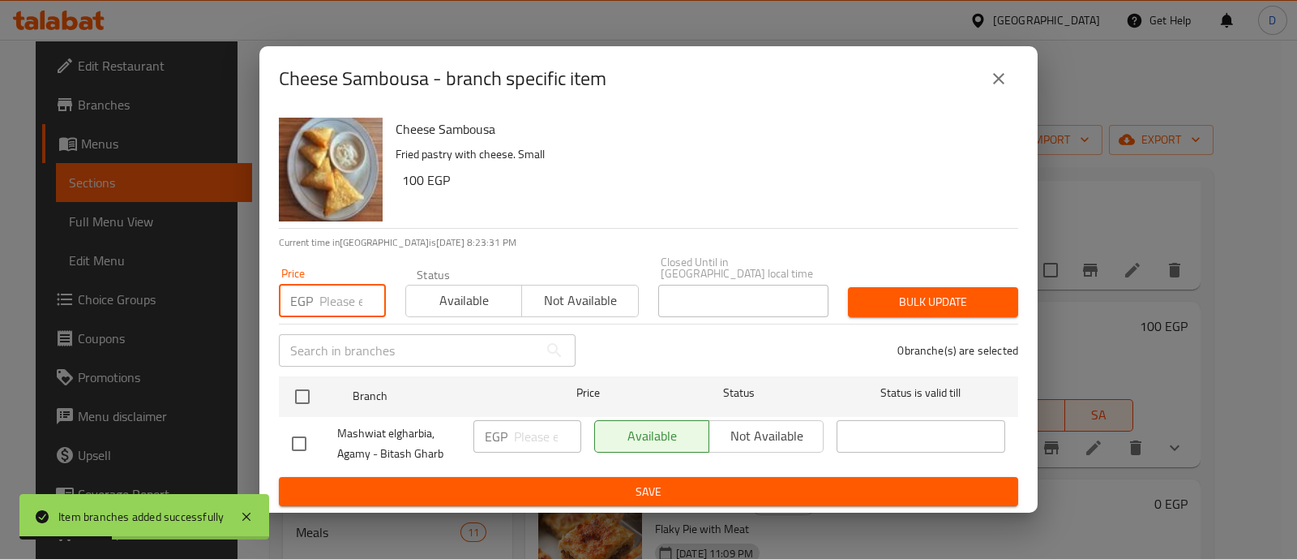
click at [360, 306] on input "number" at bounding box center [352, 301] width 66 height 32
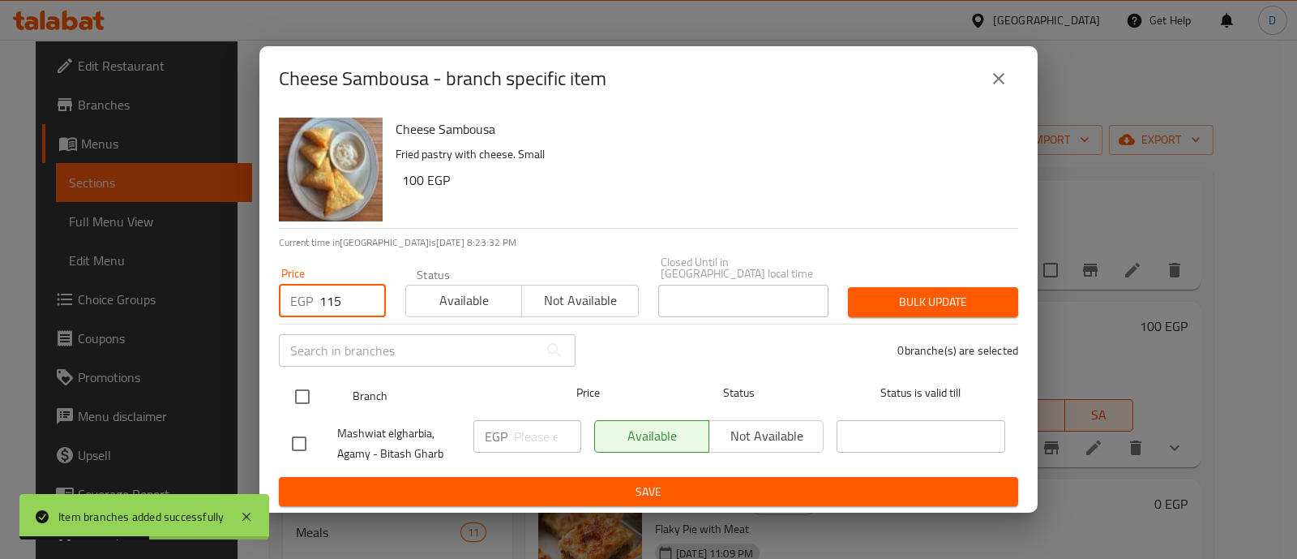
type input "115"
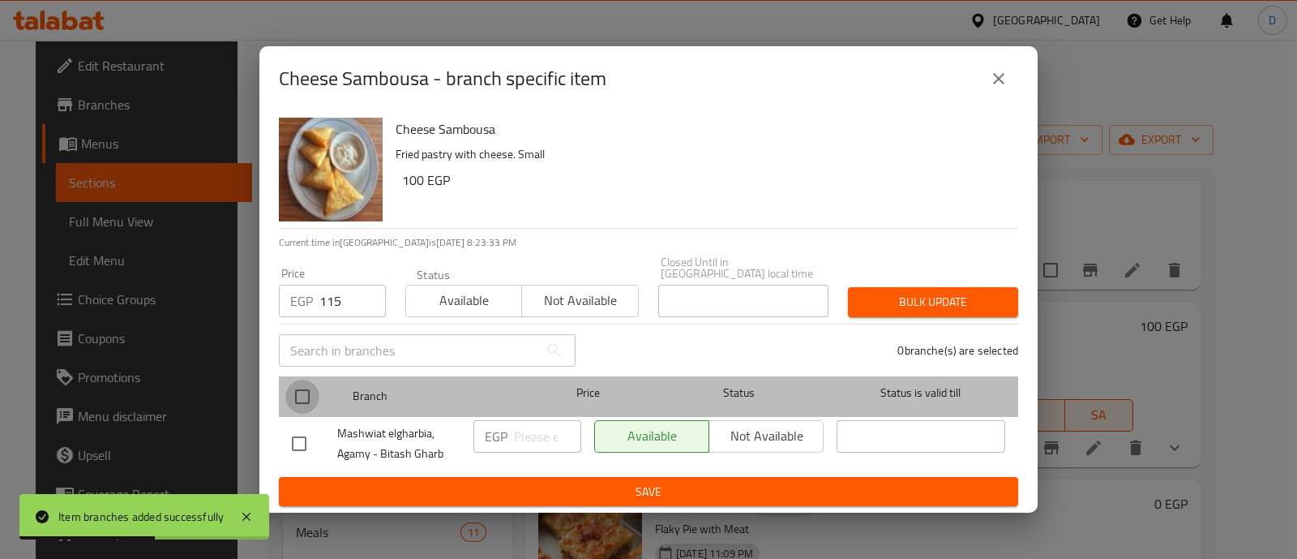
click at [312, 381] on input "checkbox" at bounding box center [302, 396] width 34 height 34
checkbox input "true"
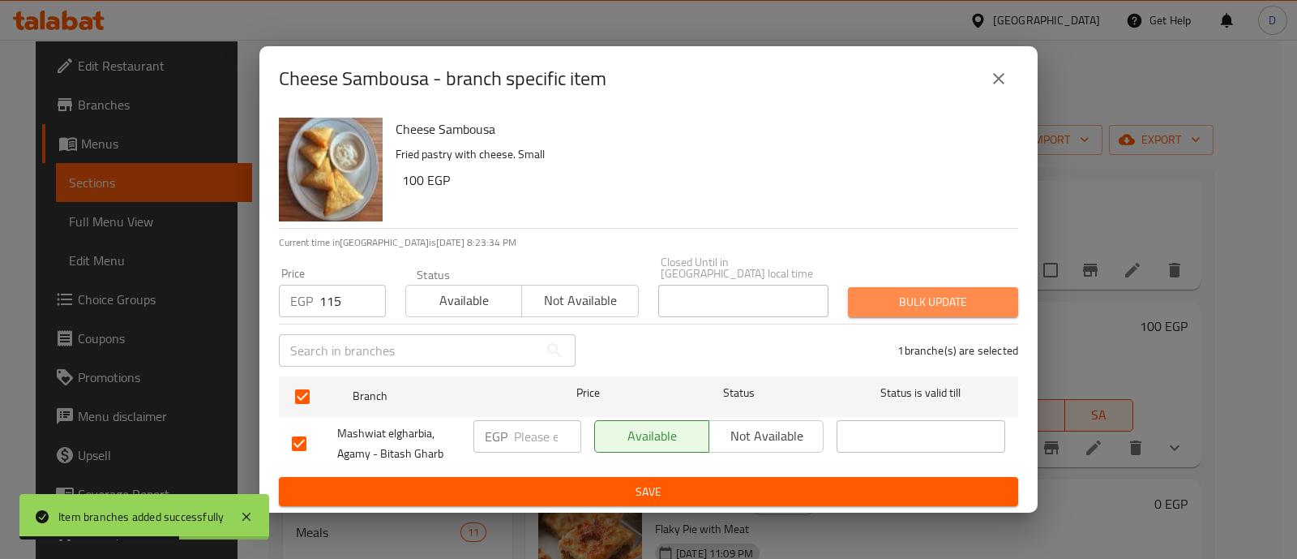
click at [912, 292] on span "Bulk update" at bounding box center [933, 302] width 144 height 20
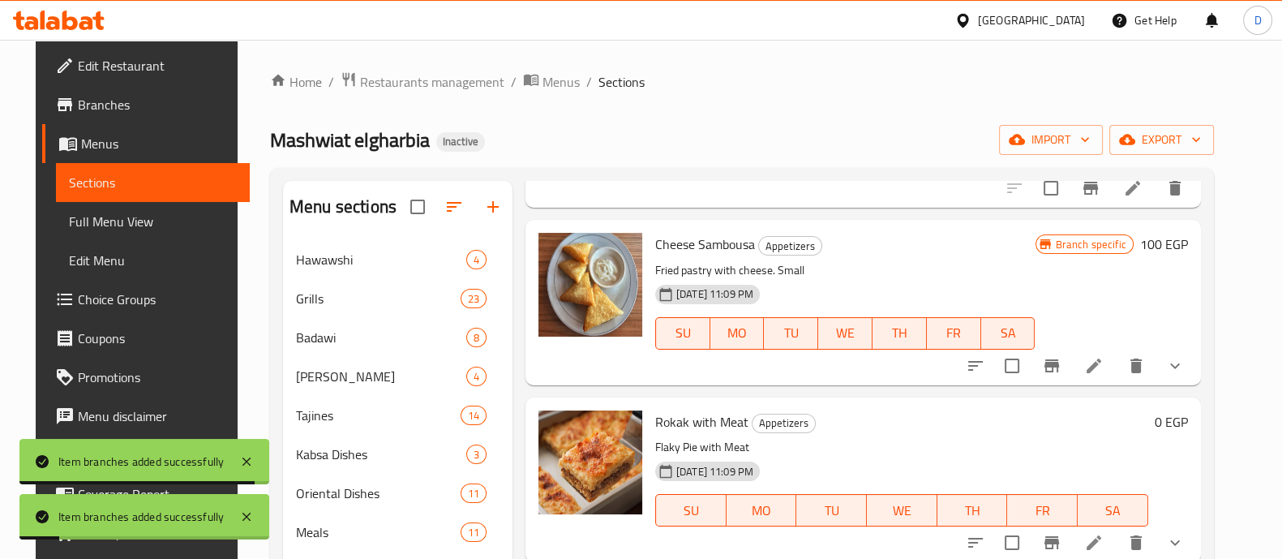
scroll to position [187, 0]
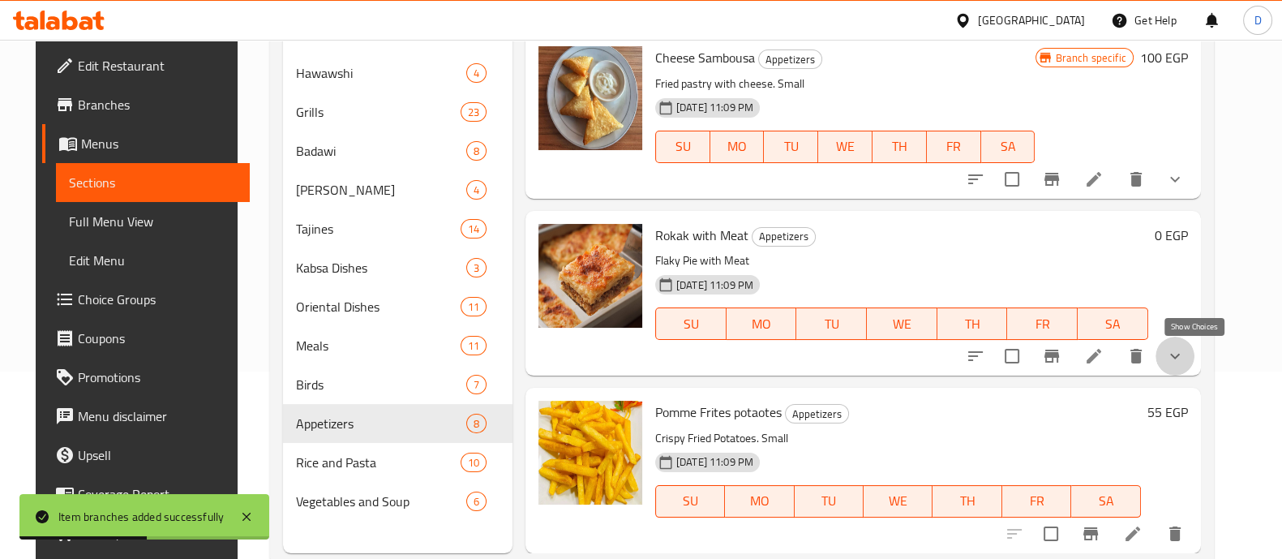
click at [1185, 350] on icon "show more" at bounding box center [1174, 355] width 19 height 19
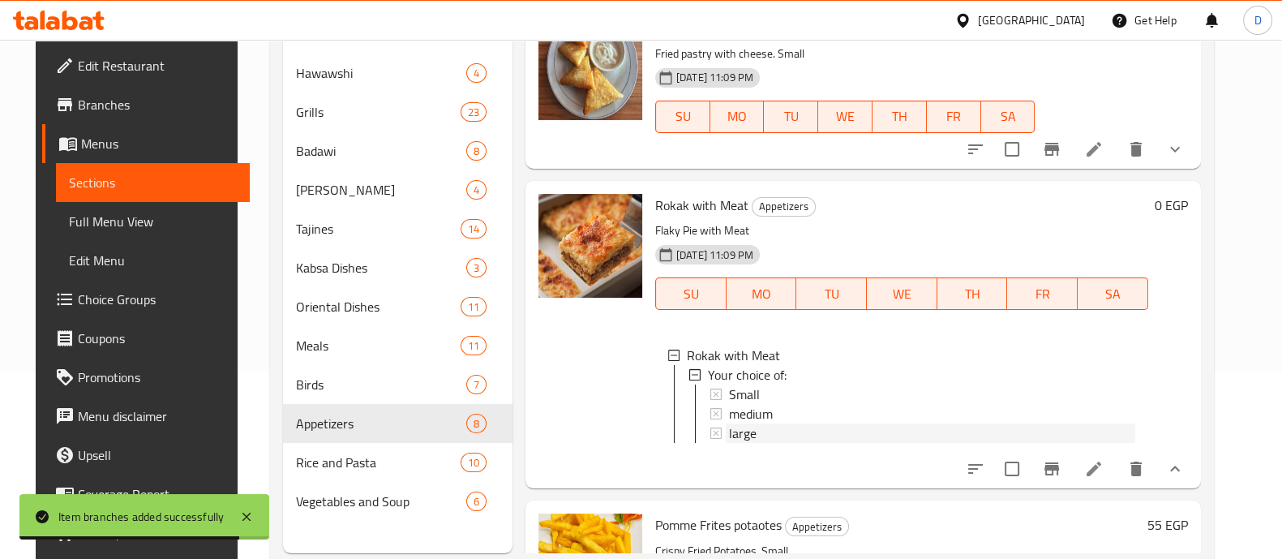
click at [790, 443] on div "large" at bounding box center [932, 432] width 406 height 19
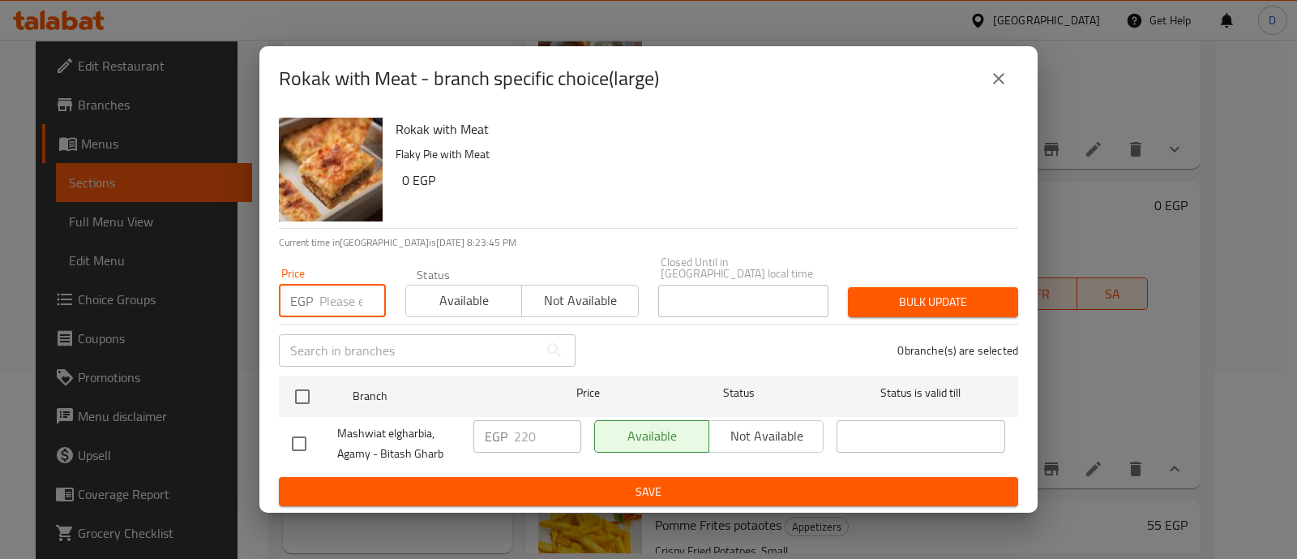
click at [348, 294] on input "number" at bounding box center [352, 301] width 66 height 32
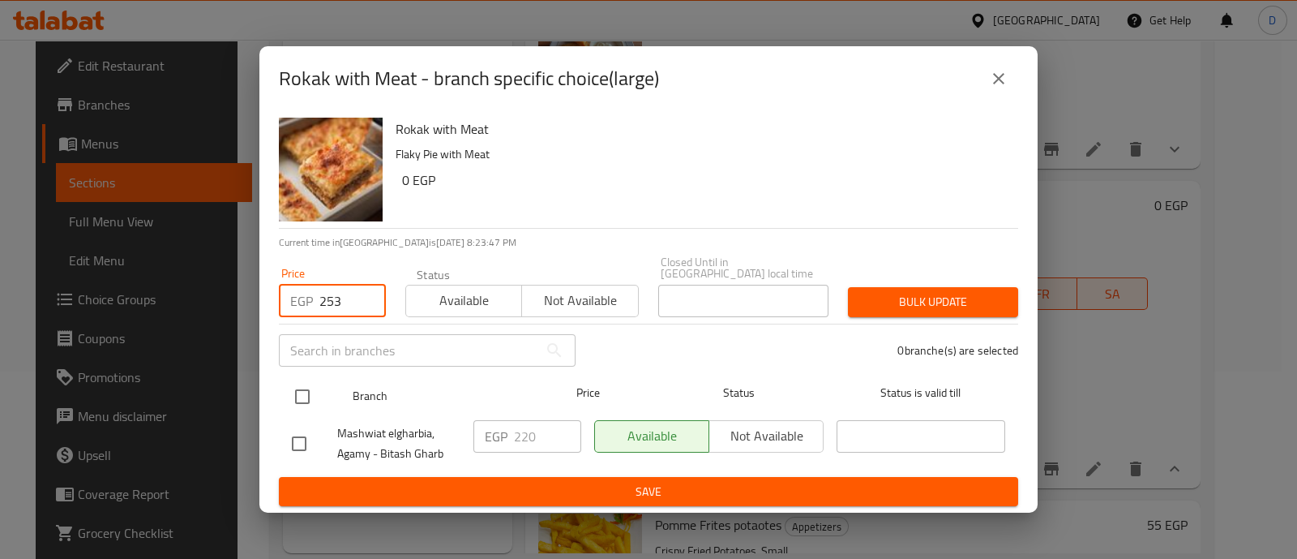
type input "253"
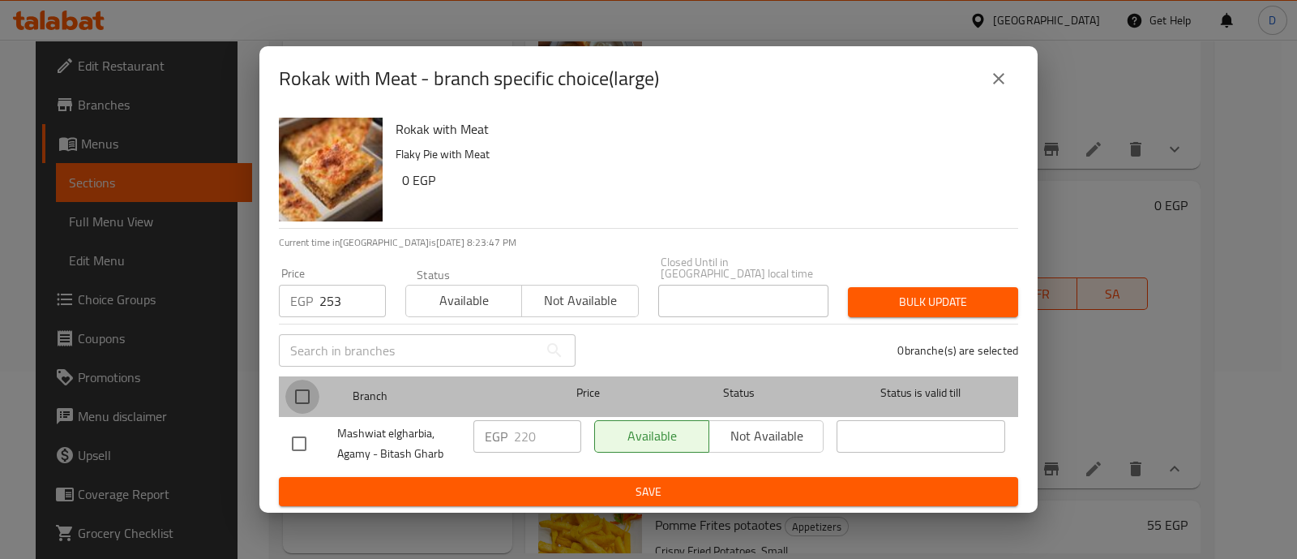
click at [304, 384] on input "checkbox" at bounding box center [302, 396] width 34 height 34
checkbox input "true"
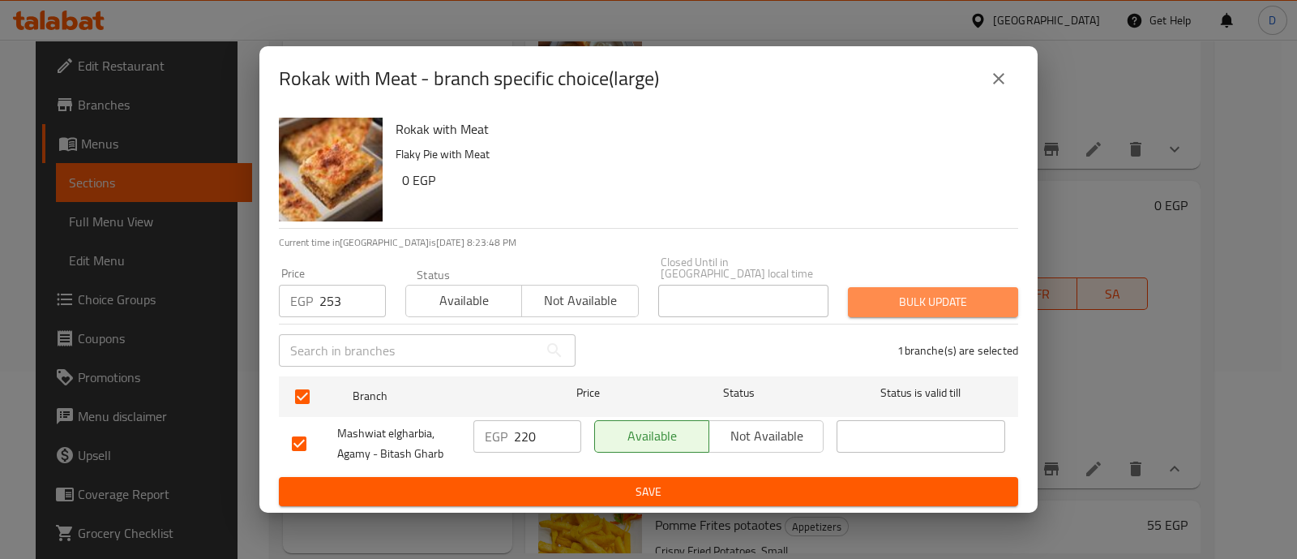
click at [864, 309] on button "Bulk update" at bounding box center [933, 302] width 170 height 30
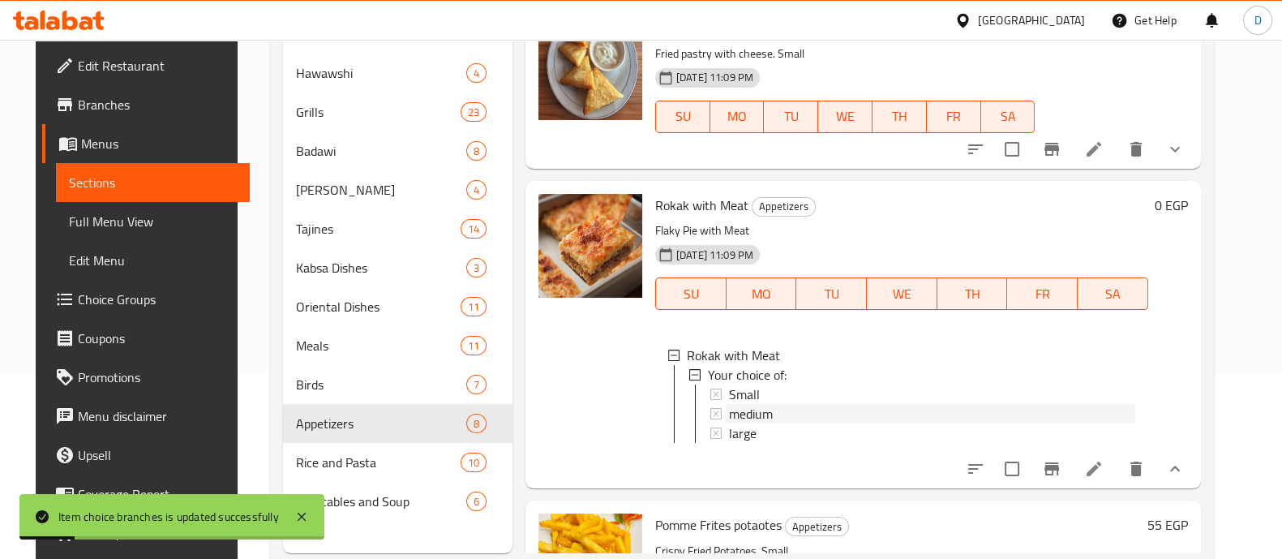
click at [744, 423] on span "medium" at bounding box center [751, 413] width 44 height 19
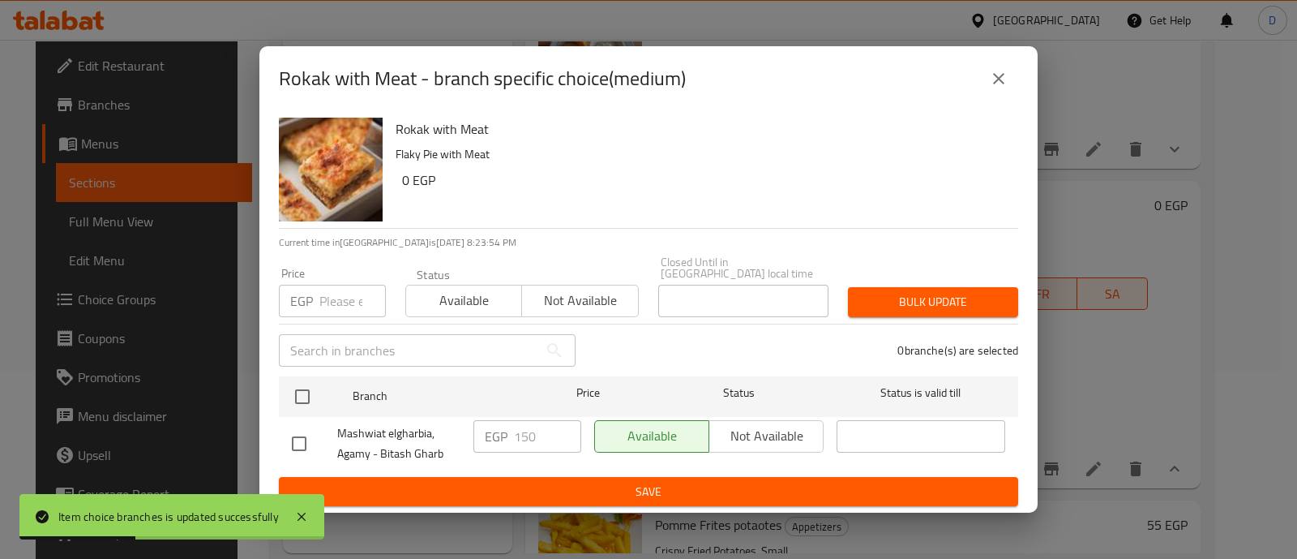
click at [304, 302] on p "EGP" at bounding box center [301, 300] width 23 height 19
click at [322, 296] on input "number" at bounding box center [352, 301] width 66 height 32
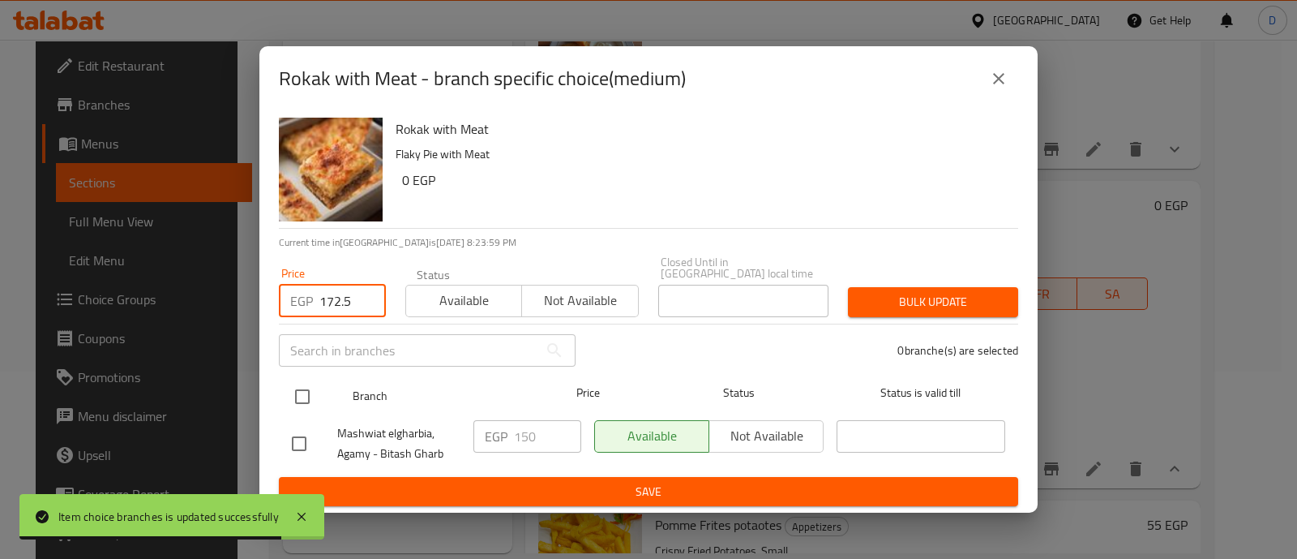
type input "172.5"
click at [302, 379] on input "checkbox" at bounding box center [302, 396] width 34 height 34
checkbox input "true"
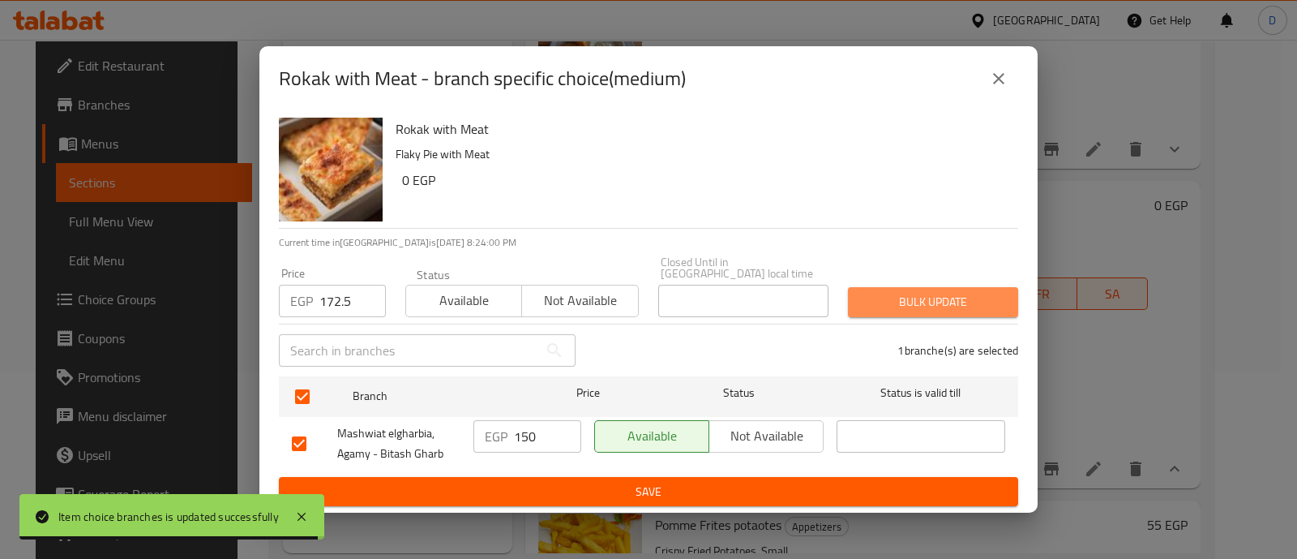
click at [918, 292] on span "Bulk update" at bounding box center [933, 302] width 144 height 20
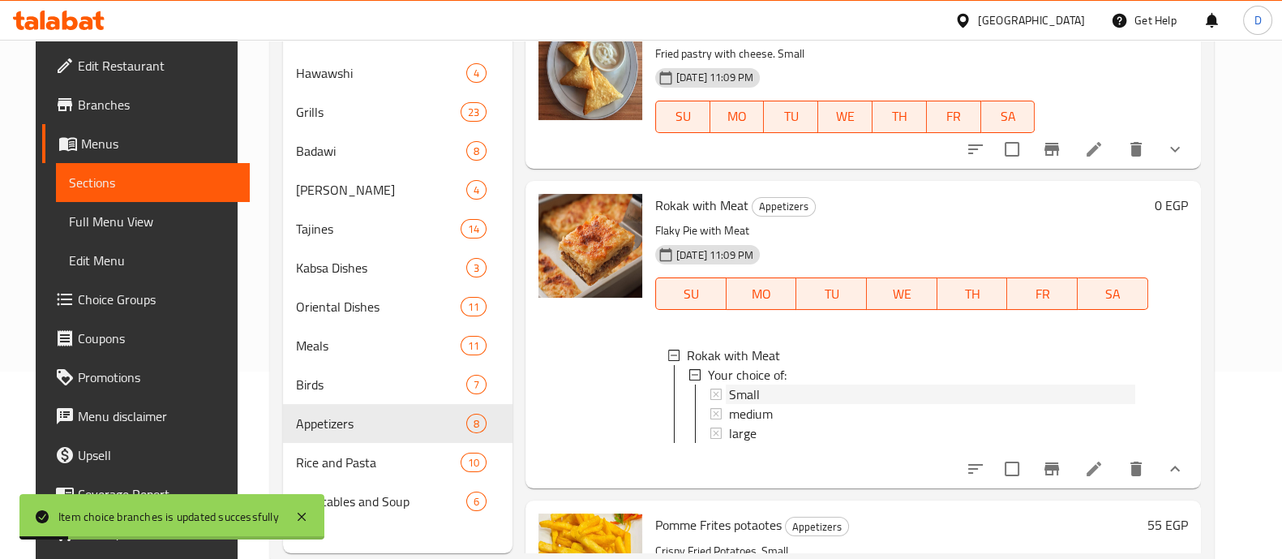
click at [802, 404] on div "Small" at bounding box center [932, 393] width 406 height 19
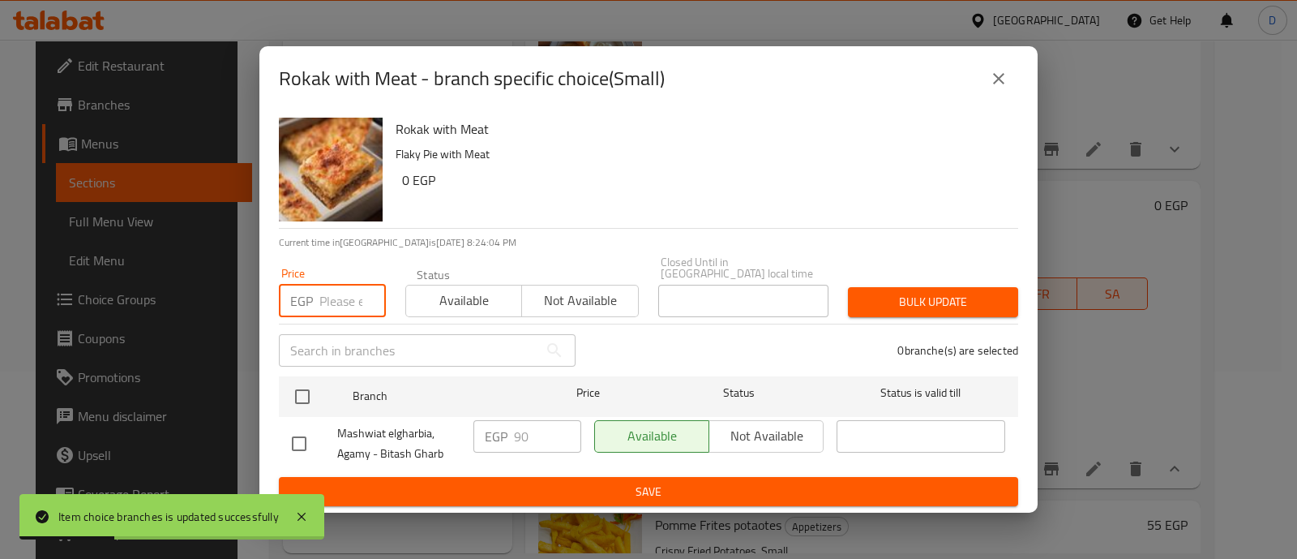
click at [329, 298] on input "number" at bounding box center [352, 301] width 66 height 32
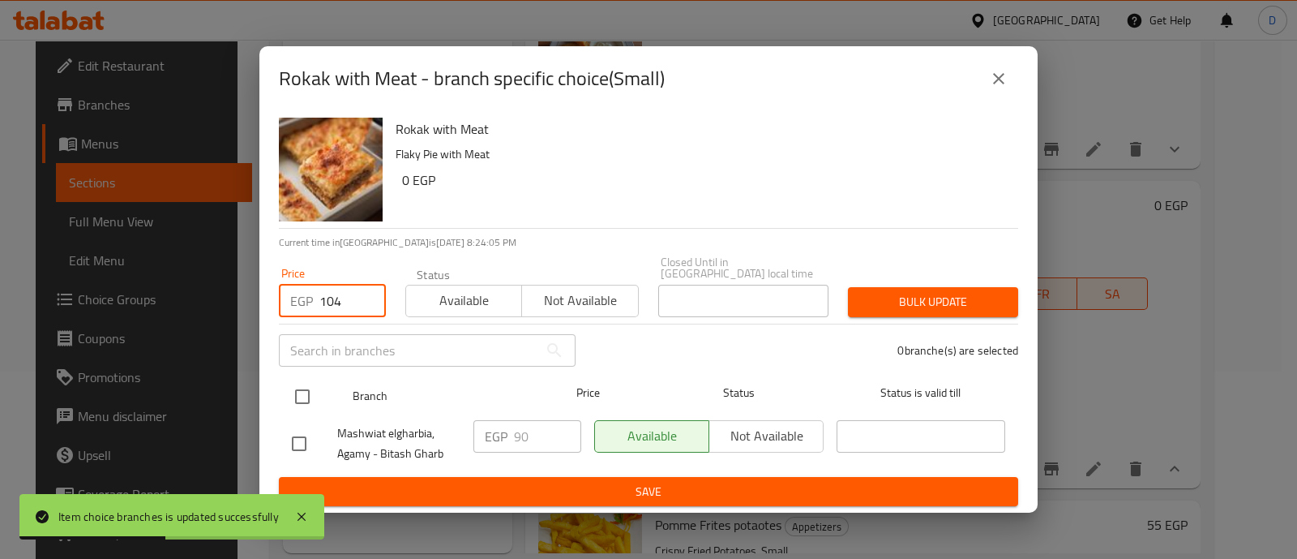
type input "104"
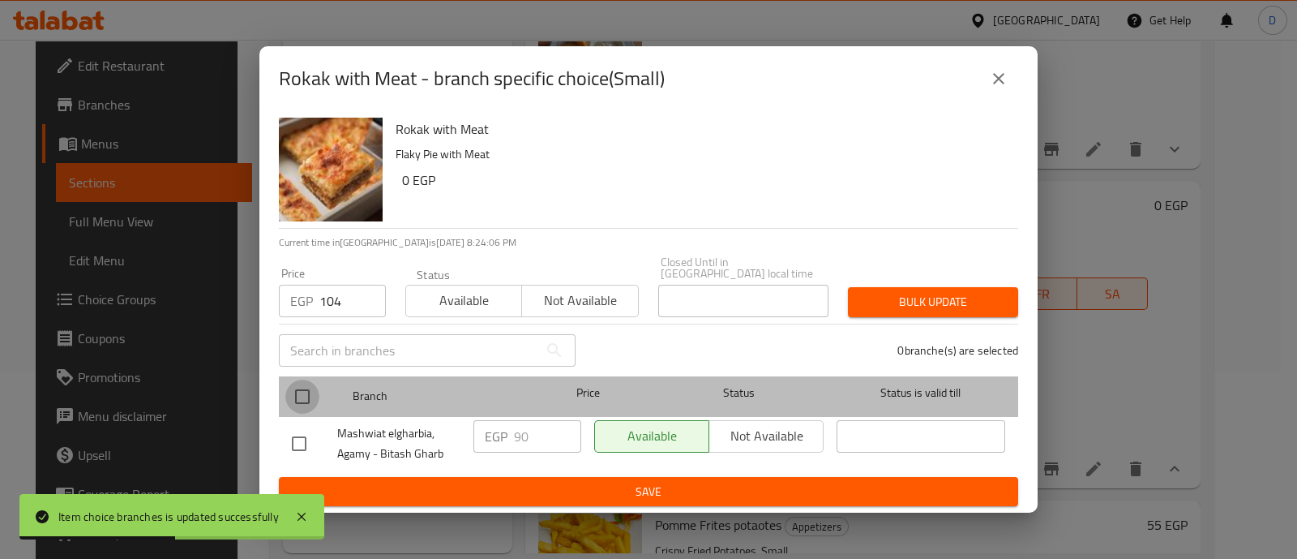
click at [302, 384] on input "checkbox" at bounding box center [302, 396] width 34 height 34
checkbox input "true"
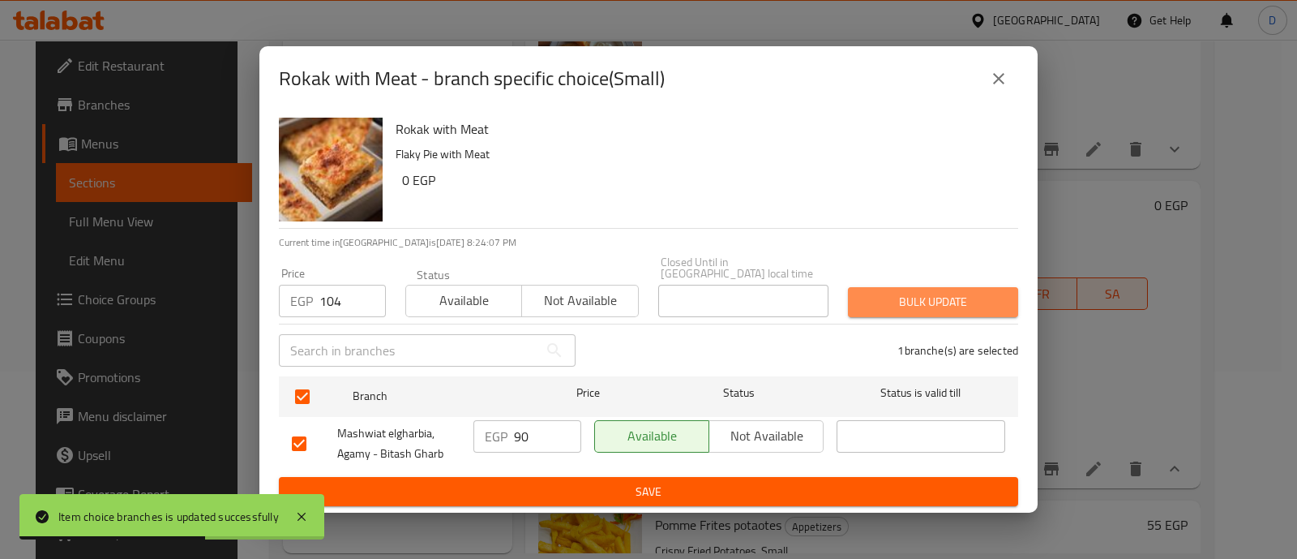
click at [915, 294] on span "Bulk update" at bounding box center [933, 302] width 144 height 20
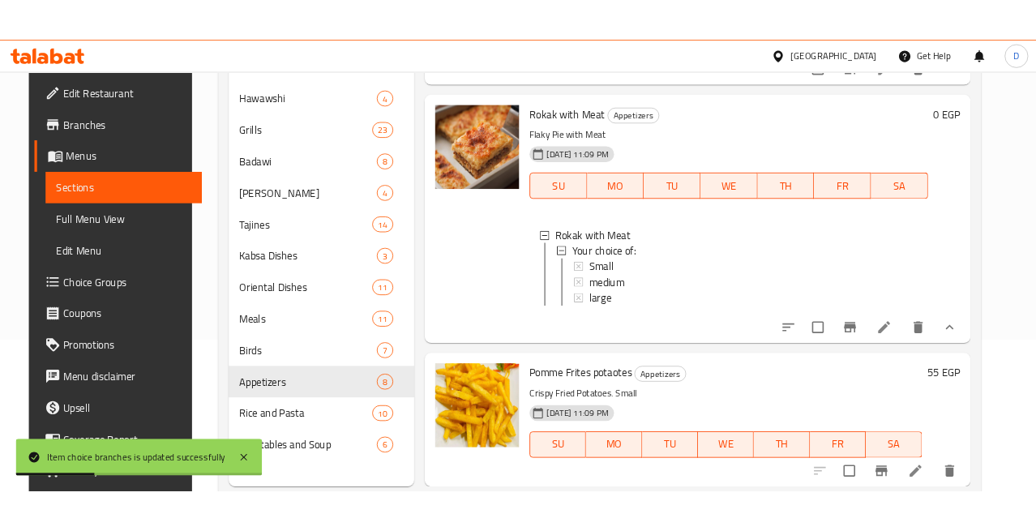
scroll to position [227, 0]
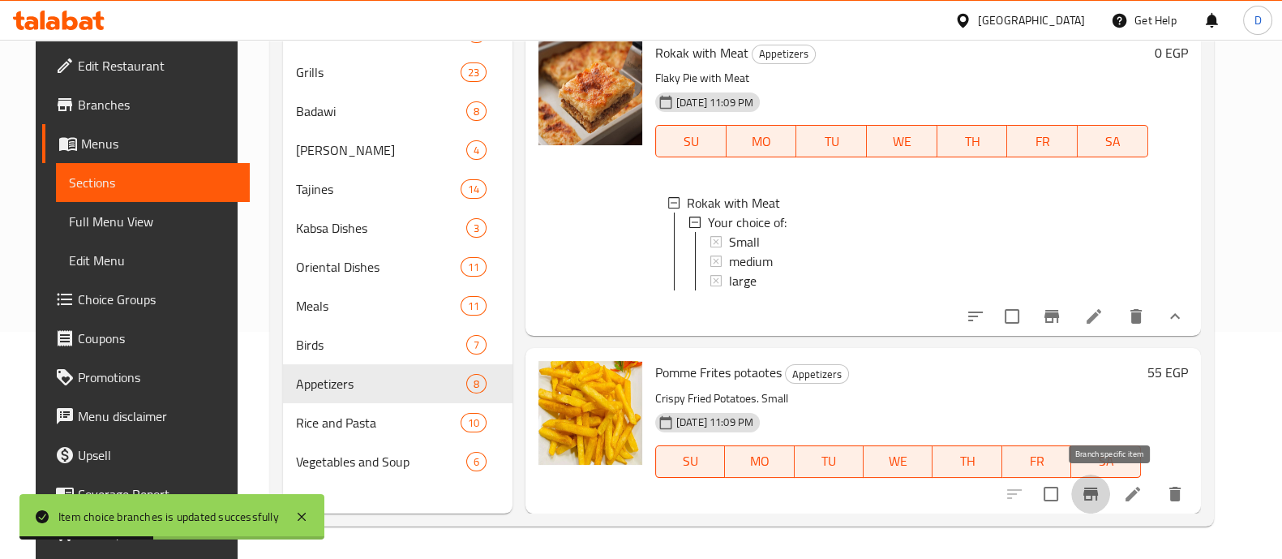
click at [1100, 496] on icon "Branch-specific-item" at bounding box center [1090, 493] width 19 height 19
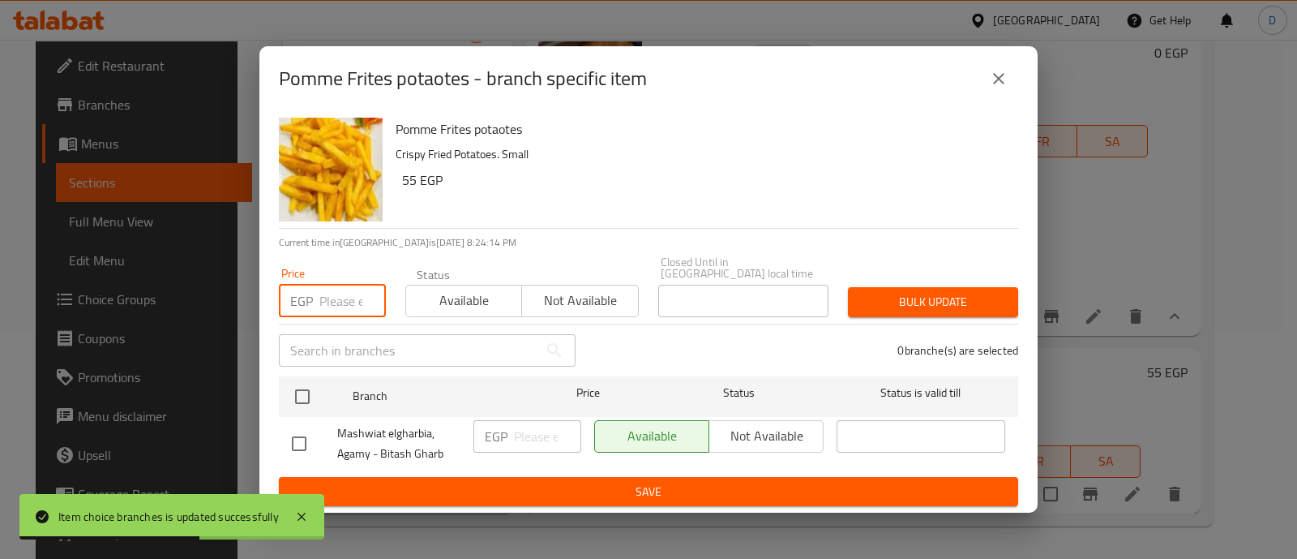
click at [358, 289] on input "number" at bounding box center [352, 301] width 66 height 32
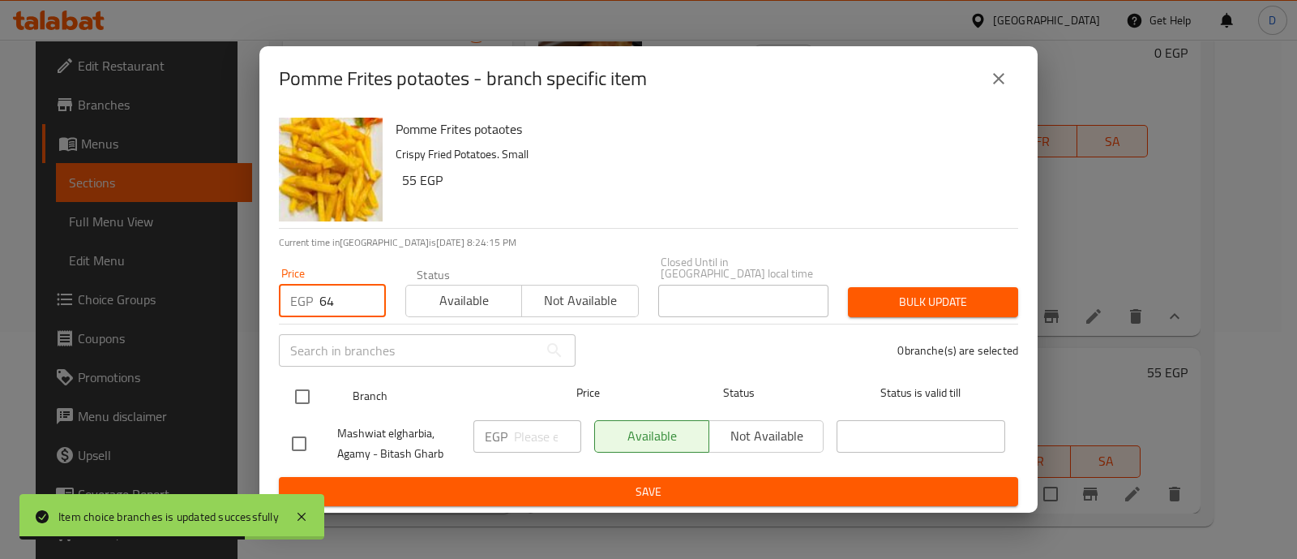
type input "64"
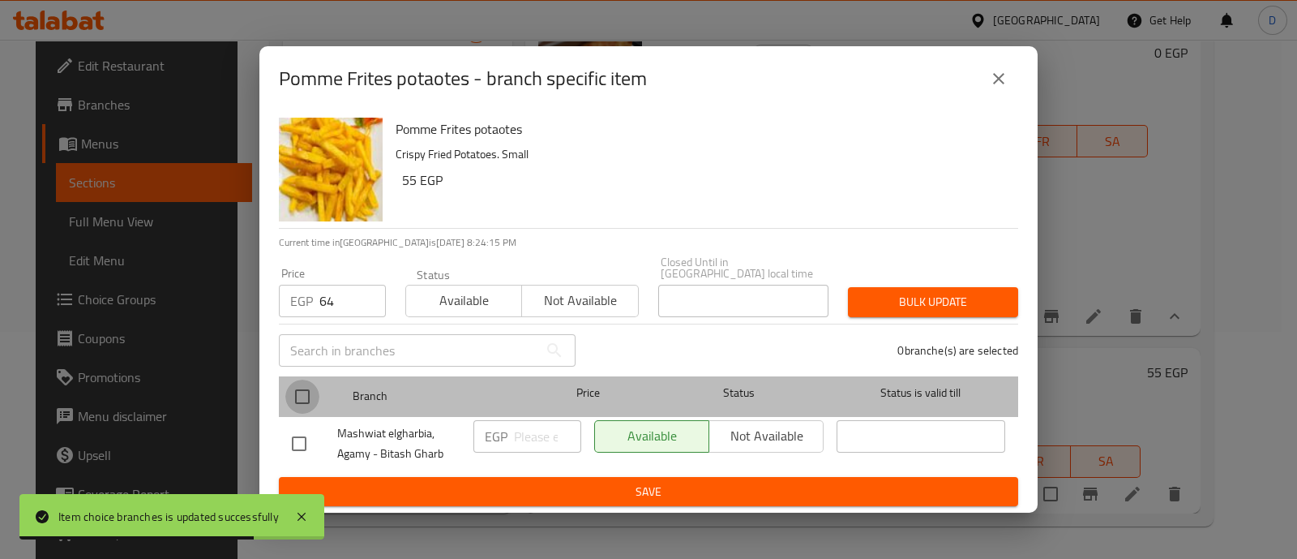
click at [294, 397] on input "checkbox" at bounding box center [302, 396] width 34 height 34
checkbox input "true"
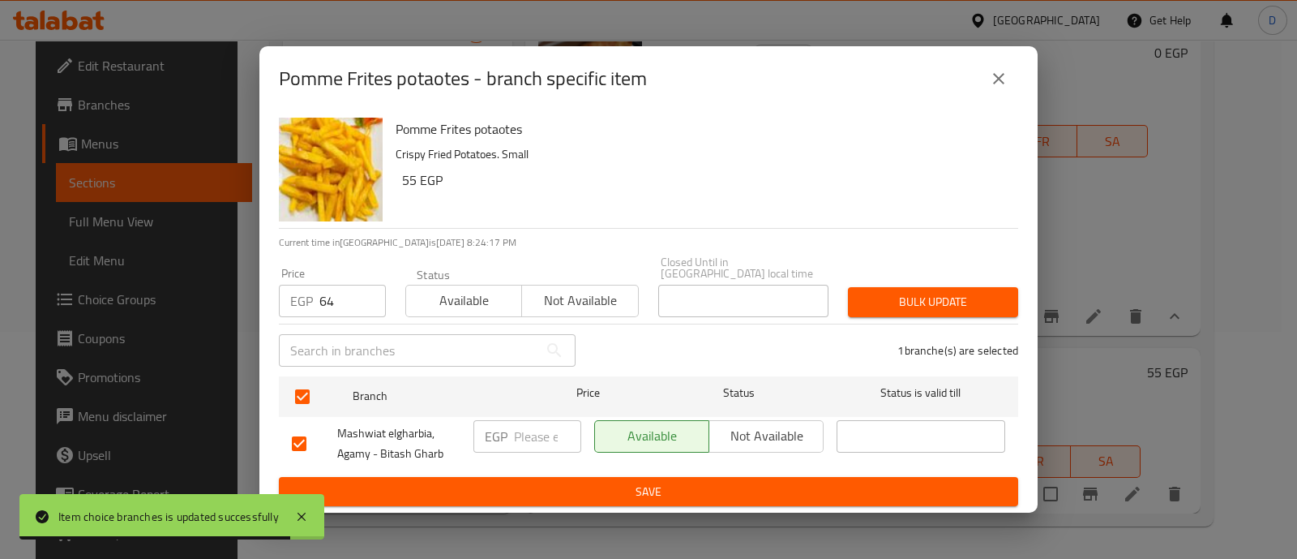
click at [916, 279] on div "Bulk update" at bounding box center [933, 301] width 190 height 49
click at [914, 294] on span "Bulk update" at bounding box center [933, 302] width 144 height 20
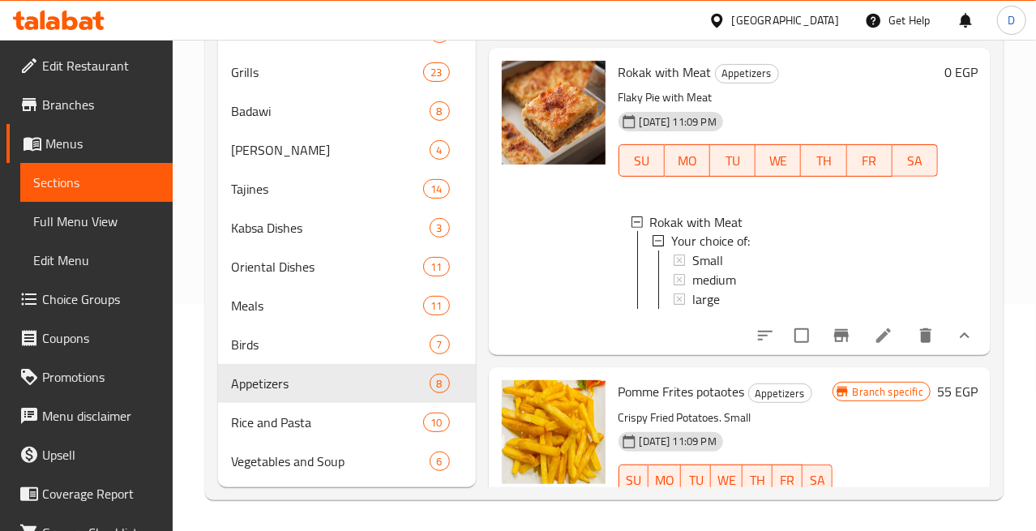
scroll to position [1438, 0]
